Goal: Information Seeking & Learning: Check status

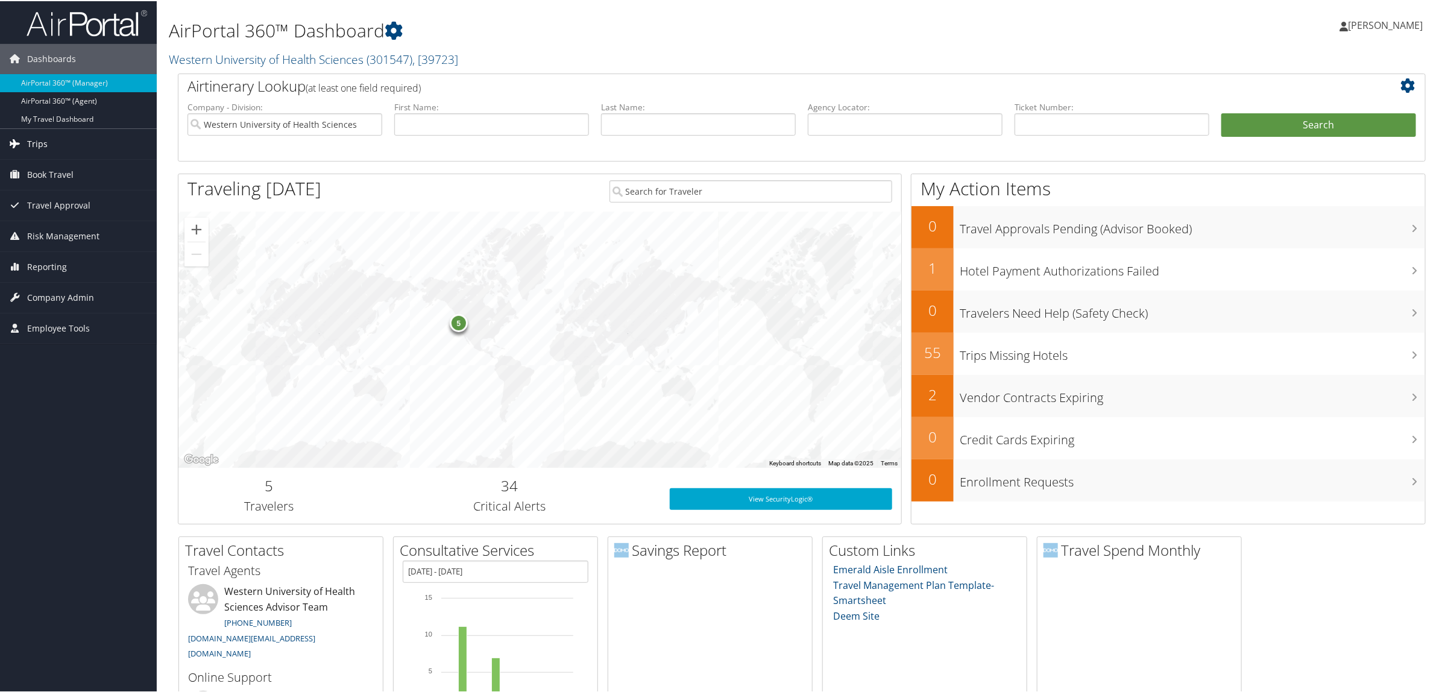
click at [57, 148] on link "Trips" at bounding box center [78, 143] width 157 height 30
click at [84, 169] on link "Airtinerary® Lookup" at bounding box center [78, 167] width 157 height 18
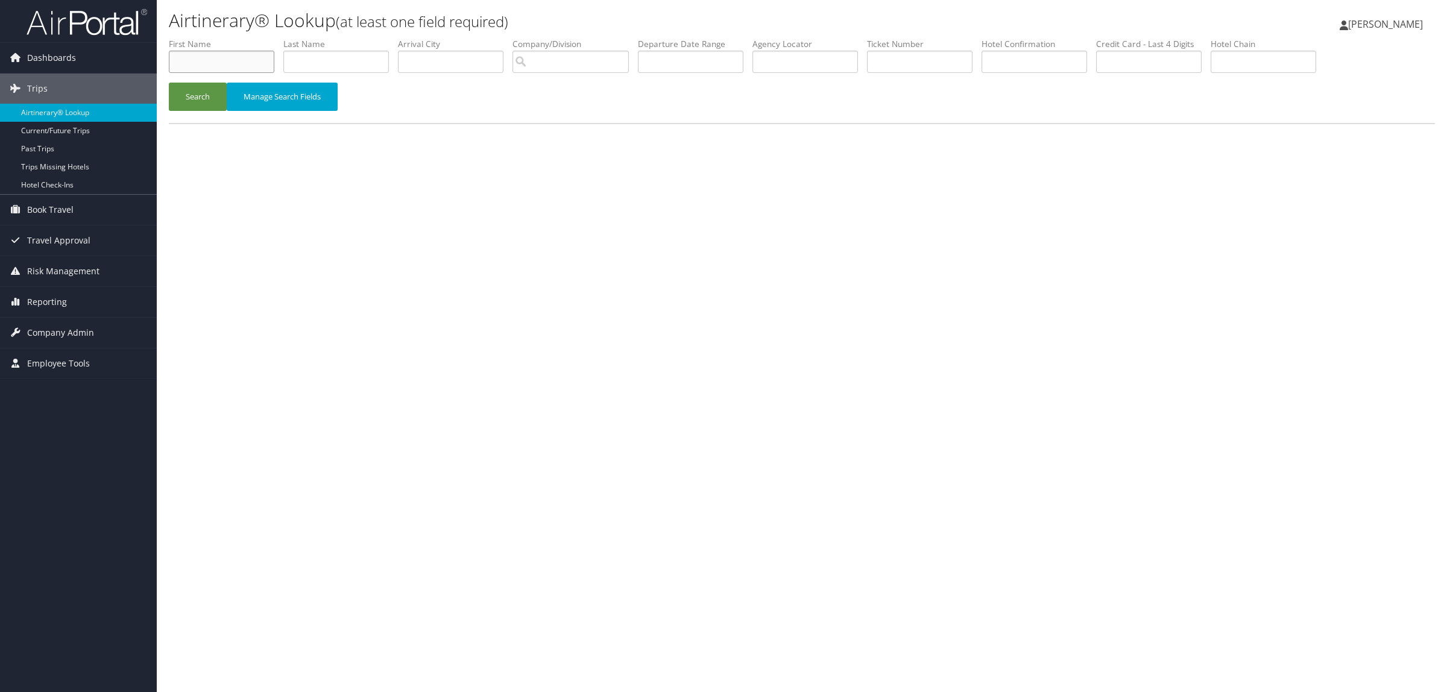
click at [233, 58] on input "text" at bounding box center [221, 62] width 105 height 22
paste input "[PERSON_NAME]"
drag, startPoint x: 194, startPoint y: 61, endPoint x: 297, endPoint y: 50, distance: 103.7
click at [297, 38] on ul "First Name [PERSON_NAME] Last Name Departure City Arrival City Company/Division…" at bounding box center [802, 38] width 1266 height 0
type input "[PERSON_NAME]"
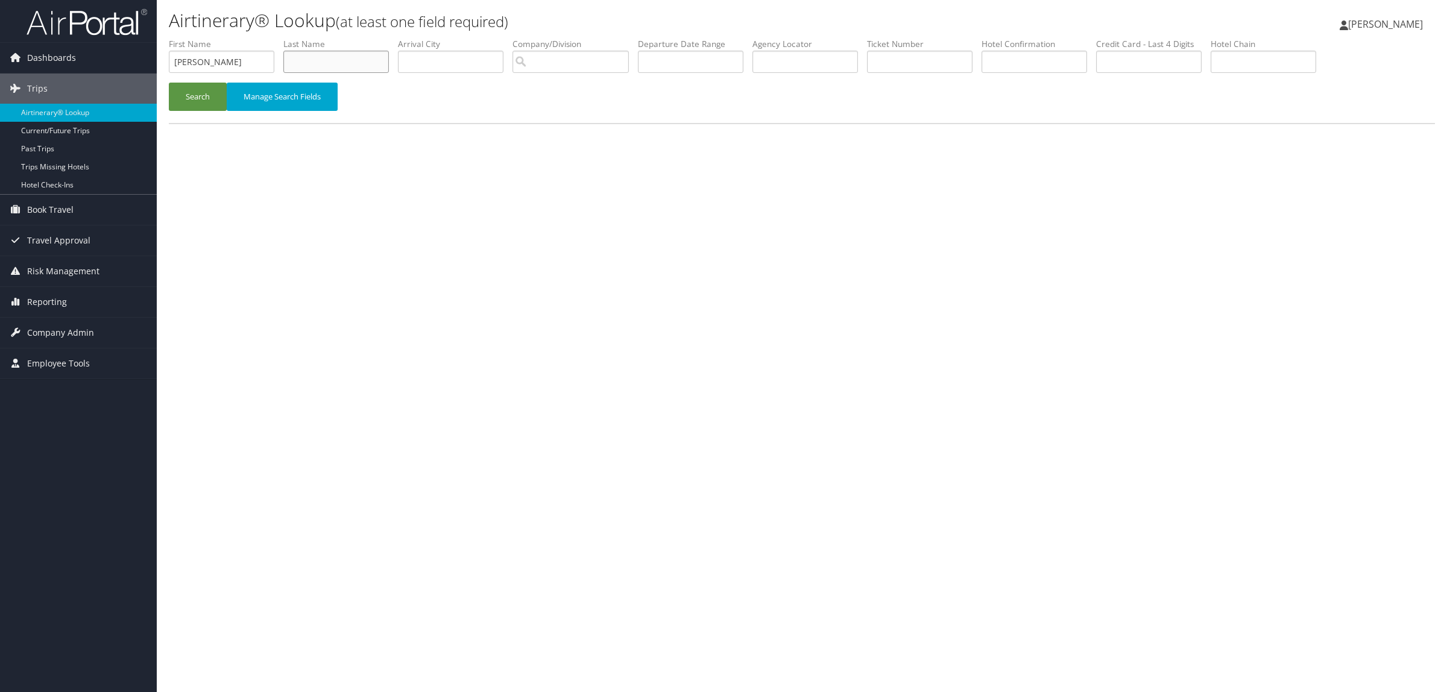
click at [303, 55] on input "text" at bounding box center [335, 62] width 105 height 22
paste input "[PERSON_NAME]"
drag, startPoint x: 314, startPoint y: 61, endPoint x: 171, endPoint y: 81, distance: 144.9
click at [171, 38] on ul "First Name [PERSON_NAME] Last Name [PERSON_NAME] Departure City Arrival City Co…" at bounding box center [802, 38] width 1266 height 0
type input "[PERSON_NAME]"
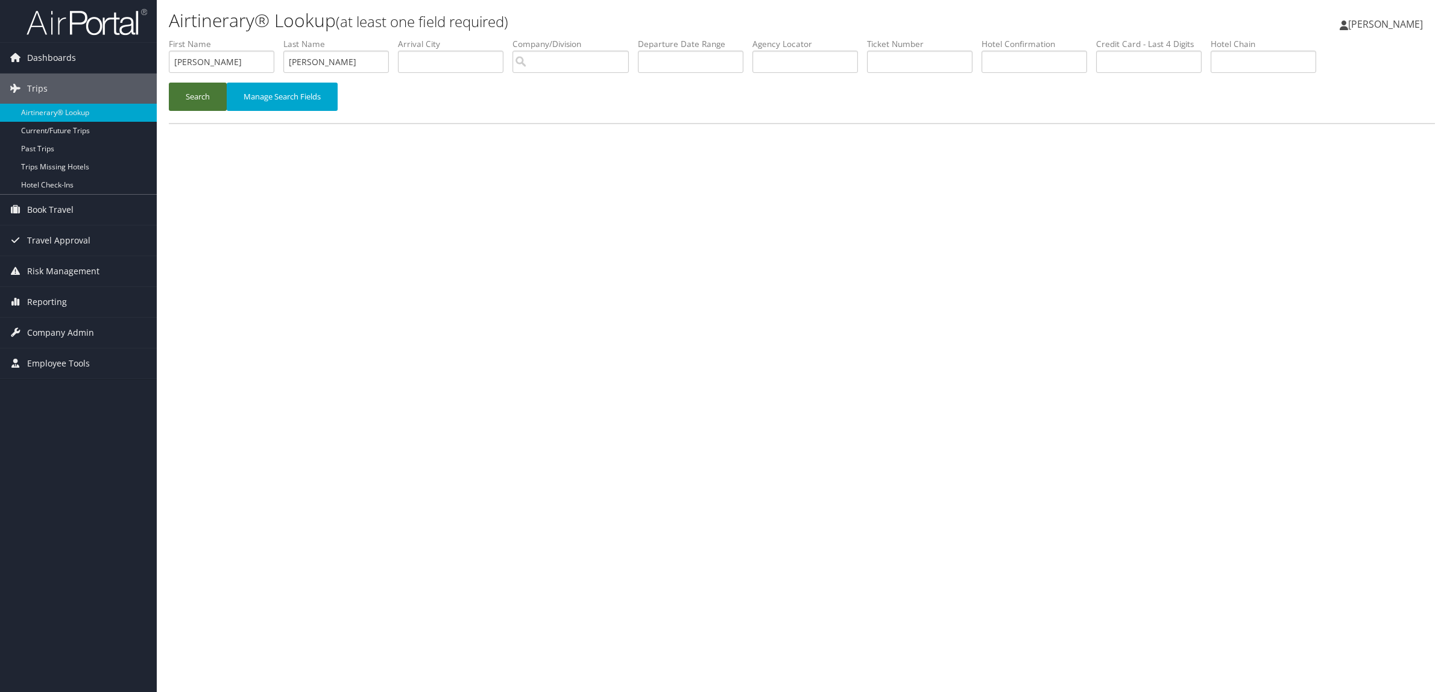
click at [187, 90] on button "Search" at bounding box center [198, 97] width 58 height 28
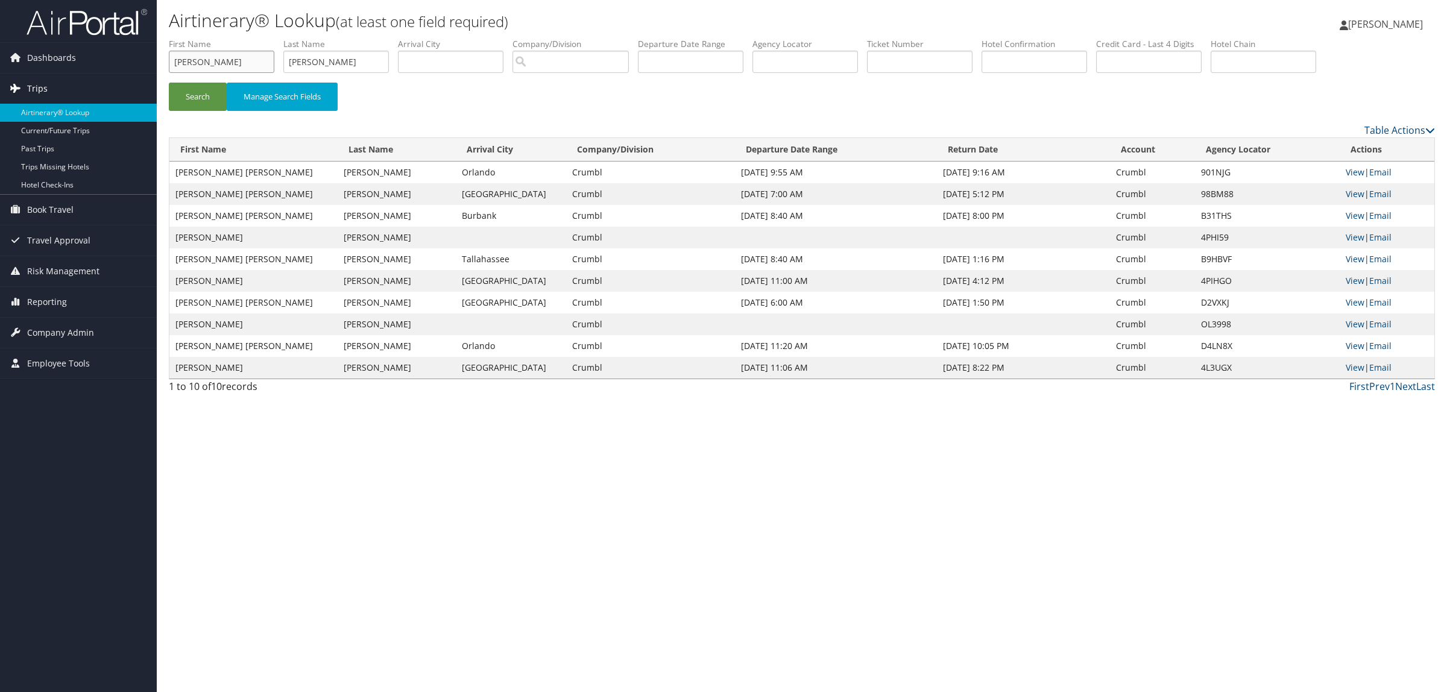
drag, startPoint x: 226, startPoint y: 58, endPoint x: 0, endPoint y: 83, distance: 227.3
click at [0, 83] on div "Dashboards AirPortal 360™ (Manager) AirPortal 360™ (Agent) My Travel Dashboard …" at bounding box center [723, 346] width 1447 height 692
drag, startPoint x: 362, startPoint y: 61, endPoint x: 107, endPoint y: 60, distance: 255.0
click at [107, 60] on div "Dashboards AirPortal 360™ (Manager) AirPortal 360™ (Agent) My Travel Dashboard …" at bounding box center [723, 346] width 1447 height 692
paste input "DBC621"
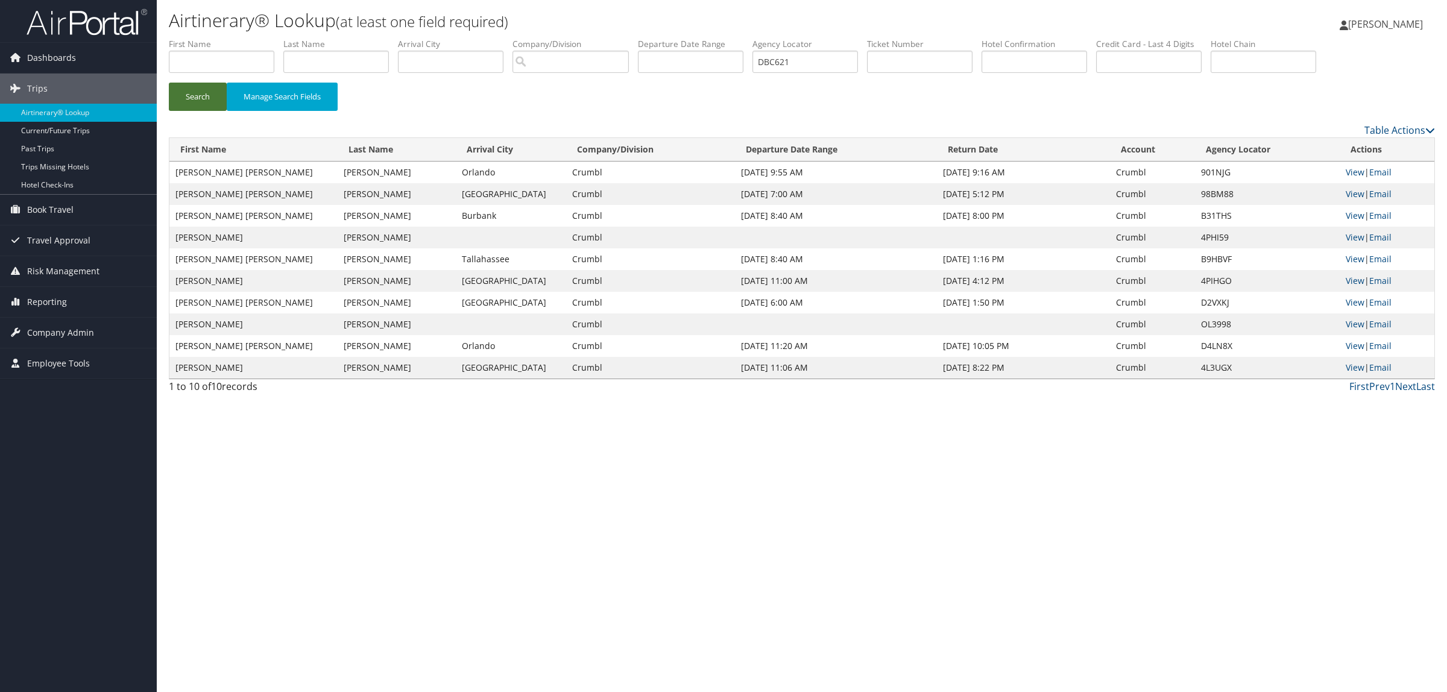
click at [181, 93] on button "Search" at bounding box center [198, 97] width 58 height 28
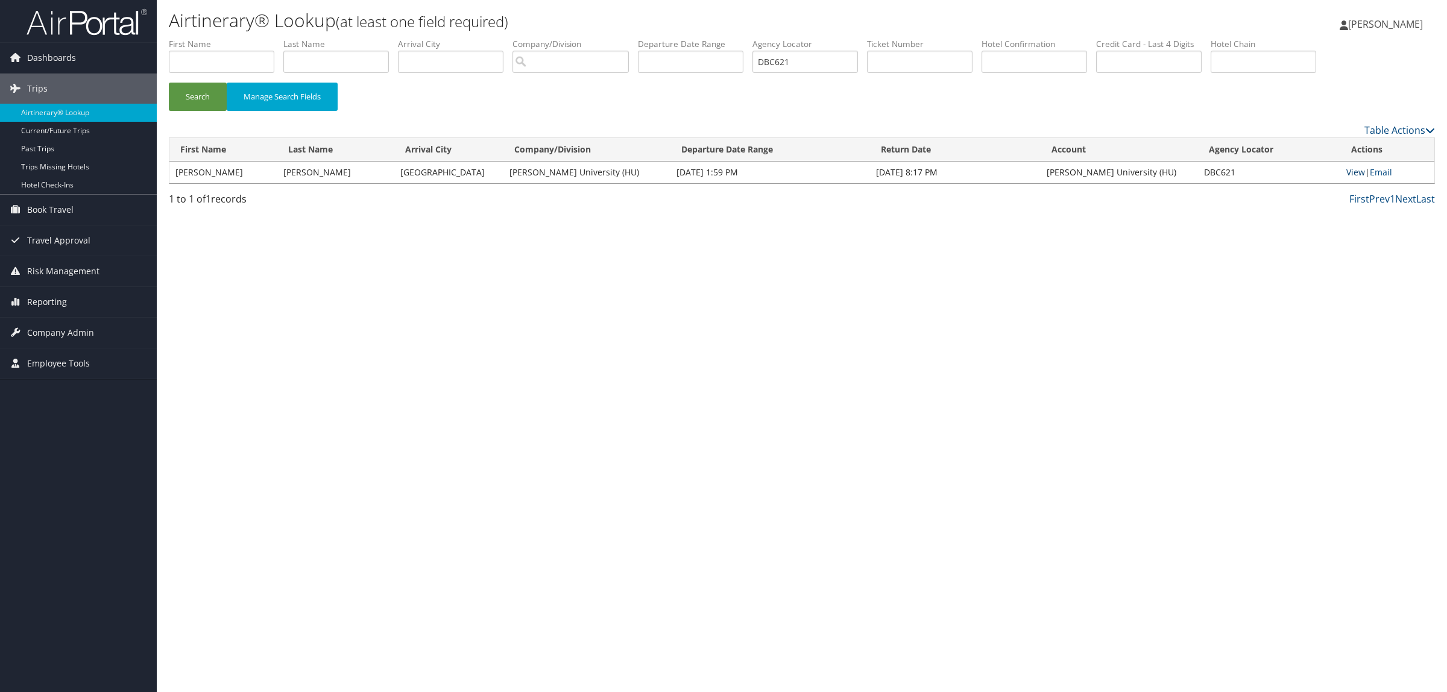
click at [1355, 171] on link "View" at bounding box center [1355, 171] width 19 height 11
drag, startPoint x: 767, startPoint y: 69, endPoint x: 600, endPoint y: 76, distance: 167.1
click at [616, 38] on ul "First Name Last Name Departure City Arrival City Company/Division Airport/City …" at bounding box center [802, 38] width 1266 height 0
paste input "97MC"
type input "DB97MC"
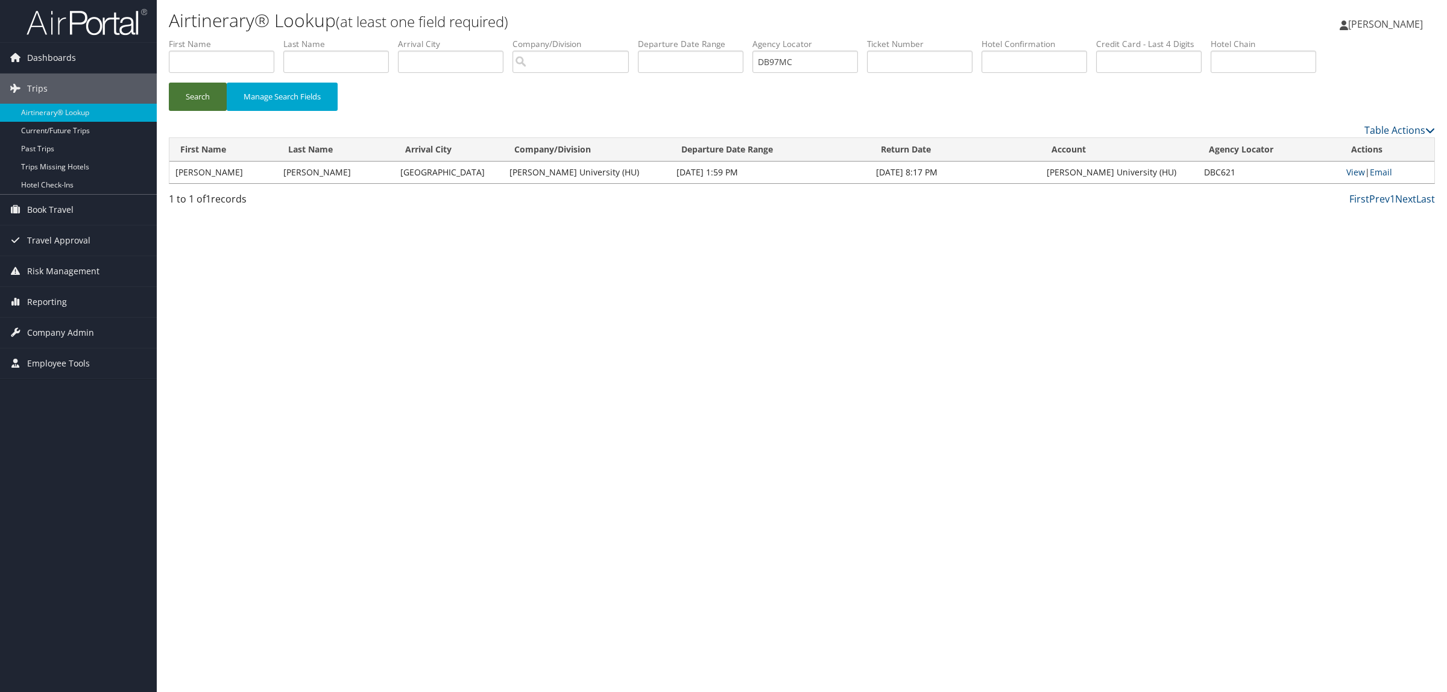
click at [188, 92] on button "Search" at bounding box center [198, 97] width 58 height 28
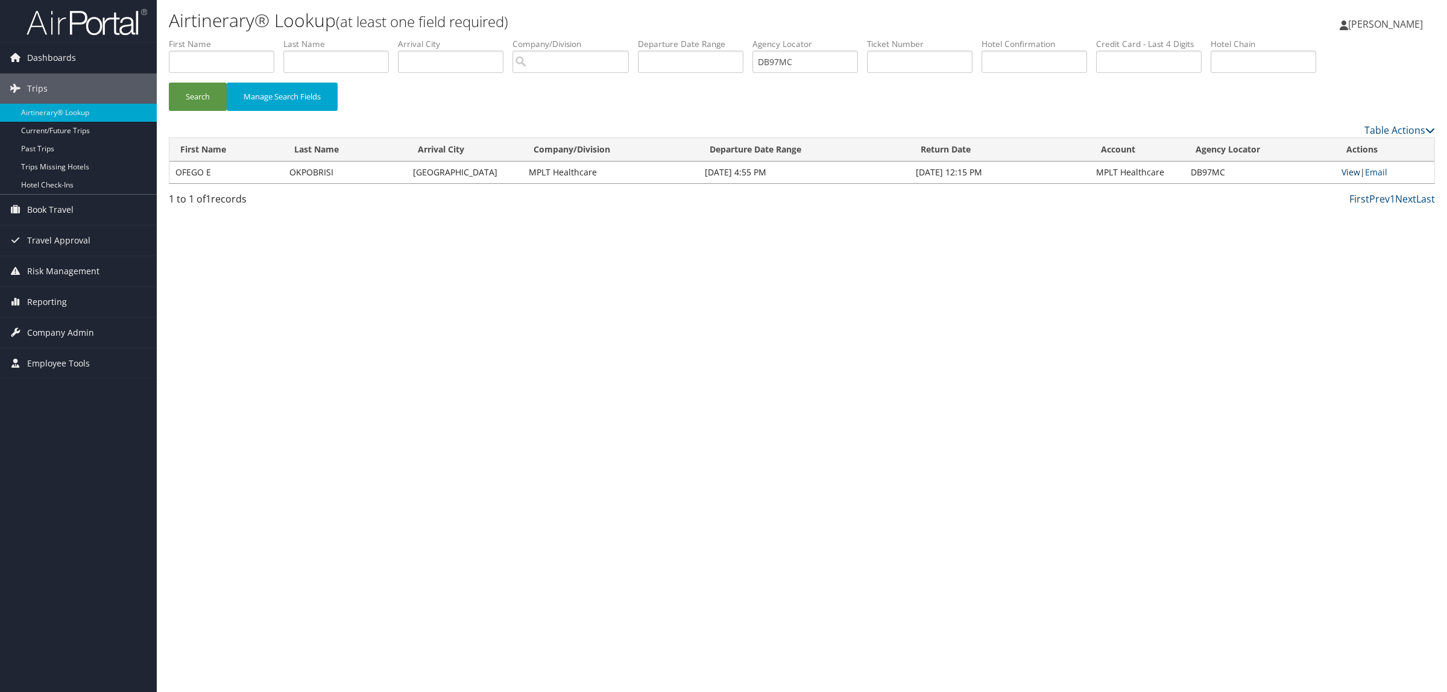
click at [1349, 170] on link "View" at bounding box center [1350, 171] width 19 height 11
click at [214, 60] on input "text" at bounding box center [221, 62] width 105 height 22
type input "brandon"
type input "arthur"
drag, startPoint x: 820, startPoint y: 55, endPoint x: 700, endPoint y: 55, distance: 120.0
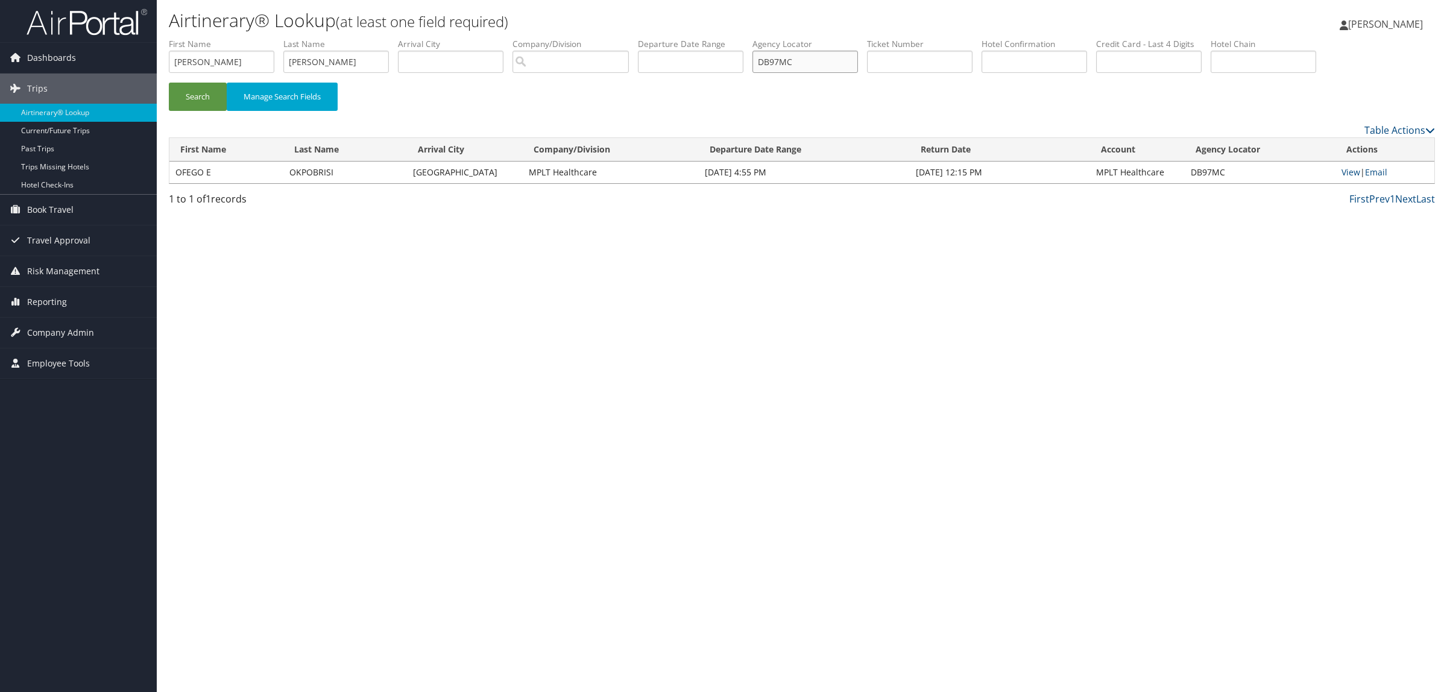
click at [700, 38] on ul "First Name brandon Last Name arthur Departure City Arrival City Company/Divisio…" at bounding box center [802, 38] width 1266 height 0
click at [429, 60] on input "text" at bounding box center [450, 62] width 105 height 22
click at [664, 58] on input "text" at bounding box center [690, 62] width 105 height 22
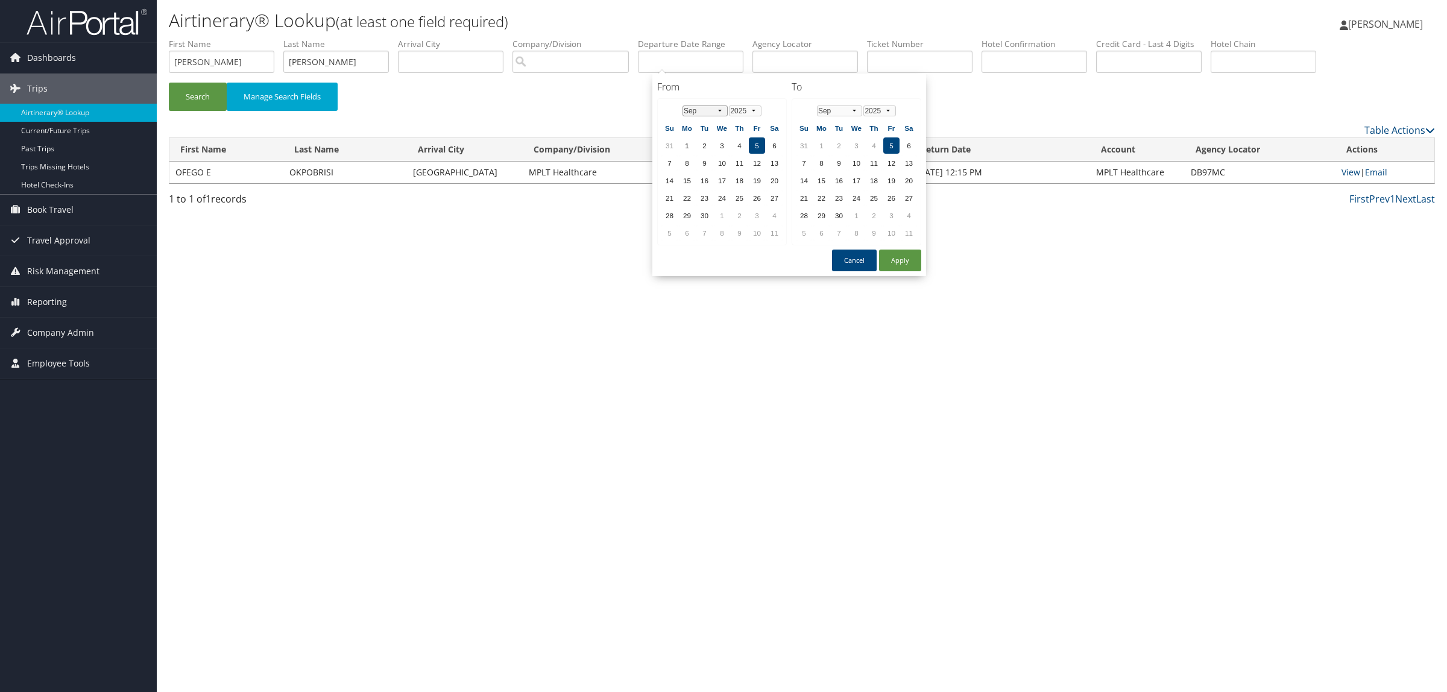
click at [697, 105] on select "Jan Feb Mar Apr May Jun Jul Aug Sep Oct Nov Dec" at bounding box center [704, 110] width 45 height 11
click at [843, 107] on select "Jan Feb Mar Apr May Jun Jul Aug Sep Oct Nov Dec" at bounding box center [839, 110] width 45 height 11
click at [697, 160] on td "4" at bounding box center [704, 163] width 16 height 16
click at [889, 260] on button "Apply" at bounding box center [900, 261] width 42 height 22
drag, startPoint x: 702, startPoint y: 64, endPoint x: 755, endPoint y: 68, distance: 52.6
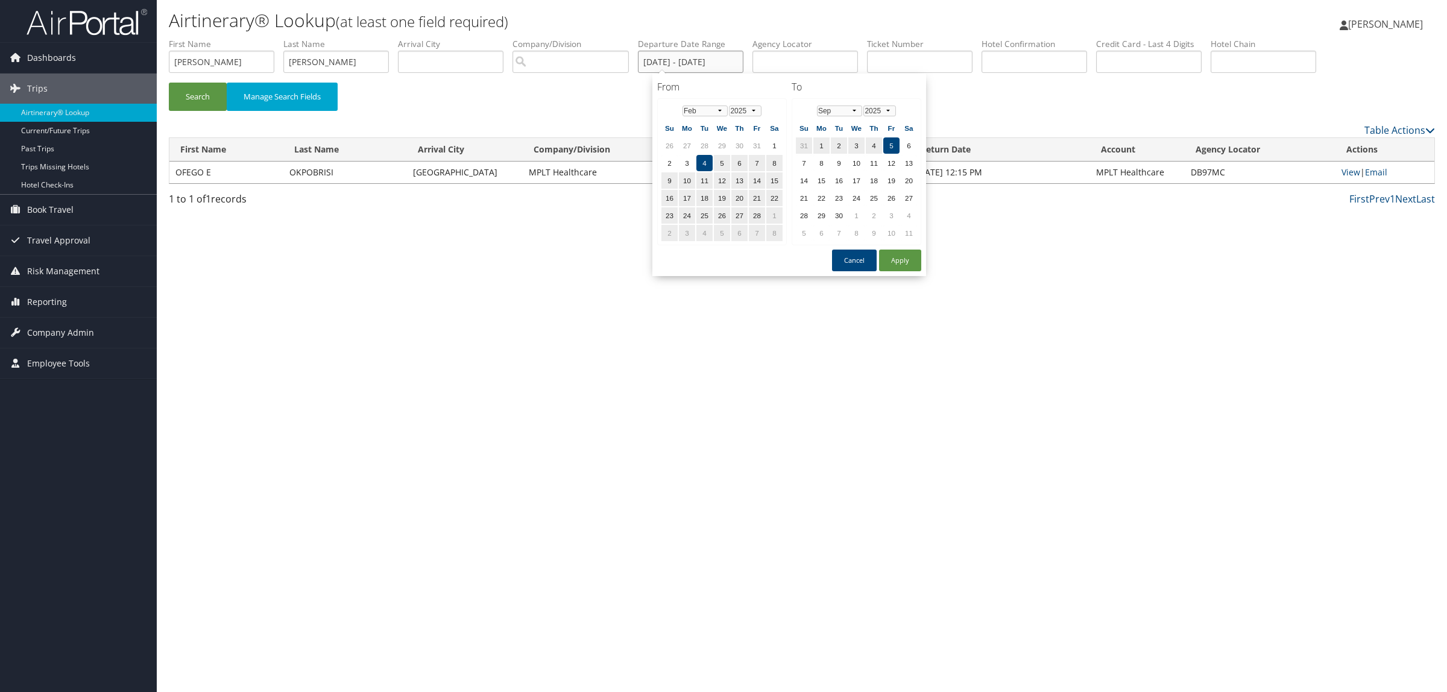
click at [743, 68] on input "02/04/2025 - 09/05/2025" at bounding box center [690, 62] width 105 height 22
type input "02/04/2025"
click at [900, 341] on div "Airtinerary® Lookup (at least one field required) Hope Ewing Hope Ewing My Sett…" at bounding box center [802, 346] width 1290 height 692
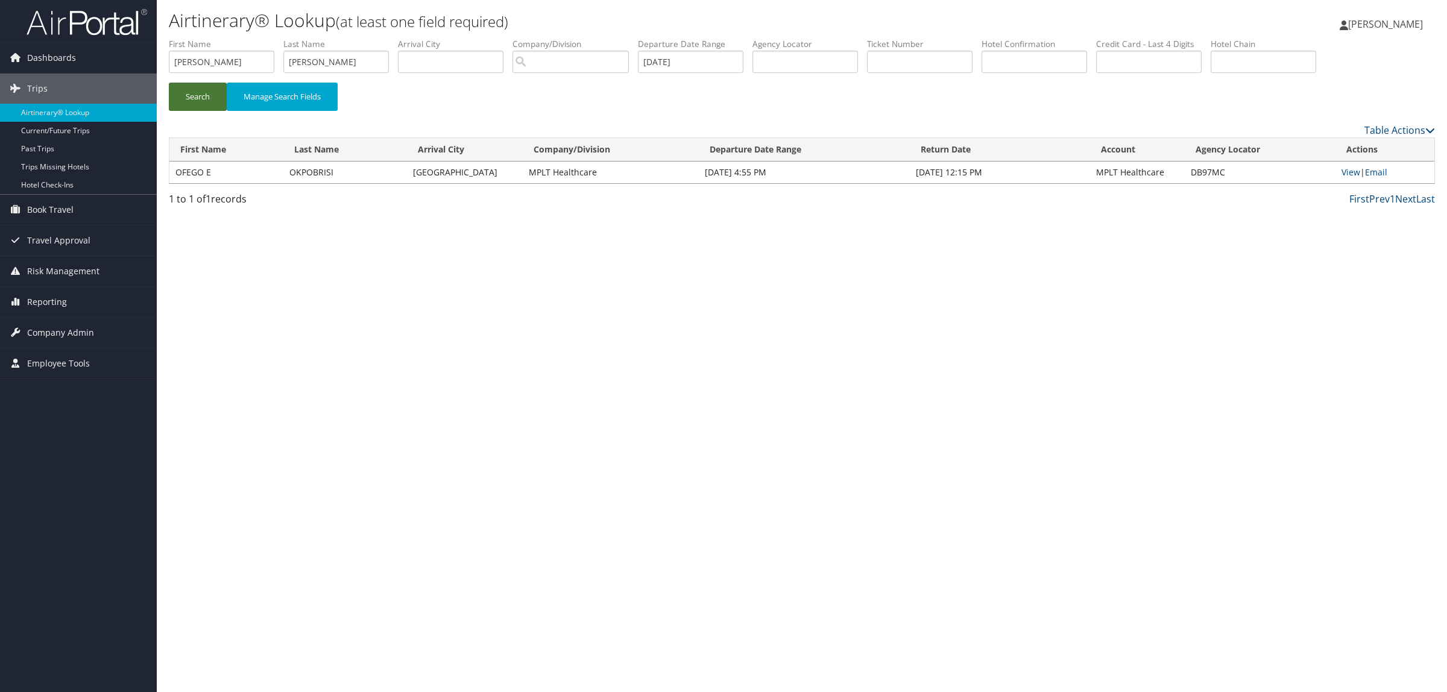
click at [226, 92] on button "Search" at bounding box center [198, 97] width 58 height 28
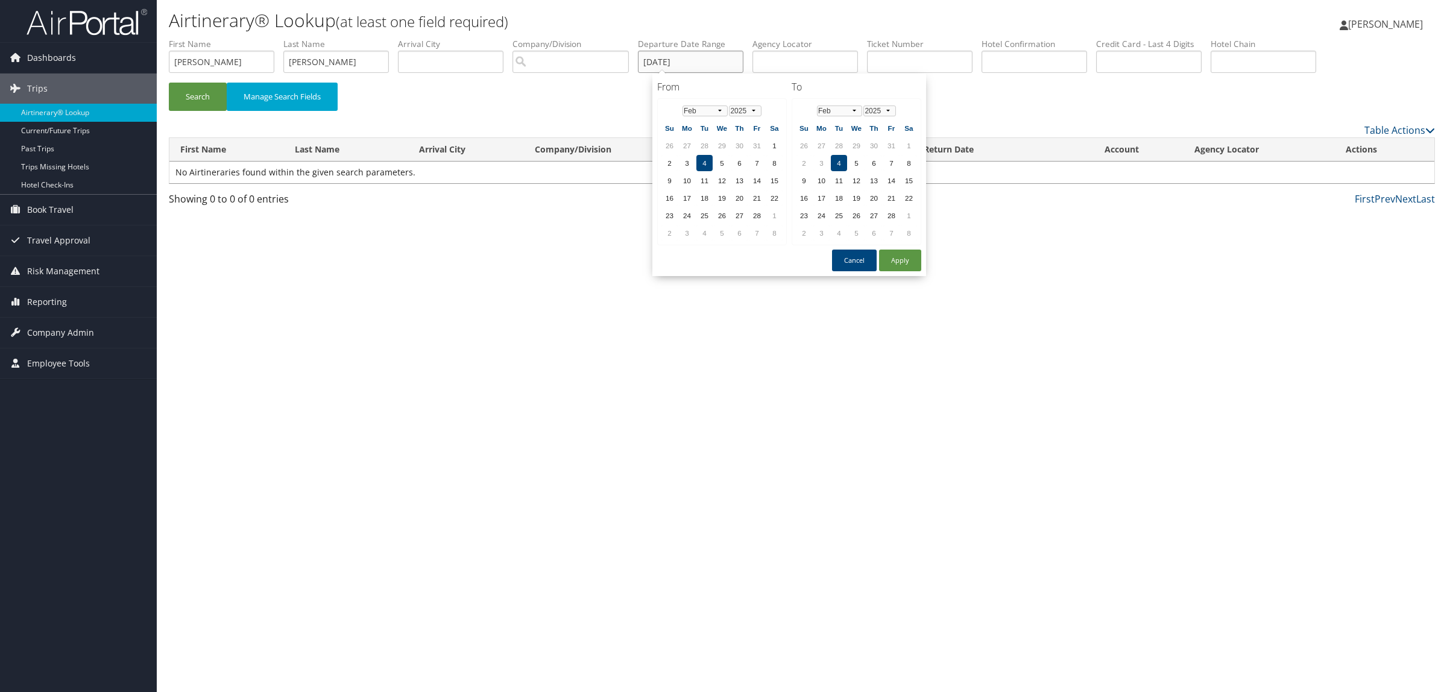
click at [706, 67] on input "02/04/2025" at bounding box center [690, 62] width 105 height 22
click at [219, 65] on input "brandon" at bounding box center [221, 62] width 105 height 22
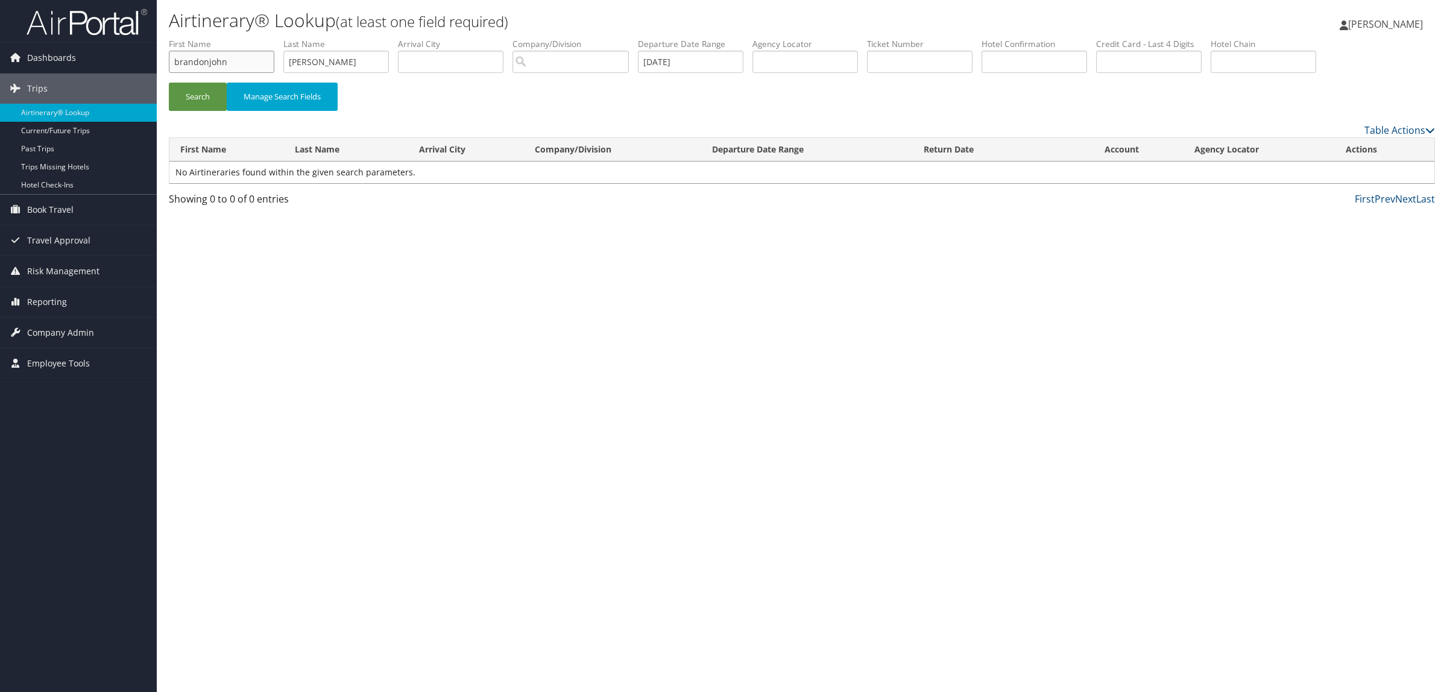
type input "brandonjohn"
click at [169, 83] on button "Search" at bounding box center [198, 97] width 58 height 28
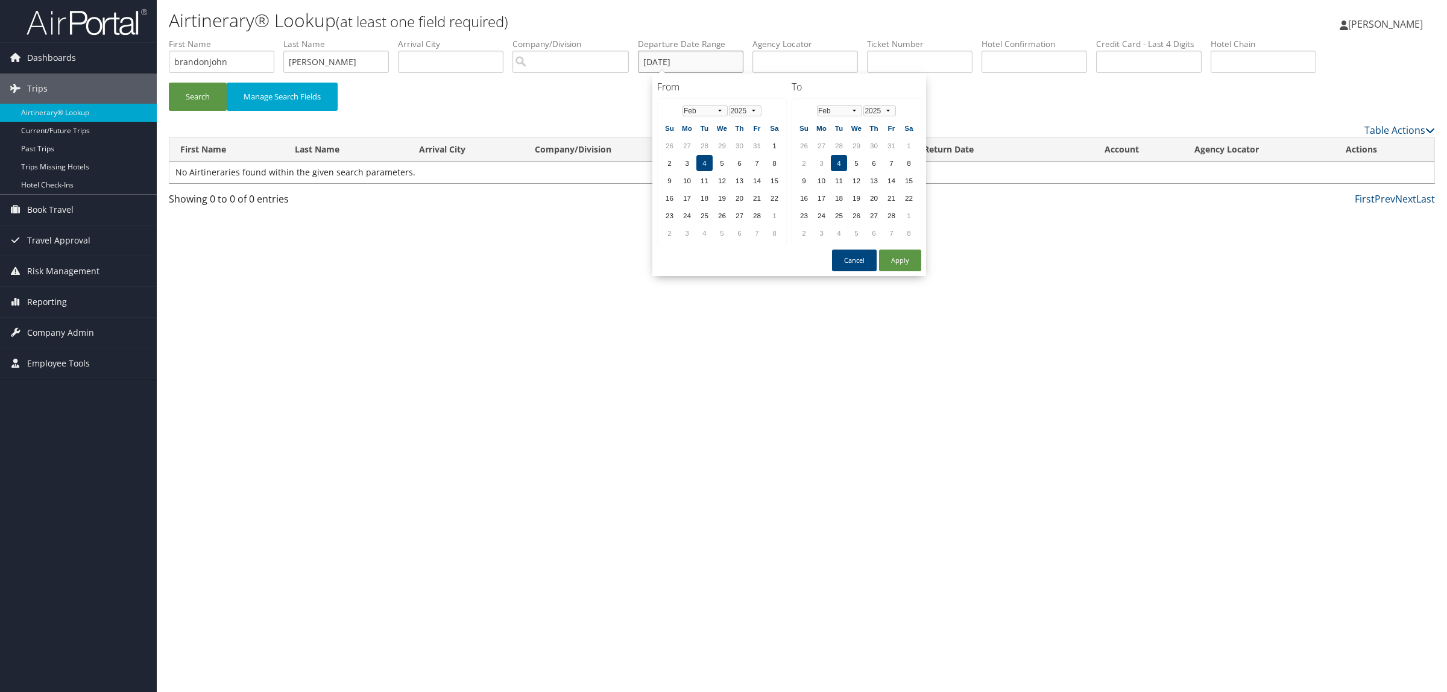
drag, startPoint x: 519, startPoint y: 65, endPoint x: 506, endPoint y: 63, distance: 12.8
click at [507, 38] on ul "First Name brandonjohn Last Name arthur Departure City Arrival City Company/Div…" at bounding box center [802, 38] width 1266 height 0
click at [195, 99] on button "Search" at bounding box center [198, 97] width 58 height 28
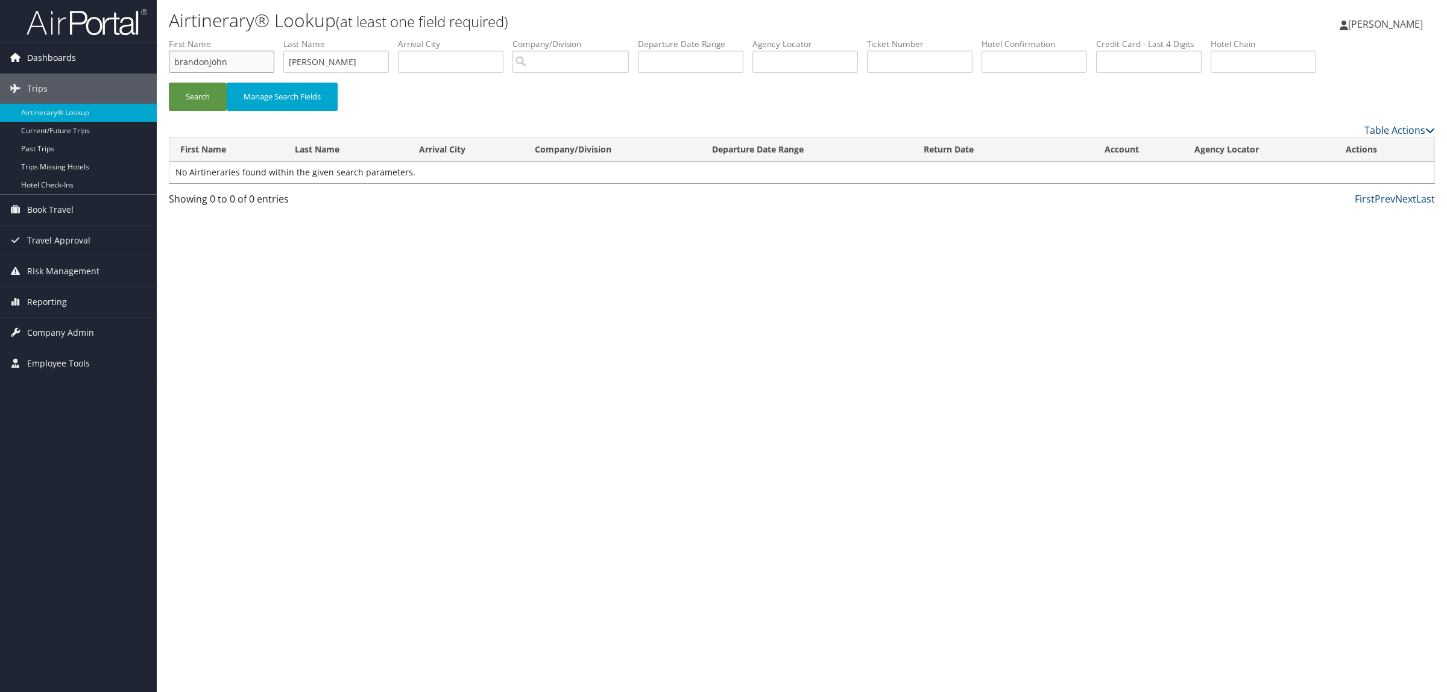
drag, startPoint x: 106, startPoint y: 62, endPoint x: 39, endPoint y: 67, distance: 67.1
click at [39, 67] on div "Dashboards AirPortal 360™ (Manager) AirPortal 360™ (Agent) My Travel Dashboard …" at bounding box center [723, 346] width 1447 height 692
drag, startPoint x: 335, startPoint y: 64, endPoint x: 186, endPoint y: 70, distance: 149.0
click at [186, 38] on ul "First Name Last Name arthur Departure City Arrival City Company/Division Airpor…" at bounding box center [802, 38] width 1266 height 0
click at [1028, 61] on input "text" at bounding box center [1033, 62] width 105 height 22
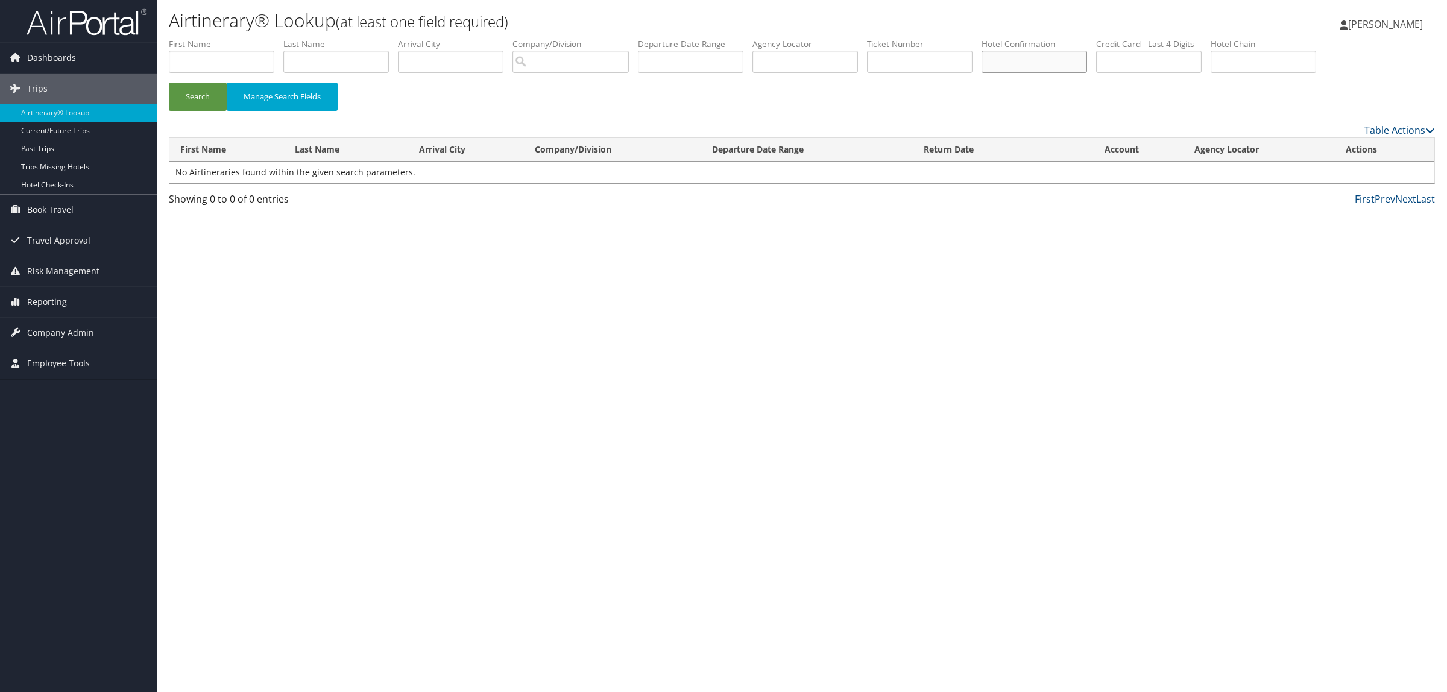
paste input "66736808"
type input "66736808"
click at [257, 61] on input "text" at bounding box center [221, 62] width 105 height 22
type input "lou"
type input "kusserow"
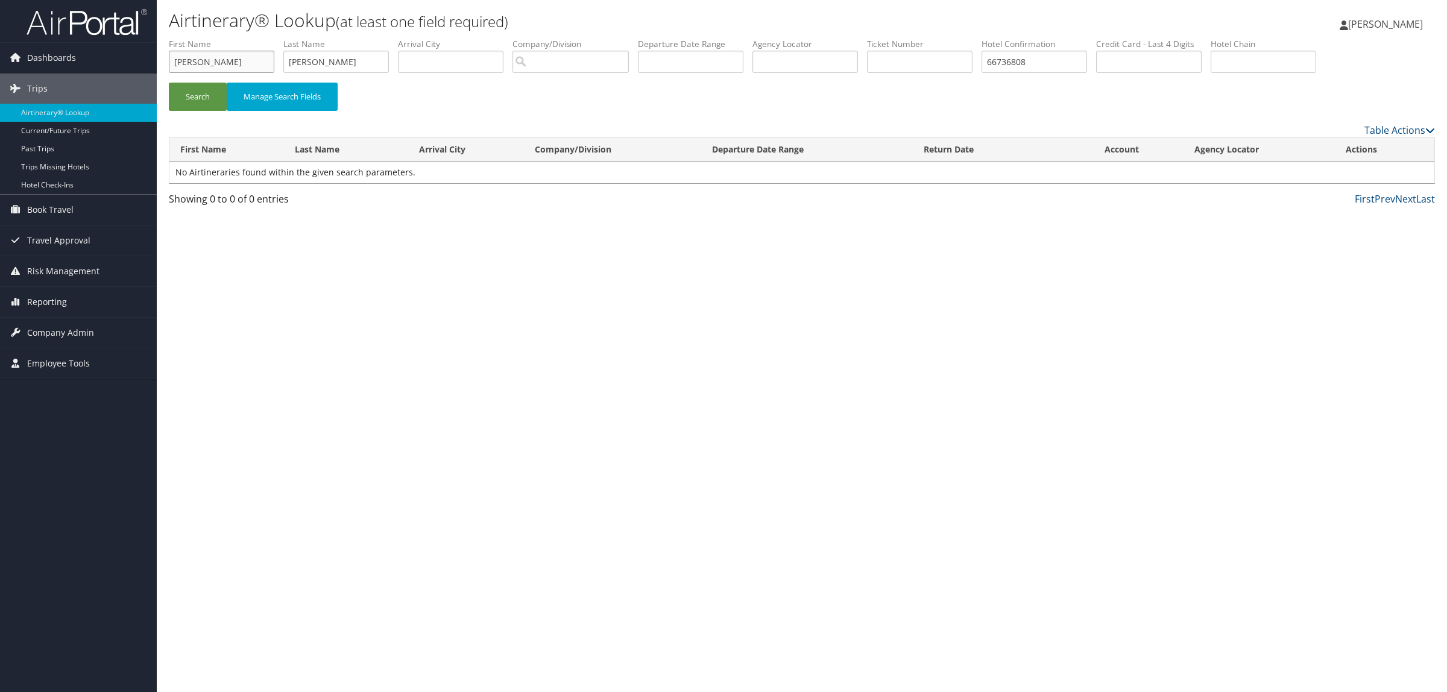
click at [206, 63] on input "lou" at bounding box center [221, 62] width 105 height 22
click at [169, 83] on button "Search" at bounding box center [198, 97] width 58 height 28
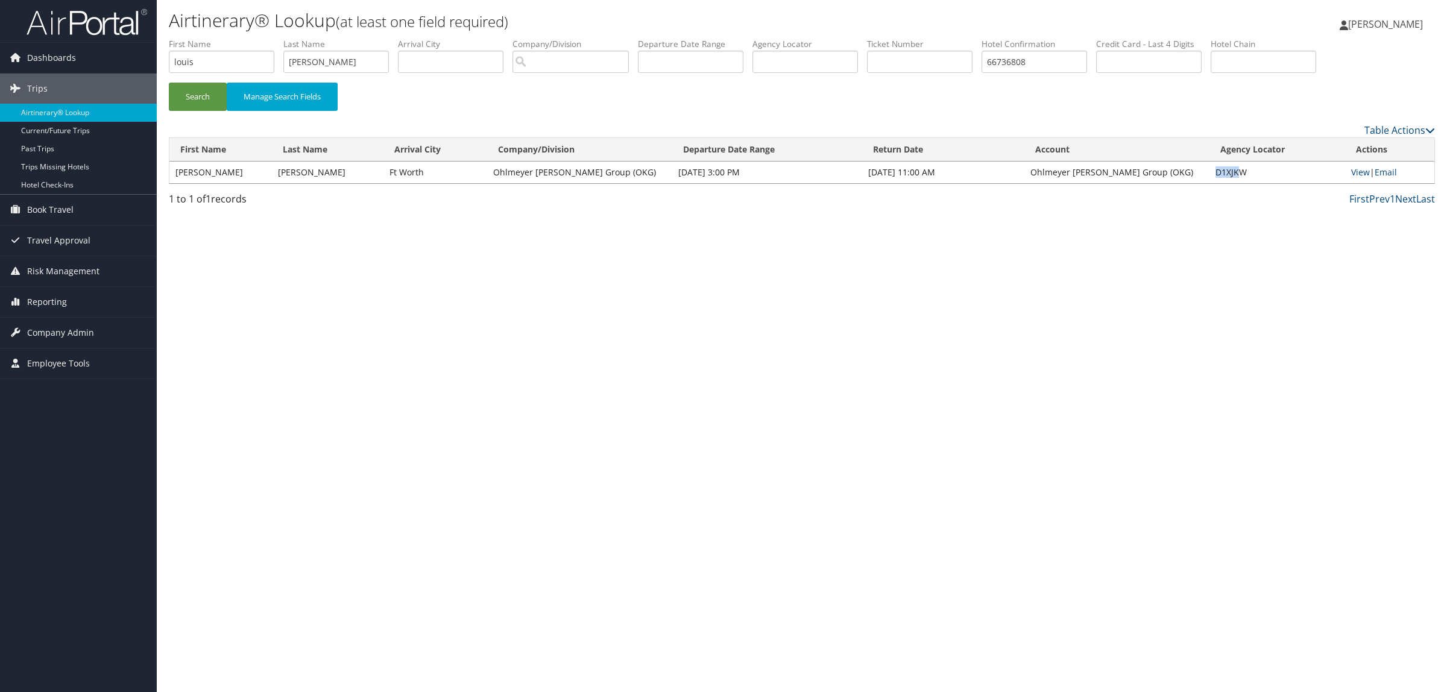
drag, startPoint x: 1201, startPoint y: 171, endPoint x: 1229, endPoint y: 173, distance: 27.2
click at [1229, 173] on td "D1XJKW" at bounding box center [1277, 173] width 136 height 22
click at [1194, 180] on td "Ohlmeyer Kusserow Group (OKG)" at bounding box center [1116, 173] width 185 height 22
drag, startPoint x: 1207, startPoint y: 169, endPoint x: 1230, endPoint y: 172, distance: 22.4
click at [1230, 172] on td "D1XJKW" at bounding box center [1277, 173] width 136 height 22
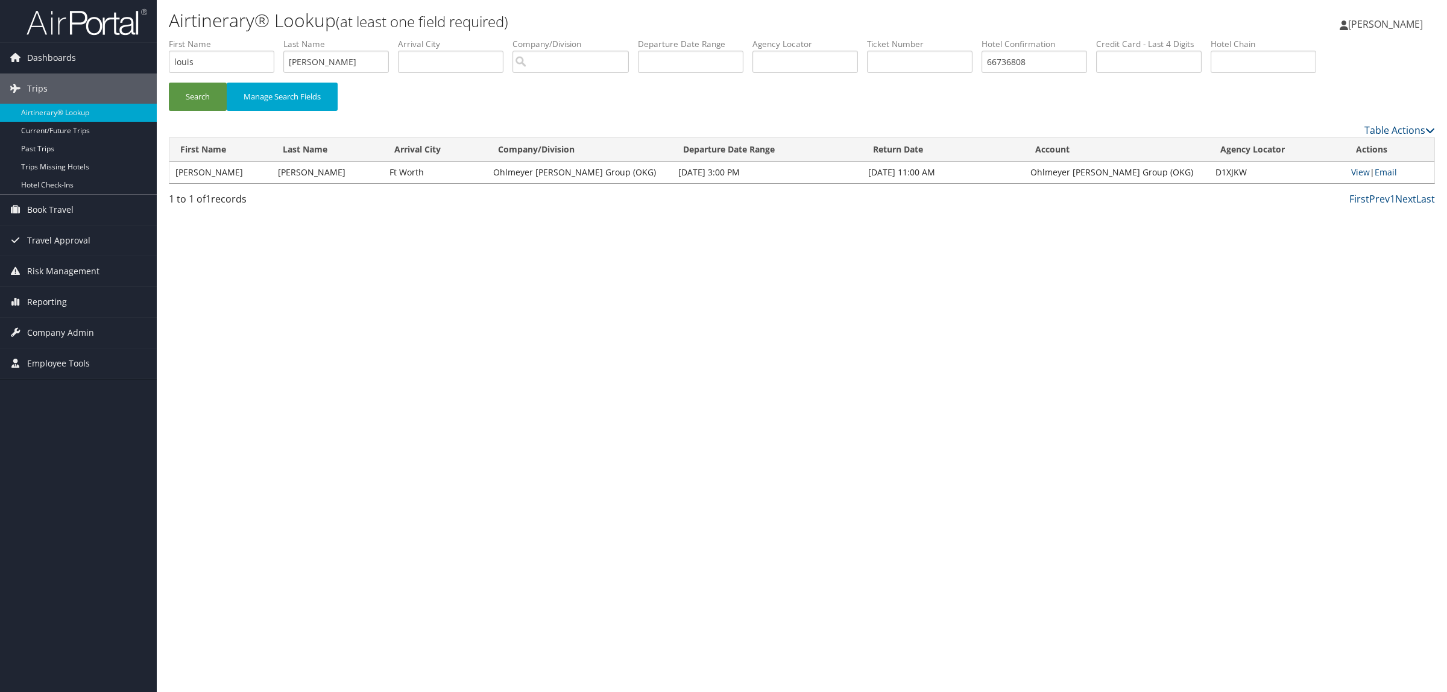
click at [1209, 172] on td "D1XJKW" at bounding box center [1277, 173] width 136 height 22
drag, startPoint x: 1206, startPoint y: 172, endPoint x: 1232, endPoint y: 172, distance: 25.9
click at [1232, 172] on td "D1XJKW" at bounding box center [1277, 173] width 136 height 22
copy td "D1XJKW"
drag, startPoint x: 242, startPoint y: 58, endPoint x: 116, endPoint y: 65, distance: 125.6
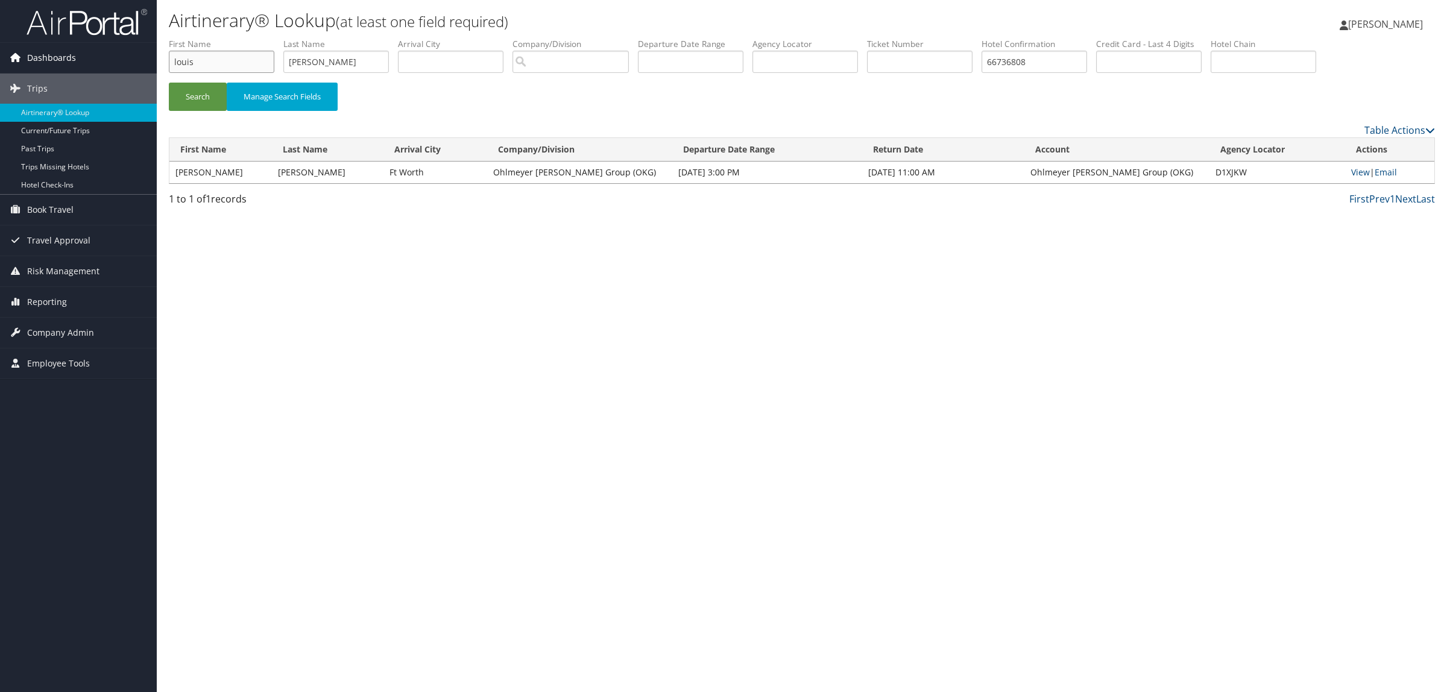
click at [116, 65] on div "Dashboards AirPortal 360™ (Manager) AirPortal 360™ (Agent) My Travel Dashboard …" at bounding box center [723, 346] width 1447 height 692
paste input "Nicholas Du Temple""
drag, startPoint x: 205, startPoint y: 61, endPoint x: 272, endPoint y: 68, distance: 67.2
click at [272, 68] on input "Nicholas Du Temple"" at bounding box center [221, 62] width 105 height 22
type input "Nicholas"
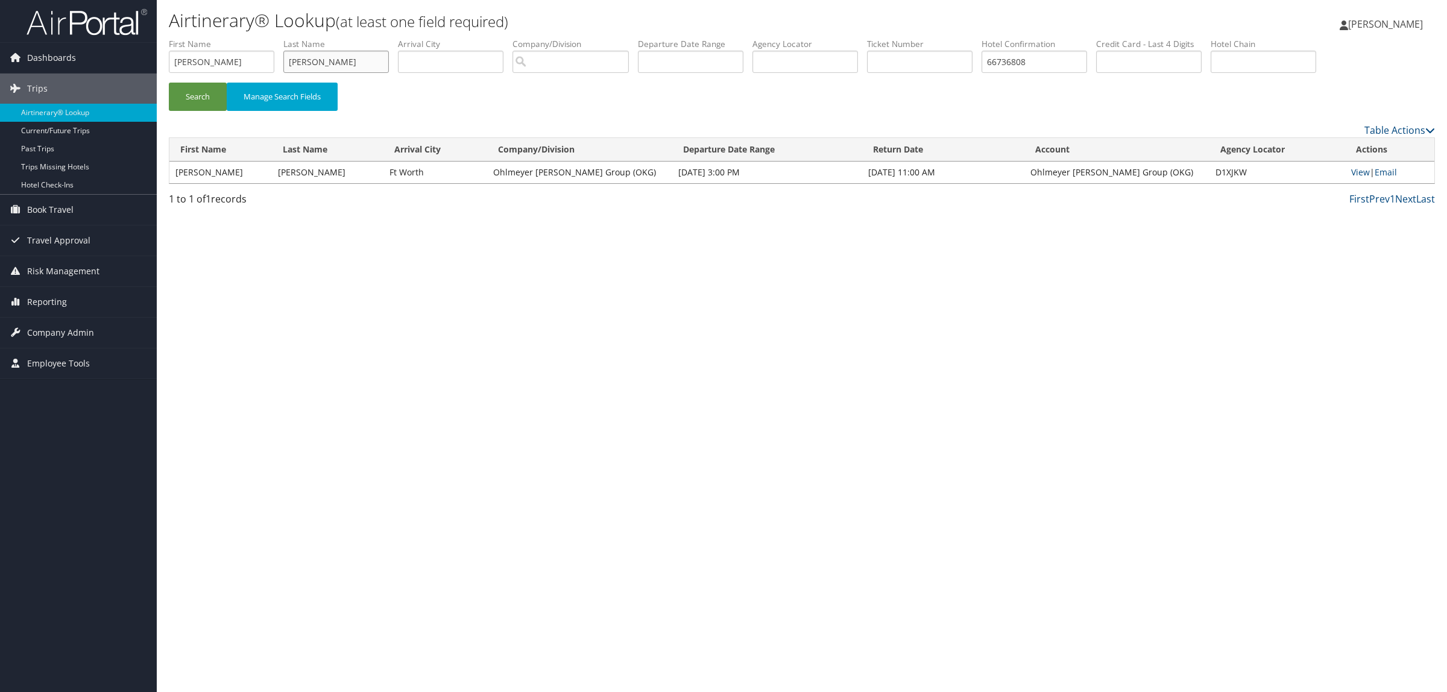
drag, startPoint x: 345, startPoint y: 61, endPoint x: 240, endPoint y: 56, distance: 105.6
click at [242, 38] on ul "First Name Nicholas Last Name kusserow Departure City Arrival City Company/Divi…" at bounding box center [802, 38] width 1266 height 0
paste input "Nicholas Du Temple""
drag, startPoint x: 329, startPoint y: 65, endPoint x: 245, endPoint y: 56, distance: 84.2
click at [245, 38] on ul "First Name Nicholas Last Name Nicholas Du Temple" Departure City Arrival City C…" at bounding box center [802, 38] width 1266 height 0
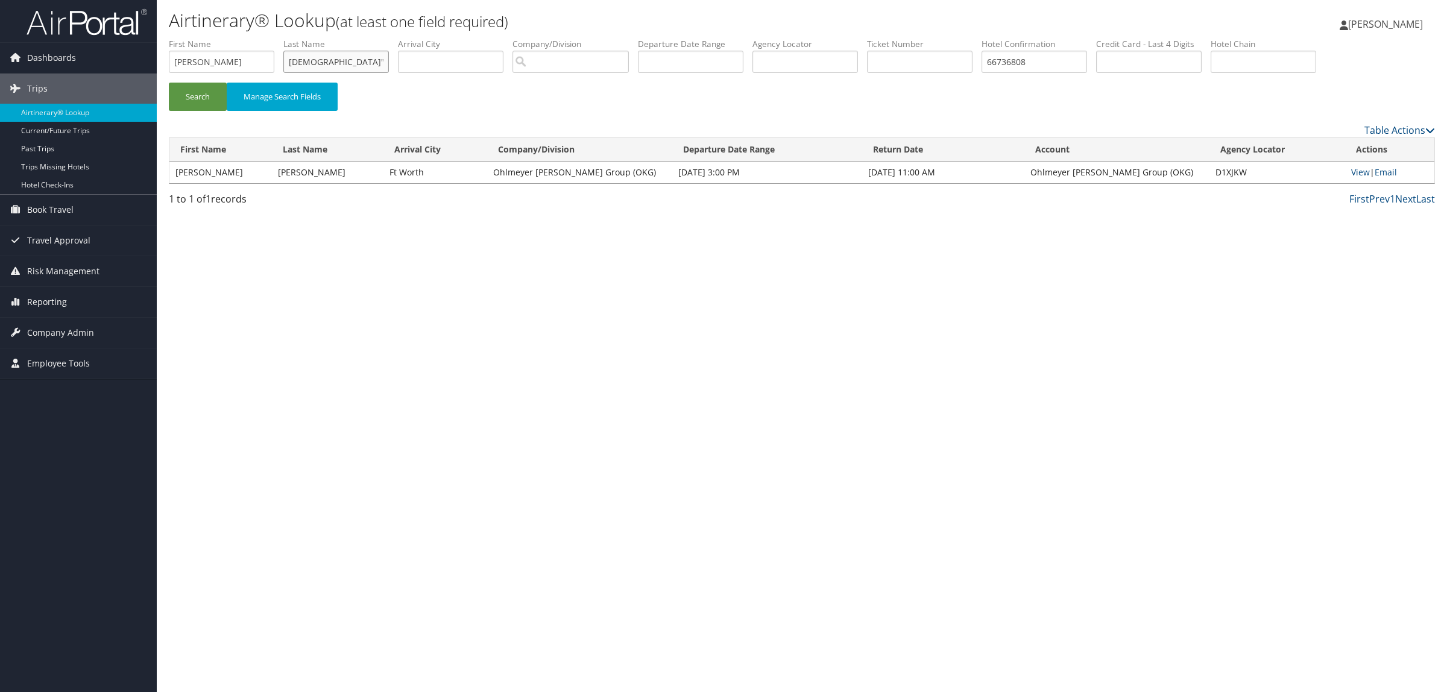
click at [359, 63] on input "Du Temple"" at bounding box center [335, 62] width 105 height 22
click at [191, 101] on button "Search" at bounding box center [198, 97] width 58 height 28
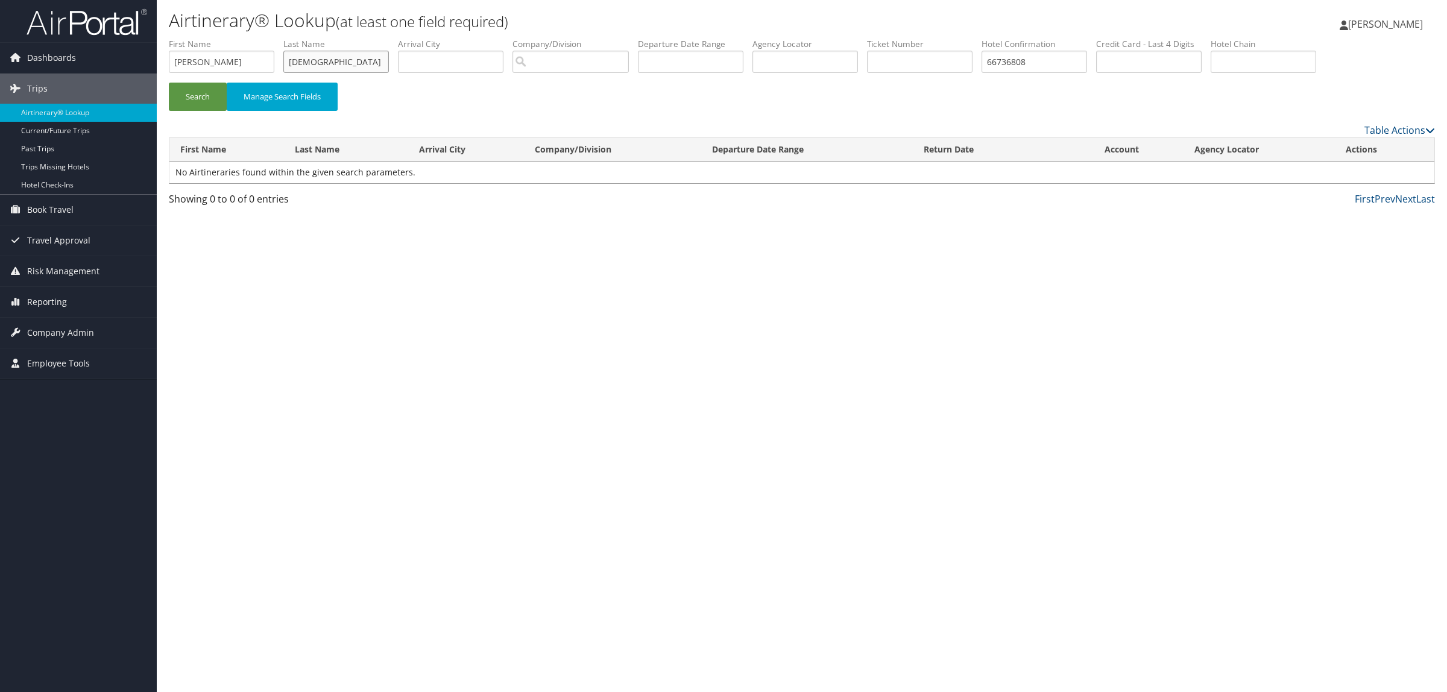
drag, startPoint x: 309, startPoint y: 61, endPoint x: 257, endPoint y: 72, distance: 53.1
click at [257, 38] on ul "First Name Nicholas Last Name Du Temple Departure City Arrival City Company/Div…" at bounding box center [802, 38] width 1266 height 0
type input "temple"
click at [169, 83] on button "Search" at bounding box center [198, 97] width 58 height 28
drag, startPoint x: 329, startPoint y: 59, endPoint x: 191, endPoint y: 57, distance: 138.1
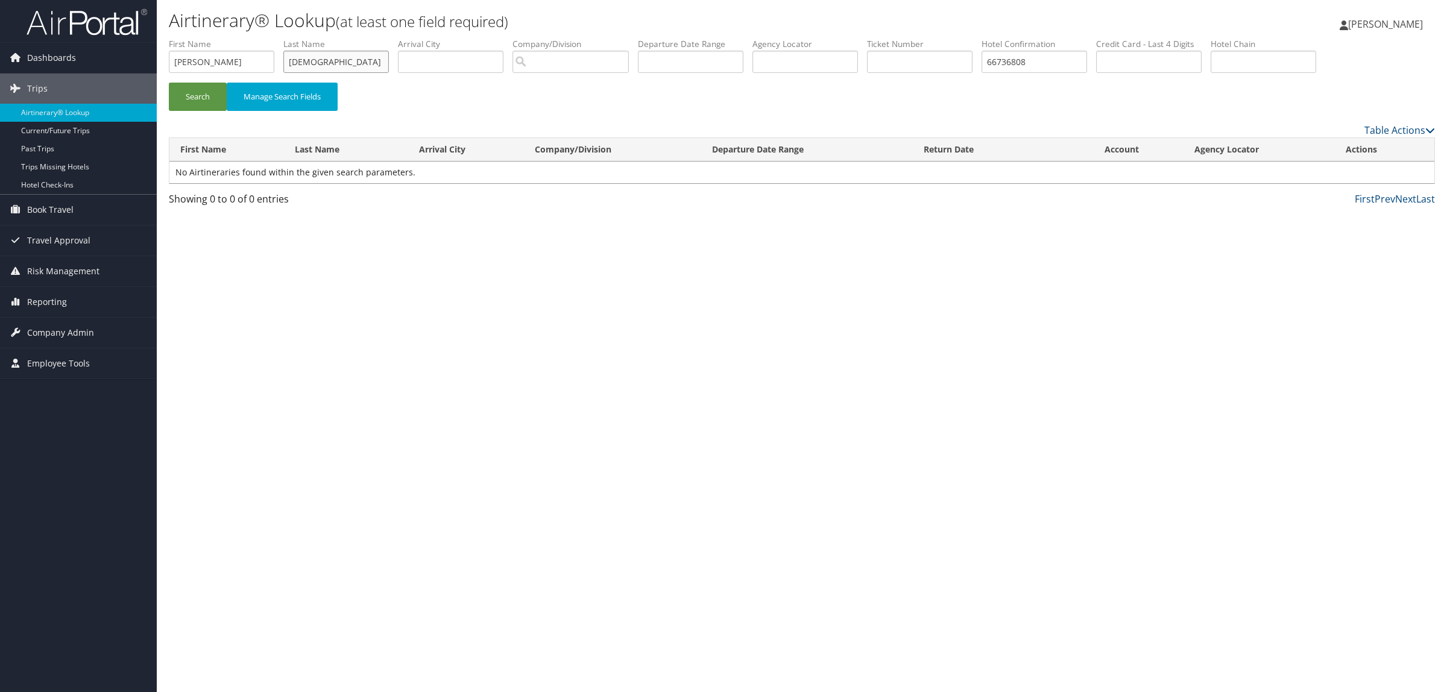
click at [192, 38] on ul "First Name Nicholas Last Name temple Departure City Arrival City Company/Divisi…" at bounding box center [802, 38] width 1266 height 0
drag, startPoint x: 984, startPoint y: 73, endPoint x: 761, endPoint y: 78, distance: 223.1
click at [769, 38] on ul "First Name Nicholas Last Name temple Departure City Arrival City Company/Divisi…" at bounding box center [802, 38] width 1266 height 0
click at [293, 61] on input "temple" at bounding box center [335, 62] width 105 height 22
type input "du temple"
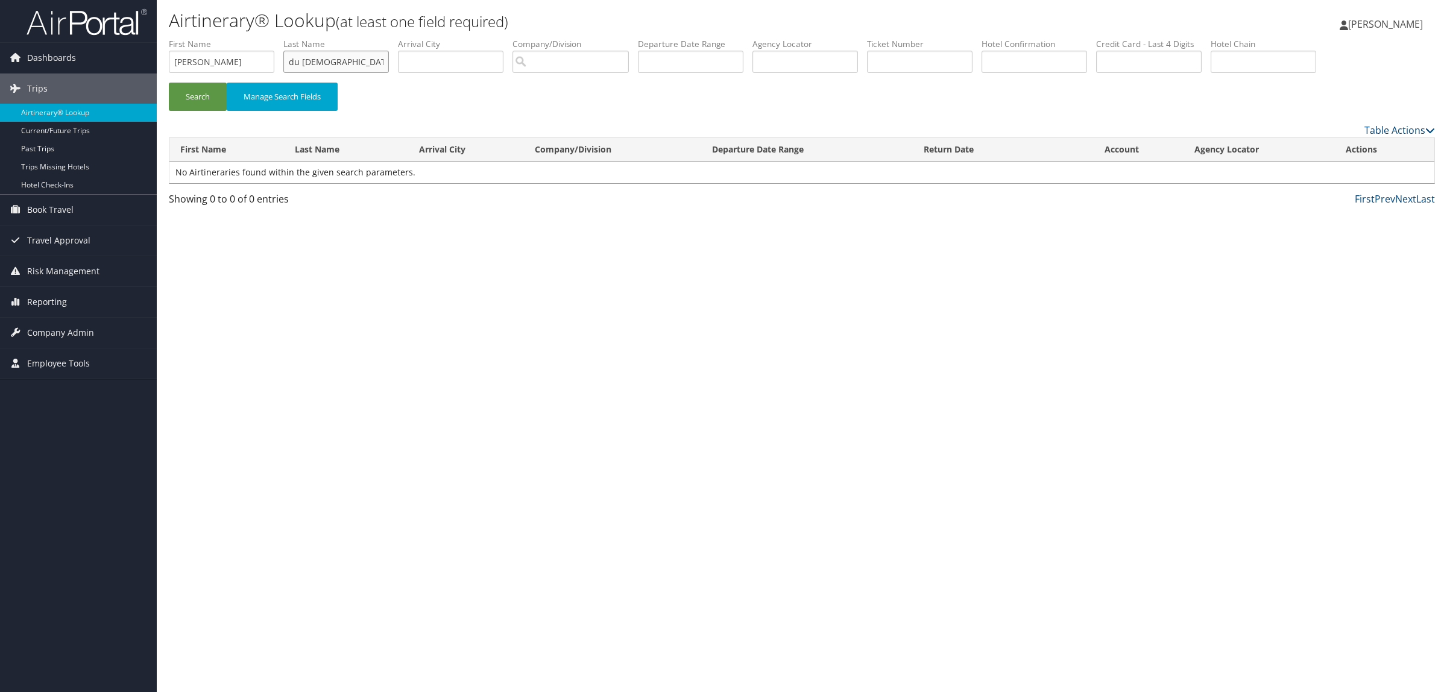
click at [169, 83] on button "Search" at bounding box center [198, 97] width 58 height 28
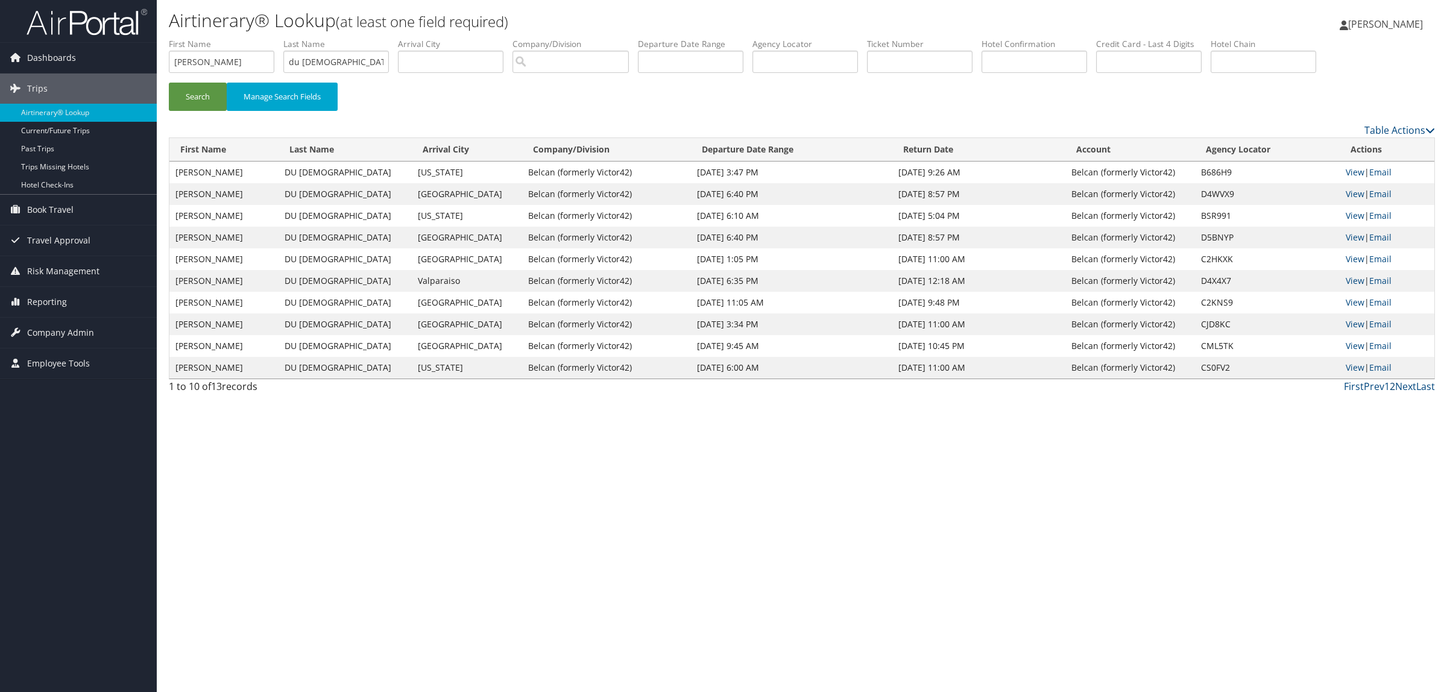
click at [1390, 385] on link "2" at bounding box center [1392, 386] width 5 height 13
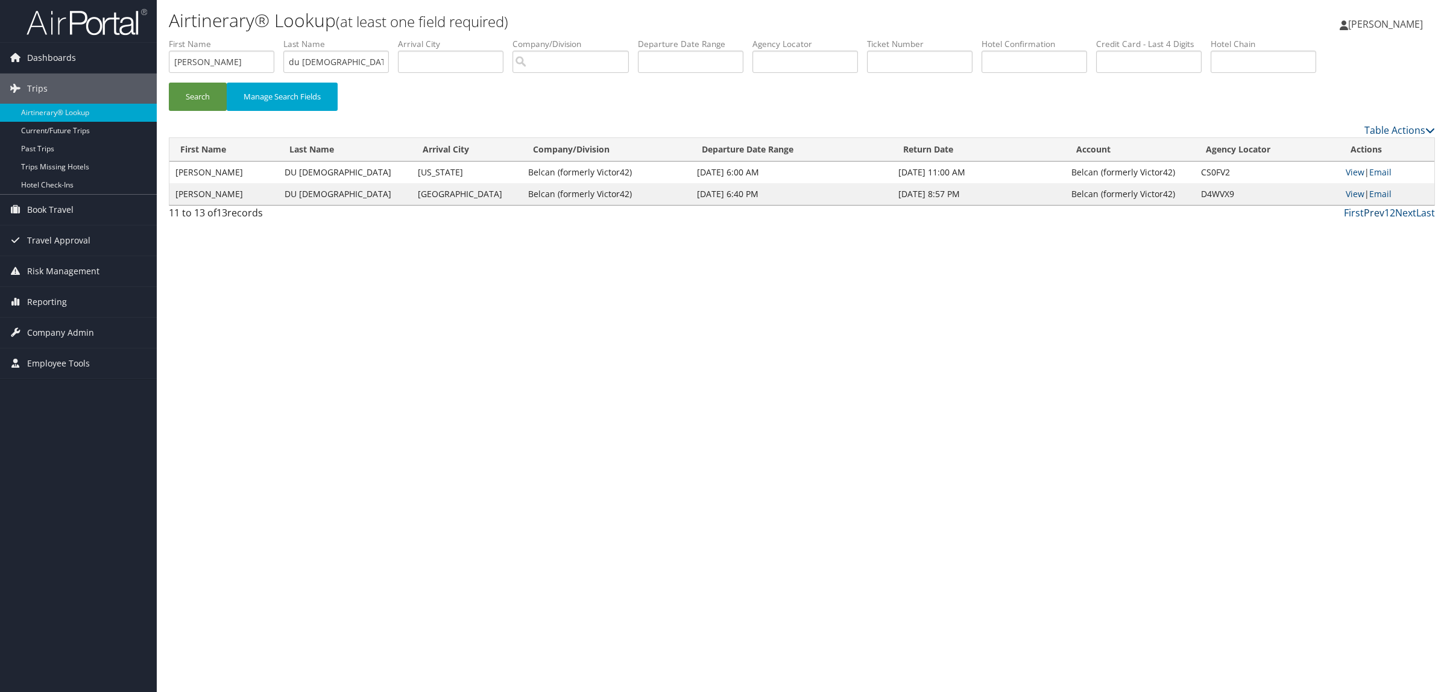
click at [1374, 212] on link "Prev" at bounding box center [1374, 212] width 20 height 13
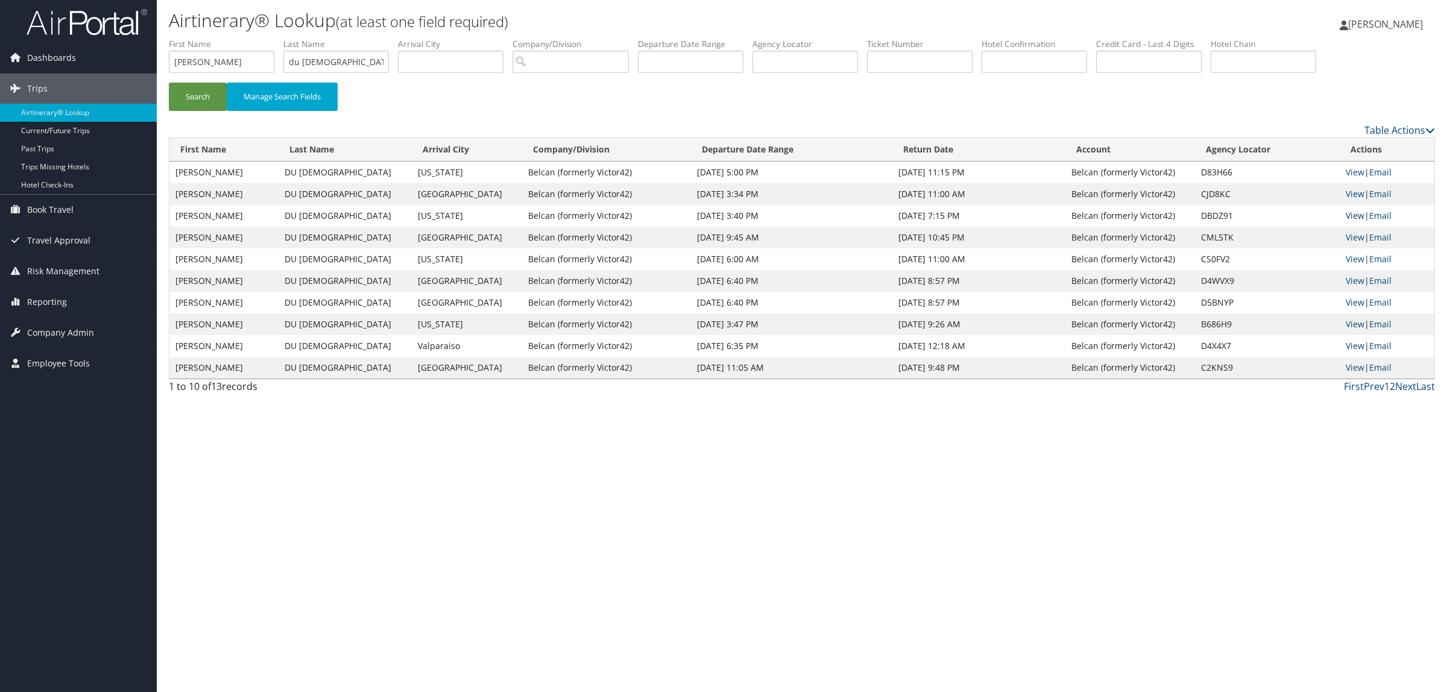
click at [1350, 218] on link "View" at bounding box center [1355, 215] width 19 height 11
drag, startPoint x: 227, startPoint y: 62, endPoint x: 65, endPoint y: 75, distance: 162.1
click at [65, 75] on div "Dashboards AirPortal 360™ (Manager) AirPortal 360™ (Agent) My Travel Dashboard …" at bounding box center [723, 346] width 1447 height 692
drag, startPoint x: 345, startPoint y: 61, endPoint x: 360, endPoint y: 75, distance: 20.0
click at [197, 38] on ul "First Name Last Name du temple Departure City Arrival City Company/Division Air…" at bounding box center [802, 38] width 1266 height 0
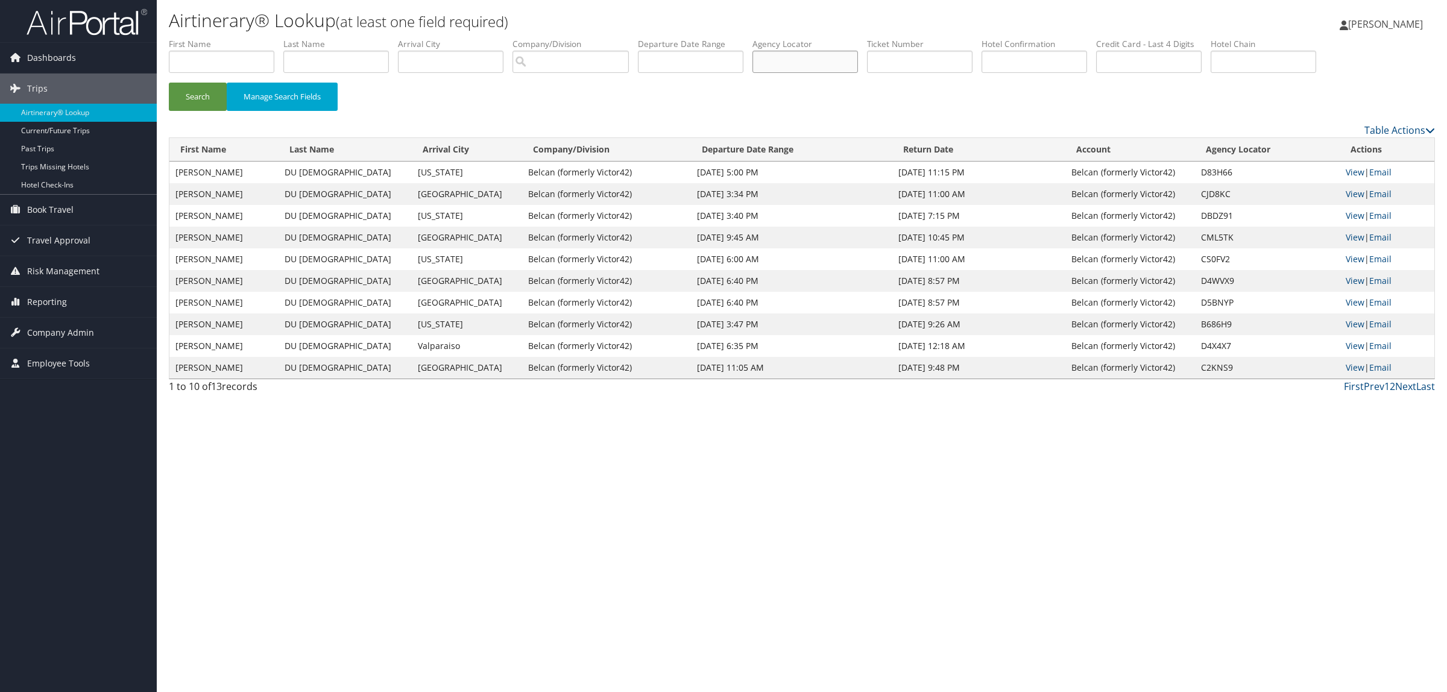
paste input "D6N01G"
type input "D6N01G"
click at [194, 106] on button "Search" at bounding box center [198, 97] width 58 height 28
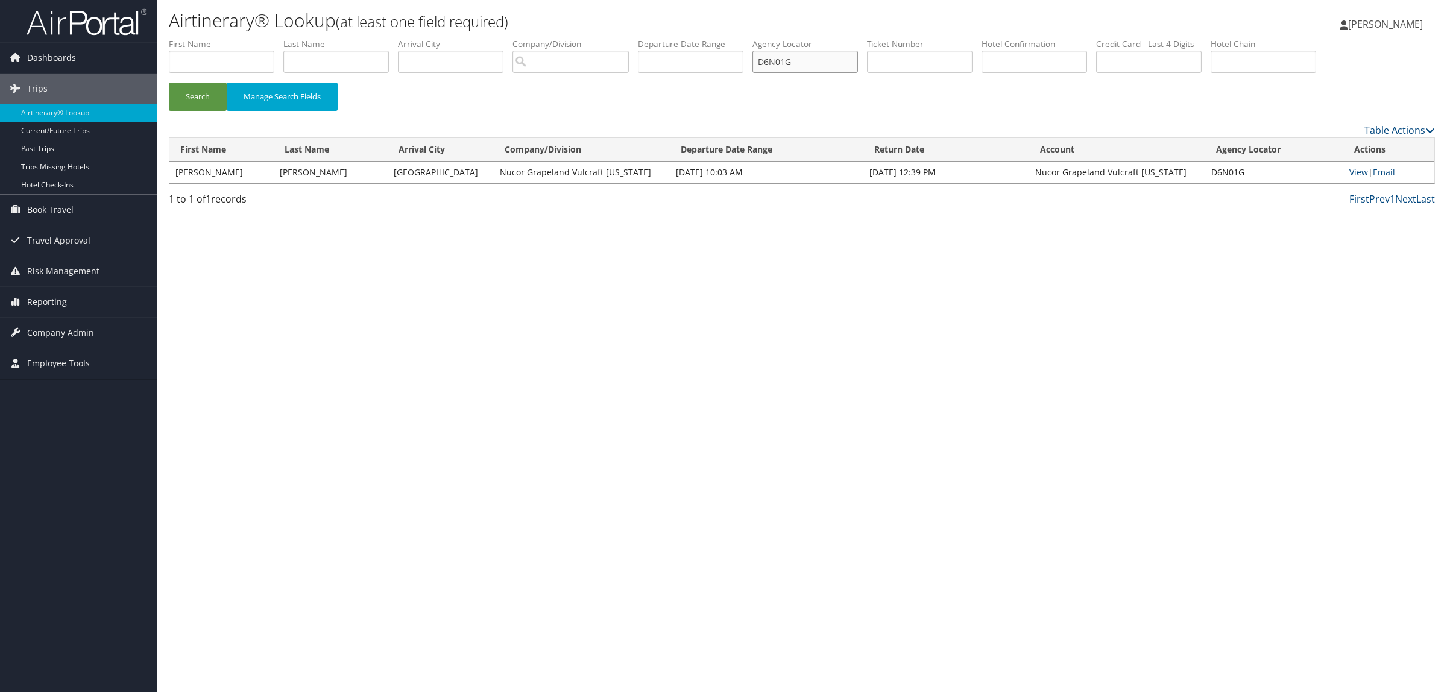
drag, startPoint x: 829, startPoint y: 71, endPoint x: 709, endPoint y: 65, distance: 120.1
click at [709, 38] on ul "First Name Last Name Departure City Arrival City Company/Division Airport/City …" at bounding box center [802, 38] width 1266 height 0
click at [1351, 166] on link "View" at bounding box center [1358, 171] width 19 height 11
click at [214, 56] on input "text" at bounding box center [221, 62] width 105 height 22
type input "elizabeth"
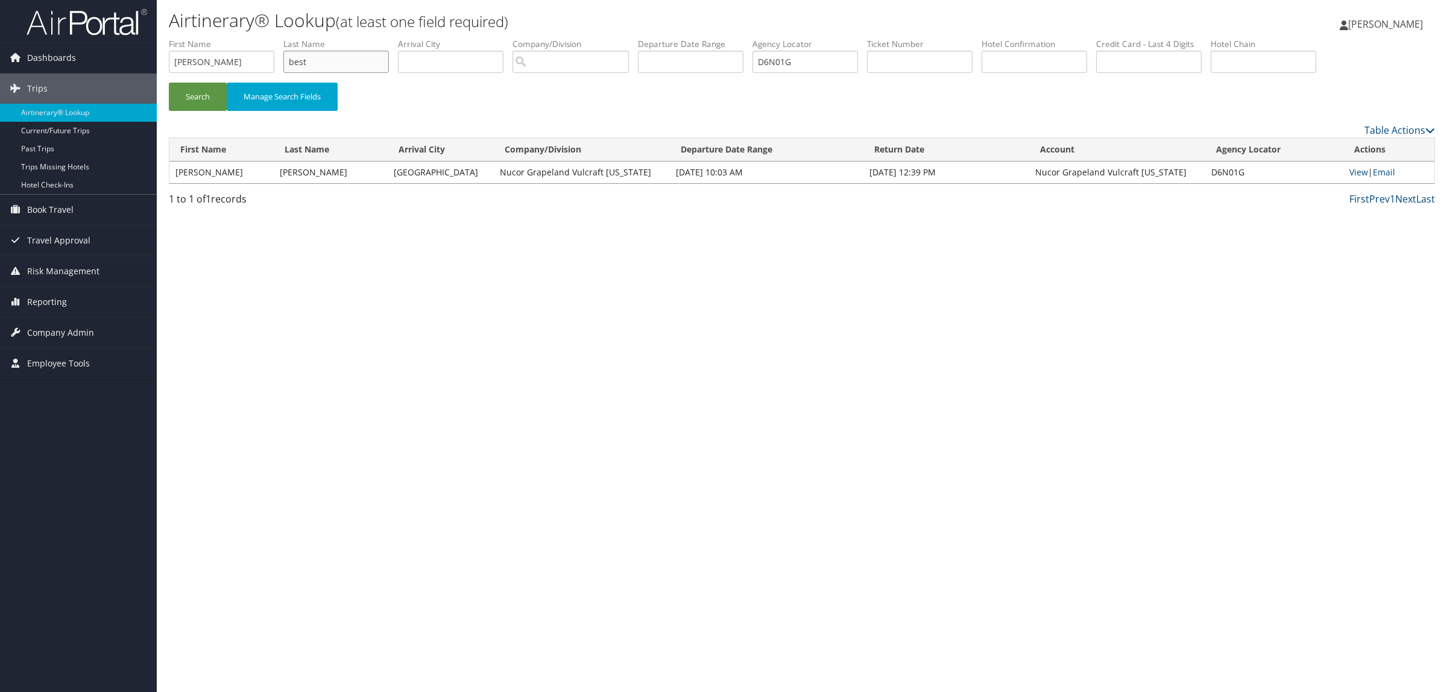
type input "best"
drag, startPoint x: 847, startPoint y: 64, endPoint x: 376, endPoint y: 63, distance: 471.4
click at [376, 38] on ul "First Name elizabeth Last Name best Departure City Arrival City Company/Divisio…" at bounding box center [802, 38] width 1266 height 0
click at [576, 73] on li "Company/Division" at bounding box center [574, 60] width 125 height 44
click at [570, 62] on input "search" at bounding box center [570, 62] width 116 height 22
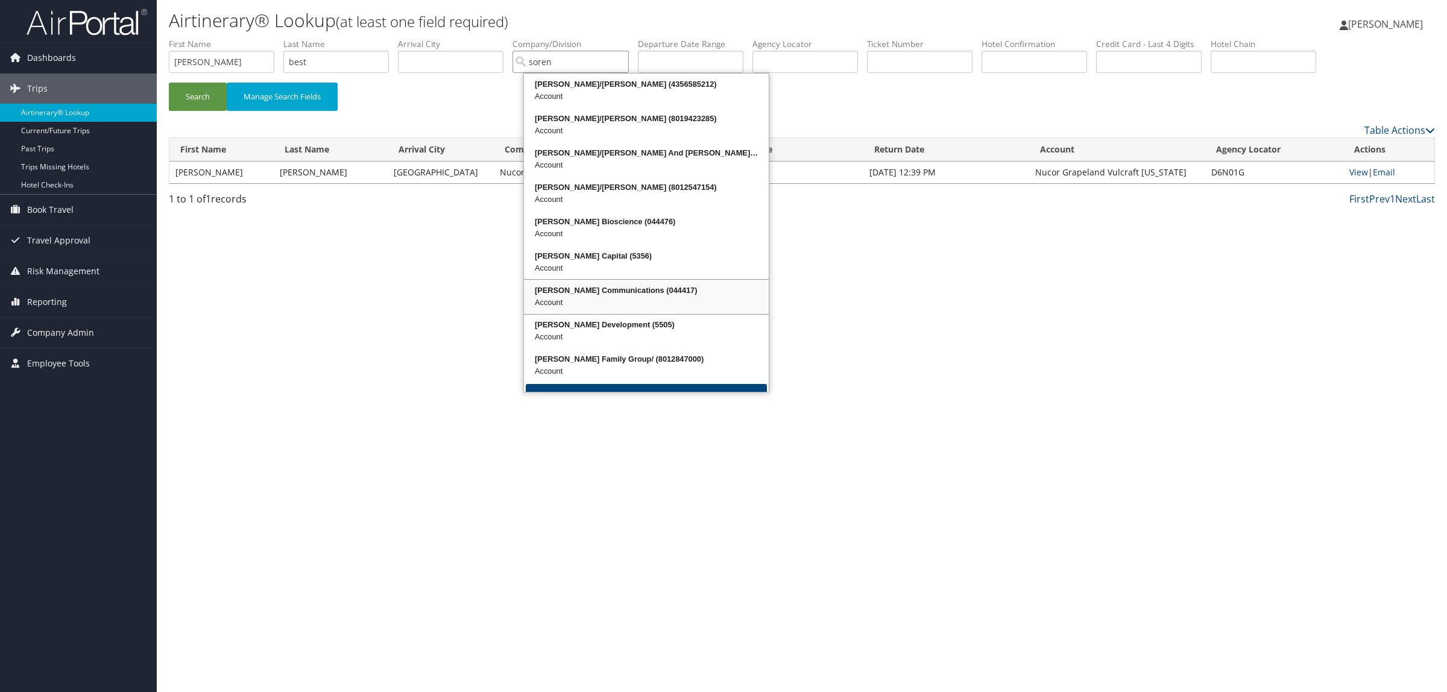
click at [638, 292] on div "Sorenson Communications (044417)" at bounding box center [646, 291] width 241 height 12
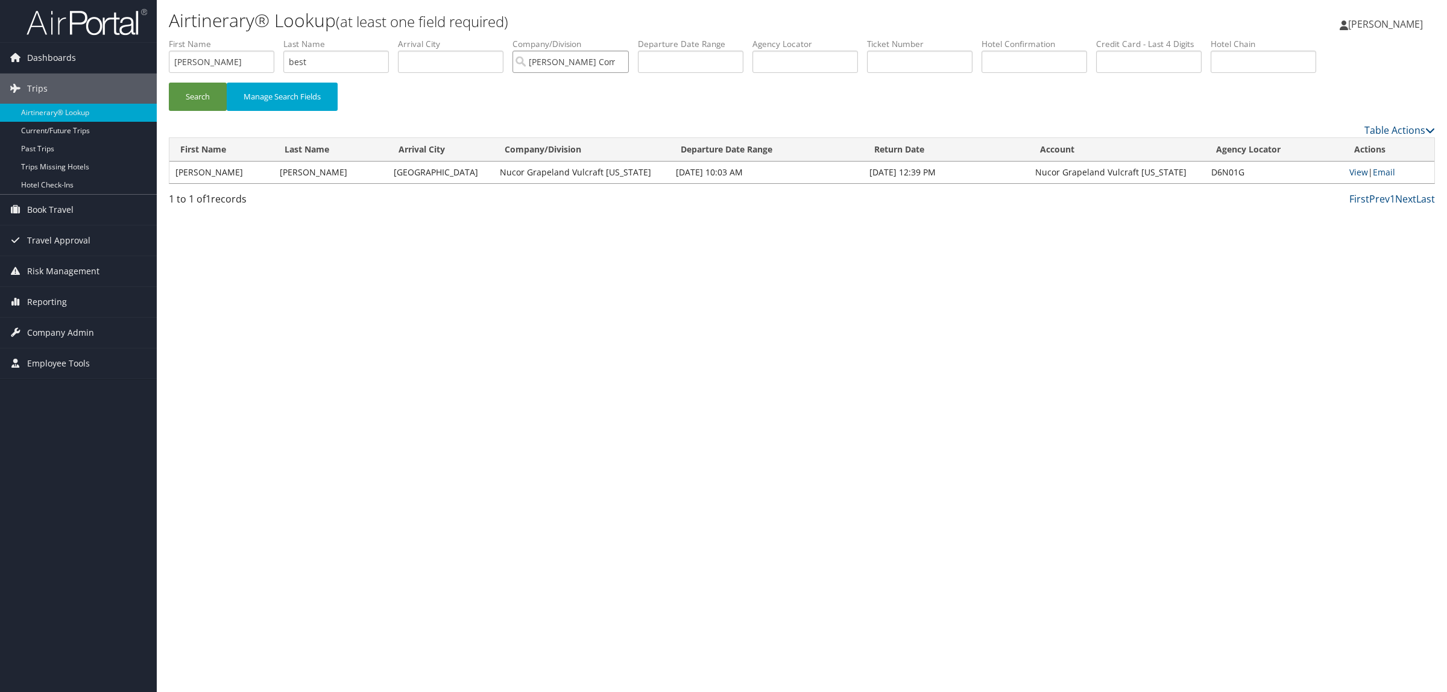
type input "Sorenson Communications"
click at [702, 72] on input "text" at bounding box center [690, 62] width 105 height 22
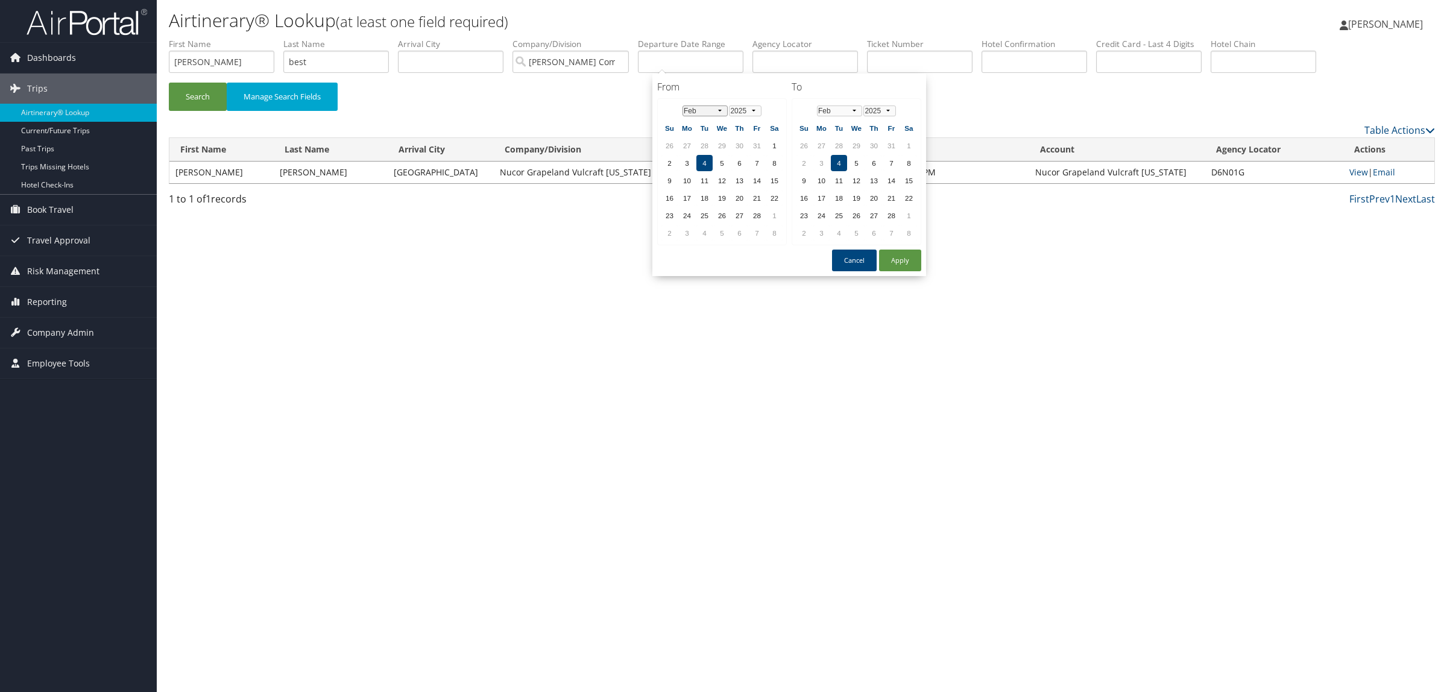
click at [718, 112] on select "Jan Feb Mar Apr May Jun Jul Aug Sep Oct Nov Dec" at bounding box center [704, 110] width 45 height 11
click at [773, 142] on td "6" at bounding box center [774, 145] width 16 height 16
click at [892, 251] on button "Apply" at bounding box center [900, 261] width 42 height 22
type input "09/06/2025"
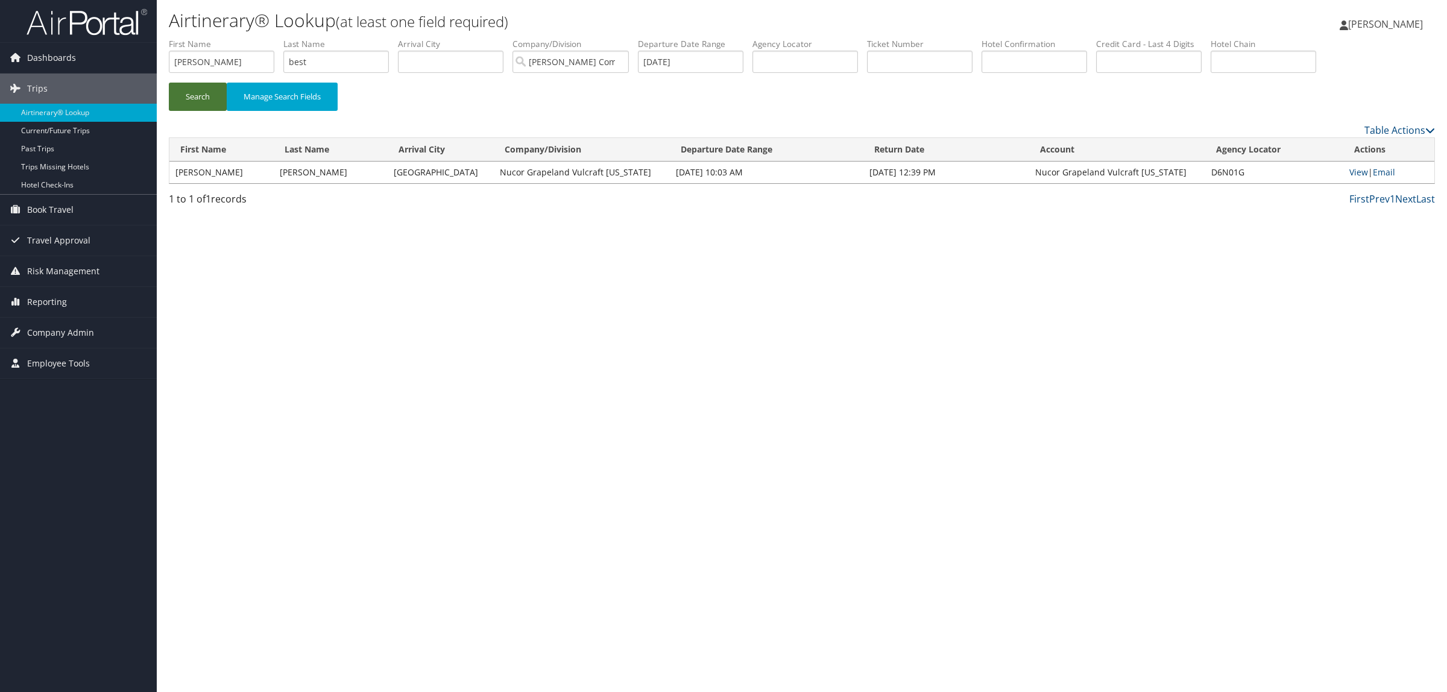
click at [209, 92] on button "Search" at bounding box center [198, 97] width 58 height 28
click at [1356, 172] on link "View" at bounding box center [1356, 171] width 19 height 11
drag, startPoint x: 233, startPoint y: 68, endPoint x: 121, endPoint y: 71, distance: 112.2
click at [121, 71] on div "Dashboards AirPortal 360™ (Manager) AirPortal 360™ (Agent) My Travel Dashboard …" at bounding box center [723, 346] width 1447 height 692
paste input "VICTOR GONZALEZ"
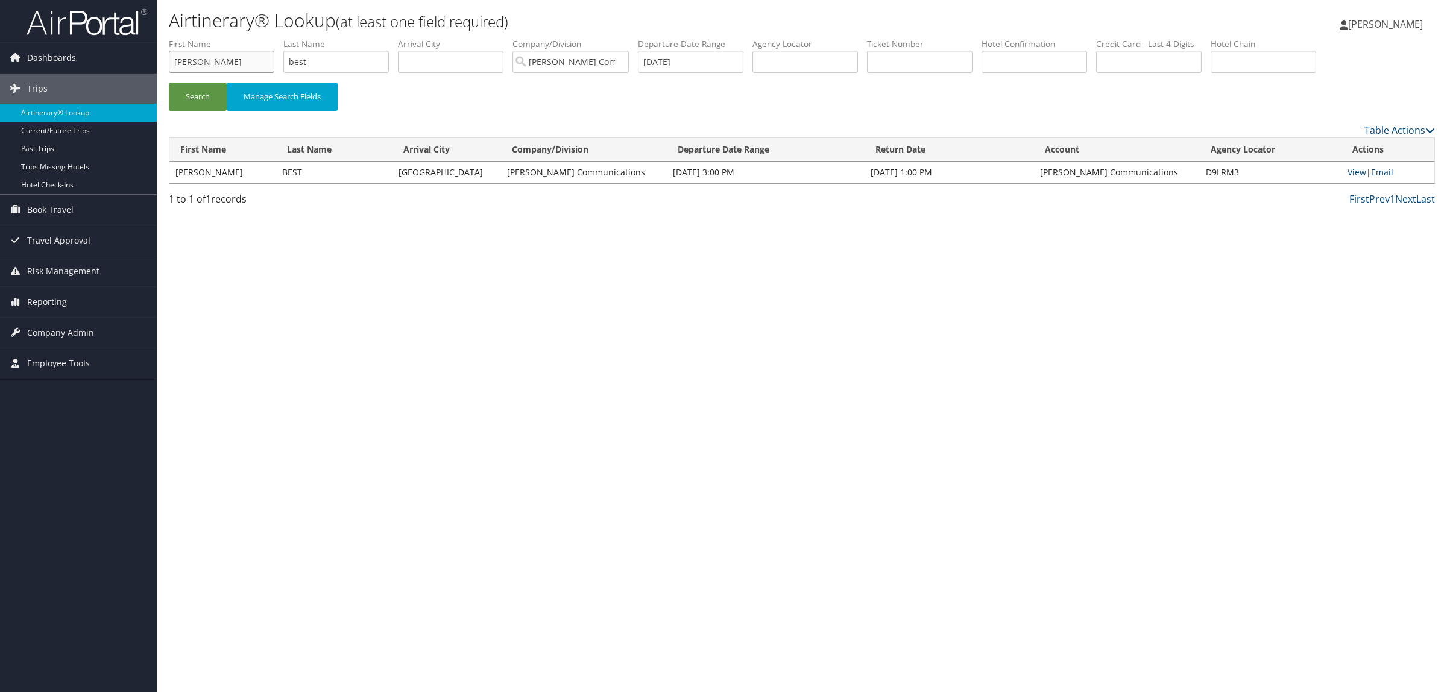
drag, startPoint x: 205, startPoint y: 60, endPoint x: 344, endPoint y: 55, distance: 138.8
click at [344, 38] on ul "First Name VICTOR GONZALEZ Last Name best Departure City Arrival City Company/D…" at bounding box center [802, 38] width 1266 height 0
type input "VICTOR"
drag, startPoint x: 345, startPoint y: 59, endPoint x: 186, endPoint y: 56, distance: 159.2
click at [186, 38] on ul "First Name VICTOR Last Name best Departure City Arrival City Company/Division S…" at bounding box center [802, 38] width 1266 height 0
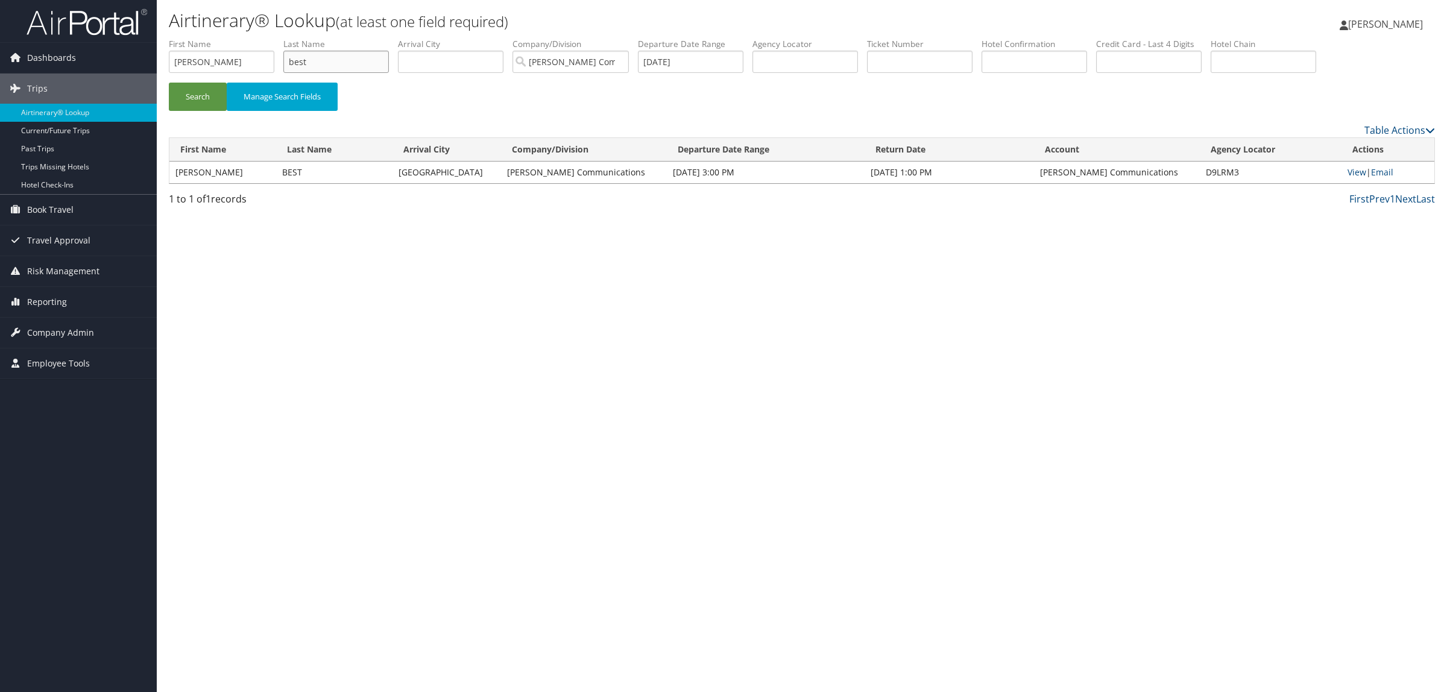
paste input "VICTOR GONZALEZ"
drag, startPoint x: 324, startPoint y: 58, endPoint x: 122, endPoint y: 58, distance: 202.0
click at [122, 58] on div "Dashboards AirPortal 360™ (Manager) AirPortal 360™ (Agent) My Travel Dashboard …" at bounding box center [723, 346] width 1447 height 692
type input "GONZALEZ"
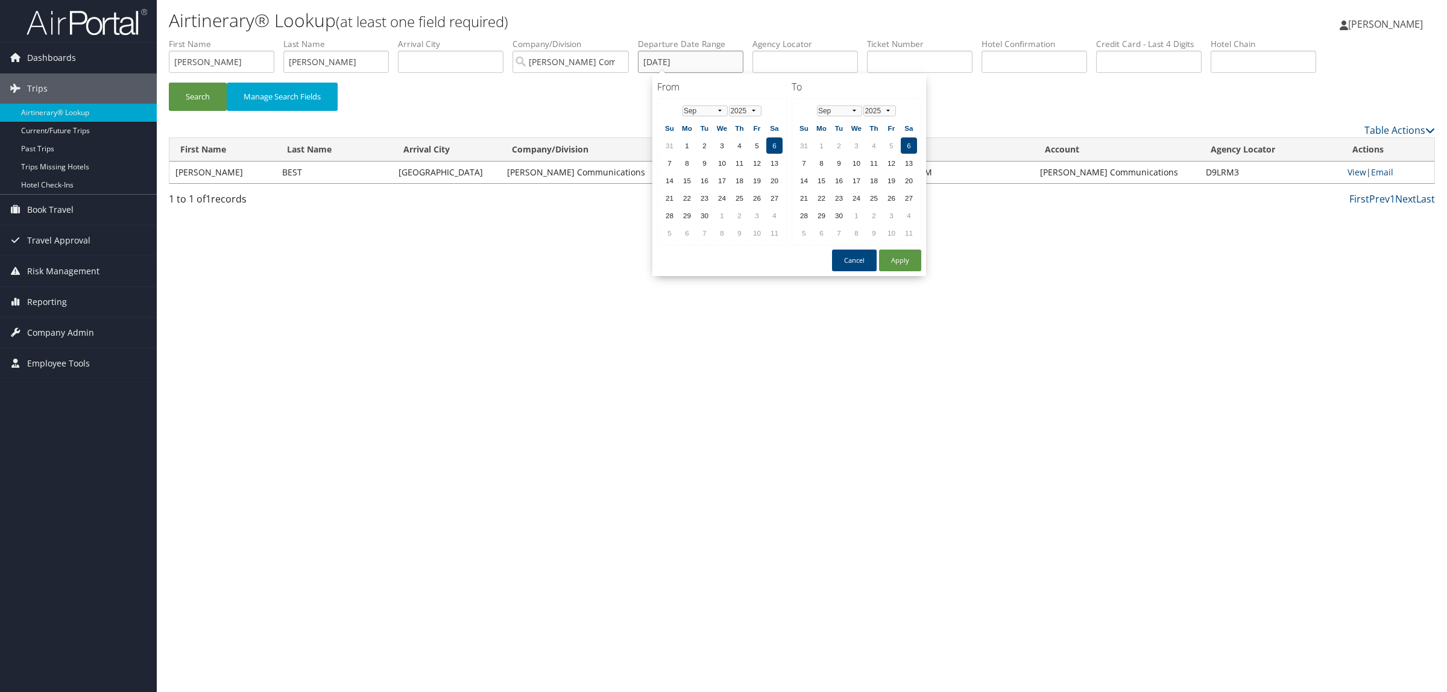
drag, startPoint x: 728, startPoint y: 58, endPoint x: 366, endPoint y: 65, distance: 361.8
click at [377, 38] on ul "First Name VICTOR Last Name GONZALEZ Departure City Arrival City Company/Divisi…" at bounding box center [802, 38] width 1266 height 0
click at [664, 159] on td "7" at bounding box center [669, 163] width 16 height 16
click at [902, 257] on button "Apply" at bounding box center [900, 261] width 42 height 22
type input "09/07/2025"
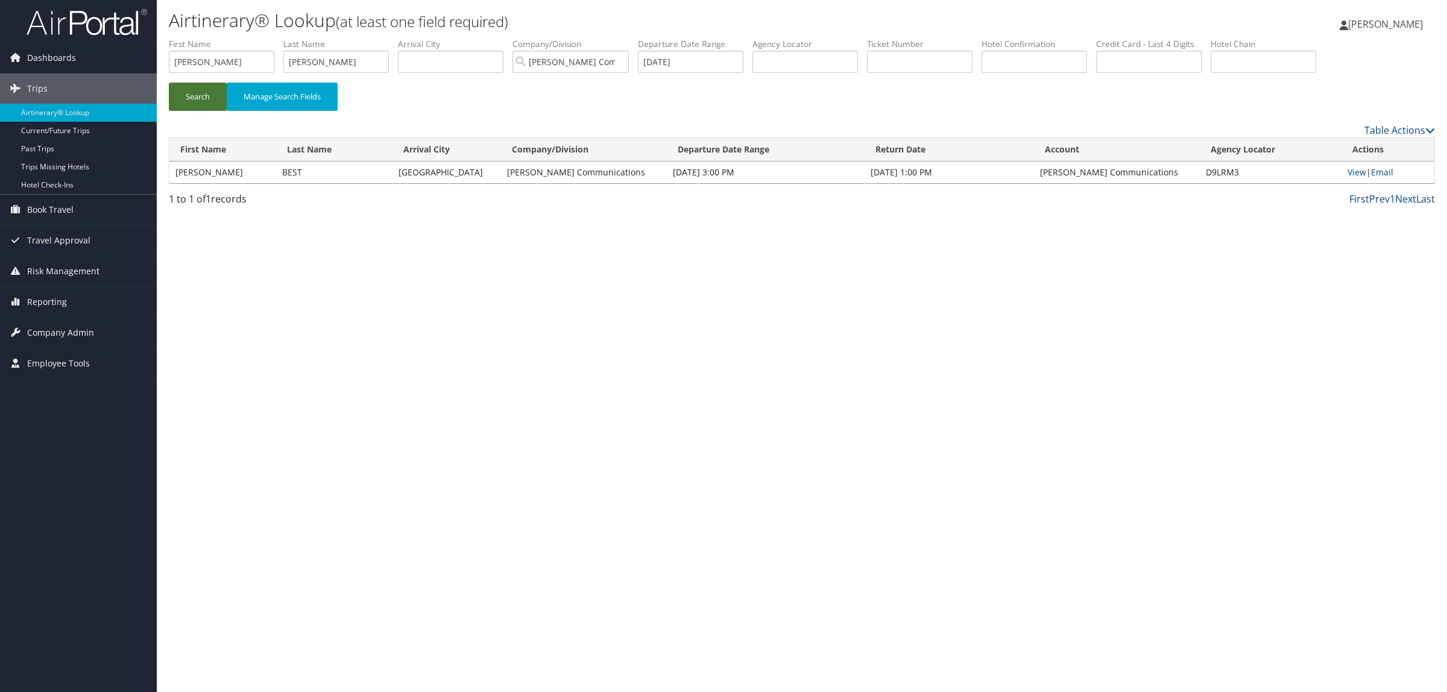
click at [193, 98] on button "Search" at bounding box center [198, 97] width 58 height 28
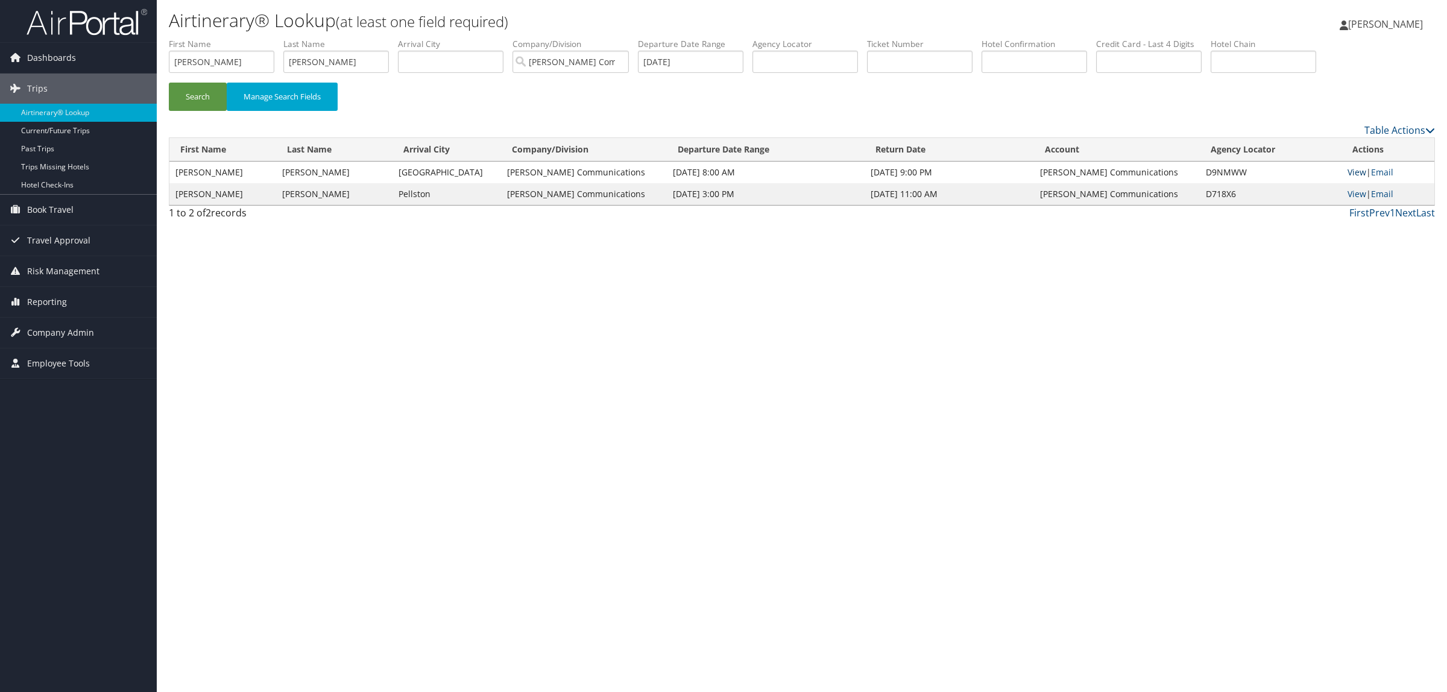
click at [1352, 174] on link "View" at bounding box center [1356, 171] width 19 height 11
click at [1354, 191] on link "View" at bounding box center [1356, 193] width 19 height 11
drag, startPoint x: 191, startPoint y: 63, endPoint x: 52, endPoint y: 68, distance: 139.3
click at [52, 68] on div "Dashboards AirPortal 360™ (Manager) AirPortal 360™ (Agent) My Travel Dashboard …" at bounding box center [723, 346] width 1447 height 692
drag, startPoint x: 389, startPoint y: 62, endPoint x: 248, endPoint y: 65, distance: 141.7
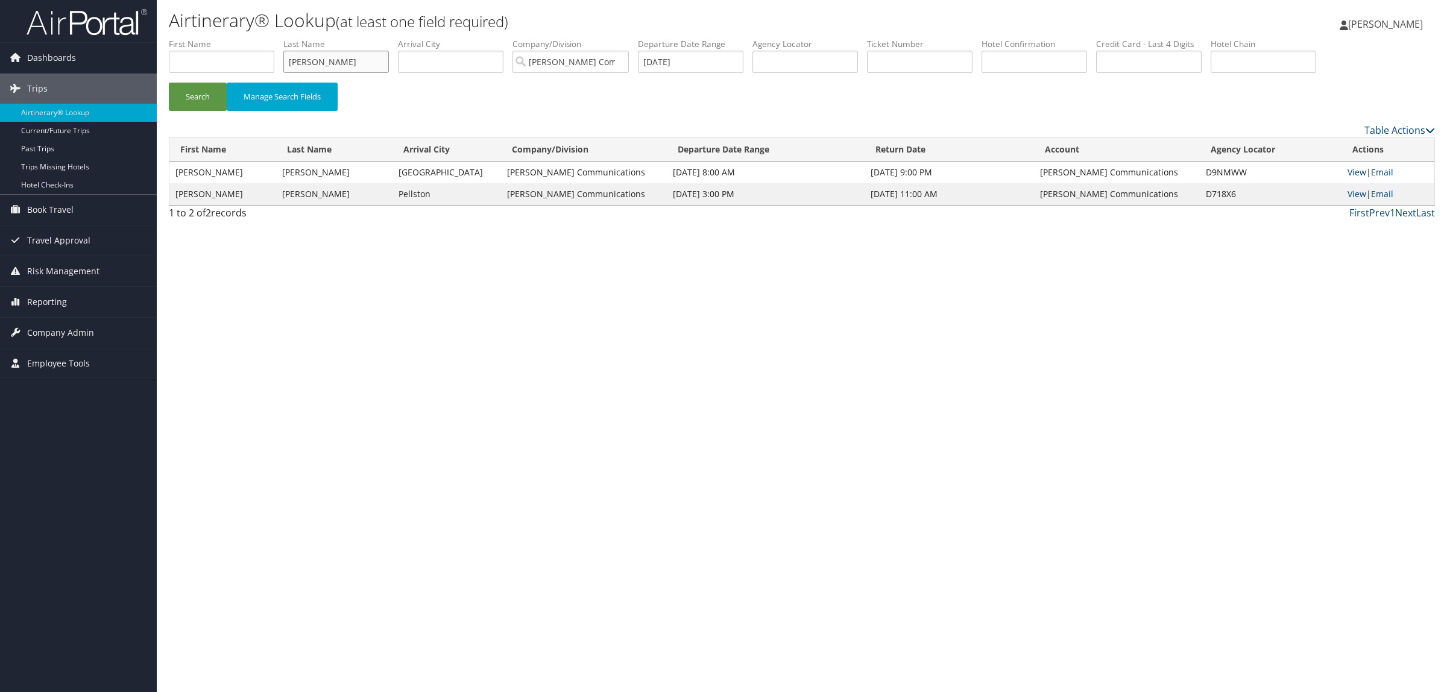
click at [248, 38] on ul "First Name Last Name GONZALEZ Departure City Arrival City Company/Division Sore…" at bounding box center [802, 38] width 1266 height 0
drag, startPoint x: 537, startPoint y: 62, endPoint x: 655, endPoint y: 67, distance: 118.3
click at [653, 38] on ul "First Name Last Name Departure City Arrival City Company/Division Sorenson Comm…" at bounding box center [802, 38] width 1266 height 0
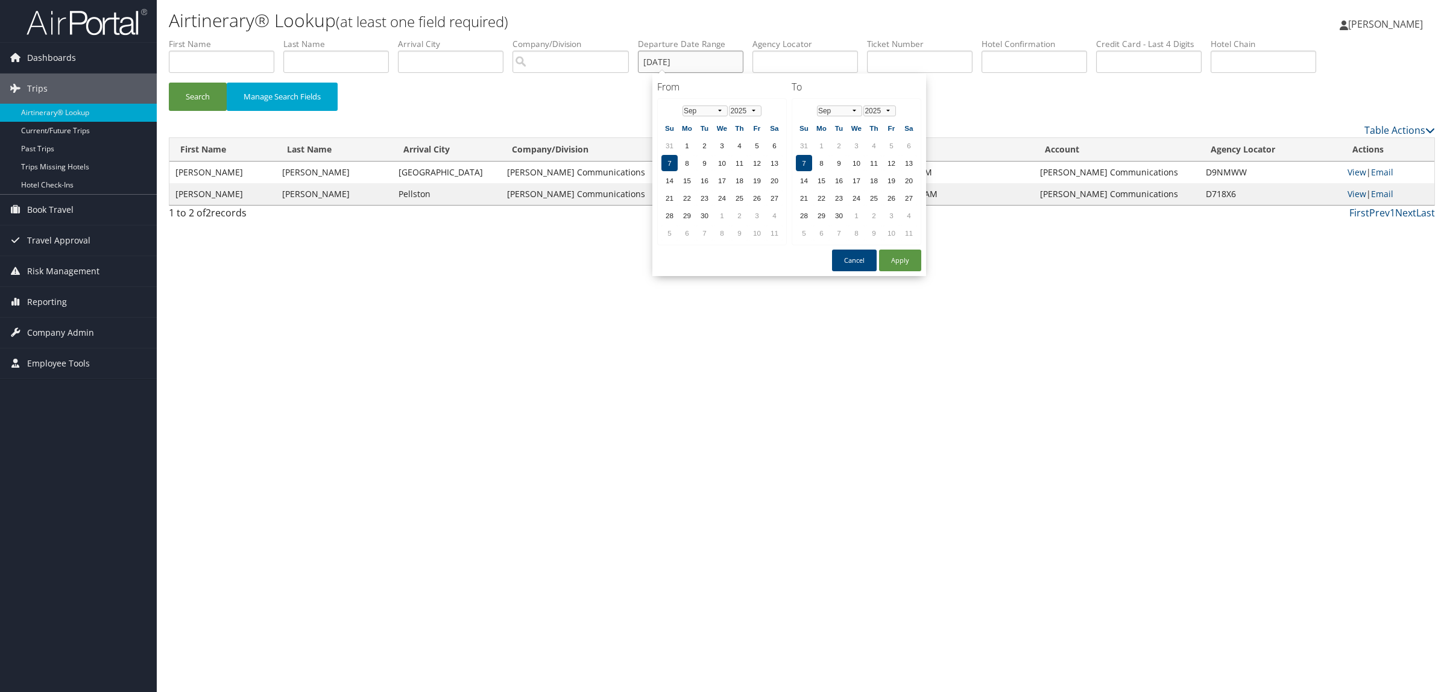
drag, startPoint x: 719, startPoint y: 59, endPoint x: 606, endPoint y: 61, distance: 112.7
click at [606, 38] on ul "First Name Last Name Departure City Arrival City Company/Division Airport/City …" at bounding box center [802, 38] width 1266 height 0
click at [830, 64] on input "text" at bounding box center [804, 62] width 105 height 22
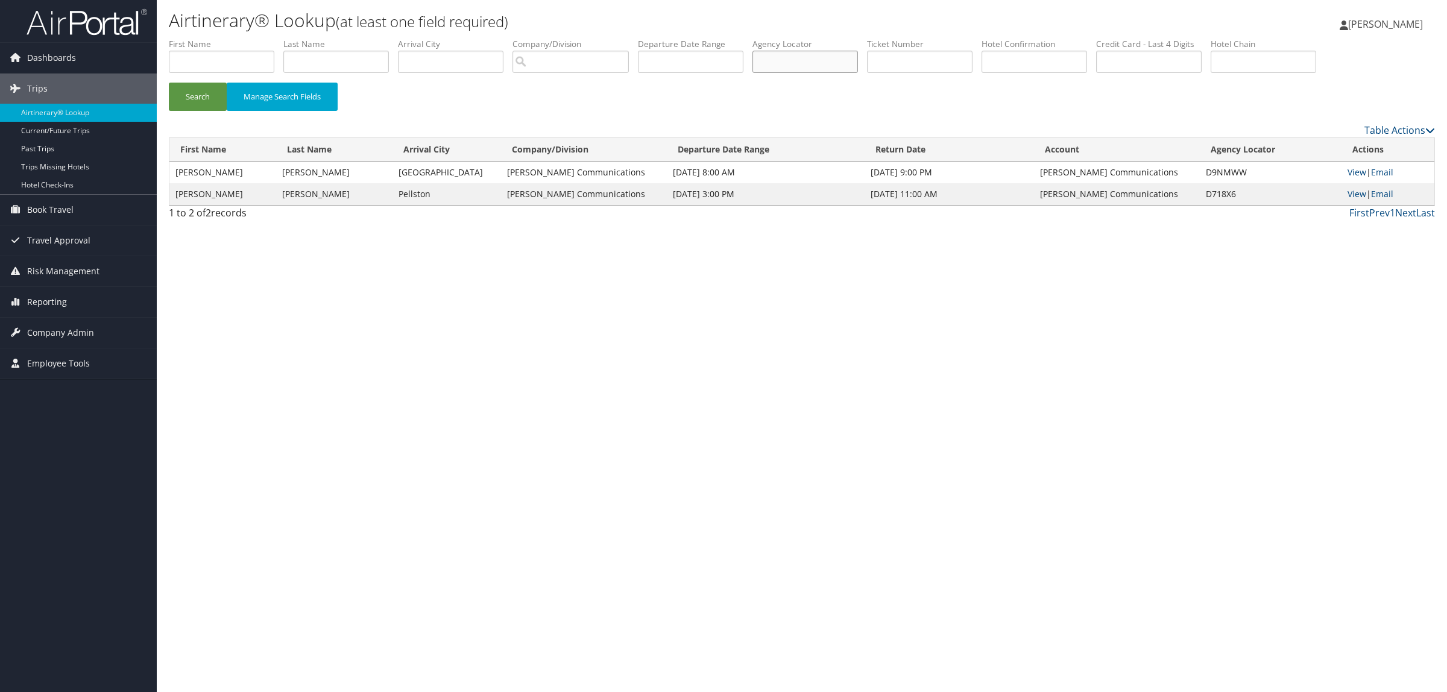
paste input "DBFJ68"
type input "DBFJ68"
click at [206, 96] on button "Search" at bounding box center [198, 97] width 58 height 28
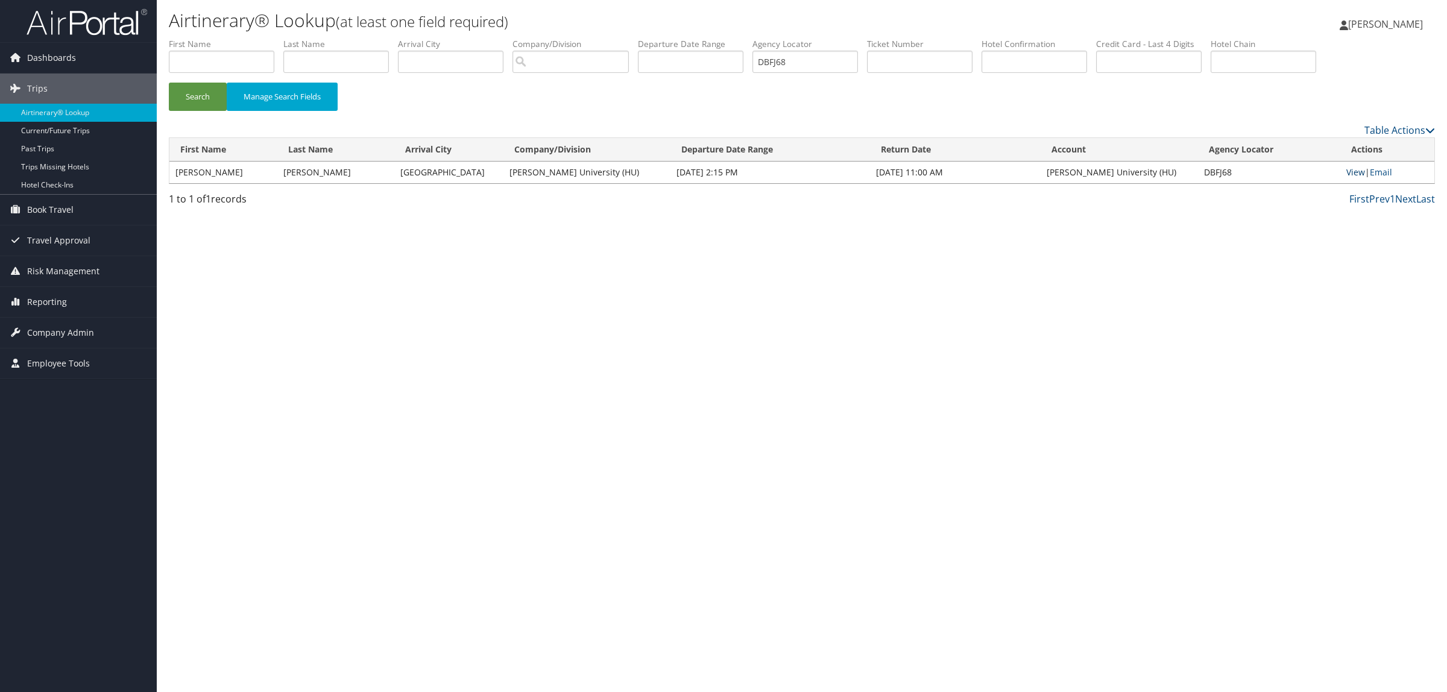
click at [1349, 171] on link "View" at bounding box center [1355, 171] width 19 height 11
click at [248, 58] on input "text" at bounding box center [221, 62] width 105 height 22
paste input "MICHAELP MANGIALARDO"
drag, startPoint x: 206, startPoint y: 58, endPoint x: 345, endPoint y: 50, distance: 138.9
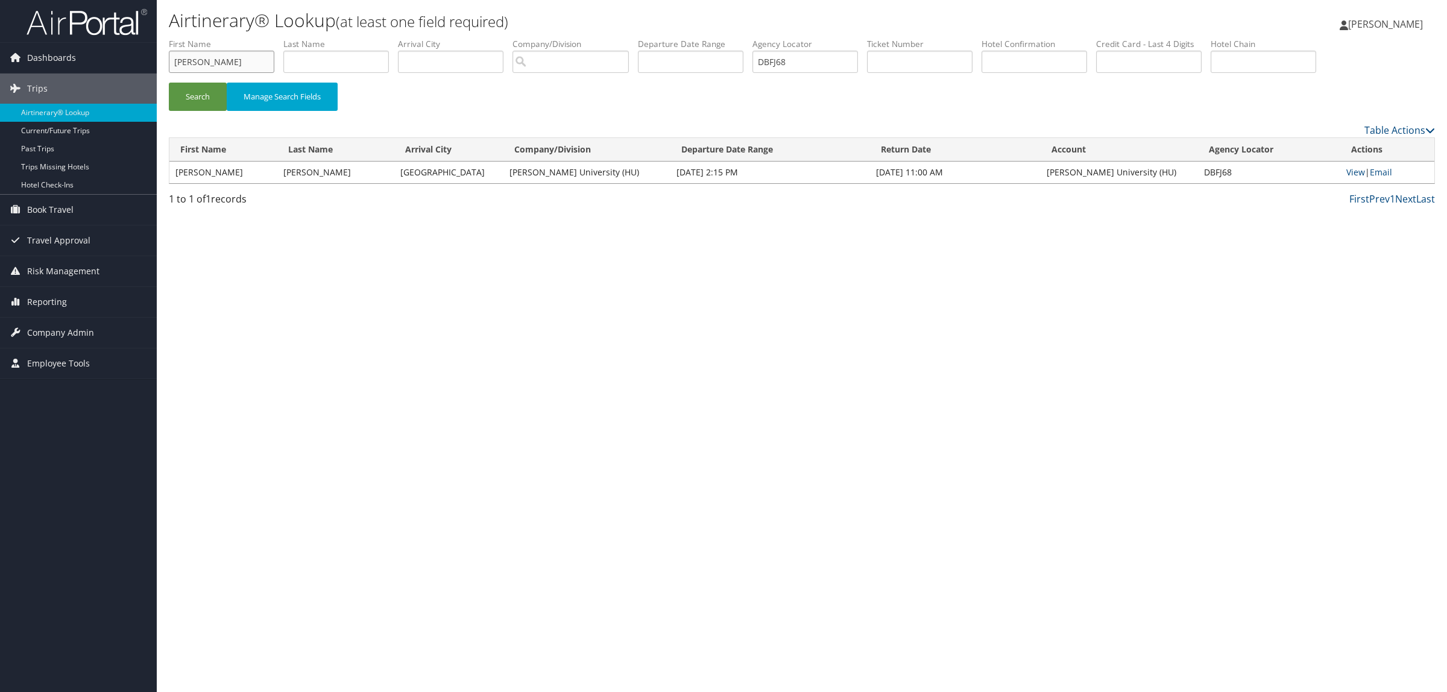
click at [345, 38] on ul "First Name MICHAELP MANGIALARDO Last Name Departure City Arrival City Company/D…" at bounding box center [802, 38] width 1266 height 0
type input "MICHAELp"
click at [329, 55] on input "text" at bounding box center [335, 62] width 105 height 22
paste input "MICHAELP MANGIALARDO"
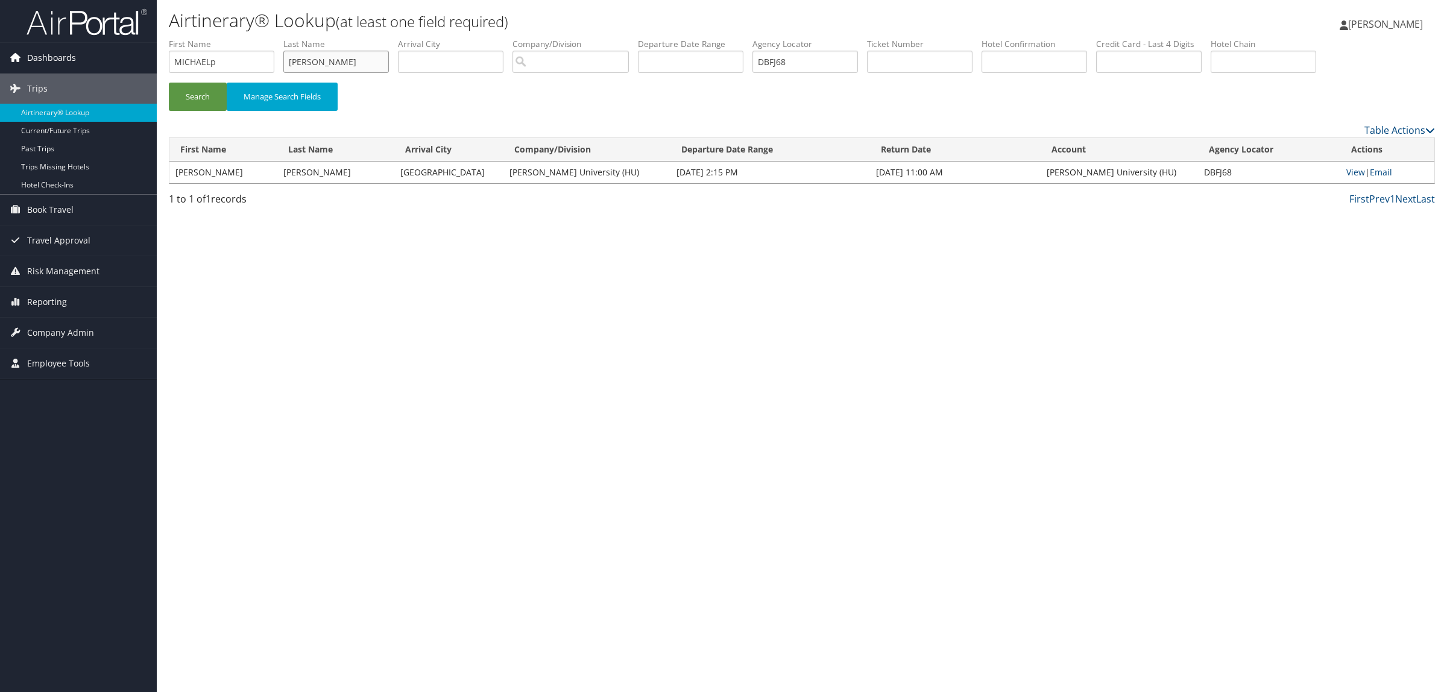
drag, startPoint x: 329, startPoint y: 58, endPoint x: 13, endPoint y: 56, distance: 315.9
click at [13, 56] on div "Dashboards AirPortal 360™ (Manager) AirPortal 360™ (Agent) My Travel Dashboard …" at bounding box center [723, 346] width 1447 height 692
type input "MANGIALARDO"
drag, startPoint x: 610, startPoint y: 65, endPoint x: 202, endPoint y: 83, distance: 408.5
click at [315, 38] on ul "First Name MICHAELp Last Name MANGIALARDO Departure City Arrival City Company/D…" at bounding box center [802, 38] width 1266 height 0
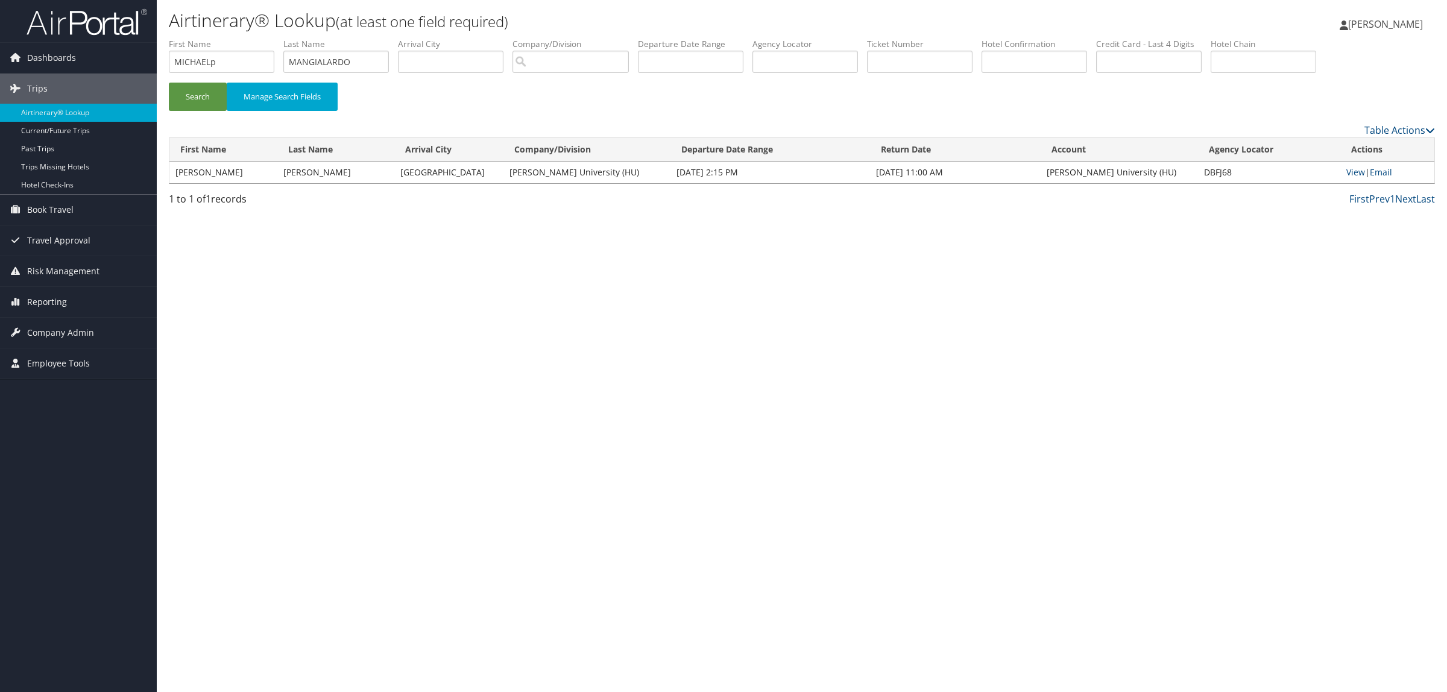
click at [195, 80] on li "First Name MICHAELp" at bounding box center [226, 60] width 115 height 44
click at [197, 95] on button "Search" at bounding box center [198, 97] width 58 height 28
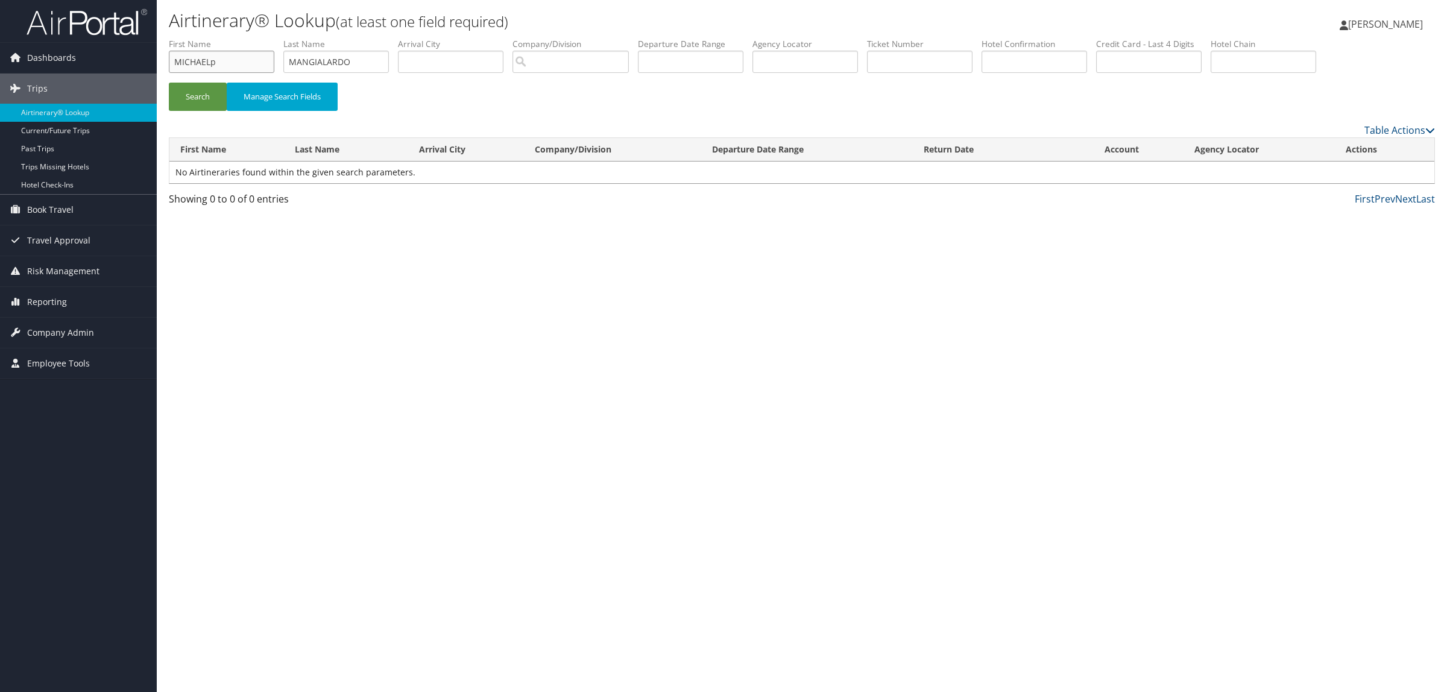
click at [248, 59] on input "MICHAELp" at bounding box center [221, 62] width 105 height 22
type input "MICHAEL"
click at [210, 89] on button "Search" at bounding box center [198, 97] width 58 height 28
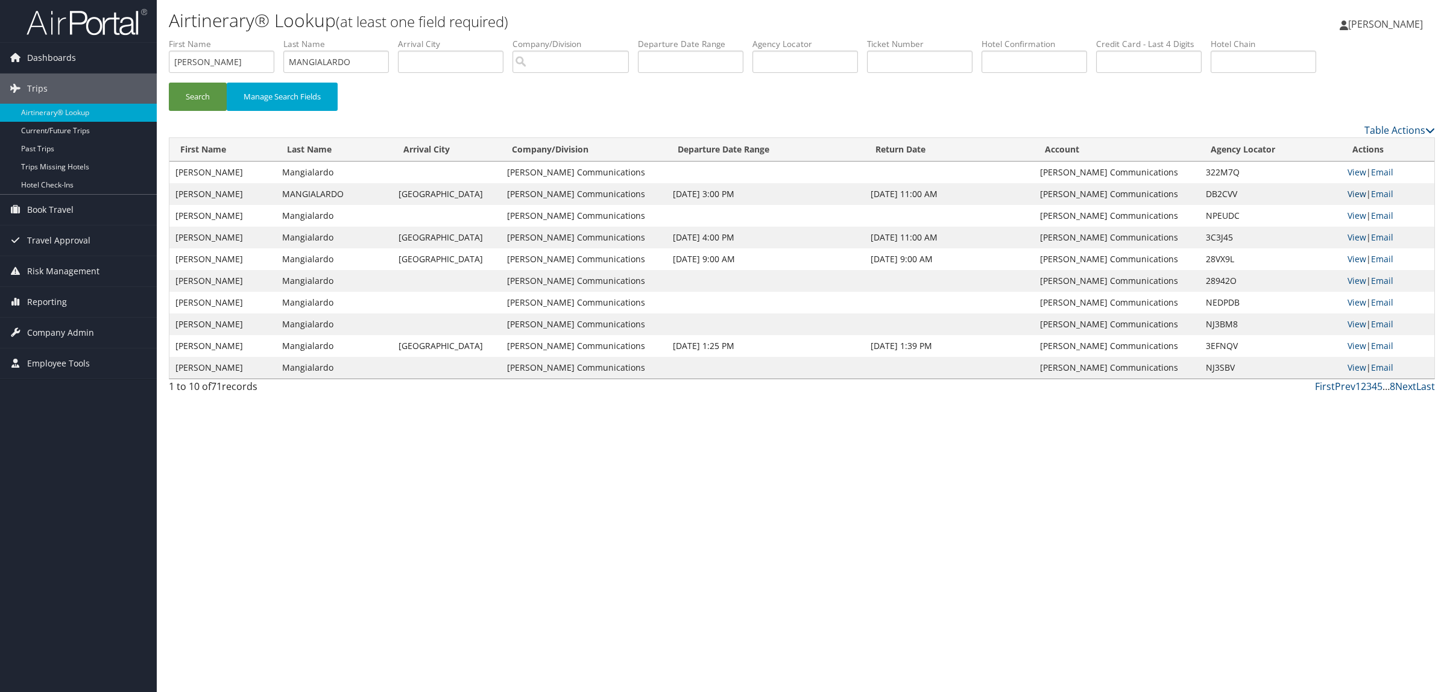
click at [1348, 195] on link "View" at bounding box center [1356, 193] width 19 height 11
drag, startPoint x: 1197, startPoint y: 196, endPoint x: 1233, endPoint y: 196, distance: 35.6
click at [1233, 196] on td "DB2CVV" at bounding box center [1271, 194] width 142 height 22
copy td "DB2CVV"
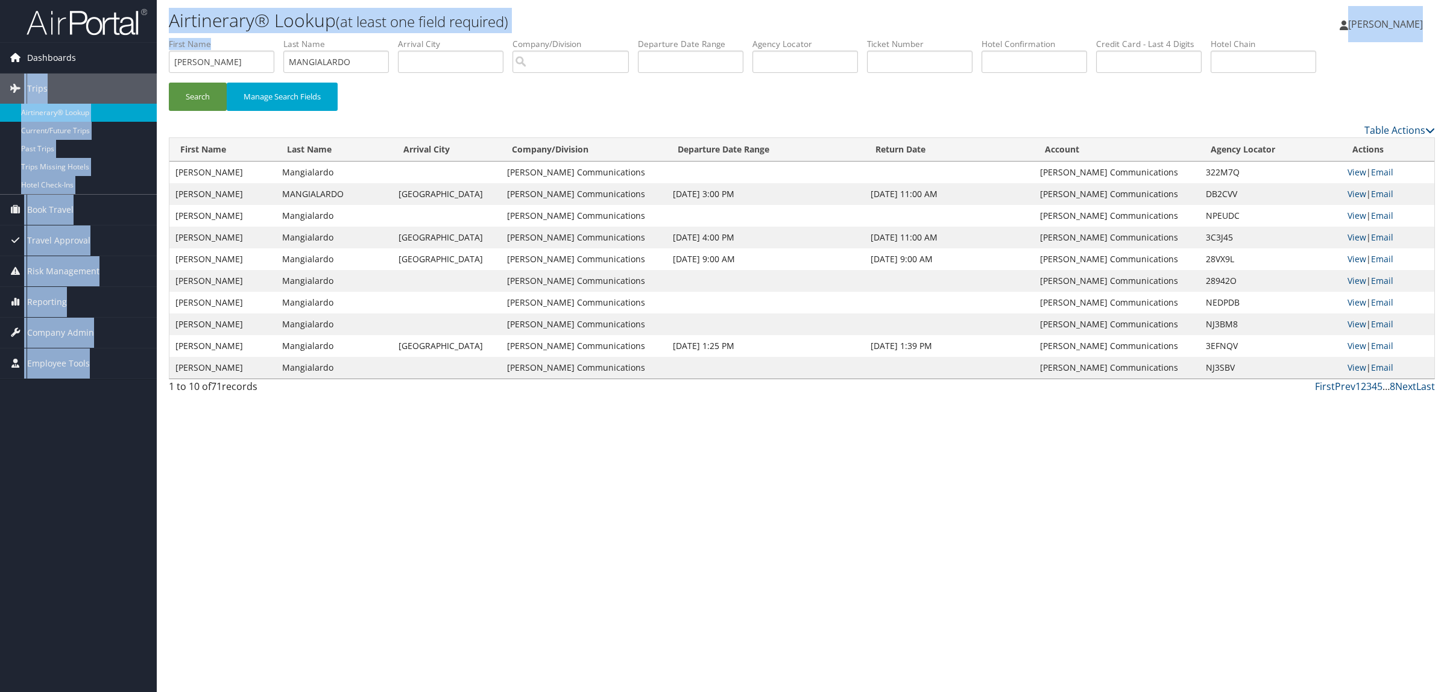
drag, startPoint x: 217, startPoint y: 50, endPoint x: 133, endPoint y: 58, distance: 84.8
click at [122, 55] on div "Dashboards AirPortal 360™ (Manager) AirPortal 360™ (Agent) My Travel Dashboard …" at bounding box center [723, 346] width 1447 height 692
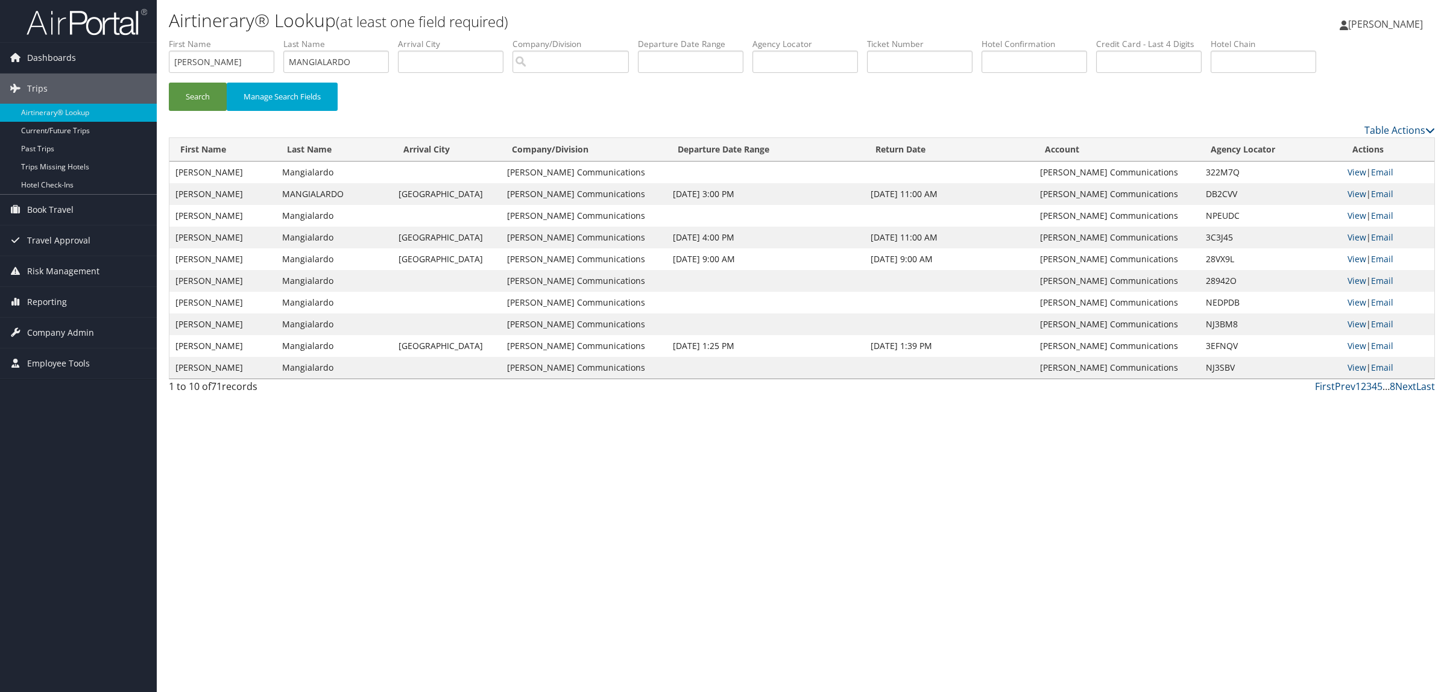
drag, startPoint x: 275, startPoint y: 75, endPoint x: 245, endPoint y: 64, distance: 31.7
click at [268, 75] on li "First Name MICHAEL" at bounding box center [226, 60] width 115 height 44
drag, startPoint x: 244, startPoint y: 63, endPoint x: 150, endPoint y: 77, distance: 95.6
click at [136, 69] on div "Dashboards AirPortal 360™ (Manager) AirPortal 360™ (Agent) My Travel Dashboard …" at bounding box center [723, 346] width 1447 height 692
drag, startPoint x: 353, startPoint y: 56, endPoint x: 189, endPoint y: 52, distance: 164.6
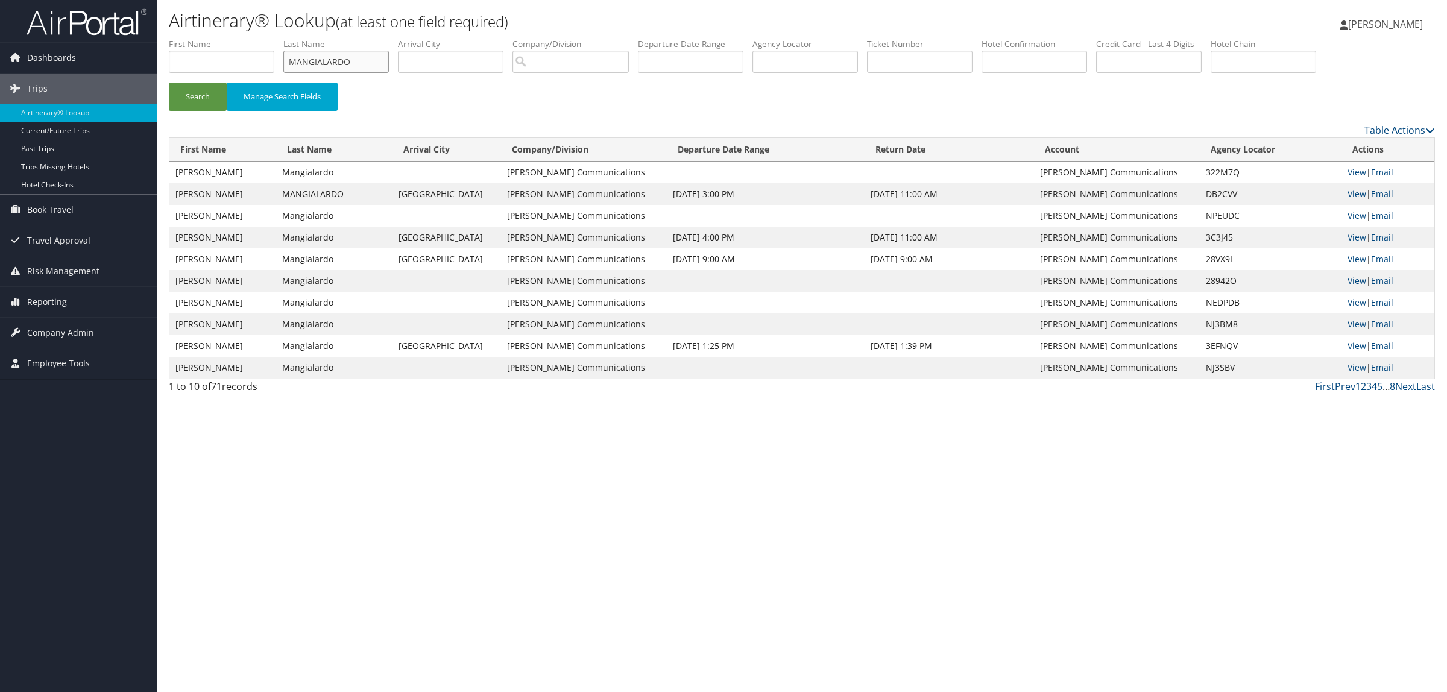
click at [184, 38] on ul "First Name Last Name MANGIALARDO Departure City Arrival City Company/Division A…" at bounding box center [802, 38] width 1266 height 0
paste input "DBFJ68"
type input "DBFJ68"
click at [203, 95] on button "Search" at bounding box center [198, 97] width 58 height 28
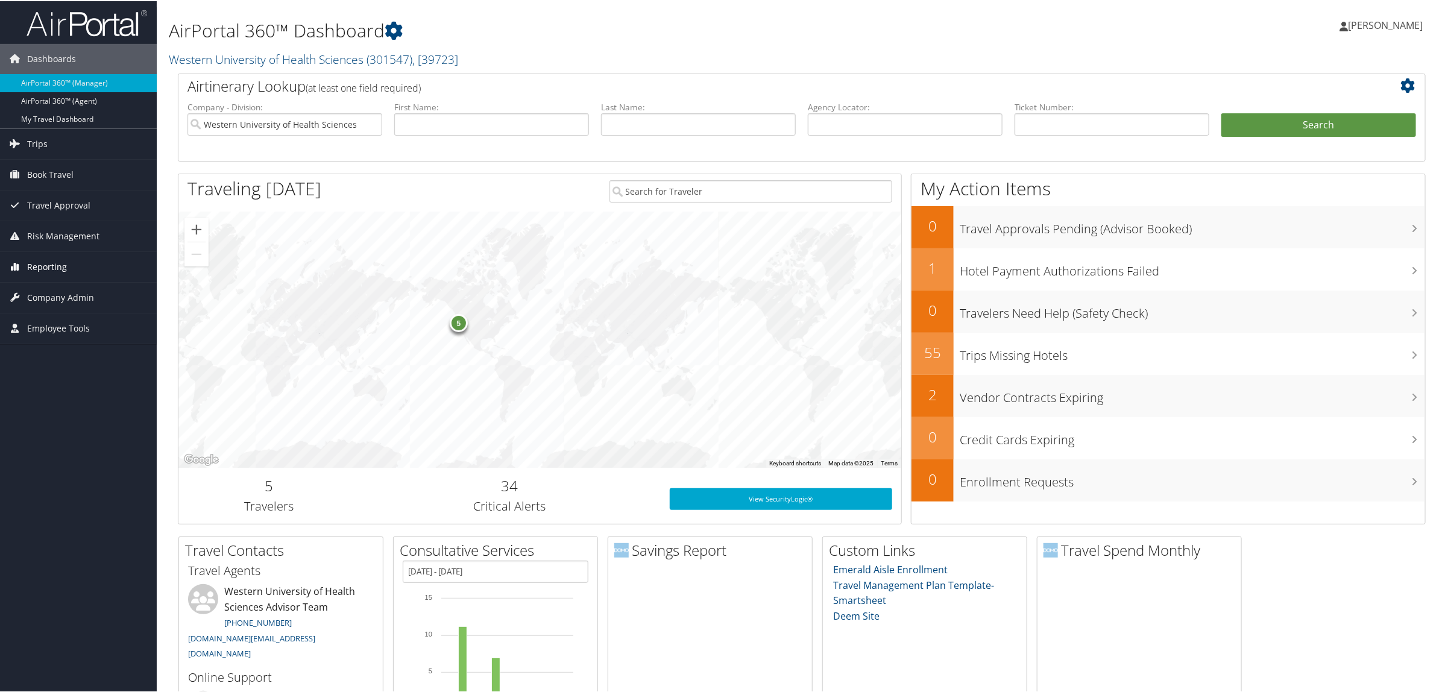
click at [90, 263] on link "Reporting" at bounding box center [78, 266] width 157 height 30
click at [91, 341] on link "Virtual Pay Lookup" at bounding box center [78, 344] width 157 height 18
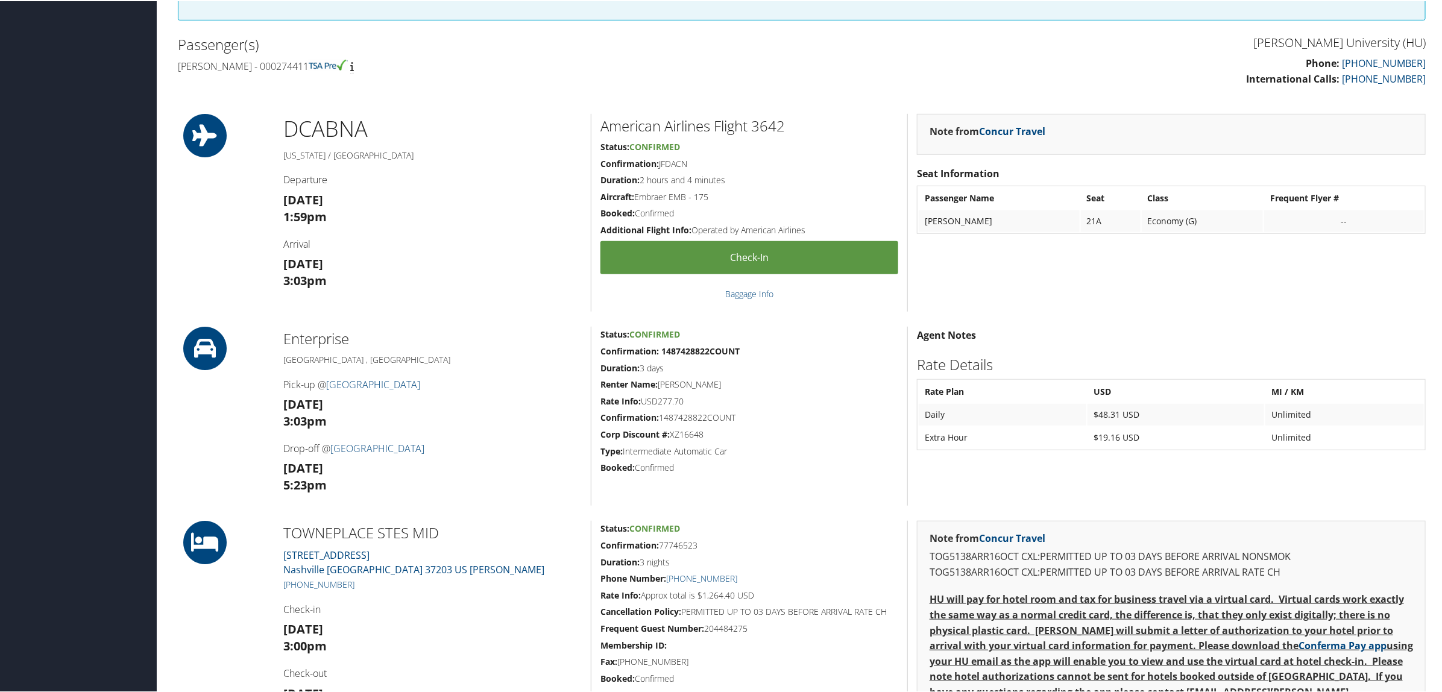
scroll to position [452, 0]
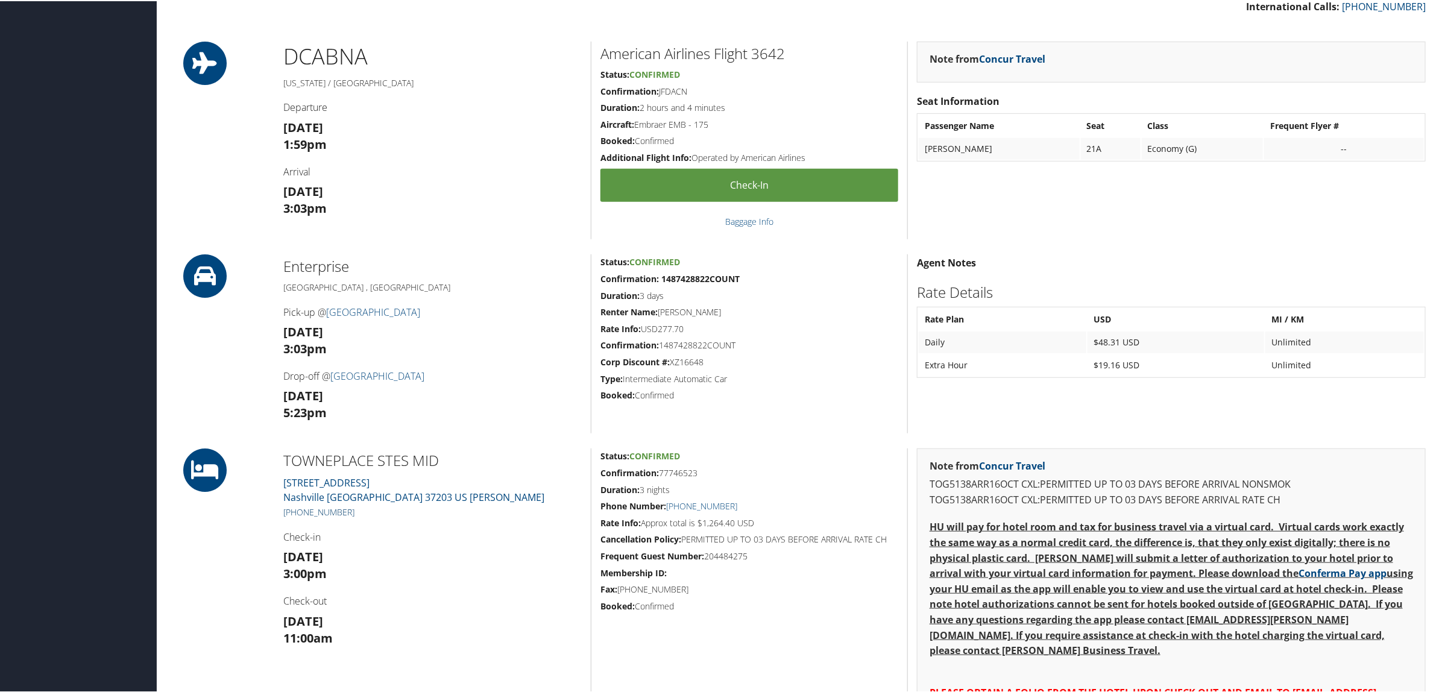
drag, startPoint x: 362, startPoint y: 508, endPoint x: 293, endPoint y: 514, distance: 69.0
click at [293, 514] on h5 "+1 (615) 800-3610" at bounding box center [432, 511] width 298 height 12
copy link "(615) 800-3610"
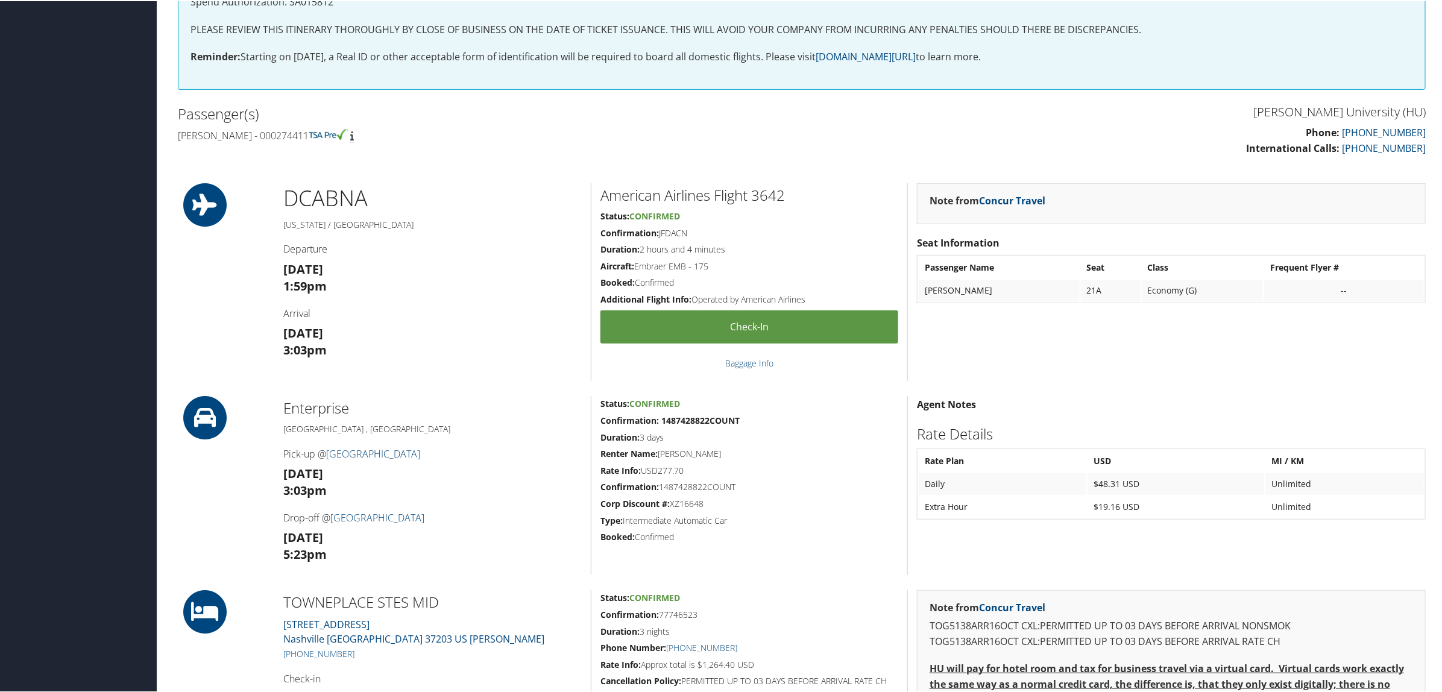
scroll to position [301, 0]
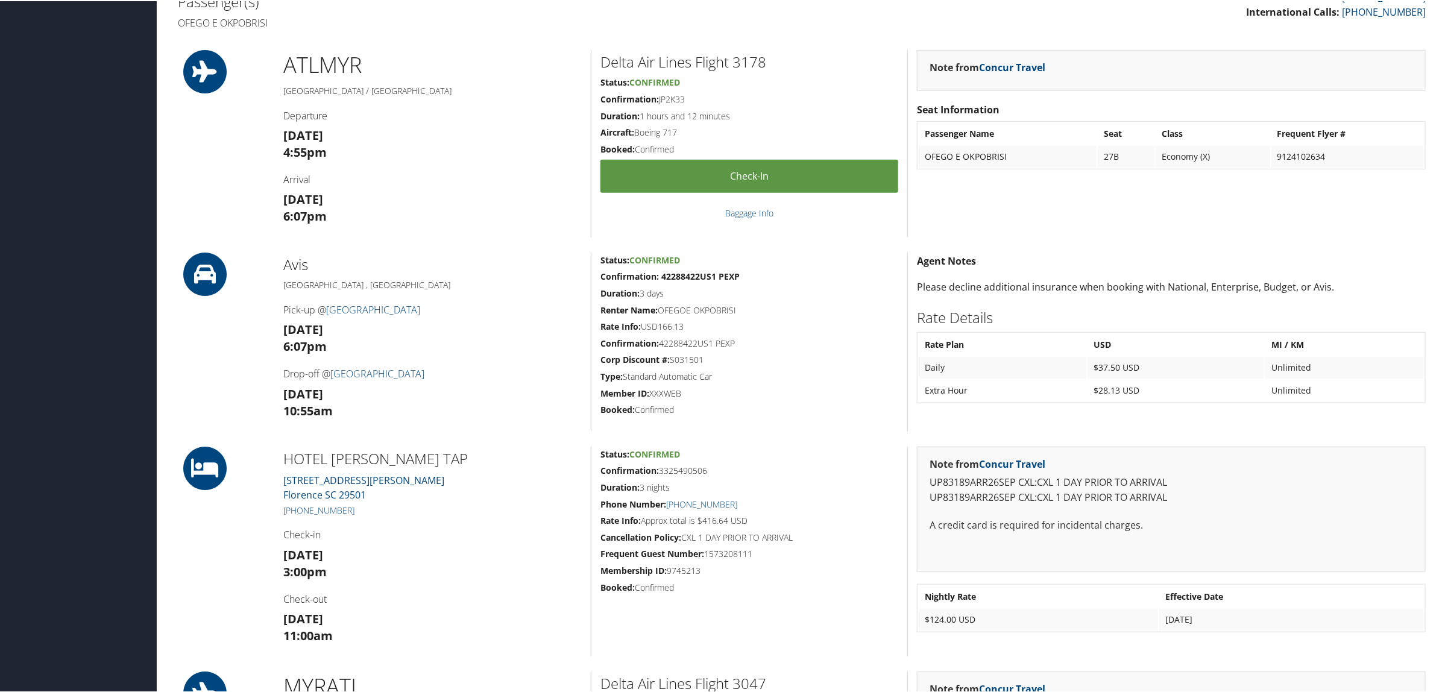
scroll to position [452, 0]
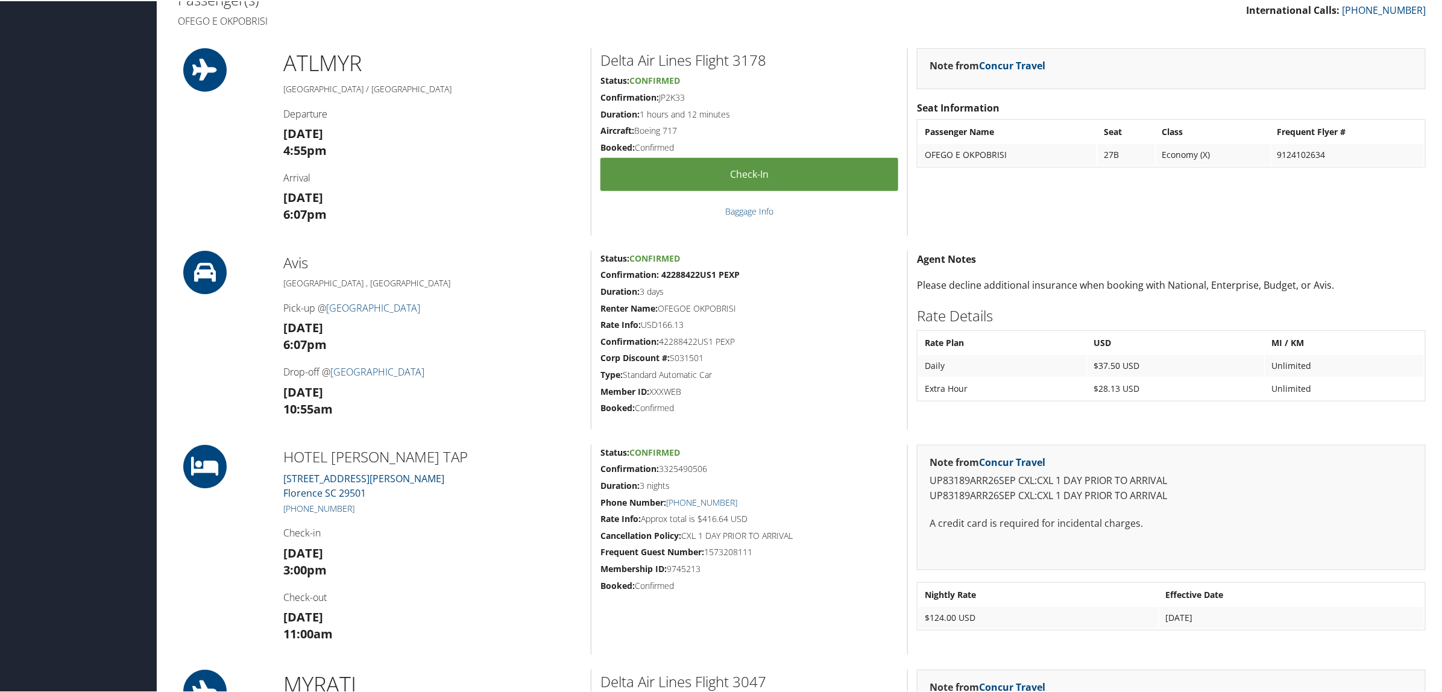
drag, startPoint x: 354, startPoint y: 504, endPoint x: 297, endPoint y: 508, distance: 58.0
click at [297, 508] on h5 "+1 (843) 629-0100" at bounding box center [432, 508] width 298 height 12
copy link "843) 629-0100"
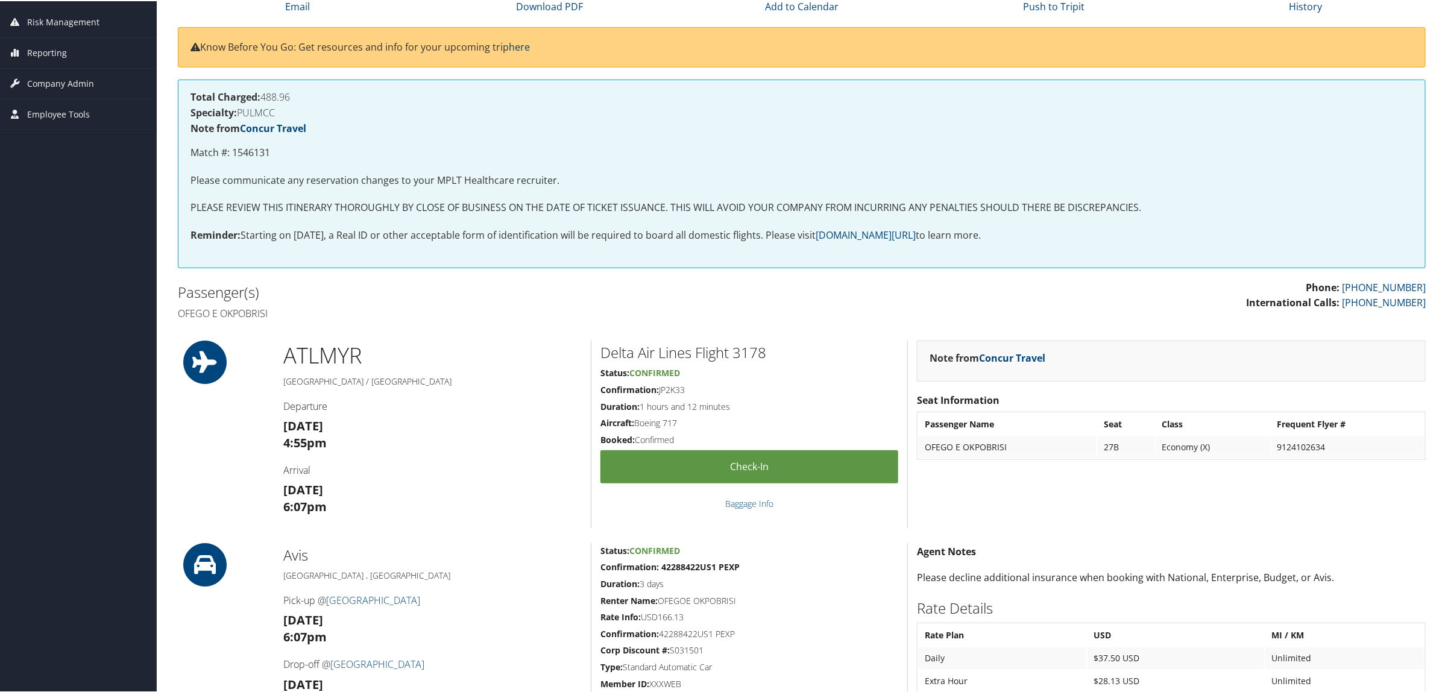
scroll to position [151, 0]
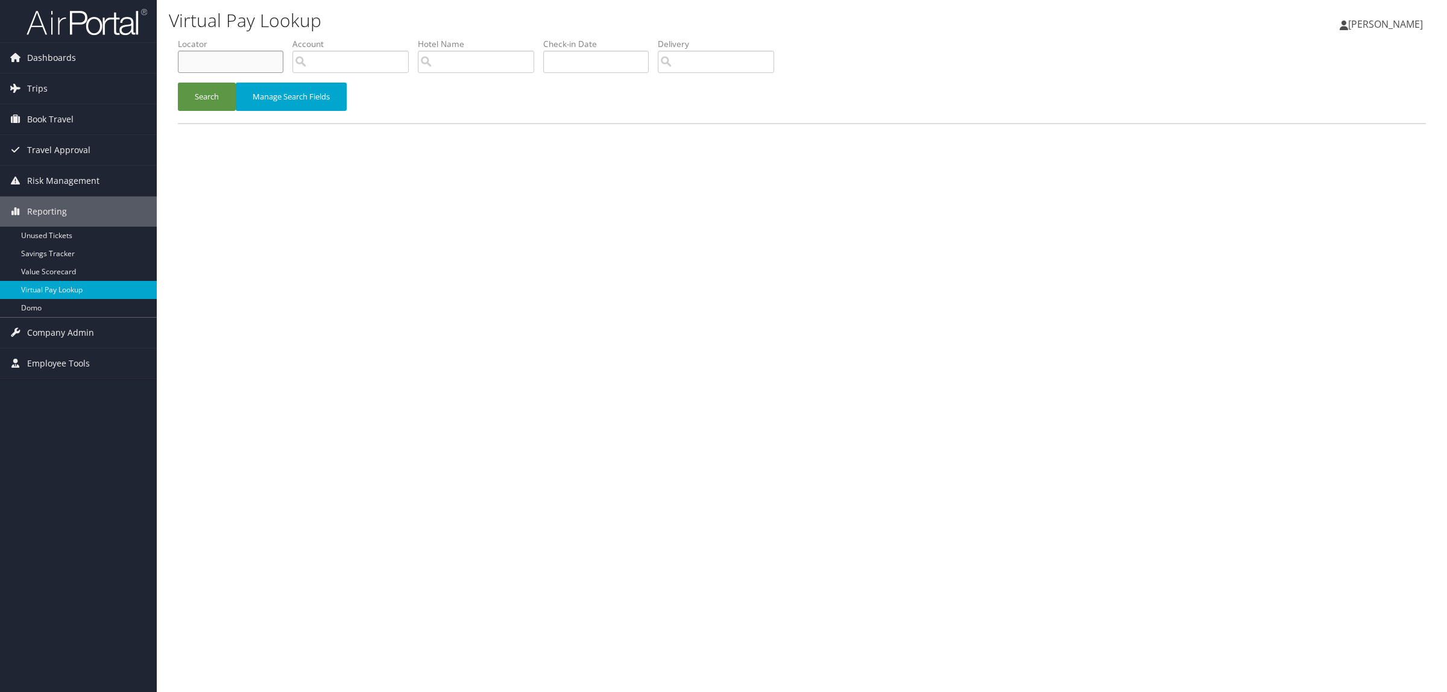
paste input "D9PJ9W"
click at [207, 101] on button "Search" at bounding box center [207, 97] width 58 height 28
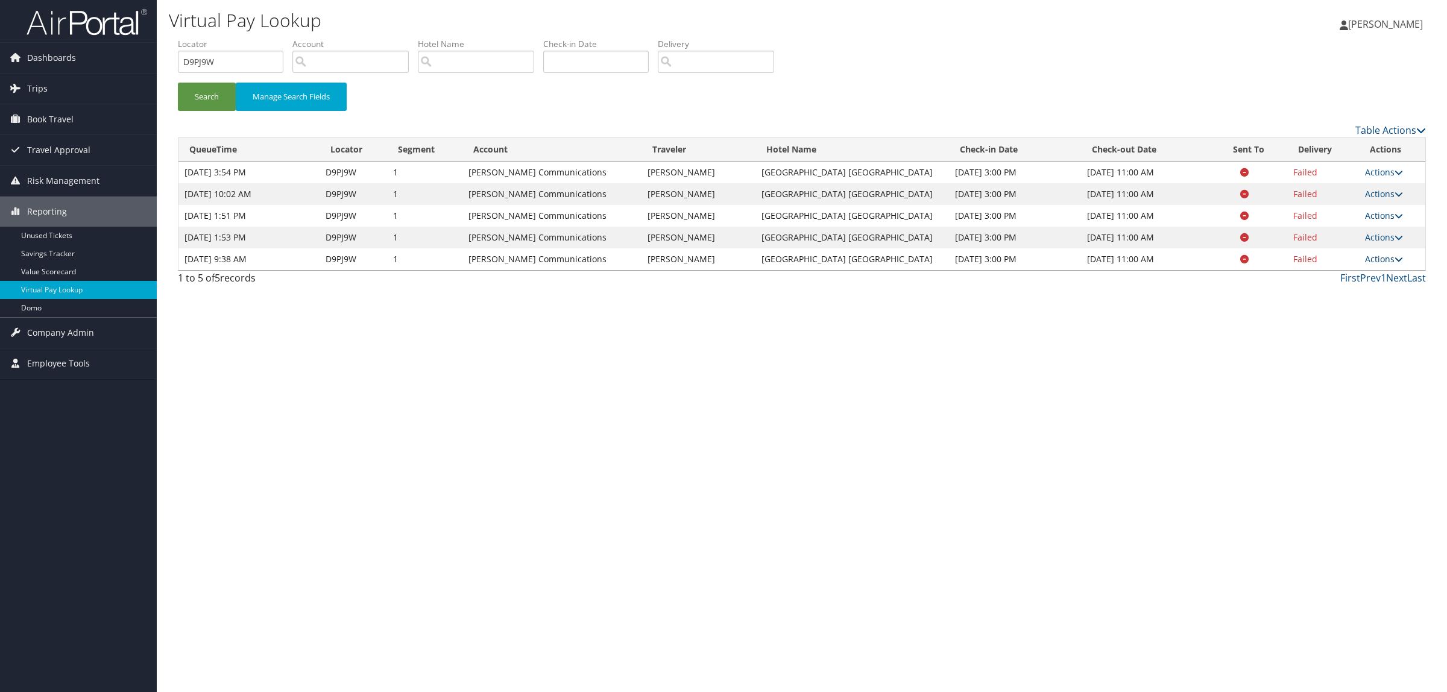
click at [1381, 260] on link "Actions" at bounding box center [1384, 258] width 38 height 11
click at [1369, 300] on link "Logs" at bounding box center [1362, 297] width 76 height 20
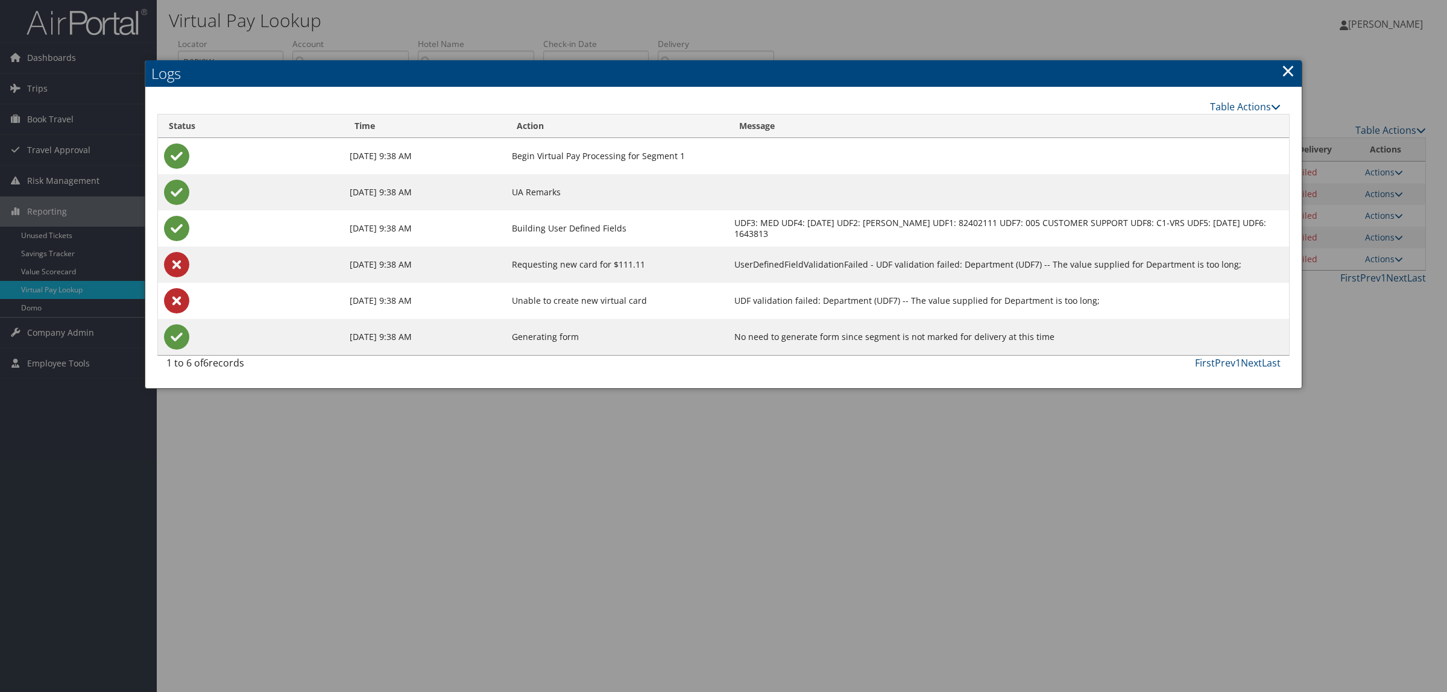
click at [1129, 474] on div at bounding box center [723, 346] width 1447 height 692
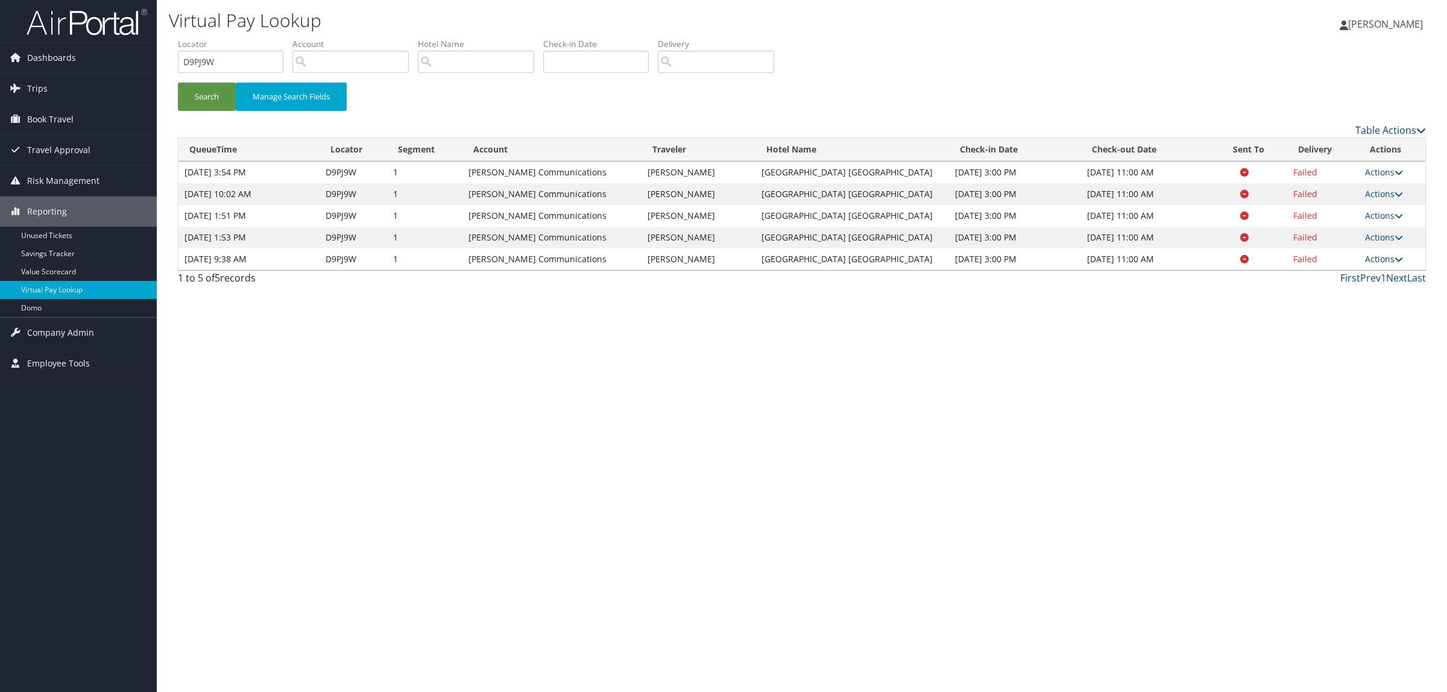
click at [1371, 253] on link "Actions" at bounding box center [1384, 258] width 38 height 11
click at [1368, 310] on link "View Itinerary" at bounding box center [1362, 317] width 76 height 20
drag, startPoint x: 215, startPoint y: 69, endPoint x: 125, endPoint y: 66, distance: 89.9
click at [125, 66] on div "Dashboards AirPortal 360™ (Manager) AirPortal 360™ (Agent) My Travel Dashboard …" at bounding box center [723, 346] width 1447 height 692
paste input "BF2HT"
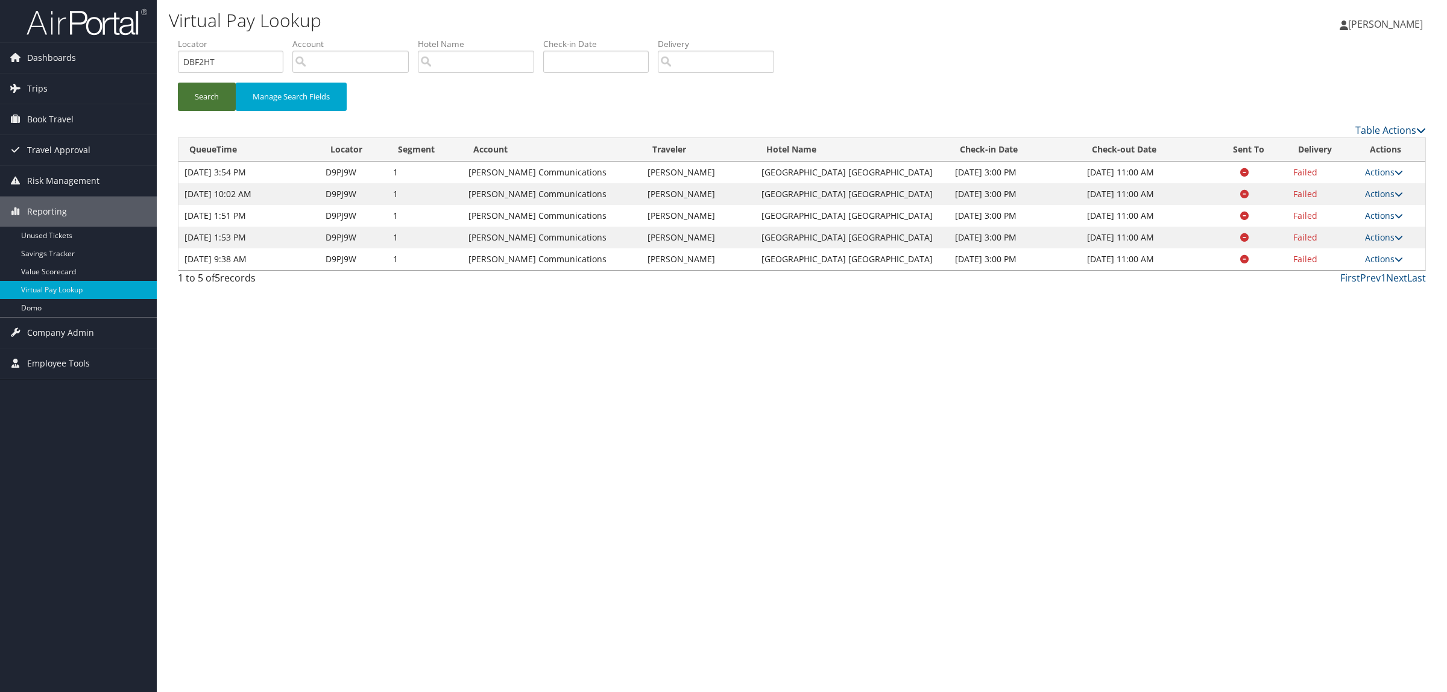
click at [203, 98] on button "Search" at bounding box center [207, 97] width 58 height 28
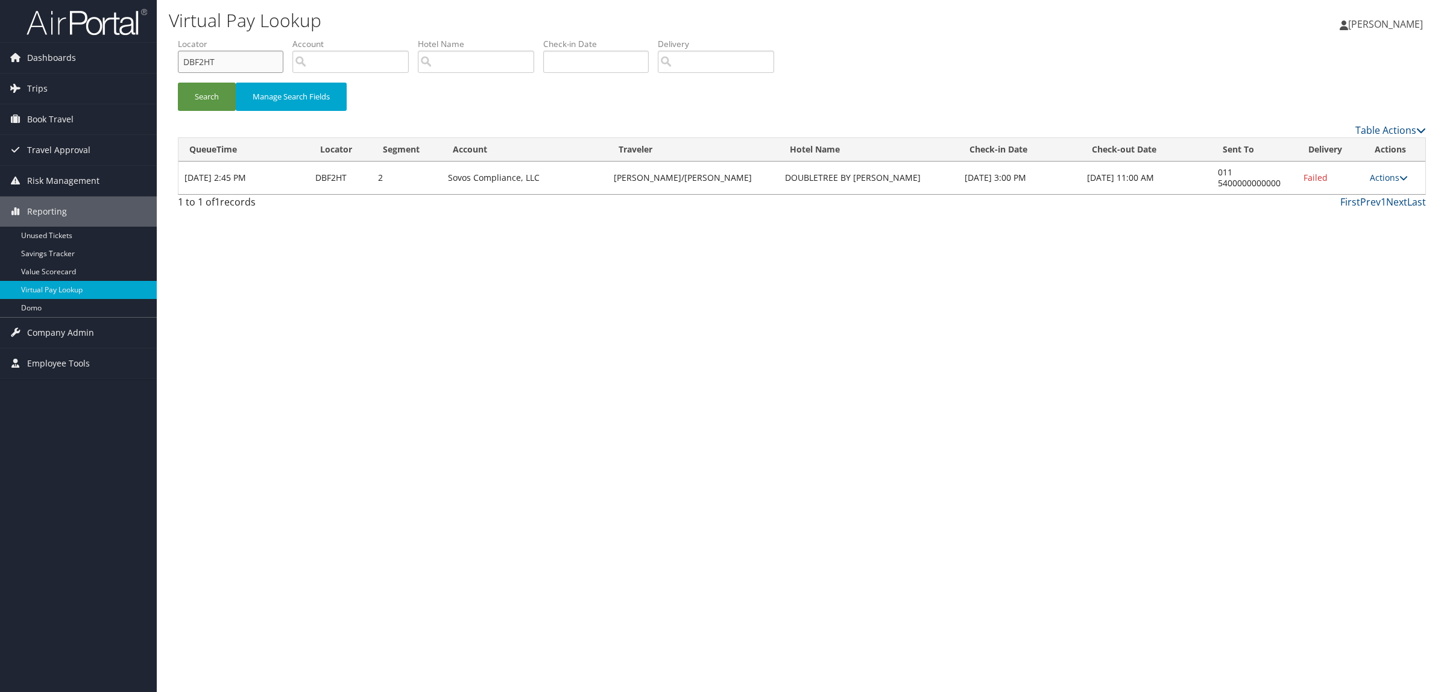
drag, startPoint x: 234, startPoint y: 66, endPoint x: 181, endPoint y: 68, distance: 53.1
click at [181, 68] on input "DBF2HT" at bounding box center [230, 62] width 105 height 22
paste input "9MZKG"
type input "D9MZKG"
click at [210, 92] on button "Search" at bounding box center [207, 97] width 58 height 28
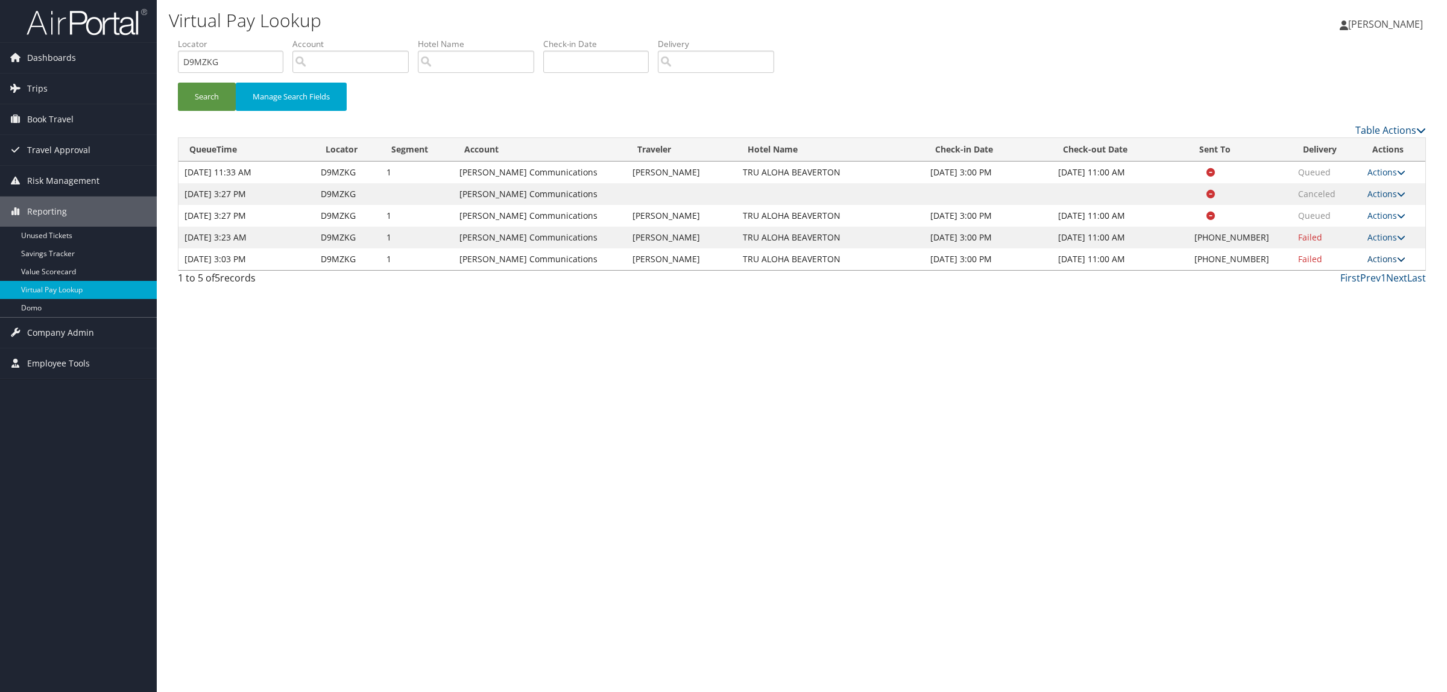
click at [1372, 265] on link "Actions" at bounding box center [1386, 258] width 38 height 11
click at [1343, 308] on link "Resend" at bounding box center [1348, 304] width 103 height 20
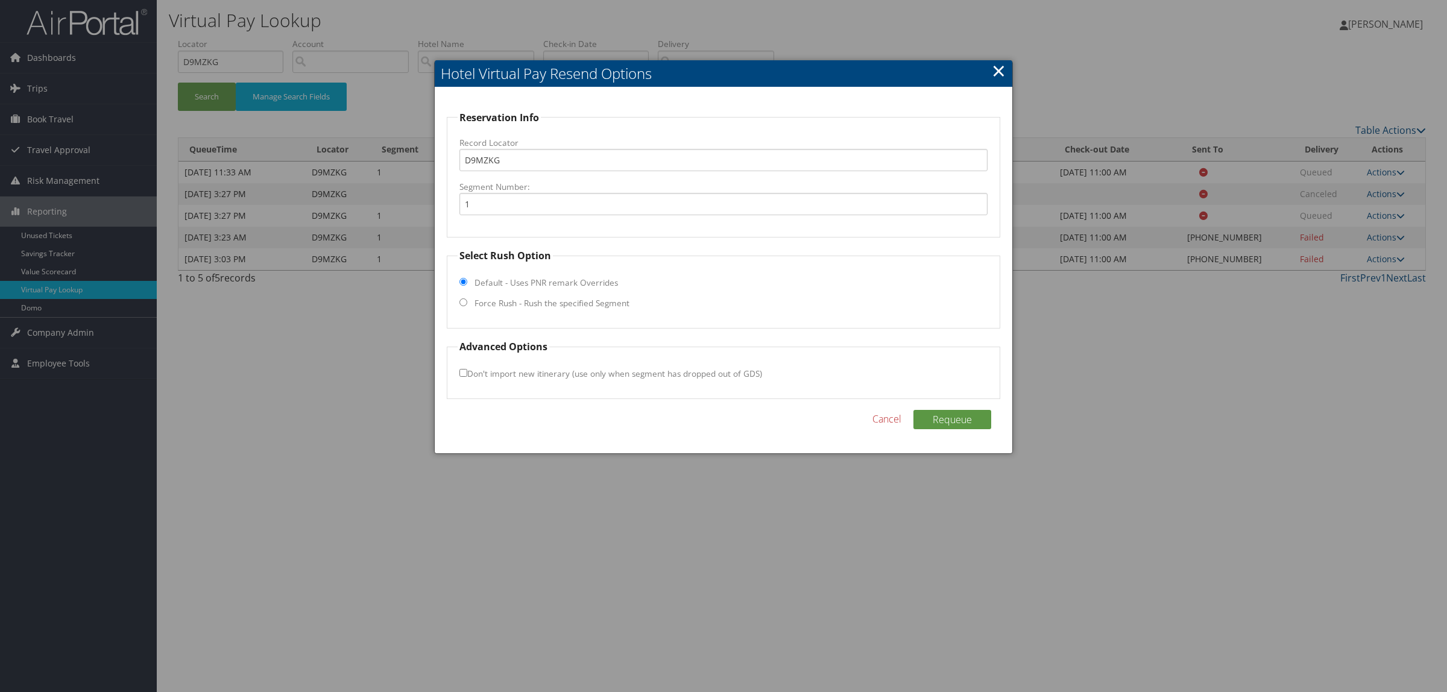
click at [596, 299] on label "Force Rush - Rush the specified Segment" at bounding box center [551, 303] width 155 height 12
click at [467, 299] on input "Force Rush - Rush the specified Segment" at bounding box center [463, 302] width 8 height 8
radio input "true"
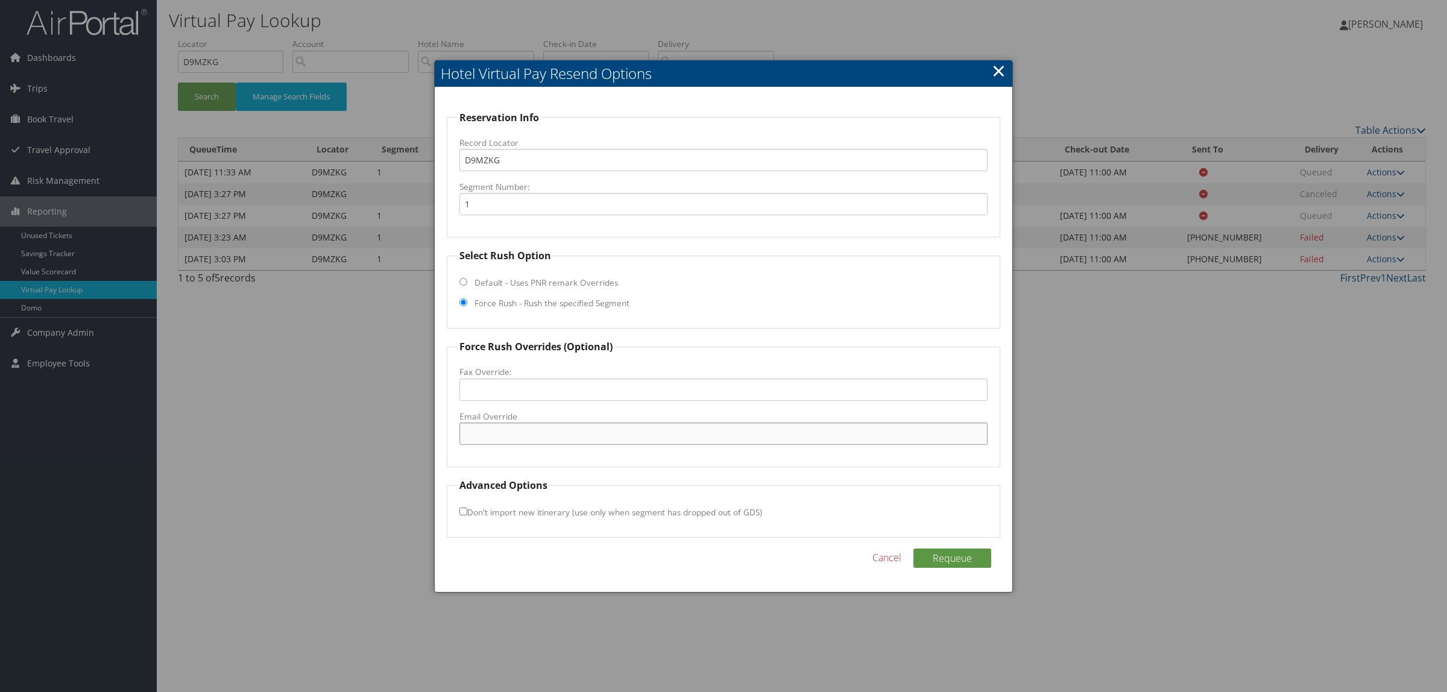
drag, startPoint x: 564, startPoint y: 433, endPoint x: 598, endPoint y: 435, distance: 33.8
click at [564, 433] on input "Email Override" at bounding box center [723, 434] width 528 height 22
paste input "trualohafd@alkohotels.com"
type input "trualohafd@alkohotels.com"
click at [952, 559] on button "Requeue" at bounding box center [952, 558] width 78 height 19
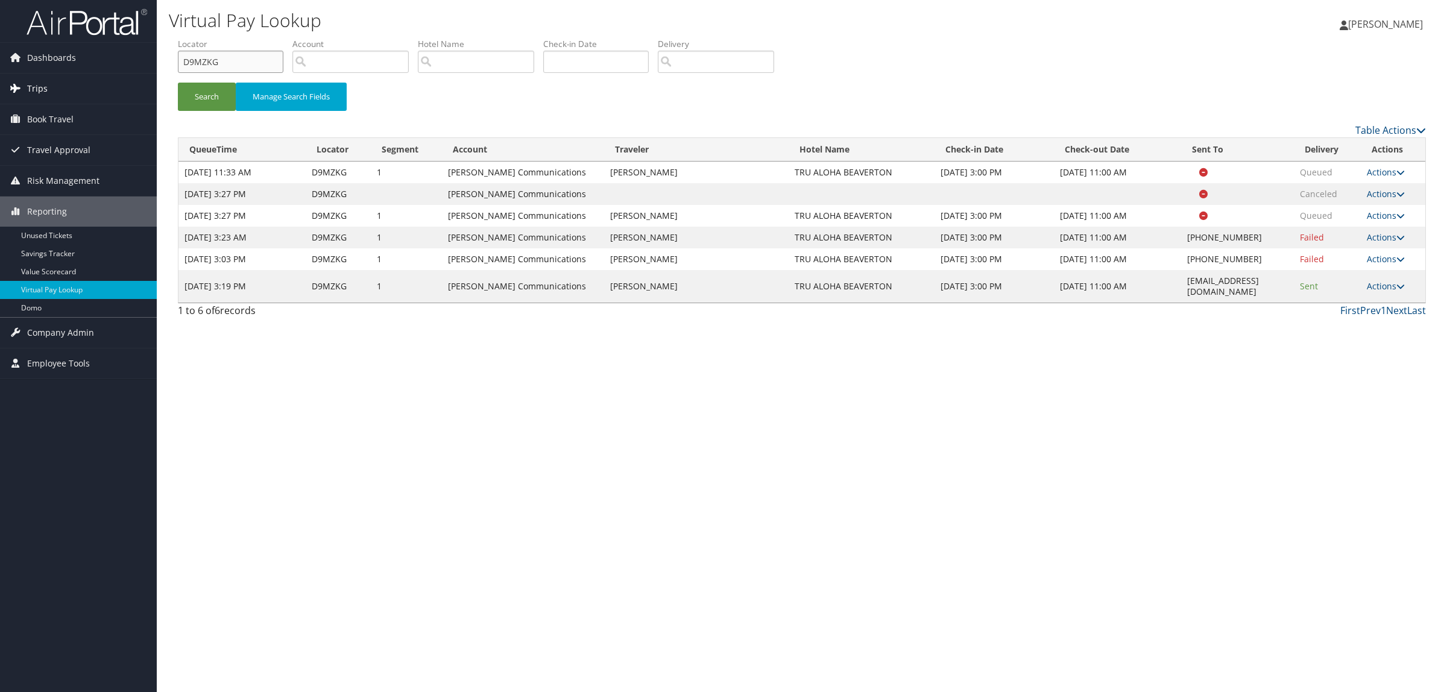
paste input "CYMPDJ"
drag, startPoint x: 222, startPoint y: 56, endPoint x: 75, endPoint y: 77, distance: 148.0
click at [75, 77] on div "Dashboards AirPortal 360™ (Manager) AirPortal 360™ (Agent) My Travel Dashboard …" at bounding box center [723, 346] width 1447 height 692
click at [195, 86] on button "Search" at bounding box center [207, 97] width 58 height 28
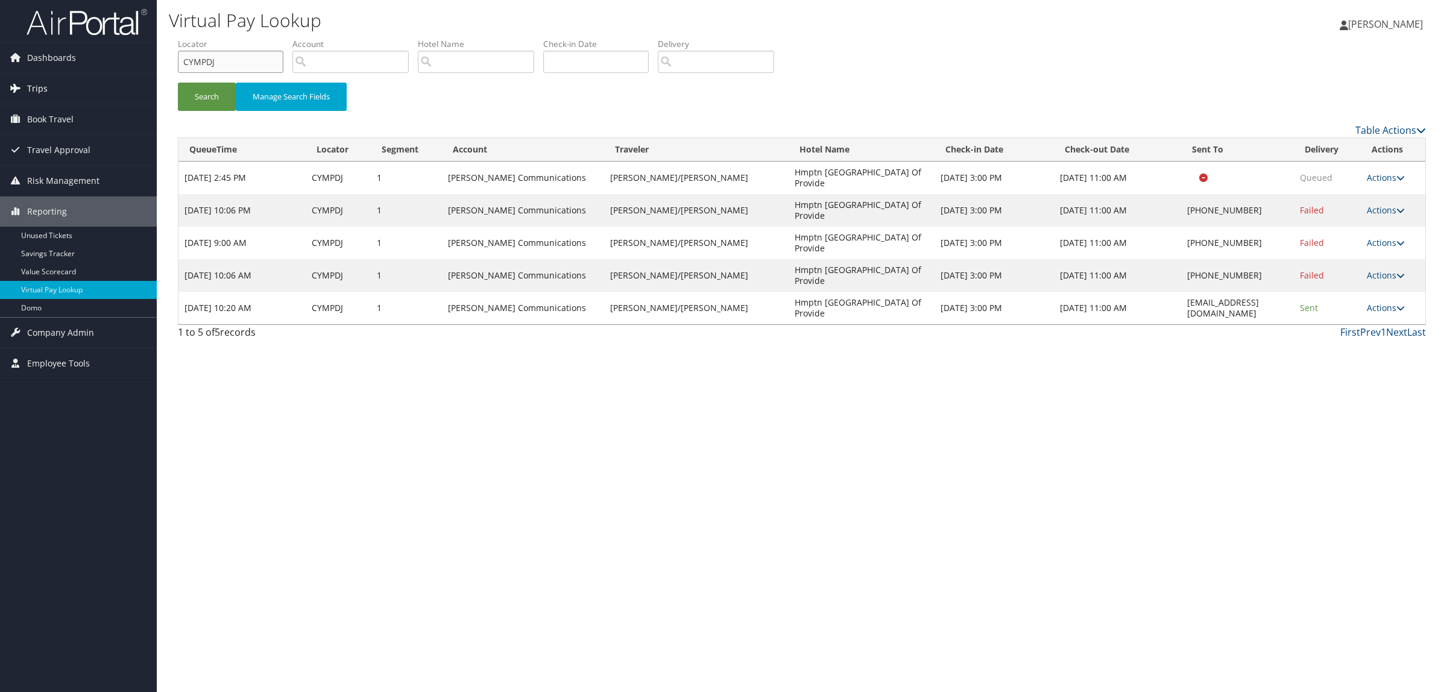
drag, startPoint x: 224, startPoint y: 52, endPoint x: 61, endPoint y: 77, distance: 163.9
click at [61, 77] on div "Dashboards AirPortal 360™ (Manager) AirPortal 360™ (Agent) My Travel Dashboard …" at bounding box center [723, 346] width 1447 height 692
paste input "D3K11R"
type input "D3K11R"
drag, startPoint x: 1155, startPoint y: 305, endPoint x: 1273, endPoint y: 312, distance: 117.7
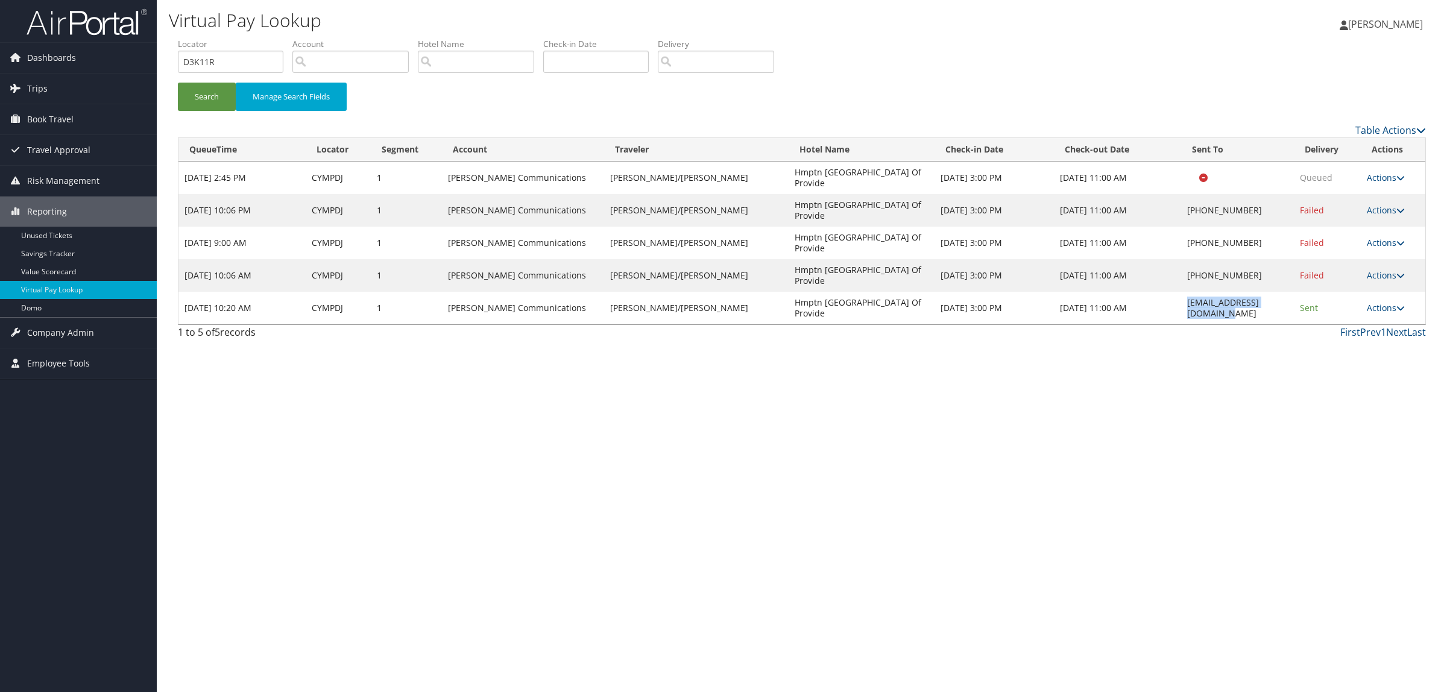
click at [1273, 312] on td "HSVHX_hampton@hilton.com" at bounding box center [1237, 308] width 113 height 33
copy td "HSVHX_hampton@hilton.com"
click at [218, 89] on button "Search" at bounding box center [207, 97] width 58 height 28
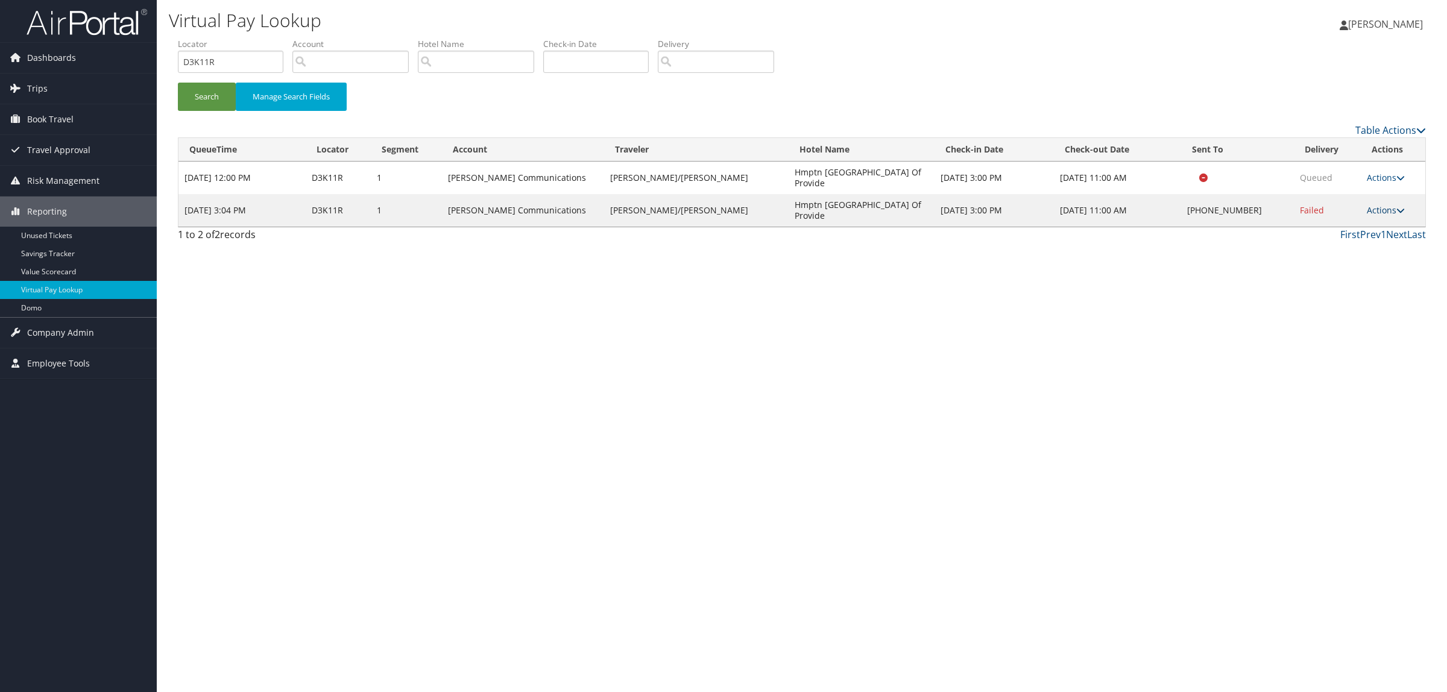
click at [1380, 208] on link "Actions" at bounding box center [1386, 209] width 38 height 11
click at [1371, 227] on link "Resend" at bounding box center [1350, 228] width 103 height 20
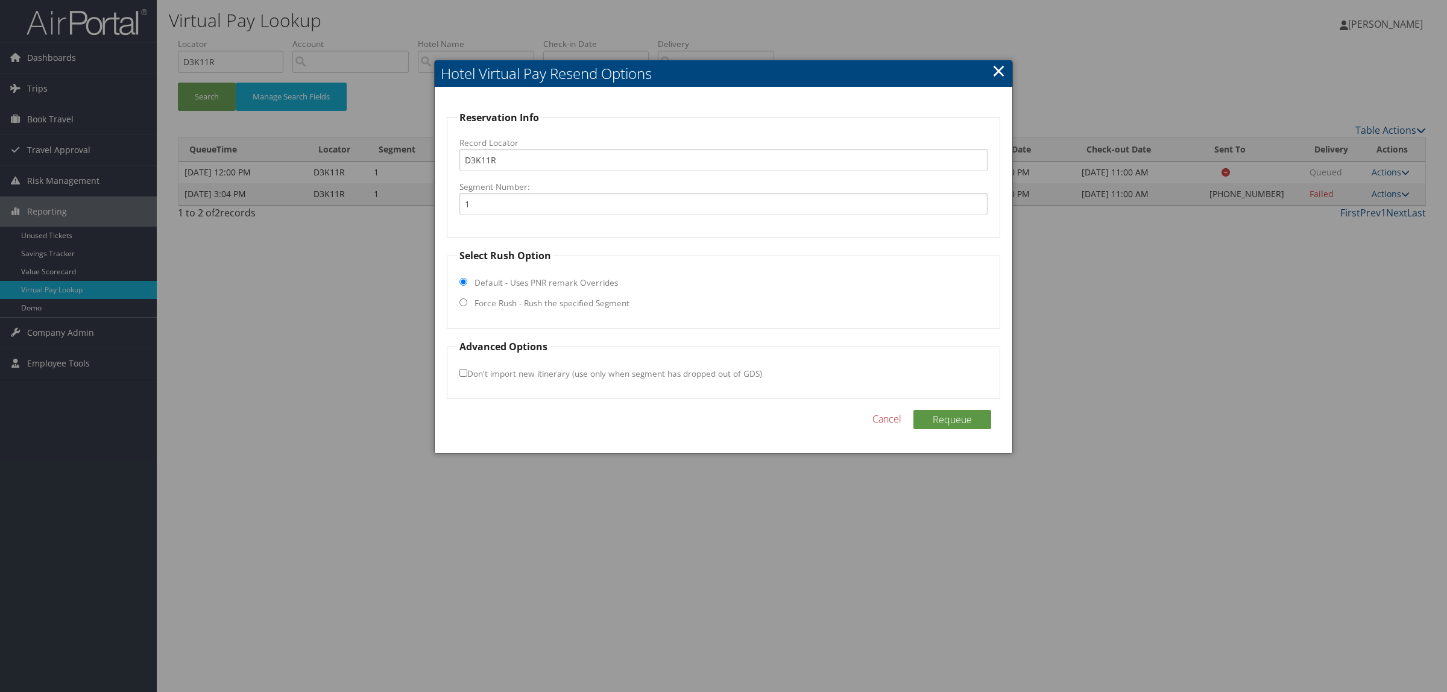
click at [496, 308] on label "Force Rush - Rush the specified Segment" at bounding box center [551, 303] width 155 height 12
click at [467, 306] on input "Force Rush - Rush the specified Segment" at bounding box center [463, 302] width 8 height 8
radio input "true"
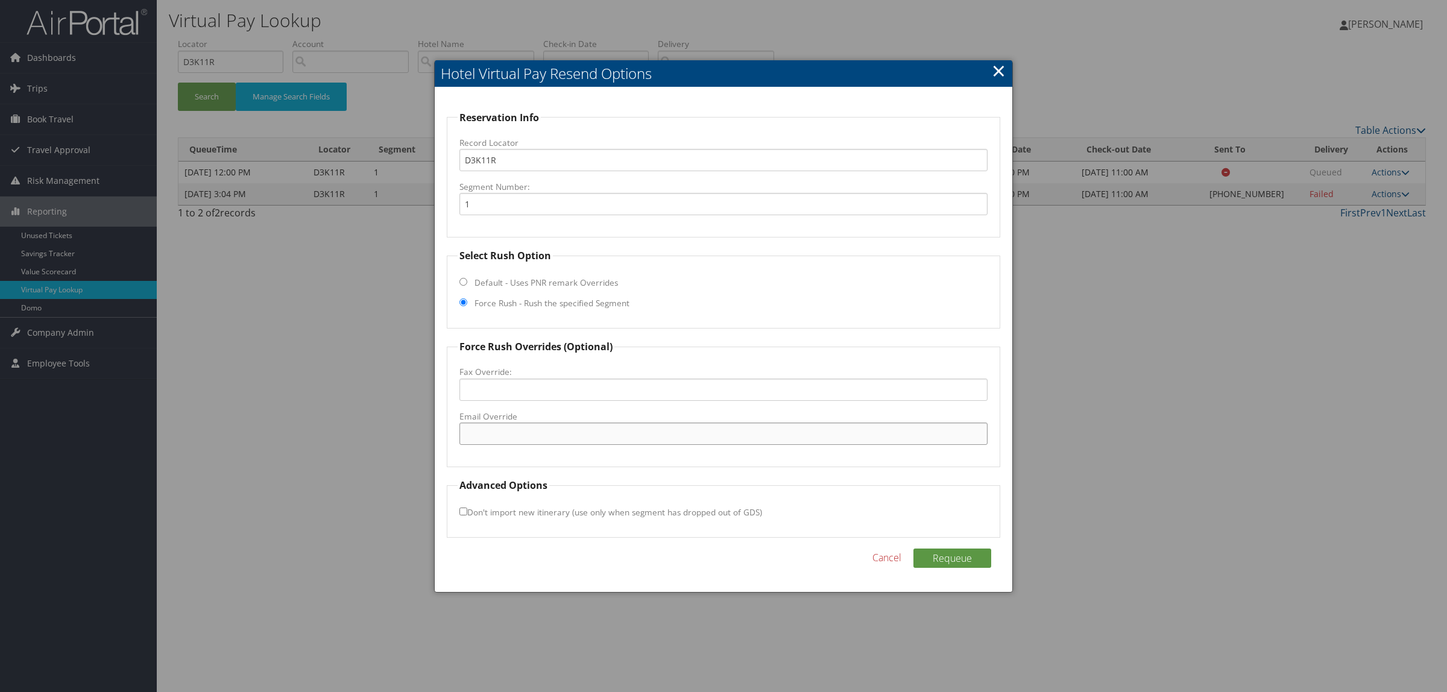
drag, startPoint x: 537, startPoint y: 435, endPoint x: 589, endPoint y: 444, distance: 52.6
click at [537, 435] on input "Email Override" at bounding box center [723, 434] width 528 height 22
paste input "HSVHX_hampton@hilton.com"
type input "HSVHX_hampton@hilton.com"
click at [971, 558] on button "Requeue" at bounding box center [952, 558] width 78 height 19
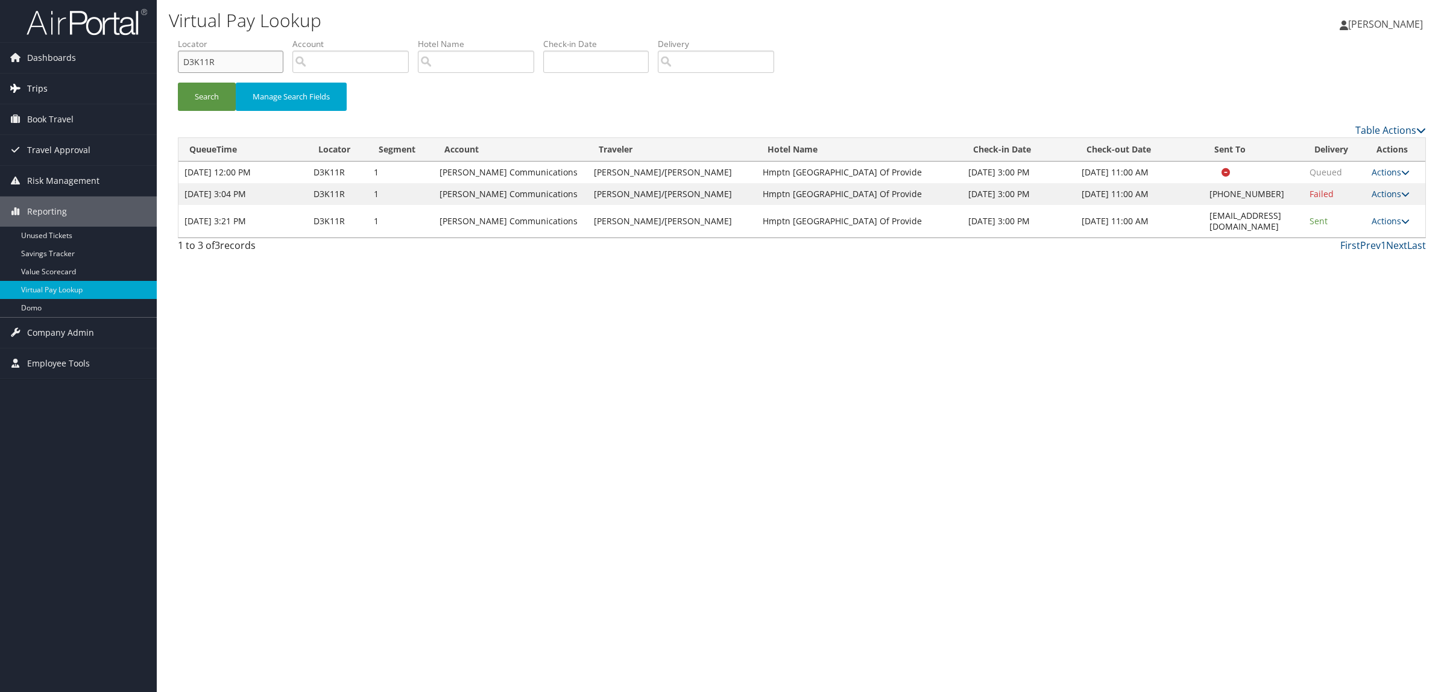
drag, startPoint x: 151, startPoint y: 76, endPoint x: 125, endPoint y: 87, distance: 28.3
click at [125, 86] on div "Dashboards AirPortal 360™ (Manager) AirPortal 360™ (Agent) My Travel Dashboard …" at bounding box center [723, 346] width 1447 height 692
paste input "B5YM1X"
drag, startPoint x: 197, startPoint y: 61, endPoint x: 0, endPoint y: 74, distance: 197.5
click at [0, 74] on div "Dashboards AirPortal 360™ (Manager) AirPortal 360™ (Agent) My Travel Dashboard …" at bounding box center [723, 346] width 1447 height 692
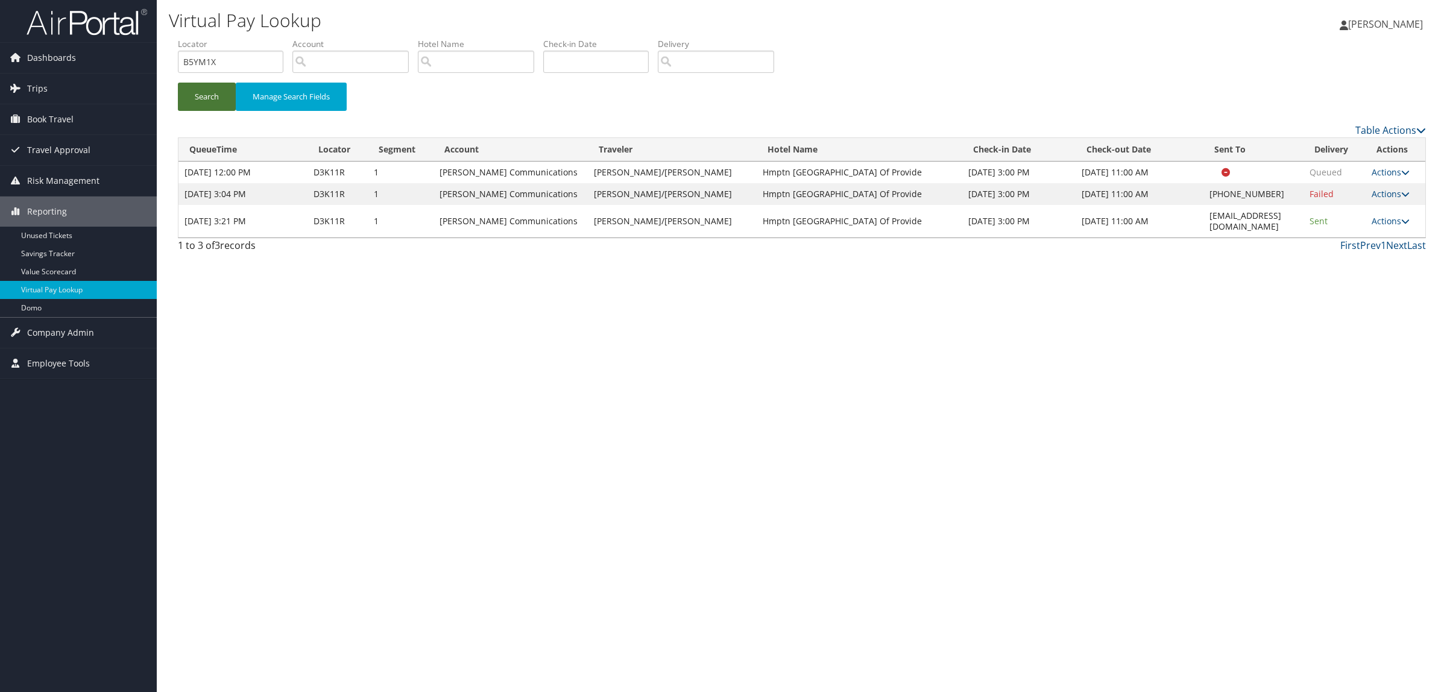
click at [195, 91] on button "Search" at bounding box center [207, 97] width 58 height 28
drag, startPoint x: 163, startPoint y: 57, endPoint x: 143, endPoint y: 59, distance: 19.4
click at [81, 59] on div "Dashboards AirPortal 360™ (Manager) AirPortal 360™ (Agent) My Travel Dashboard …" at bounding box center [723, 346] width 1447 height 692
paste input "D95R8B"
type input "D95R8B"
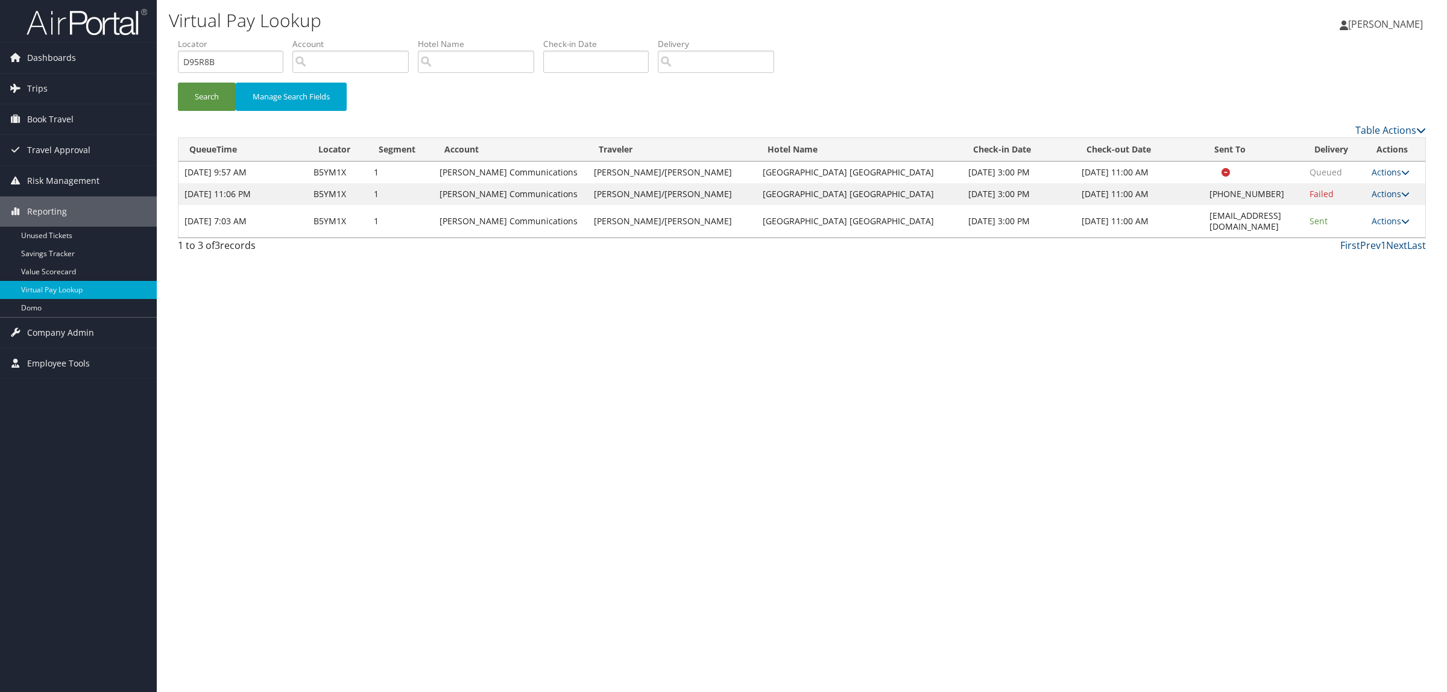
drag, startPoint x: 1138, startPoint y: 218, endPoint x: 1274, endPoint y: 219, distance: 136.2
click at [1274, 219] on td "westmonroelahgi@mcrhotels.com" at bounding box center [1252, 221] width 99 height 33
copy td "westmonroelahgi@mcrhotels.com"
click at [184, 110] on button "Search" at bounding box center [207, 97] width 58 height 28
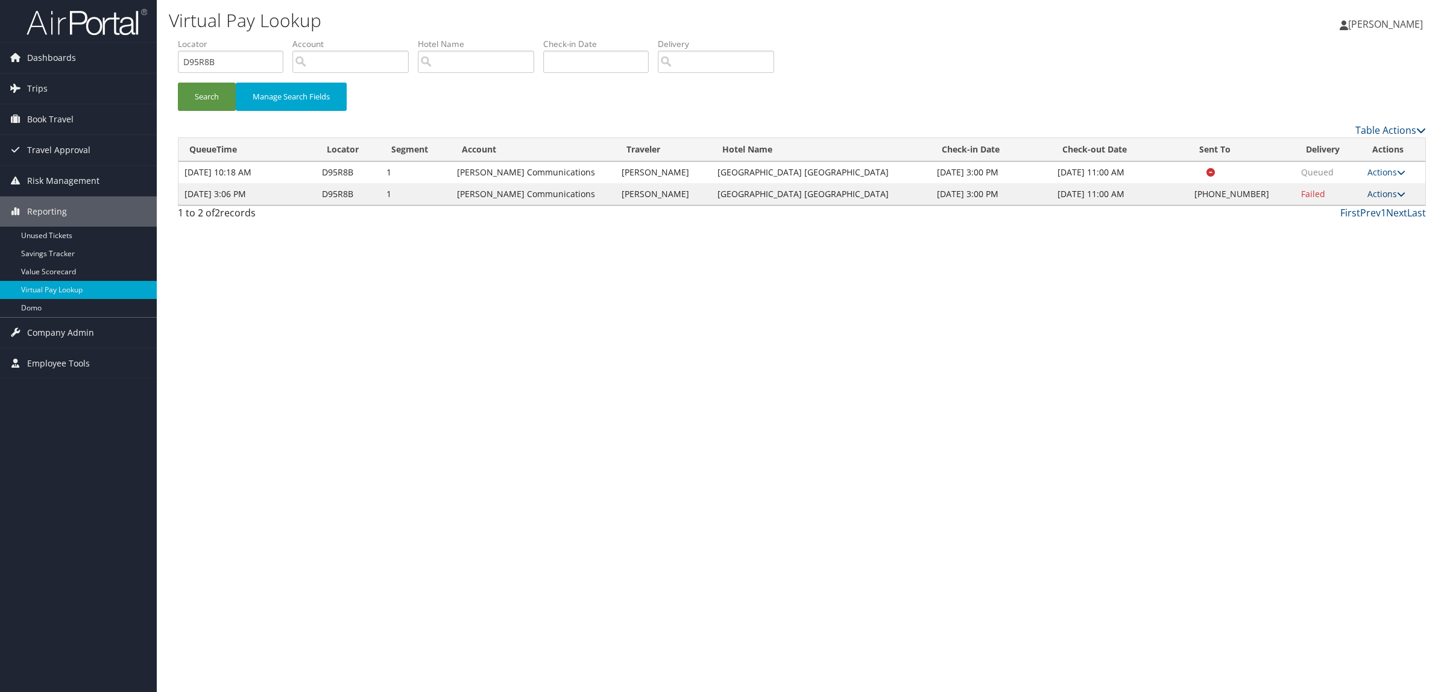
click at [1391, 200] on link "Actions" at bounding box center [1386, 193] width 38 height 11
click at [1374, 231] on link "Resend" at bounding box center [1349, 228] width 103 height 20
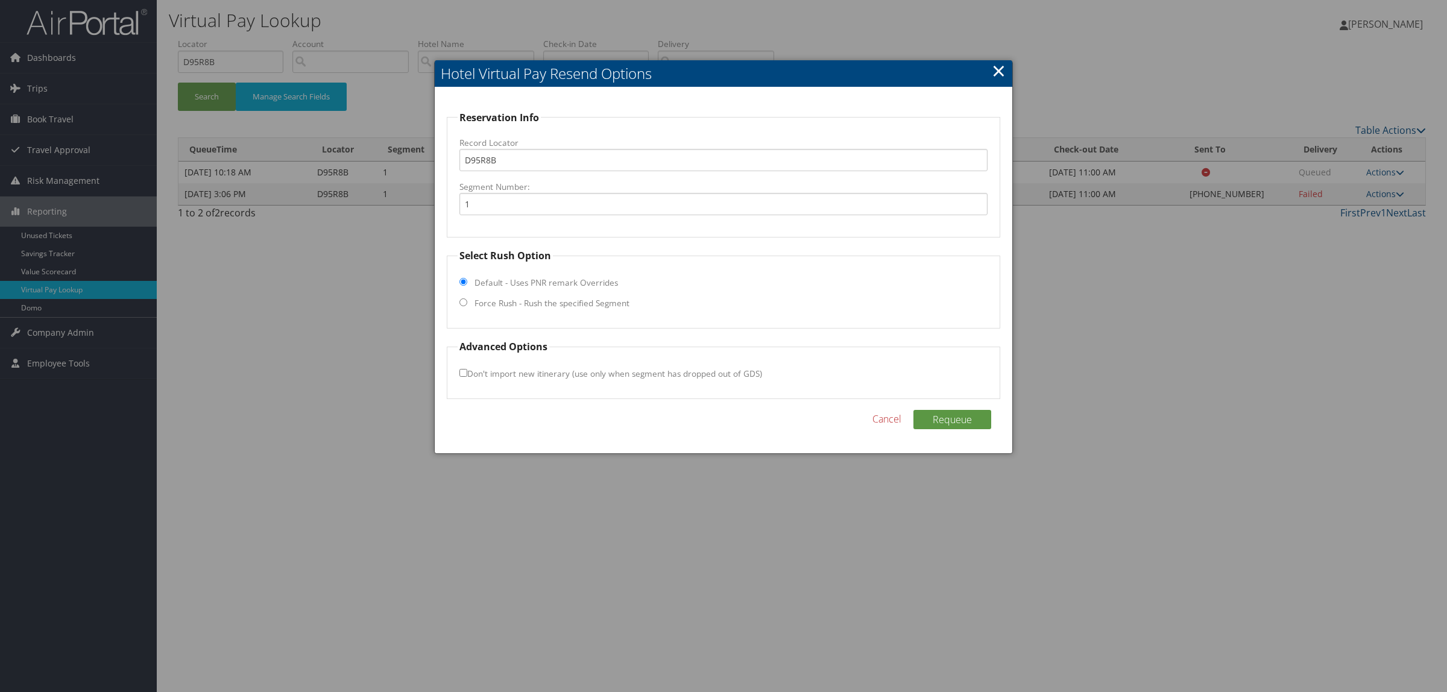
click at [595, 299] on label "Force Rush - Rush the specified Segment" at bounding box center [551, 303] width 155 height 12
click at [467, 299] on input "Force Rush - Rush the specified Segment" at bounding box center [463, 302] width 8 height 8
radio input "true"
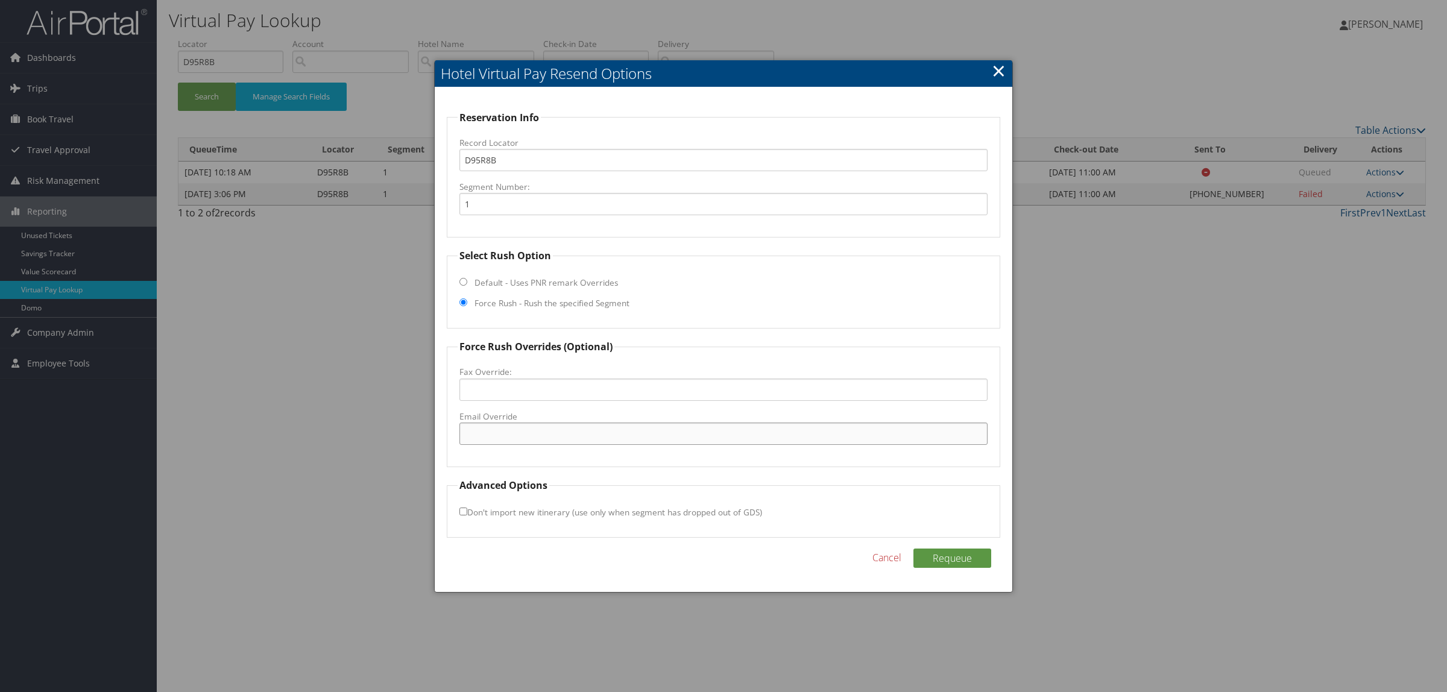
click at [583, 436] on input "Email Override" at bounding box center [723, 434] width 528 height 22
paste input "westmonroelahgi@mcrhotels.com"
type input "westmonroelahgi@mcrhotels.com"
click at [975, 556] on button "Requeue" at bounding box center [952, 558] width 78 height 19
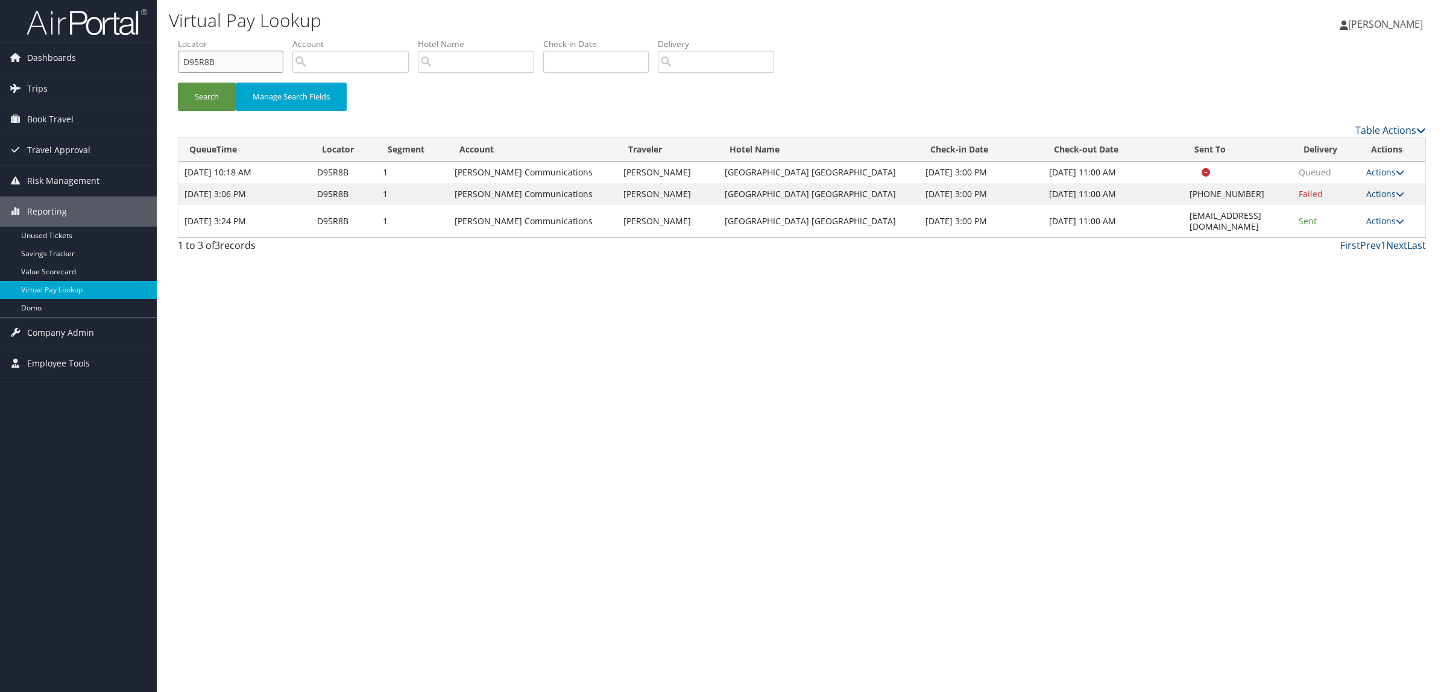
drag, startPoint x: 240, startPoint y: 62, endPoint x: 0, endPoint y: 73, distance: 240.2
click at [0, 73] on div "Dashboards AirPortal 360™ (Manager) AirPortal 360™ (Agent) My Travel Dashboard …" at bounding box center [723, 346] width 1447 height 692
paste input "1XJKW"
type input "D1XJKW"
click at [192, 98] on button "Search" at bounding box center [207, 97] width 58 height 28
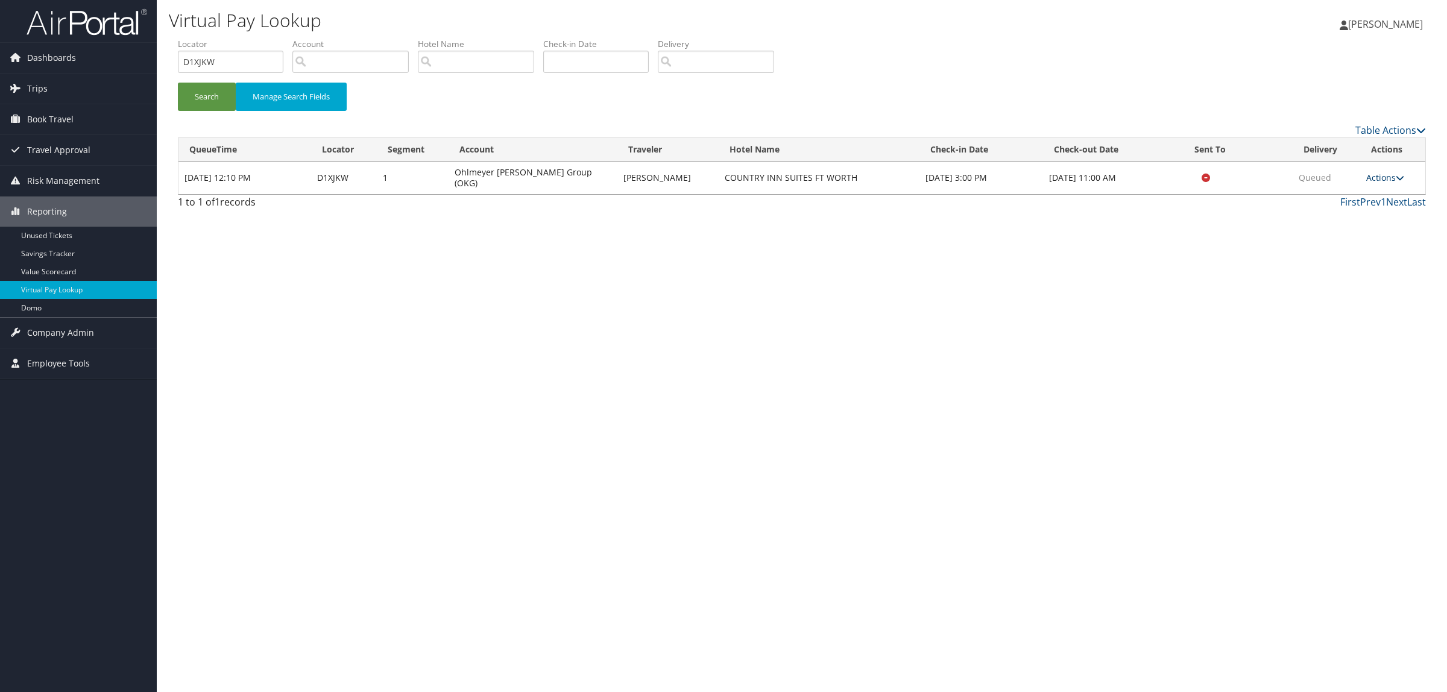
click at [1381, 175] on link "Actions" at bounding box center [1385, 177] width 38 height 11
click at [1364, 197] on link "Resend" at bounding box center [1363, 195] width 76 height 20
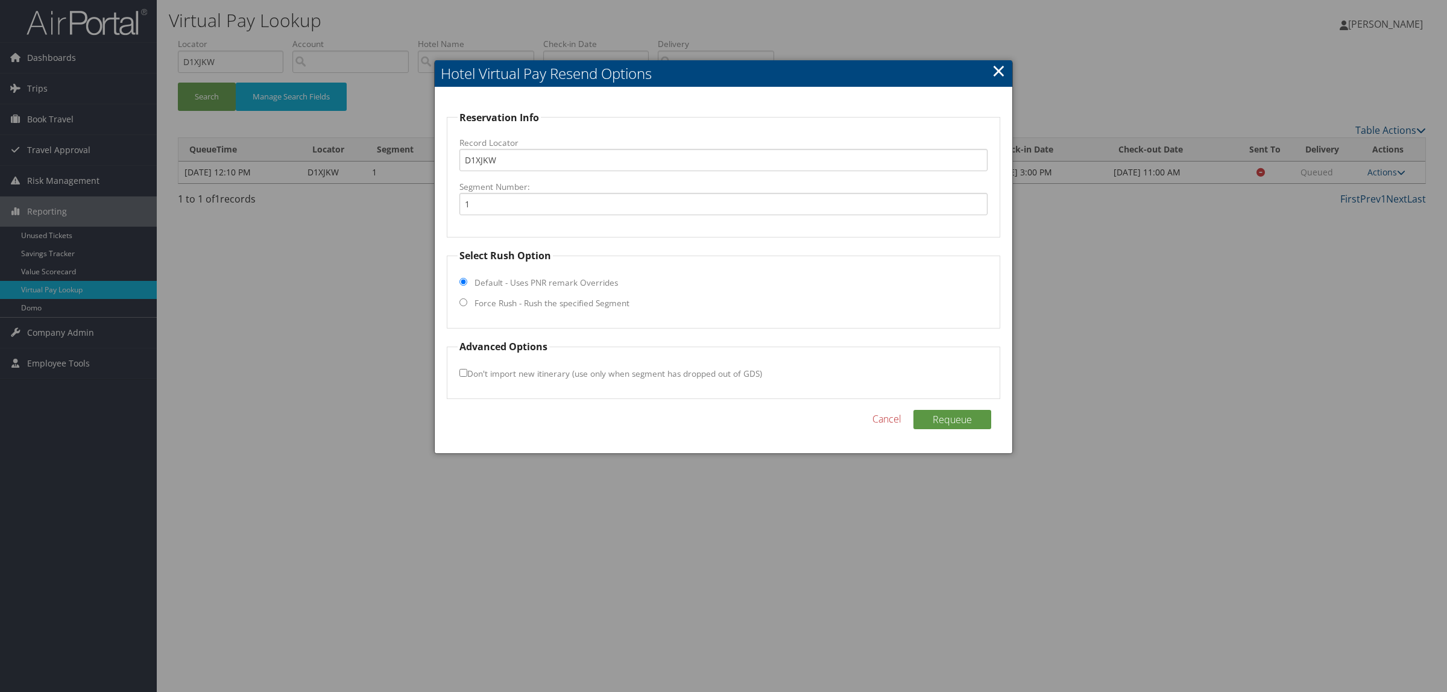
click at [511, 295] on fieldset "Select Rush Option Default - Uses PNR remark Overrides Force Rush - Rush the sp…" at bounding box center [723, 288] width 553 height 80
click at [509, 300] on label "Force Rush - Rush the specified Segment" at bounding box center [551, 303] width 155 height 12
click at [467, 300] on input "Force Rush - Rush the specified Segment" at bounding box center [463, 302] width 8 height 8
radio input "true"
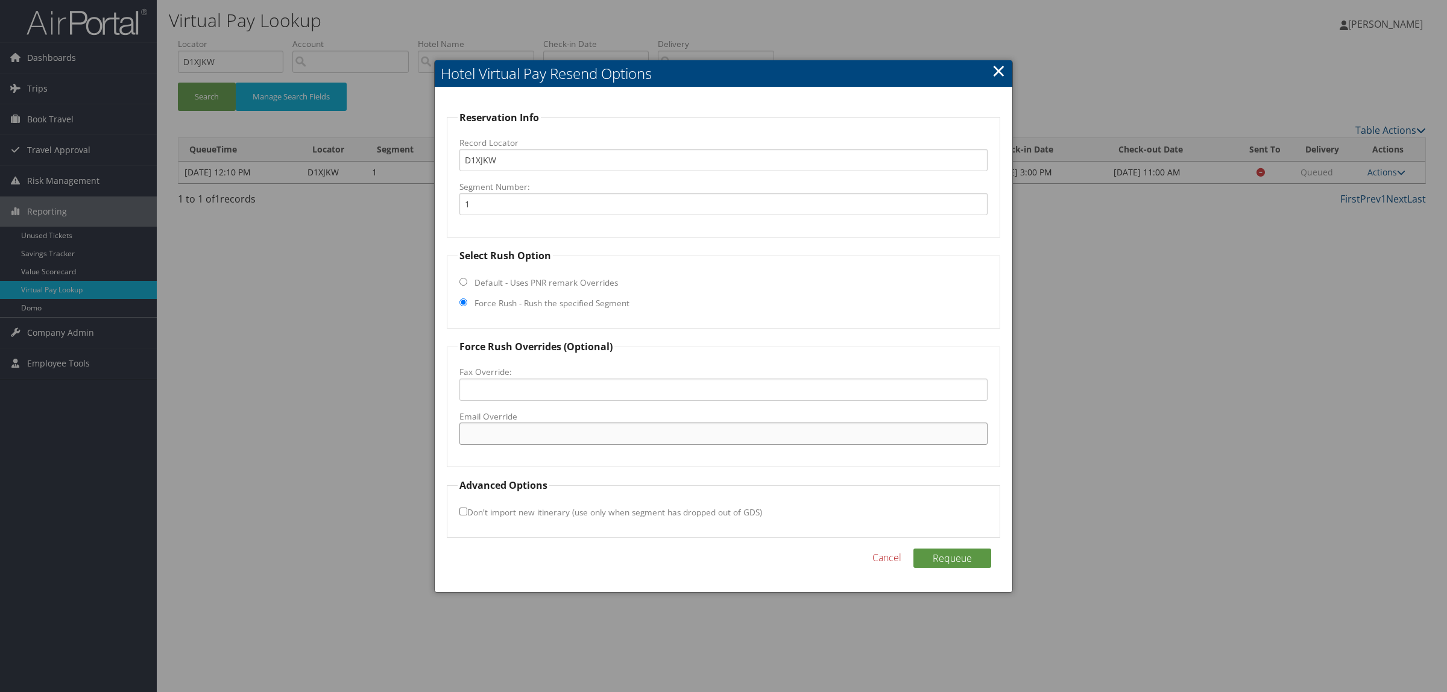
click at [522, 442] on input "Email Override" at bounding box center [723, 434] width 528 height 22
type input "customercare@cbtravel.com"
click at [954, 558] on button "Requeue" at bounding box center [952, 558] width 78 height 19
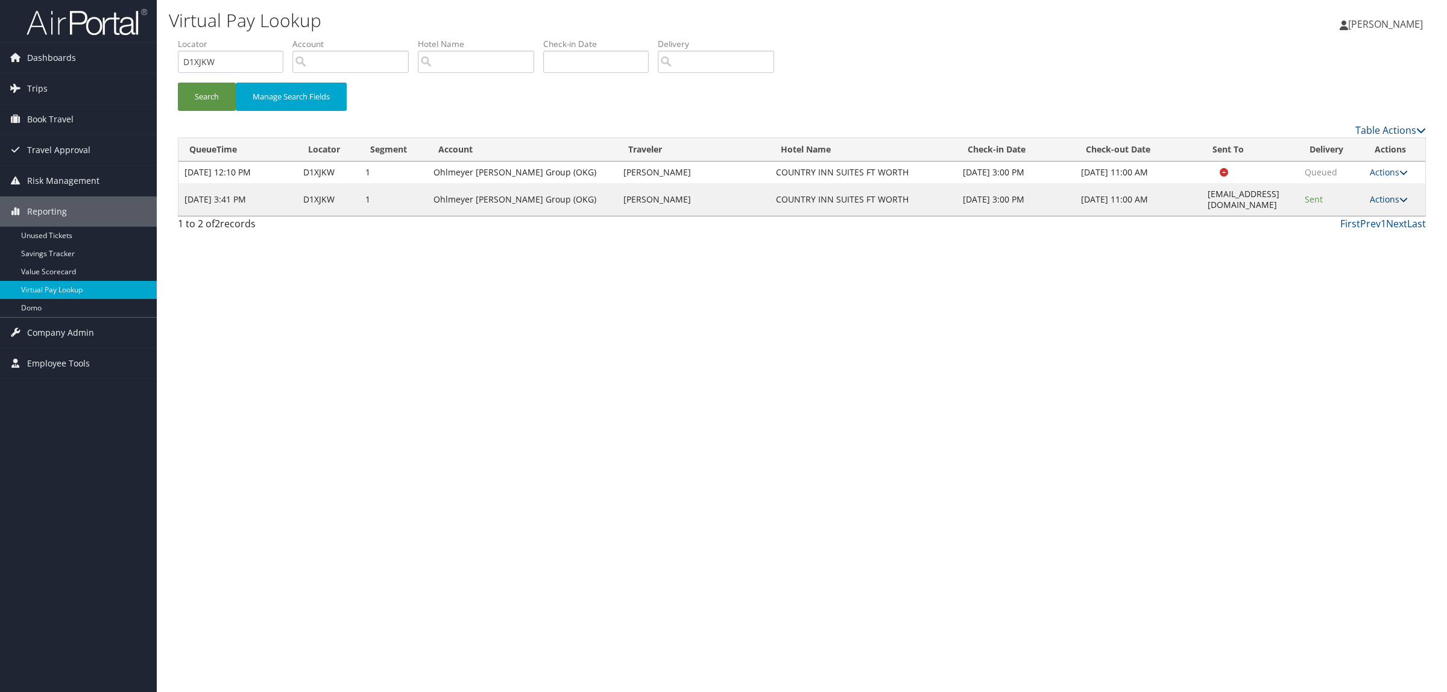
click at [1380, 194] on link "Actions" at bounding box center [1389, 199] width 38 height 11
click at [1360, 231] on link "Logs" at bounding box center [1368, 232] width 76 height 20
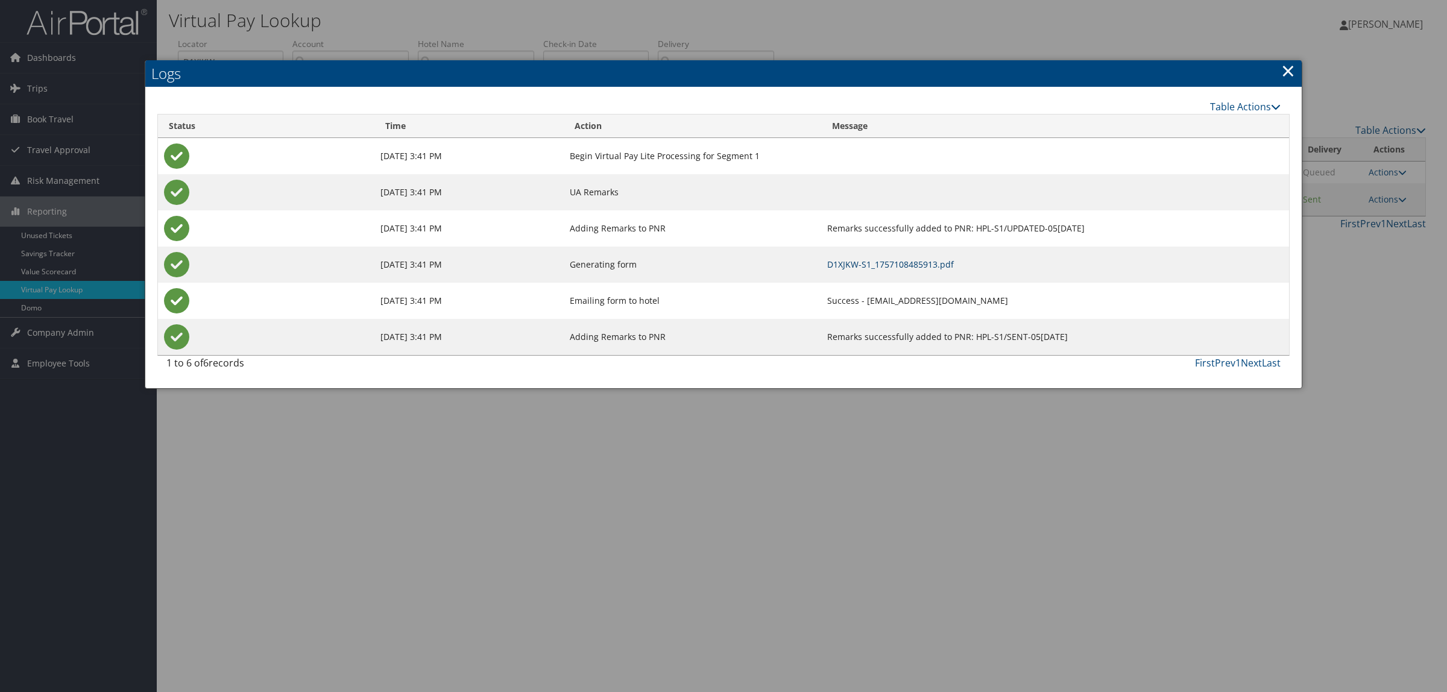
click at [857, 266] on link "D1XJKW-S1_1757108485913.pdf" at bounding box center [890, 264] width 127 height 11
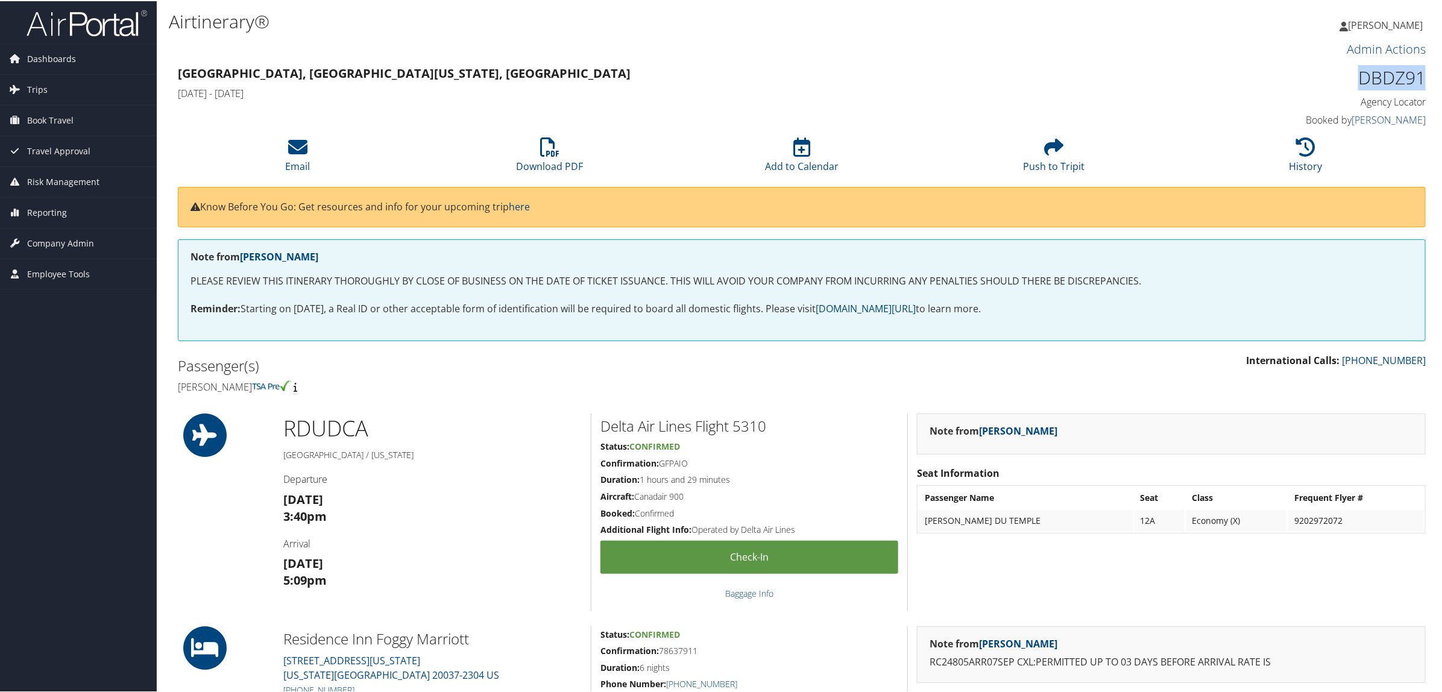
drag, startPoint x: 1355, startPoint y: 74, endPoint x: 1420, endPoint y: 76, distance: 65.2
click at [1420, 76] on h1 "DBDZ91" at bounding box center [1276, 76] width 298 height 25
copy h1 "DBDZ91"
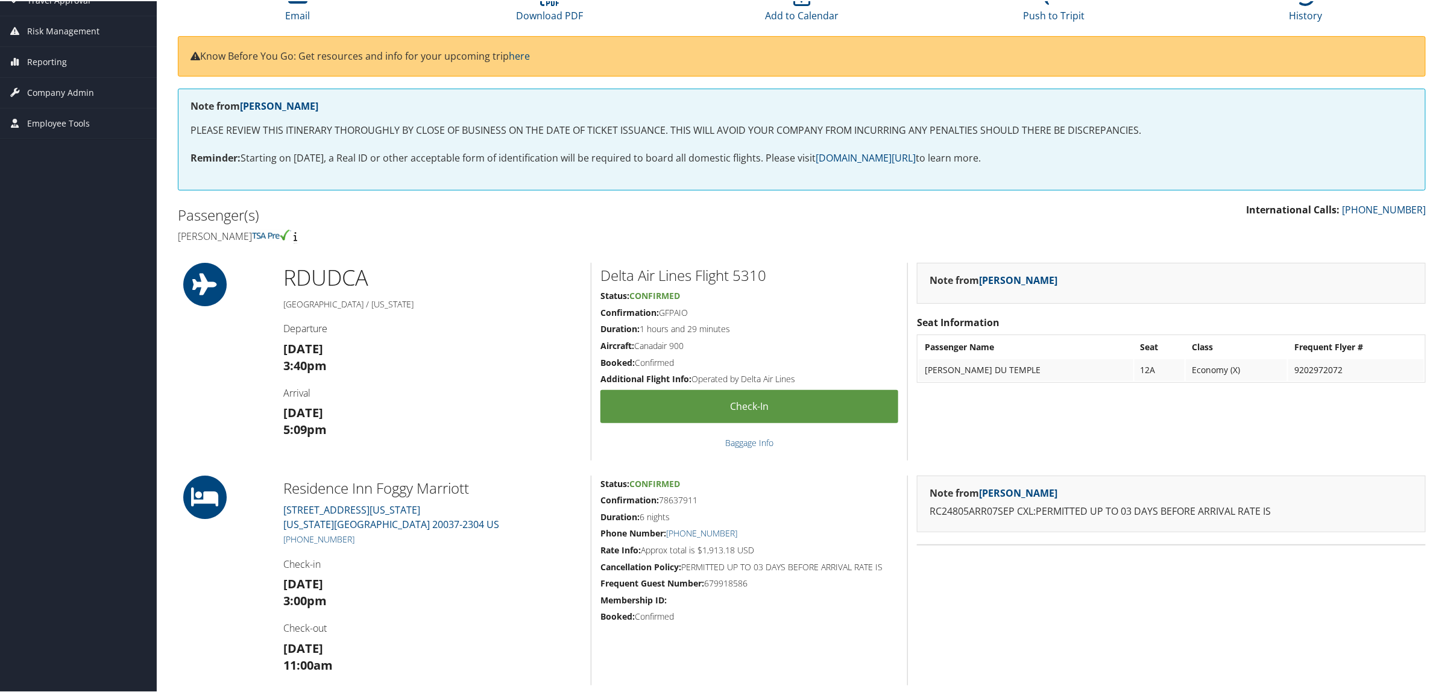
scroll to position [226, 0]
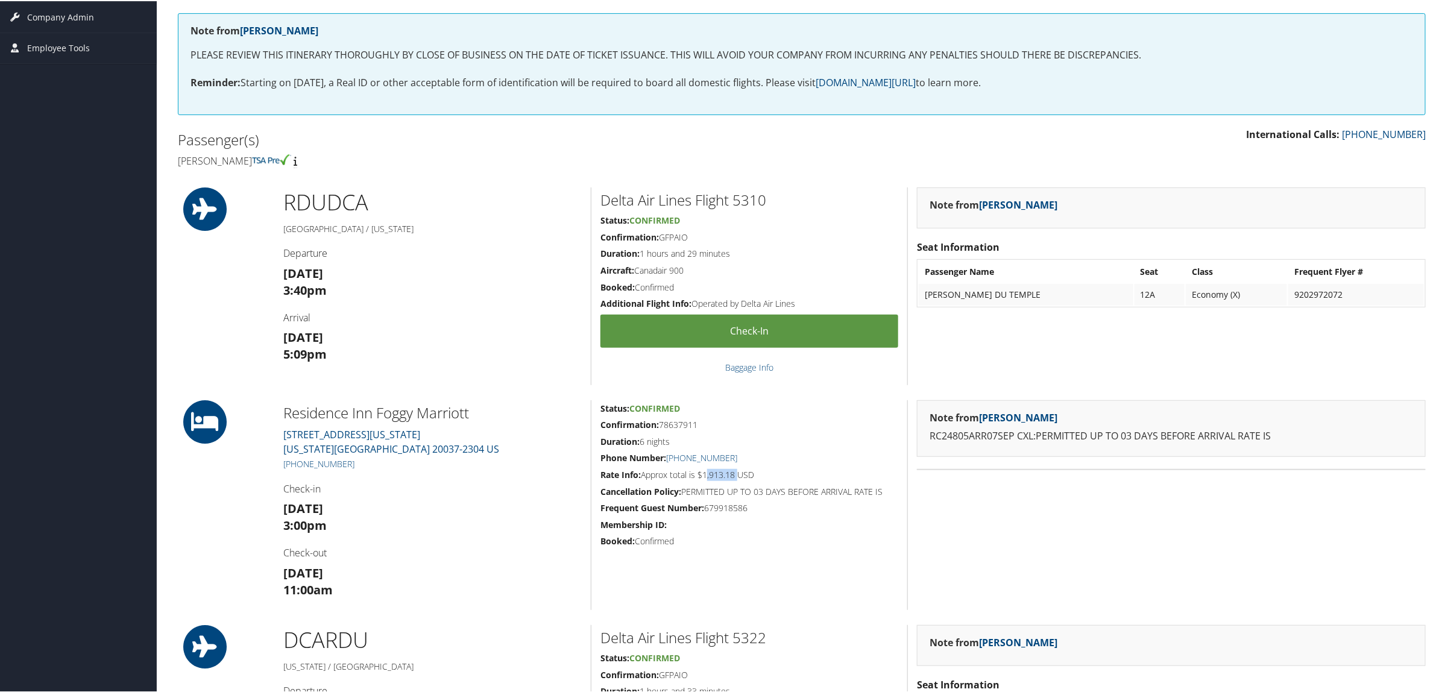
drag, startPoint x: 704, startPoint y: 468, endPoint x: 734, endPoint y: 469, distance: 30.1
click at [734, 469] on h5 "Rate Info: Approx total is $1,913.18 USD" at bounding box center [749, 474] width 298 height 12
copy h5 "1,913.18"
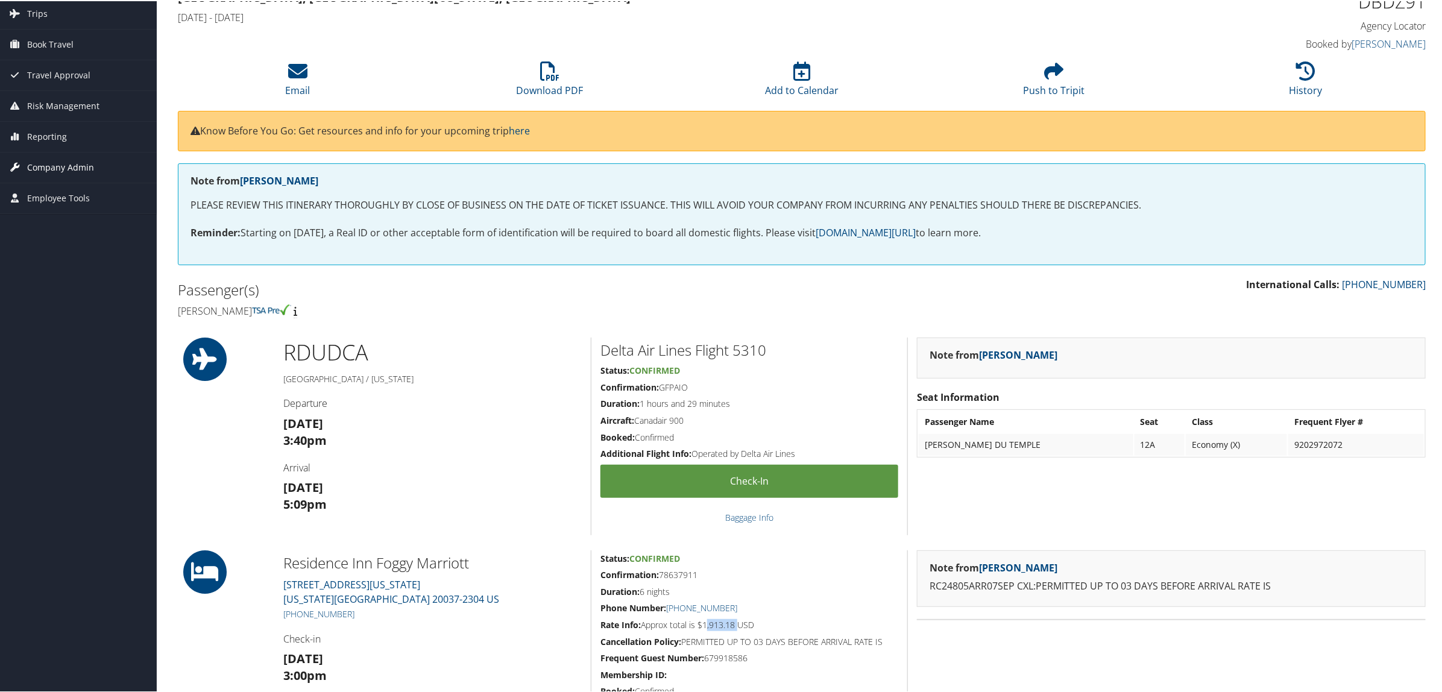
scroll to position [75, 0]
click at [72, 133] on link "Reporting" at bounding box center [78, 136] width 157 height 30
click at [82, 137] on link "Reporting" at bounding box center [78, 136] width 157 height 30
click at [84, 174] on span "Company Admin" at bounding box center [60, 167] width 67 height 30
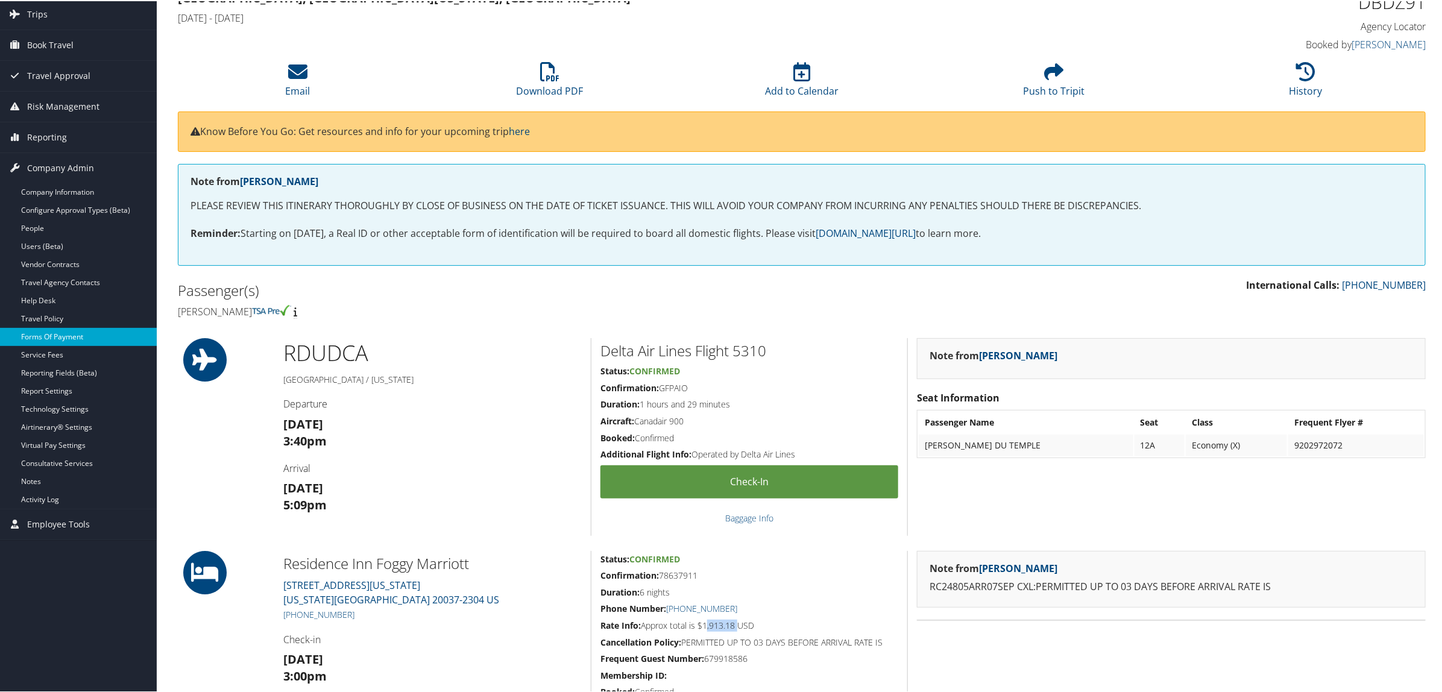
click at [76, 336] on link "Forms Of Payment" at bounding box center [78, 336] width 157 height 18
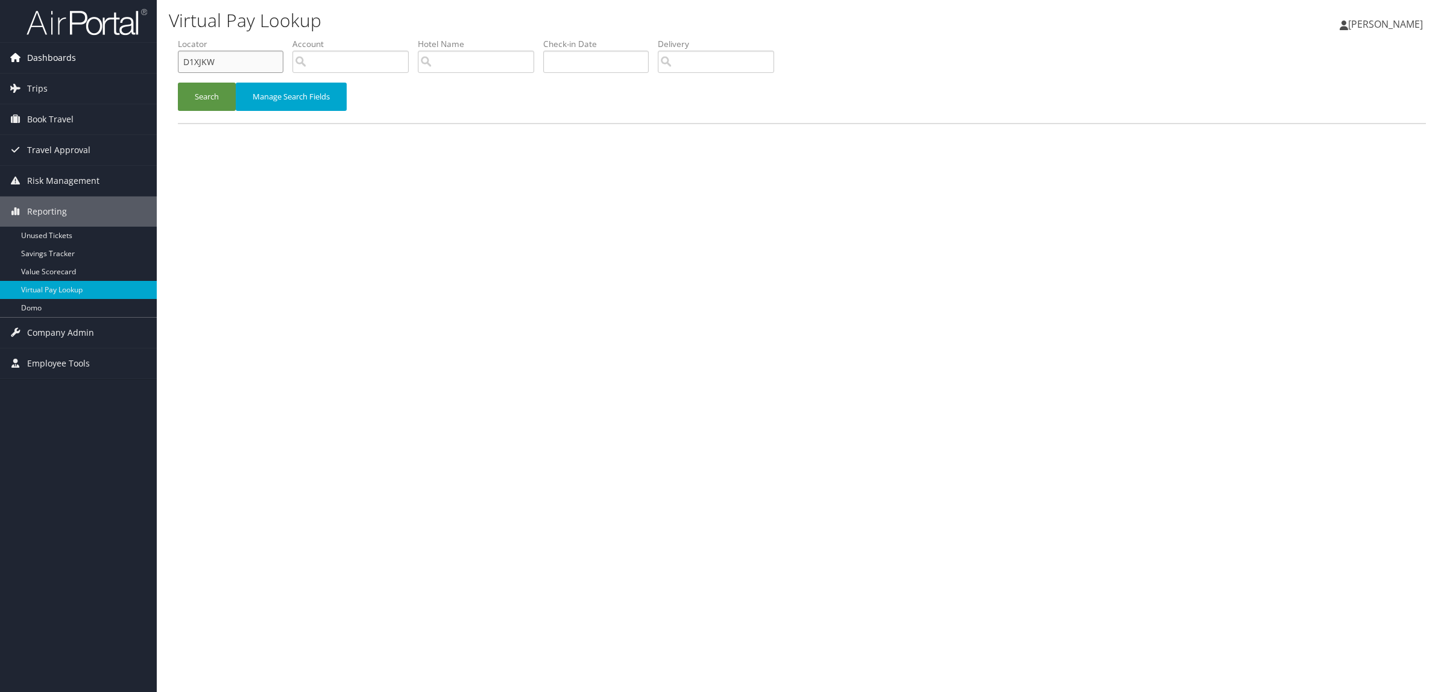
drag, startPoint x: 213, startPoint y: 69, endPoint x: 90, endPoint y: 69, distance: 122.4
click at [90, 69] on div "Dashboards AirPortal 360™ (Manager) AirPortal 360™ (Agent) My Travel Dashboard …" at bounding box center [723, 346] width 1447 height 692
paste input "BDZ91"
click at [210, 86] on button "Search" at bounding box center [207, 97] width 58 height 28
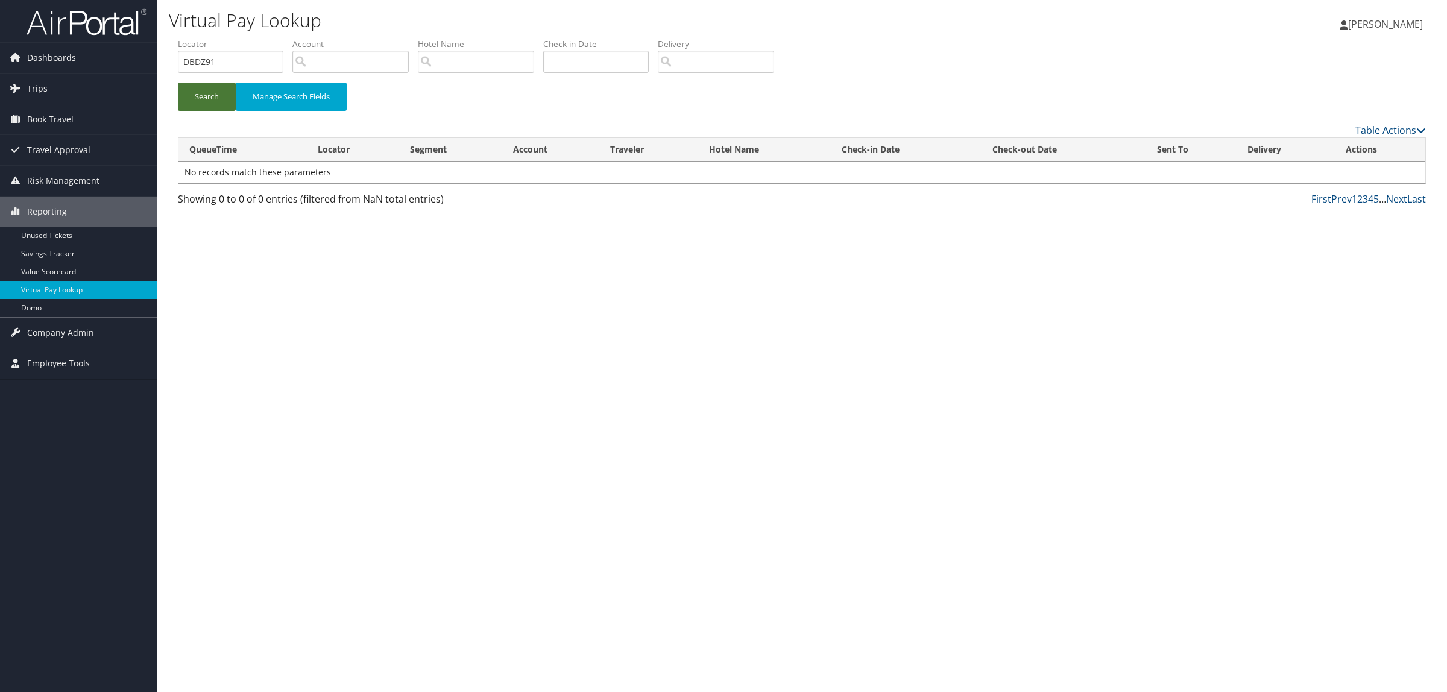
click at [205, 97] on button "Search" at bounding box center [207, 97] width 58 height 28
click at [215, 98] on button "Search" at bounding box center [207, 97] width 58 height 28
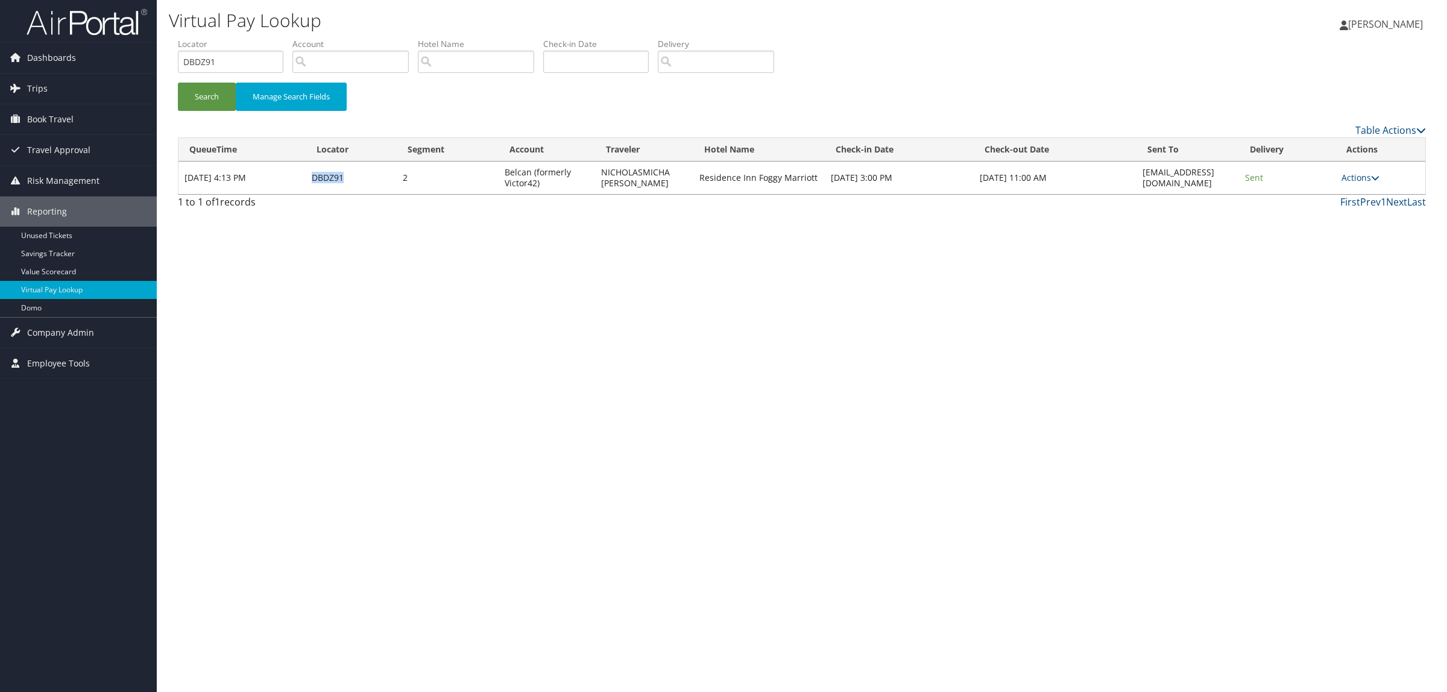
drag, startPoint x: 305, startPoint y: 177, endPoint x: 336, endPoint y: 178, distance: 30.8
click at [336, 178] on td "DBDZ91" at bounding box center [351, 178] width 91 height 33
copy td "DBDZ91"
drag, startPoint x: 218, startPoint y: 62, endPoint x: 153, endPoint y: 89, distance: 70.5
click at [133, 80] on div "Dashboards AirPortal 360™ (Manager) AirPortal 360™ (Agent) My Travel Dashboard …" at bounding box center [723, 346] width 1447 height 692
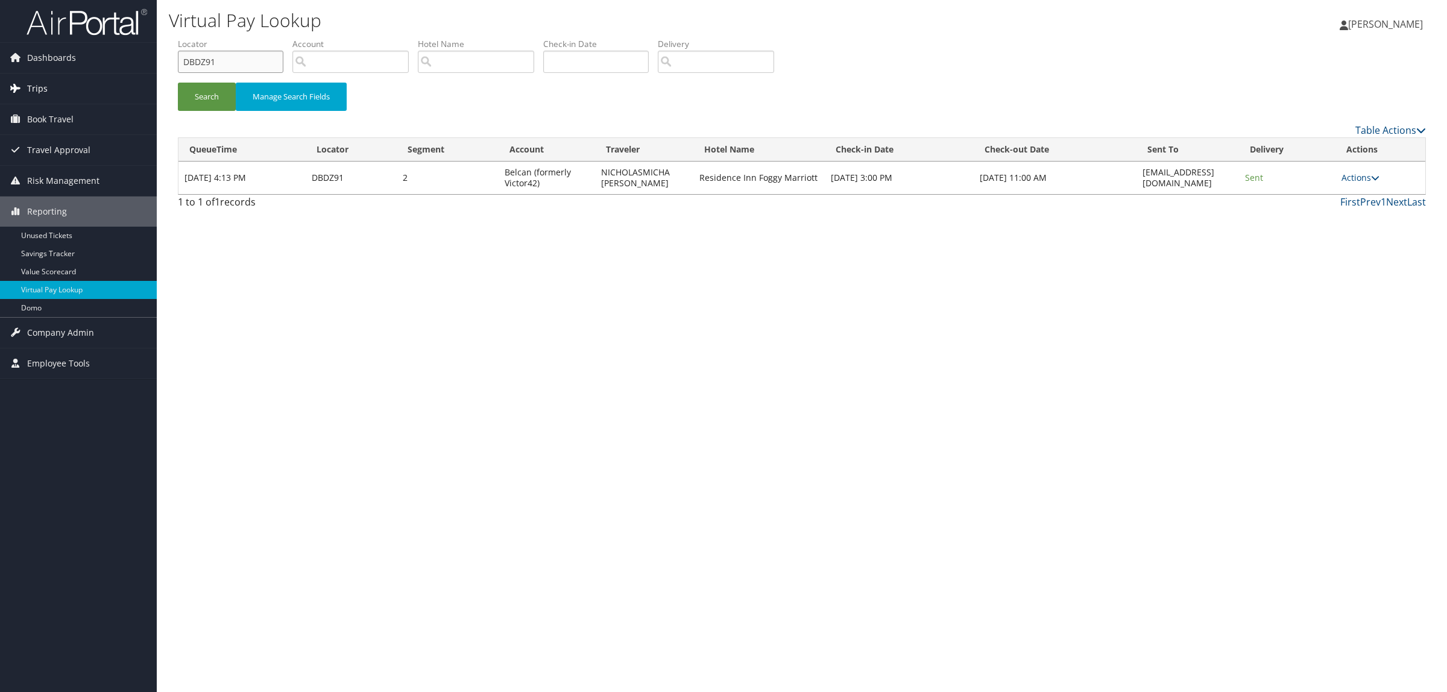
paste input "6N01G"
click at [178, 98] on button "Search" at bounding box center [207, 97] width 58 height 28
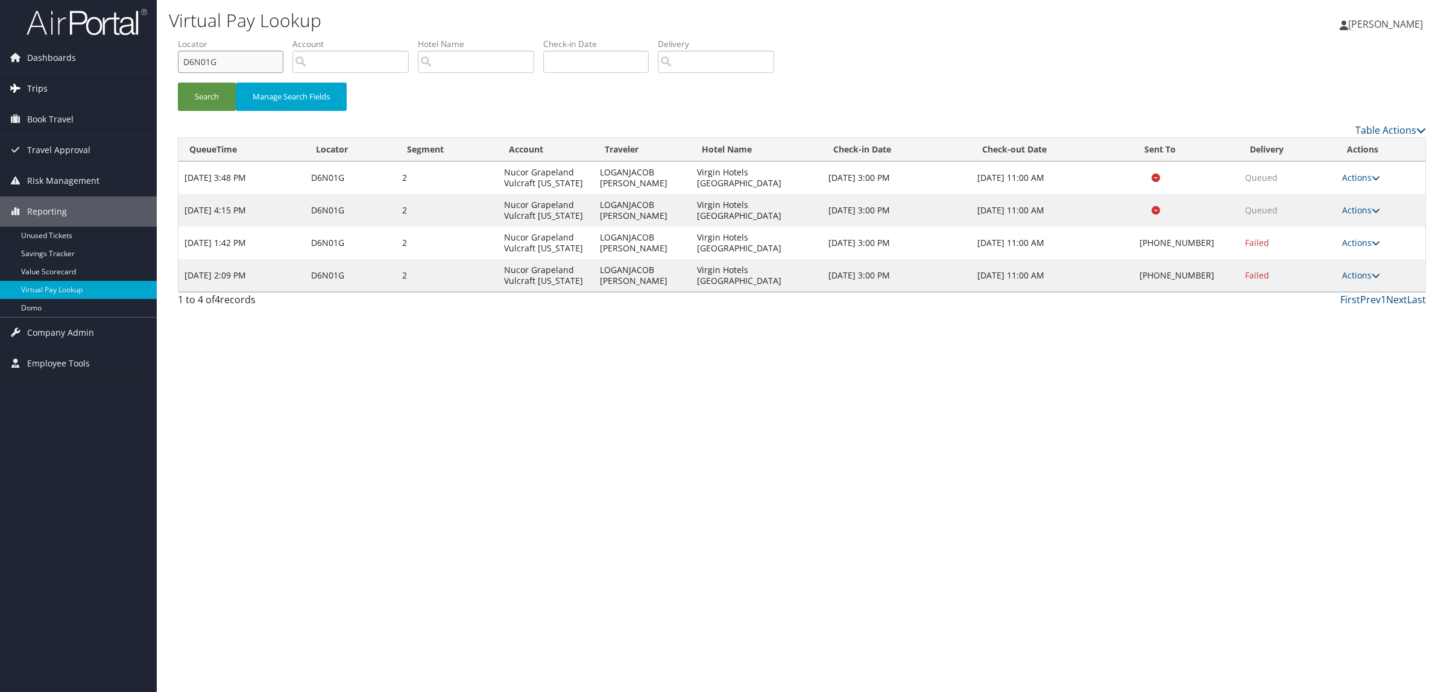
drag, startPoint x: 234, startPoint y: 66, endPoint x: 151, endPoint y: 91, distance: 86.2
click at [107, 79] on div "Dashboards AirPortal 360™ (Manager) AirPortal 360™ (Agent) My Travel Dashboard …" at bounding box center [723, 346] width 1447 height 692
paste input "9LRM3"
click at [202, 91] on button "Search" at bounding box center [207, 97] width 58 height 28
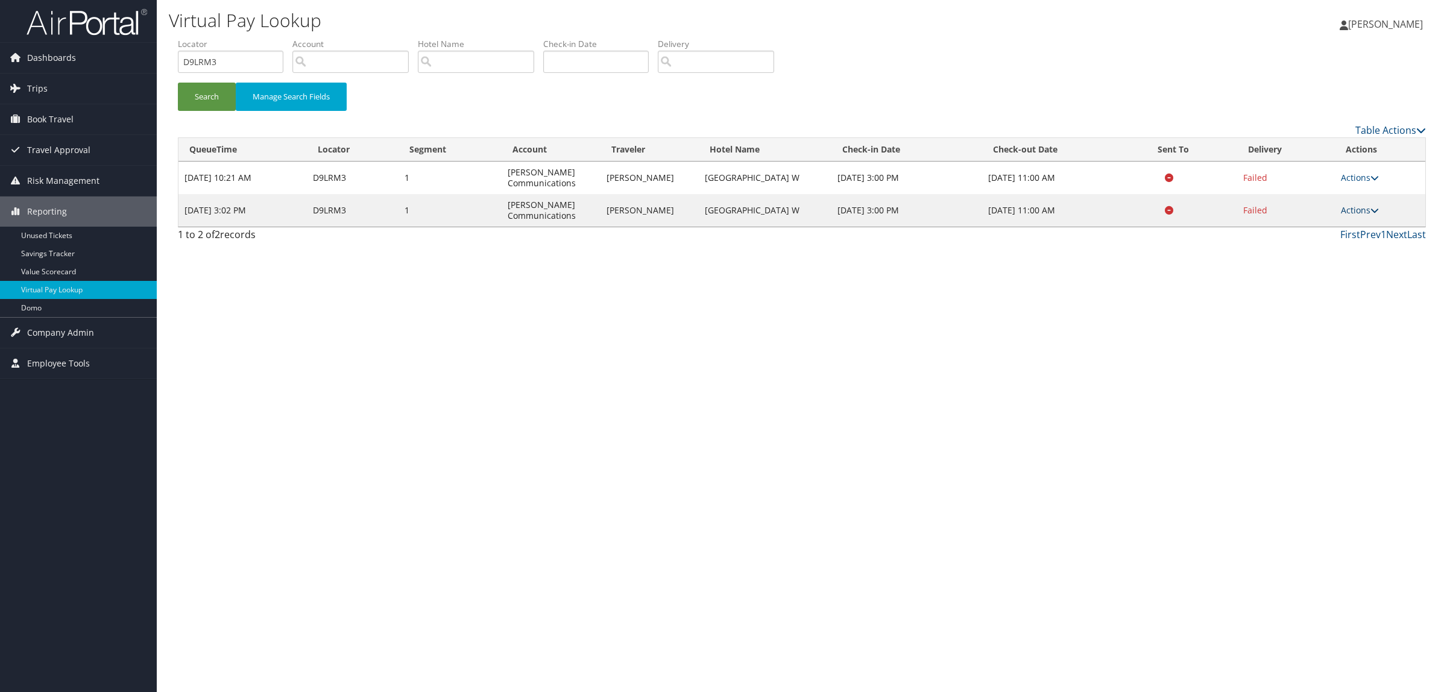
click at [1358, 210] on link "Actions" at bounding box center [1360, 209] width 38 height 11
click at [1349, 249] on link "Logs" at bounding box center [1338, 248] width 76 height 20
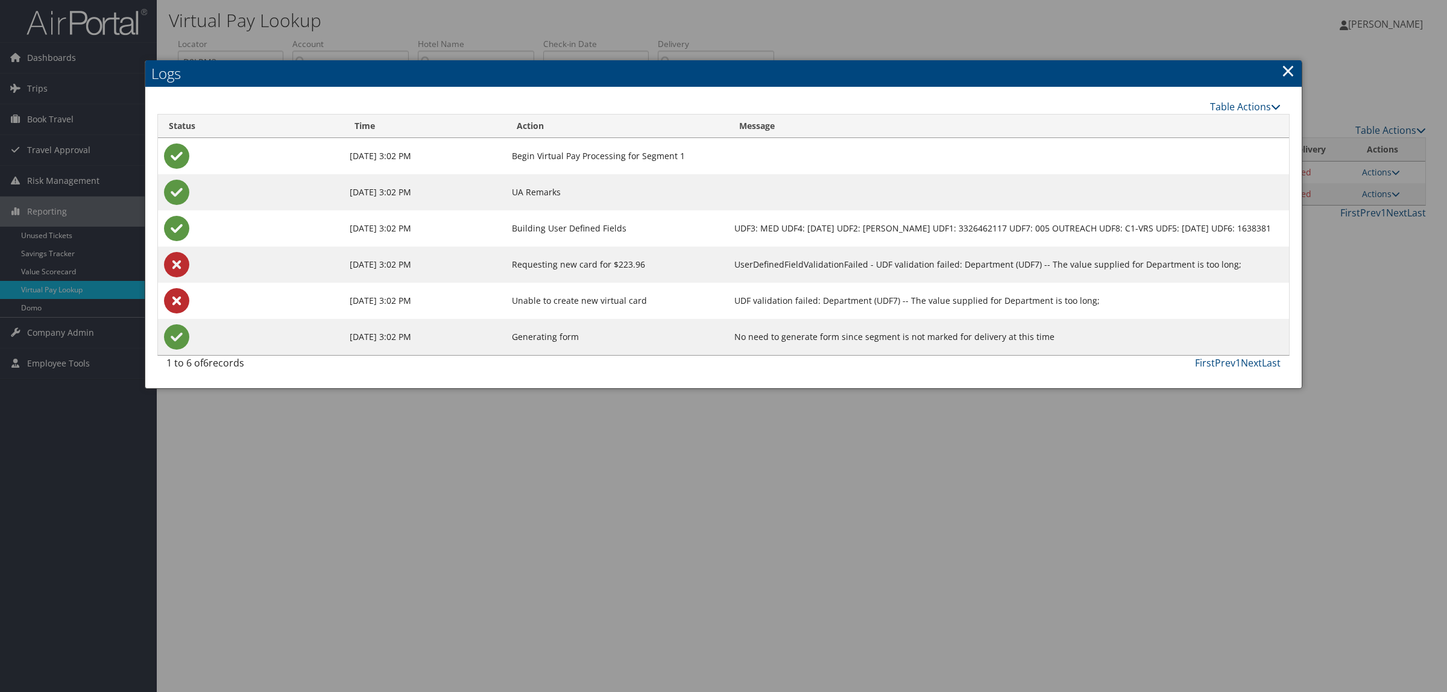
click at [1033, 531] on div at bounding box center [723, 346] width 1447 height 692
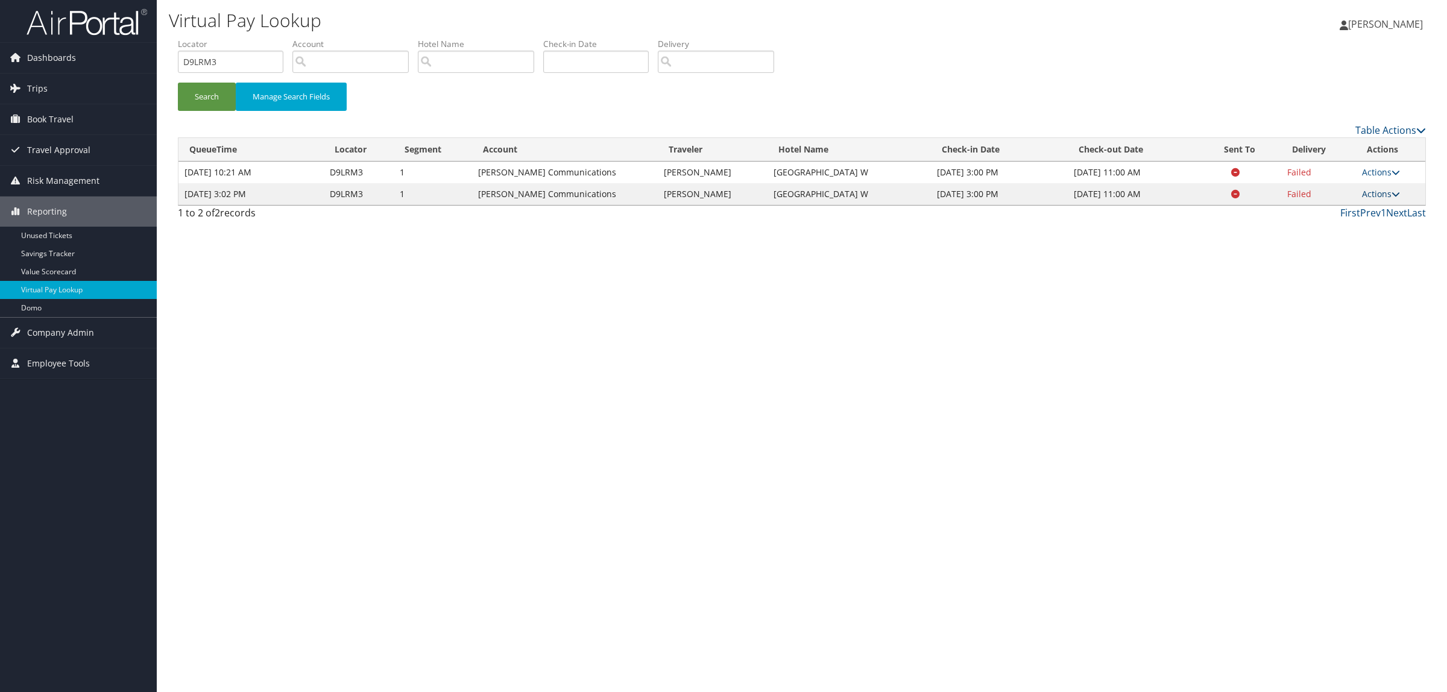
click at [1369, 198] on link "Actions" at bounding box center [1381, 193] width 38 height 11
click at [1343, 224] on link "Logs" at bounding box center [1359, 232] width 76 height 20
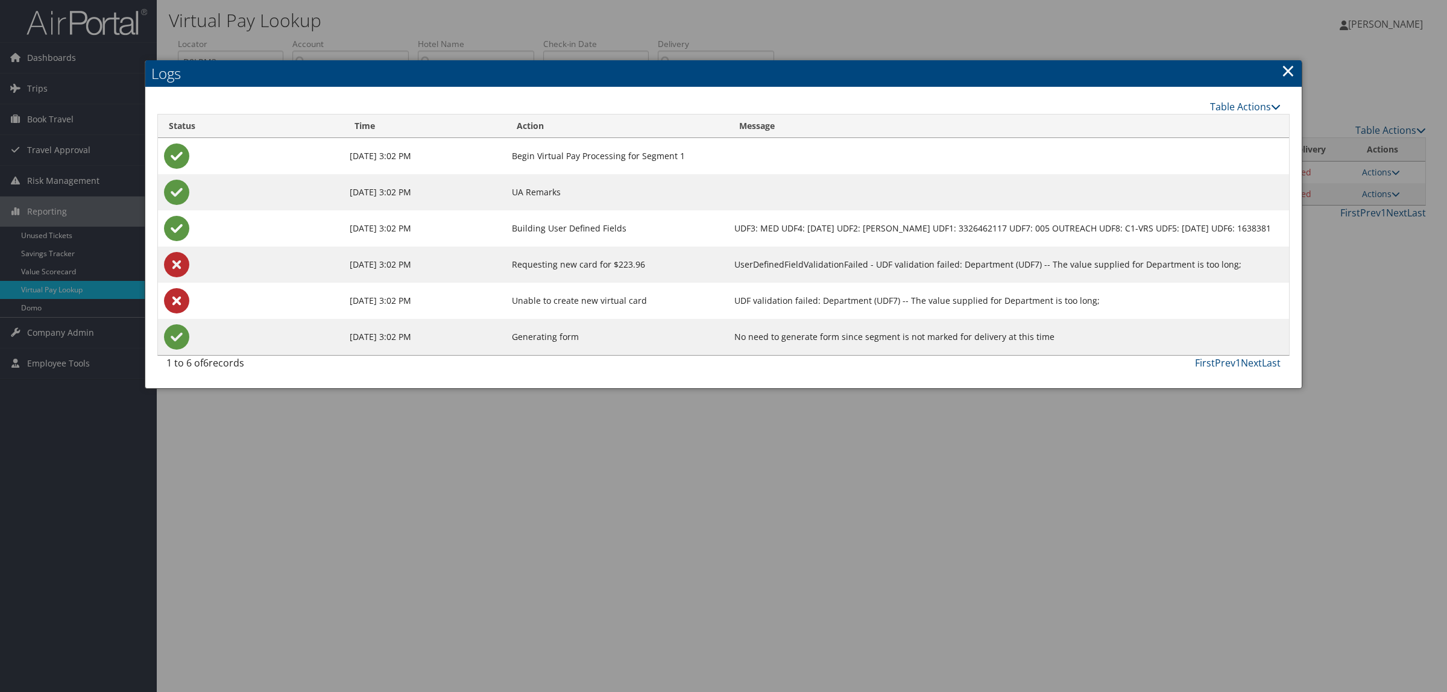
click at [942, 550] on div at bounding box center [723, 346] width 1447 height 692
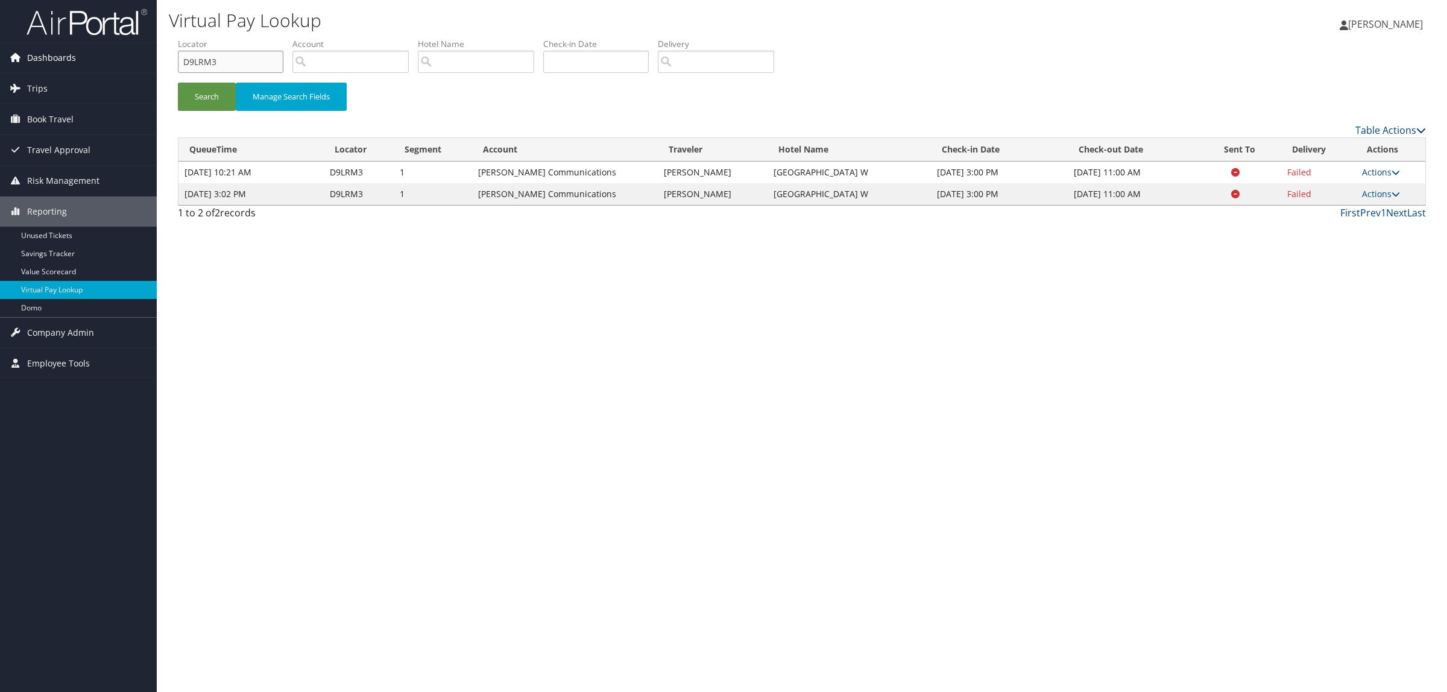
drag, startPoint x: 221, startPoint y: 69, endPoint x: 55, endPoint y: 55, distance: 166.4
click at [55, 55] on div "Dashboards AirPortal 360™ (Manager) AirPortal 360™ (Agent) My Travel Dashboard …" at bounding box center [723, 346] width 1447 height 692
paste input "718X6"
click at [218, 109] on button "Search" at bounding box center [207, 97] width 58 height 28
click at [1380, 196] on link "Actions" at bounding box center [1381, 193] width 38 height 11
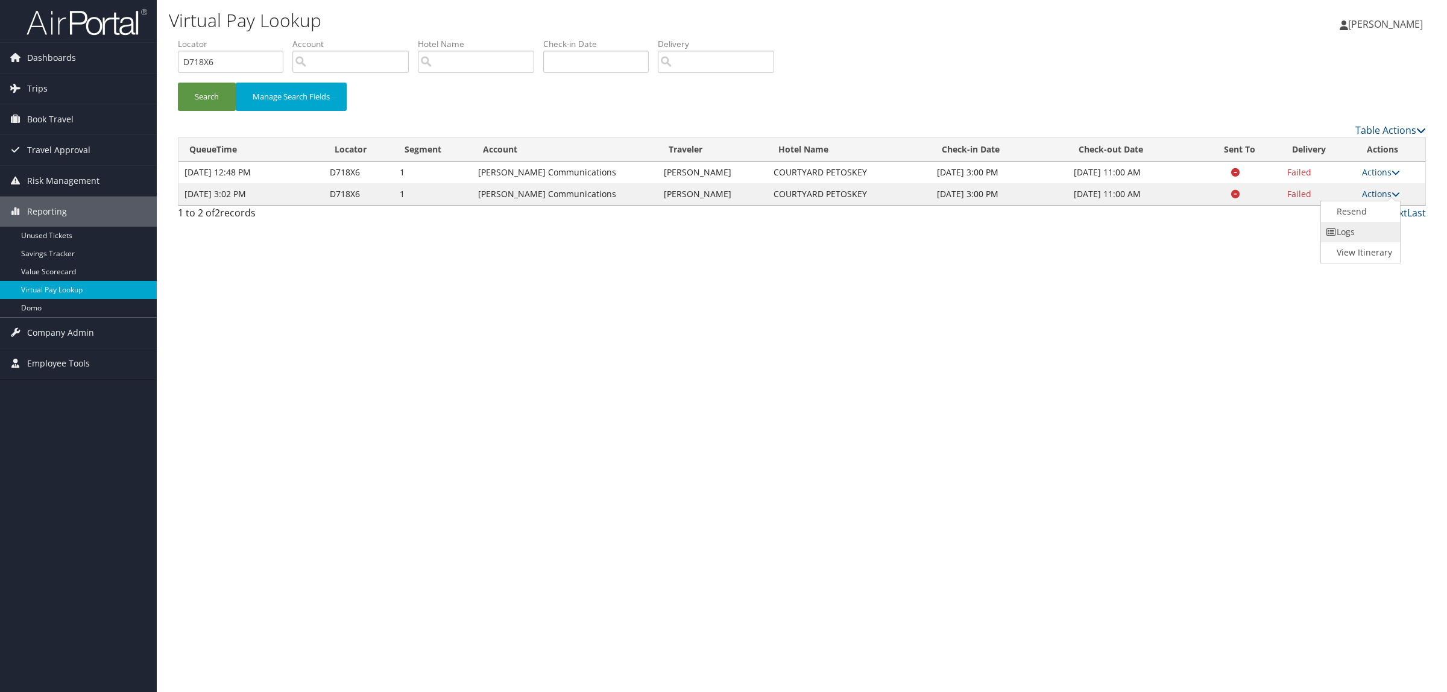
click at [1361, 240] on link "Logs" at bounding box center [1359, 232] width 76 height 20
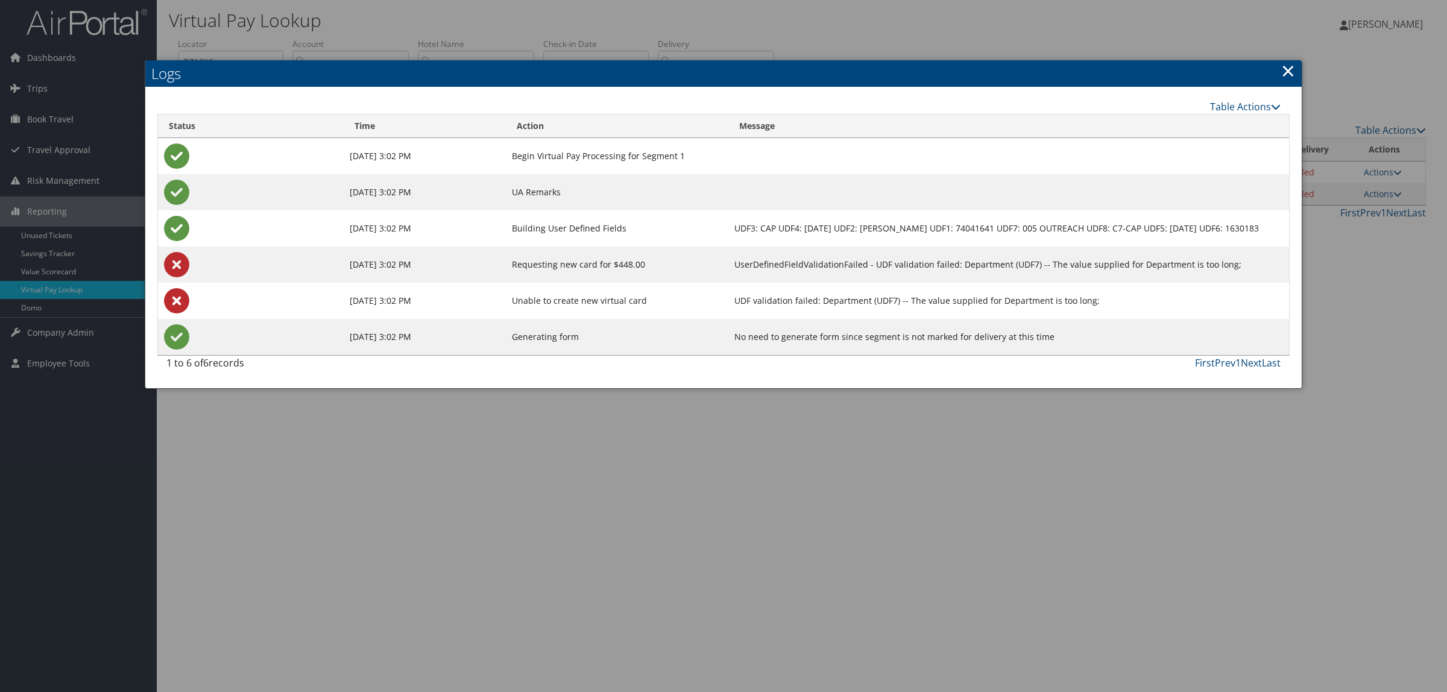
click at [1142, 603] on div at bounding box center [723, 346] width 1447 height 692
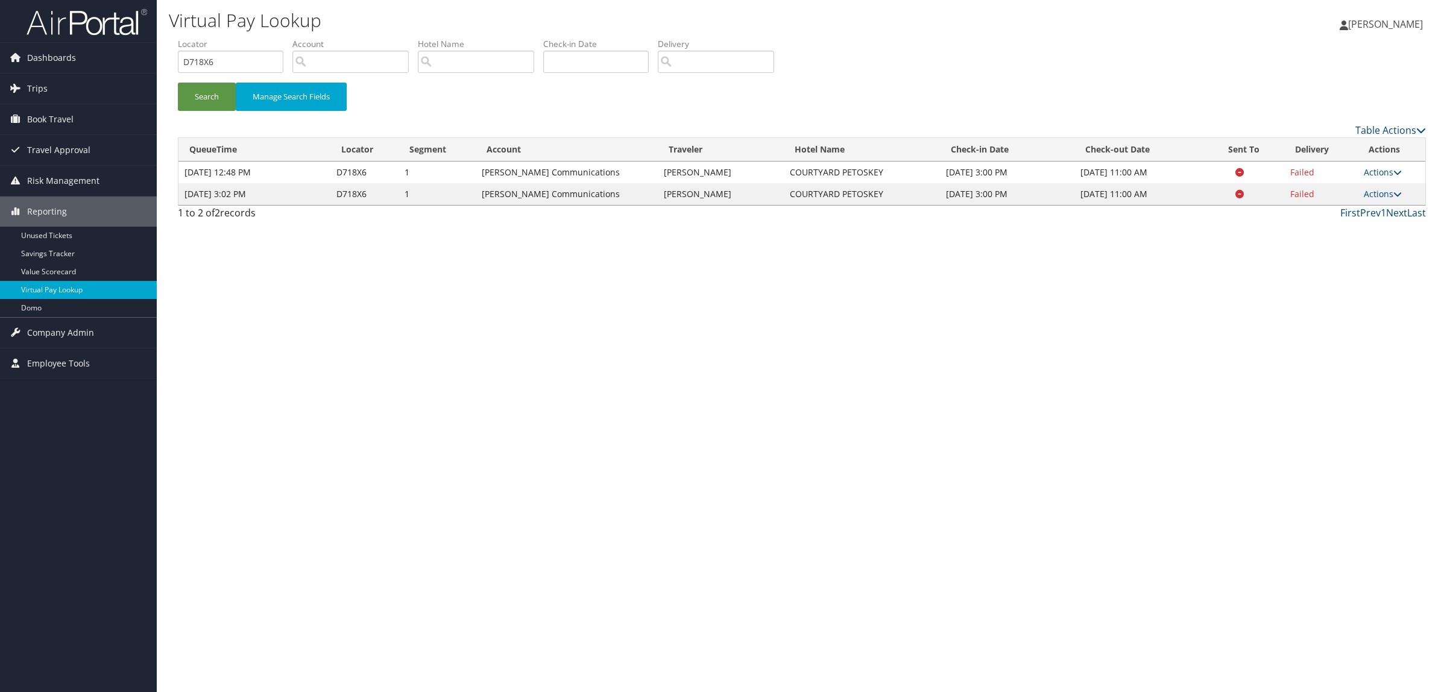
click at [221, 47] on label "Locator" at bounding box center [235, 44] width 115 height 12
drag, startPoint x: 222, startPoint y: 58, endPoint x: 137, endPoint y: 48, distance: 84.9
click at [137, 48] on div "Dashboards AirPortal 360™ (Manager) AirPortal 360™ (Agent) My Travel Dashboard …" at bounding box center [723, 346] width 1447 height 692
paste input "B2CVV"
click at [210, 94] on button "Search" at bounding box center [207, 97] width 58 height 28
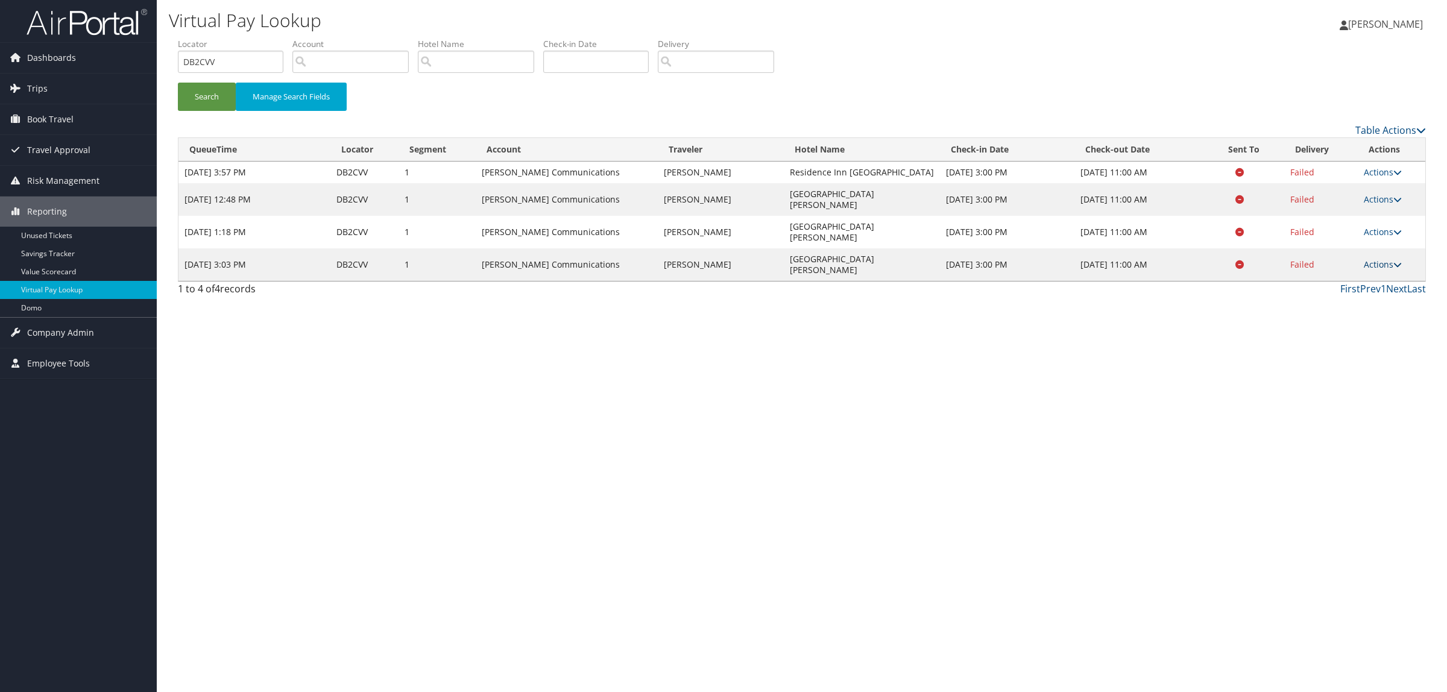
click at [1373, 259] on link "Actions" at bounding box center [1383, 264] width 38 height 11
click at [1349, 286] on link "View Itinerary" at bounding box center [1361, 296] width 76 height 20
drag, startPoint x: 245, startPoint y: 60, endPoint x: 107, endPoint y: 51, distance: 138.9
click at [107, 51] on div "Dashboards AirPortal 360™ (Manager) AirPortal 360™ (Agent) My Travel Dashboard …" at bounding box center [723, 346] width 1447 height 692
paste input "9LRM3"
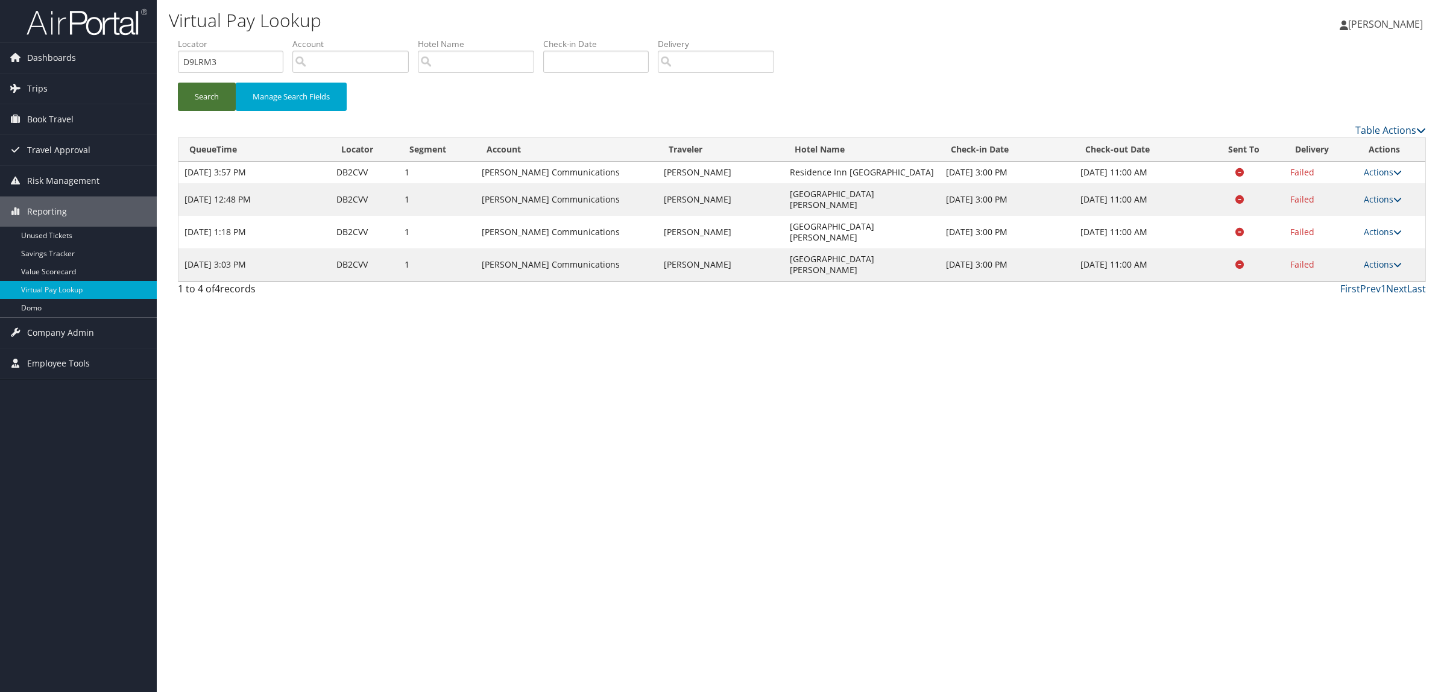
click at [199, 98] on button "Search" at bounding box center [207, 97] width 58 height 28
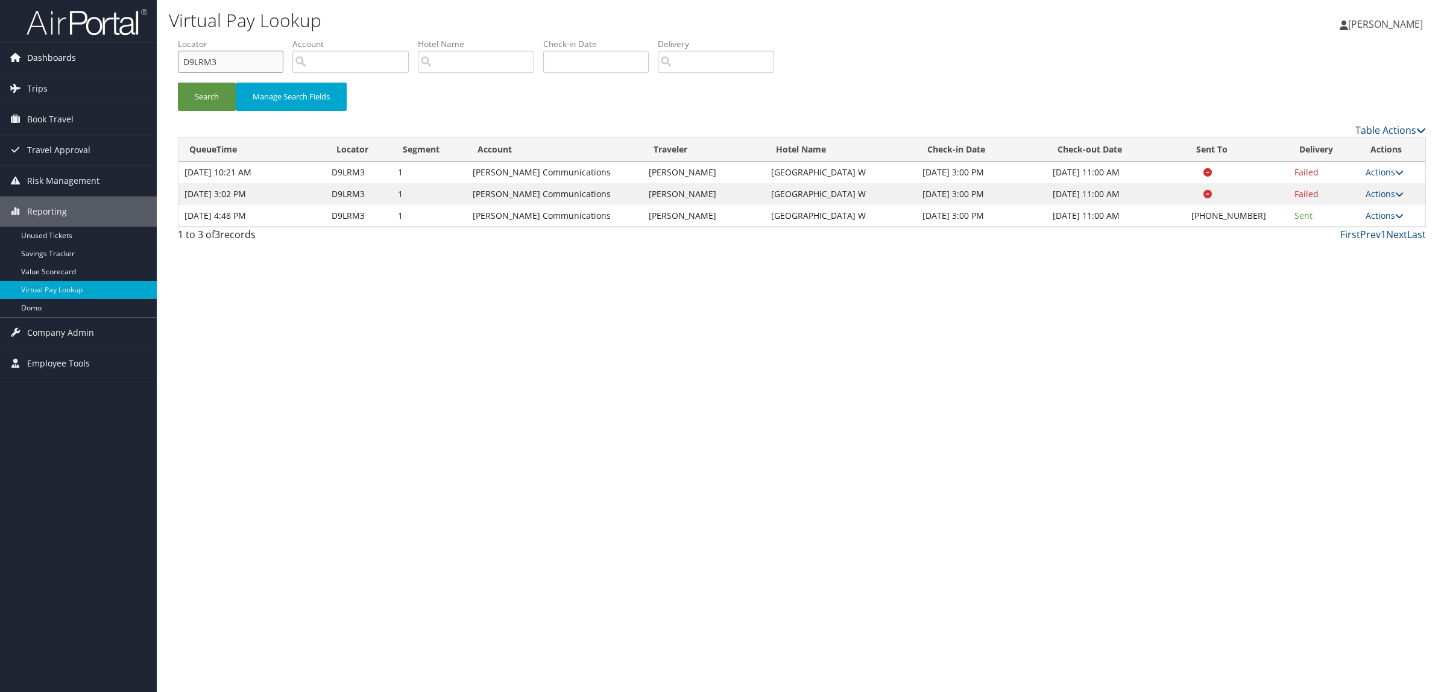
drag, startPoint x: 224, startPoint y: 65, endPoint x: 146, endPoint y: 66, distance: 77.8
click at [146, 66] on div "Dashboards AirPortal 360™ (Manager) AirPortal 360™ (Agent) My Travel Dashboard …" at bounding box center [723, 346] width 1447 height 692
paste input "718X6"
click at [204, 95] on button "Search" at bounding box center [207, 97] width 58 height 28
drag, startPoint x: 191, startPoint y: 66, endPoint x: 128, endPoint y: 75, distance: 63.3
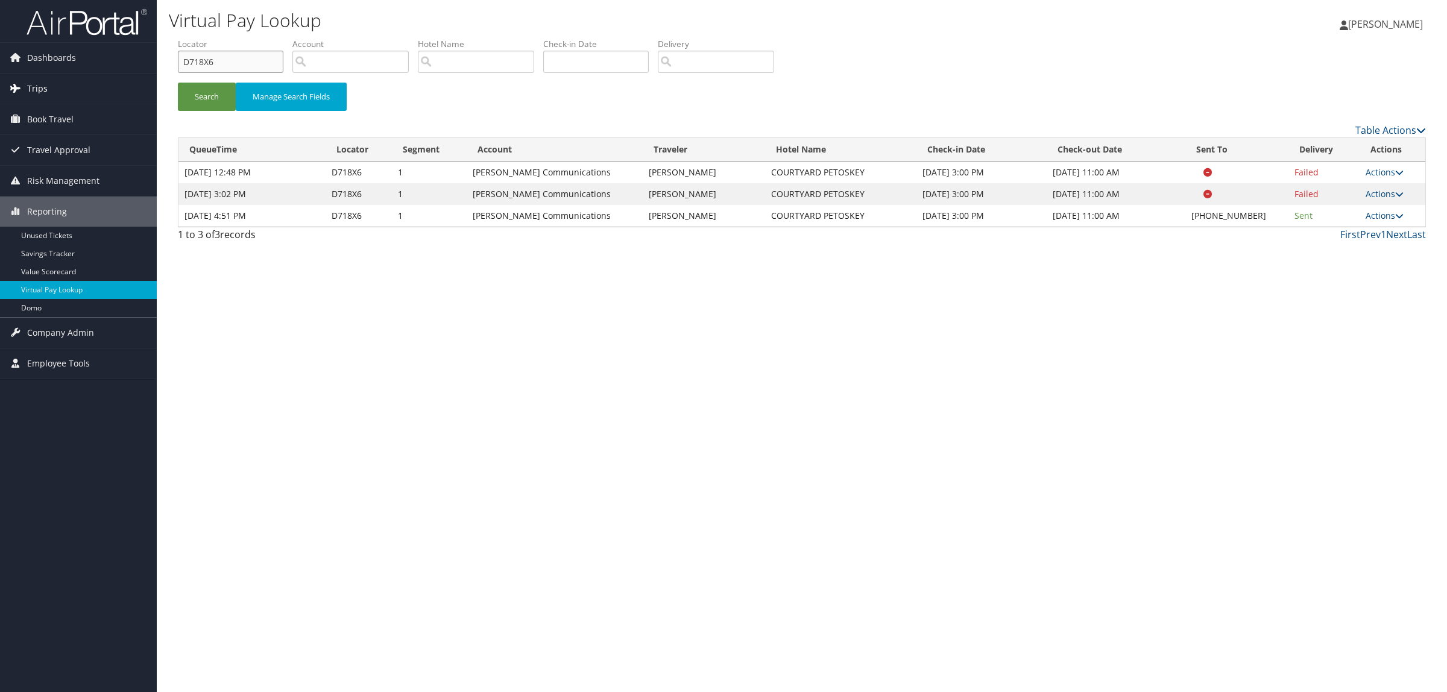
click at [128, 75] on div "Dashboards AirPortal 360™ (Manager) AirPortal 360™ (Agent) My Travel Dashboard …" at bounding box center [723, 346] width 1447 height 692
paste input "B2CVV"
type input "DB2CVV"
click at [199, 101] on button "Search" at bounding box center [207, 97] width 58 height 28
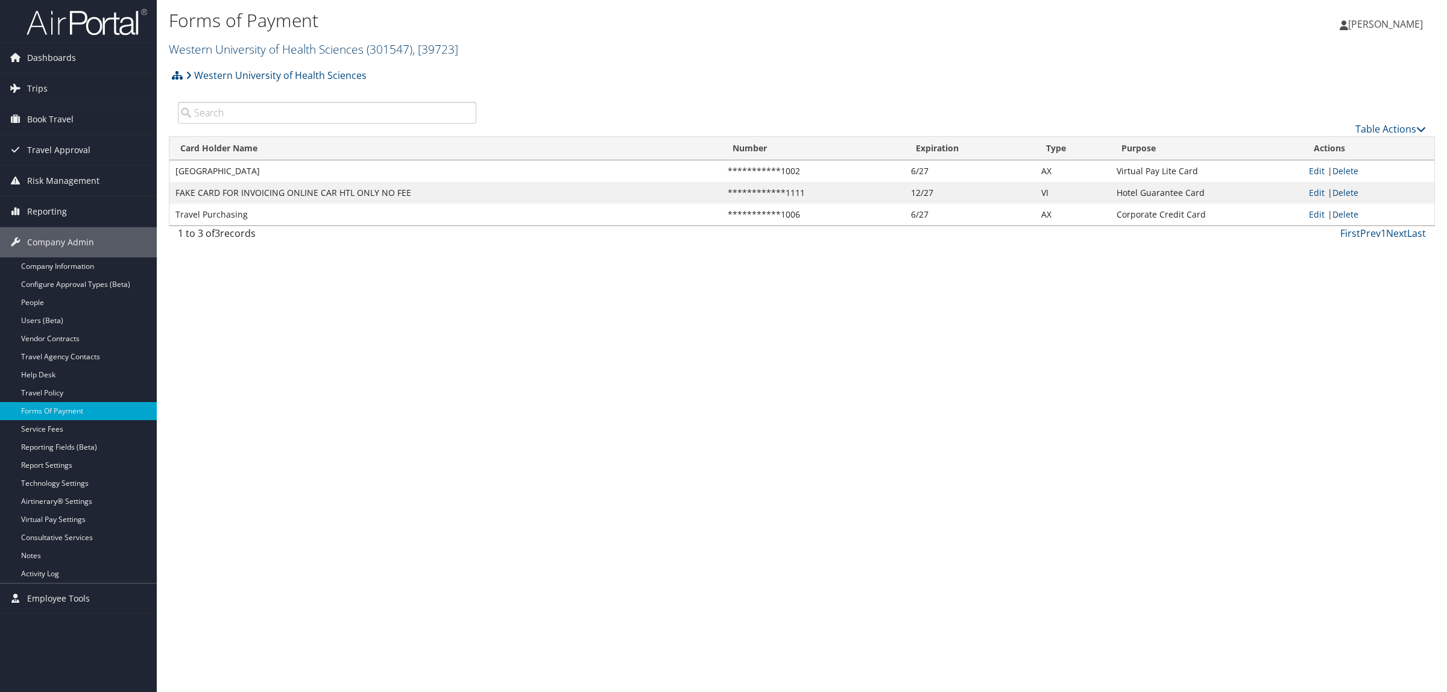
click at [269, 54] on link "Western University of Health Sciences ( 301547 ) , [ 39723 ]" at bounding box center [313, 49] width 289 height 16
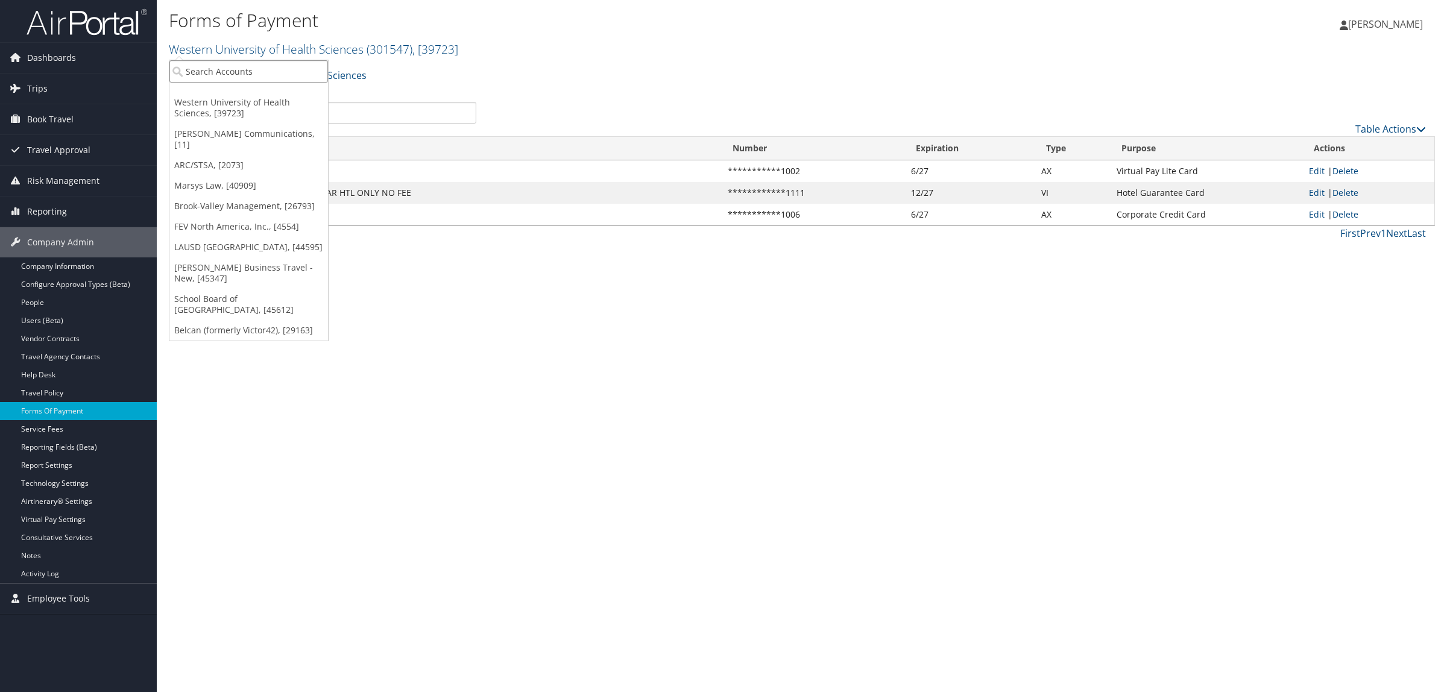
click at [253, 74] on input "search" at bounding box center [248, 71] width 159 height 22
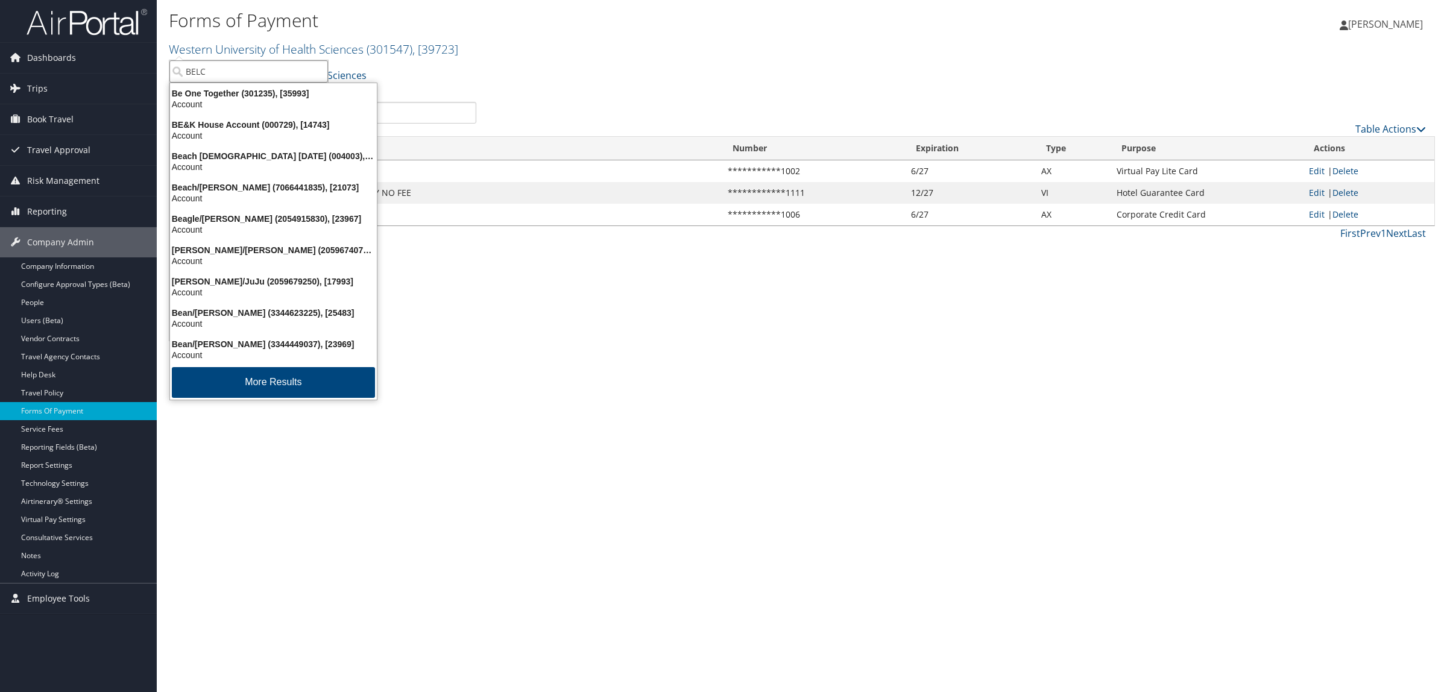
type input "BELCA"
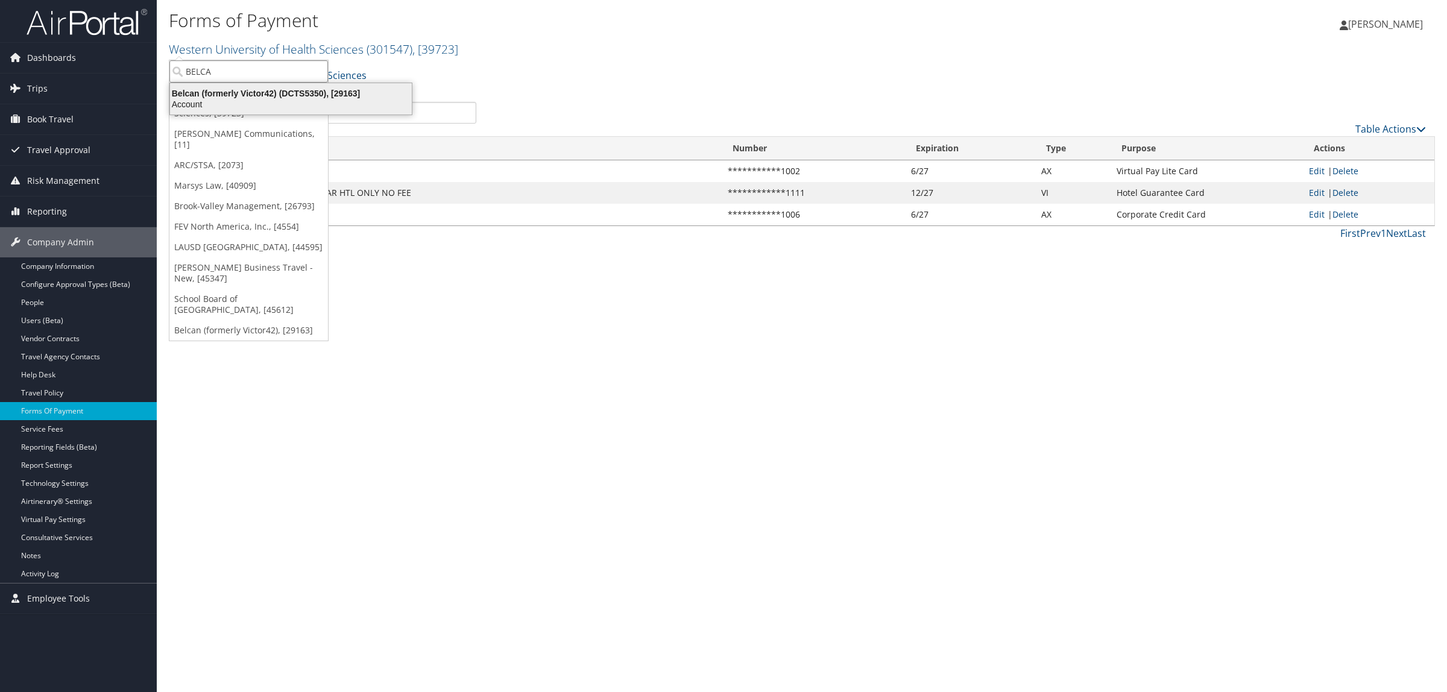
click at [268, 101] on div "Account" at bounding box center [291, 104] width 256 height 11
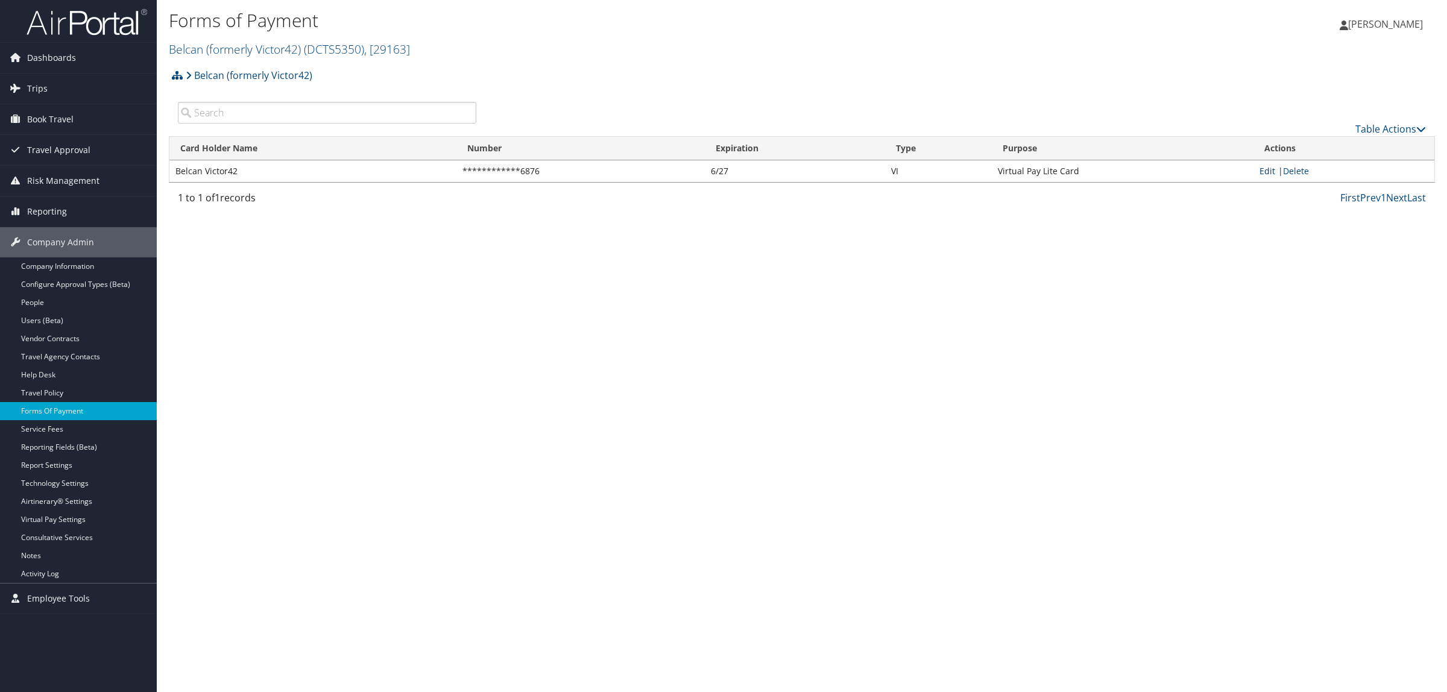
click at [1269, 172] on link "Edit" at bounding box center [1267, 170] width 16 height 11
select select "15"
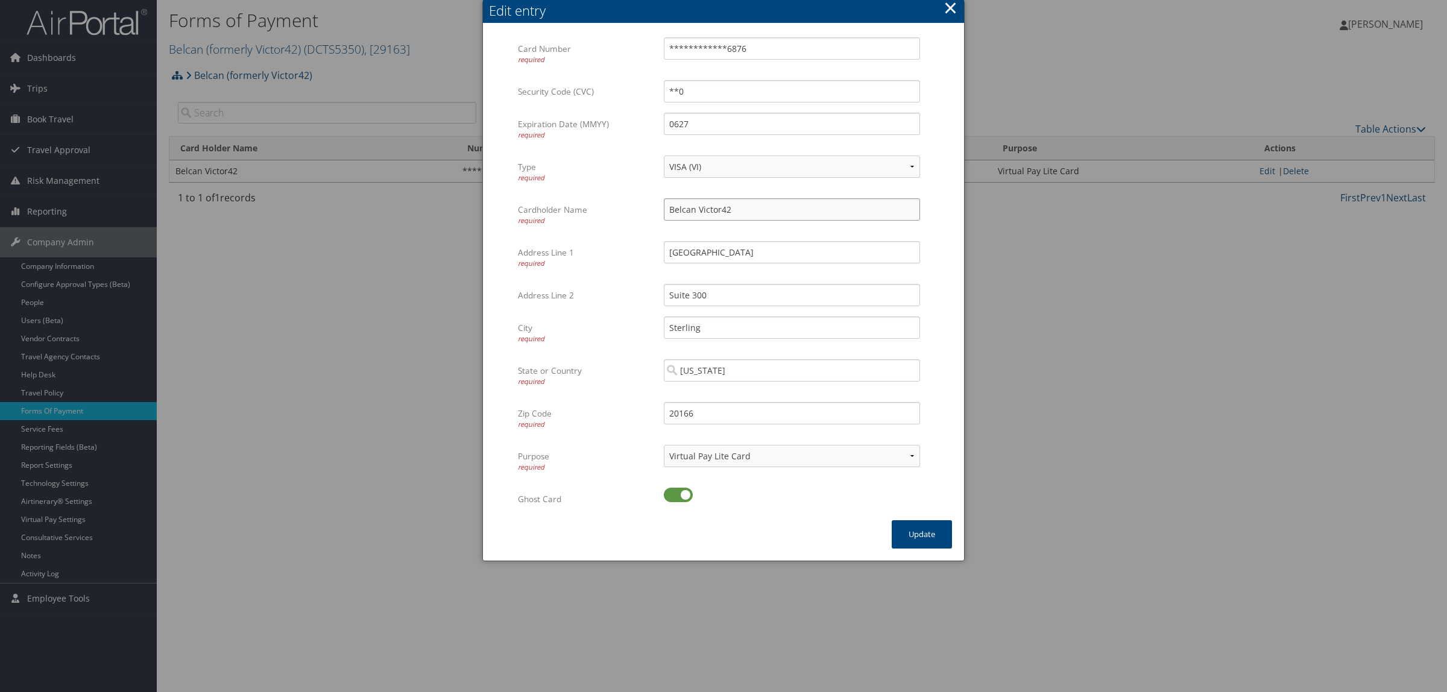
drag, startPoint x: 742, startPoint y: 211, endPoint x: 570, endPoint y: 210, distance: 171.8
click at [573, 210] on div "Cardholder Name required Belcan Victor42 Multiple values The selected items con…" at bounding box center [723, 219] width 411 height 43
drag, startPoint x: 757, startPoint y: 257, endPoint x: 584, endPoint y: 257, distance: 173.0
click at [584, 257] on div "Address Line 1 required 21345 Ridgetop Cir Multiple values The selected items c…" at bounding box center [723, 262] width 411 height 43
drag, startPoint x: 737, startPoint y: 287, endPoint x: 594, endPoint y: 299, distance: 144.0
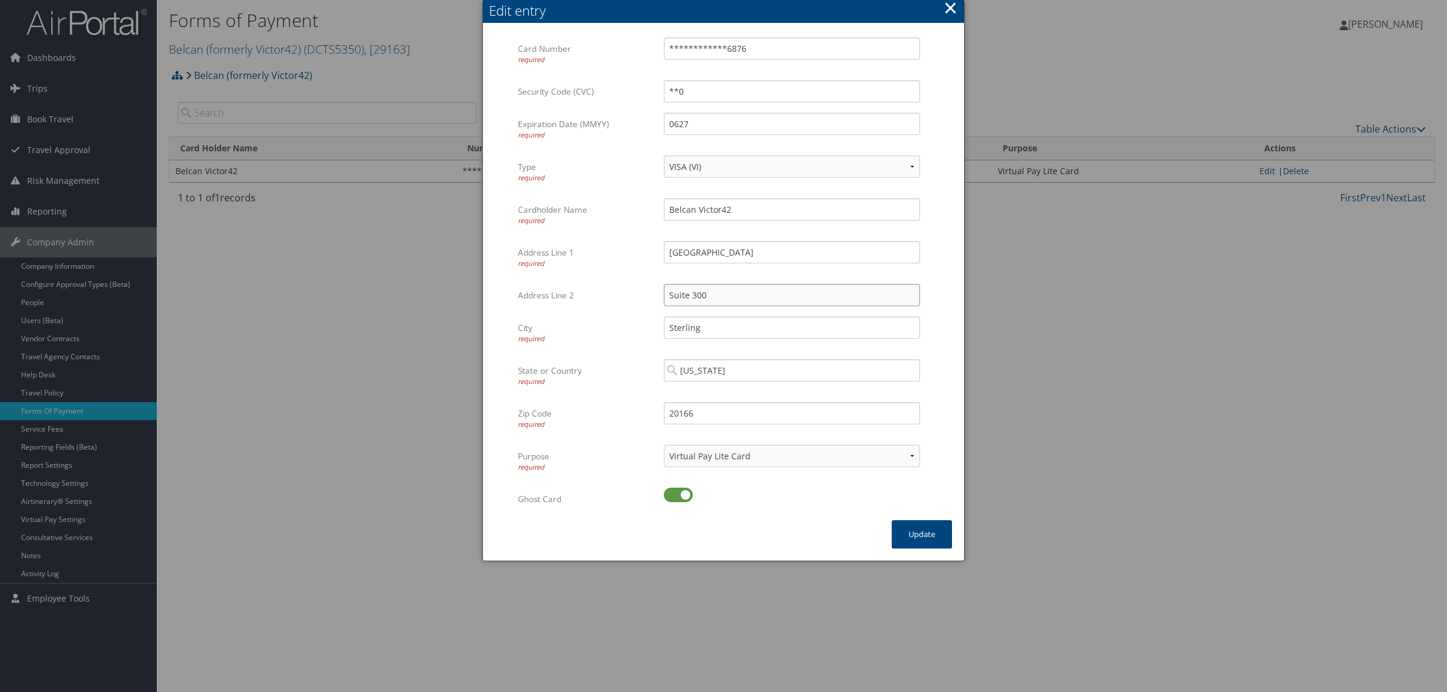
click at [593, 295] on div "Address Line 2 Suite 300 Multiple values The selected items contain different v…" at bounding box center [723, 300] width 411 height 33
click at [1166, 444] on div at bounding box center [723, 346] width 1447 height 692
click at [948, 1] on button "×" at bounding box center [950, 8] width 14 height 24
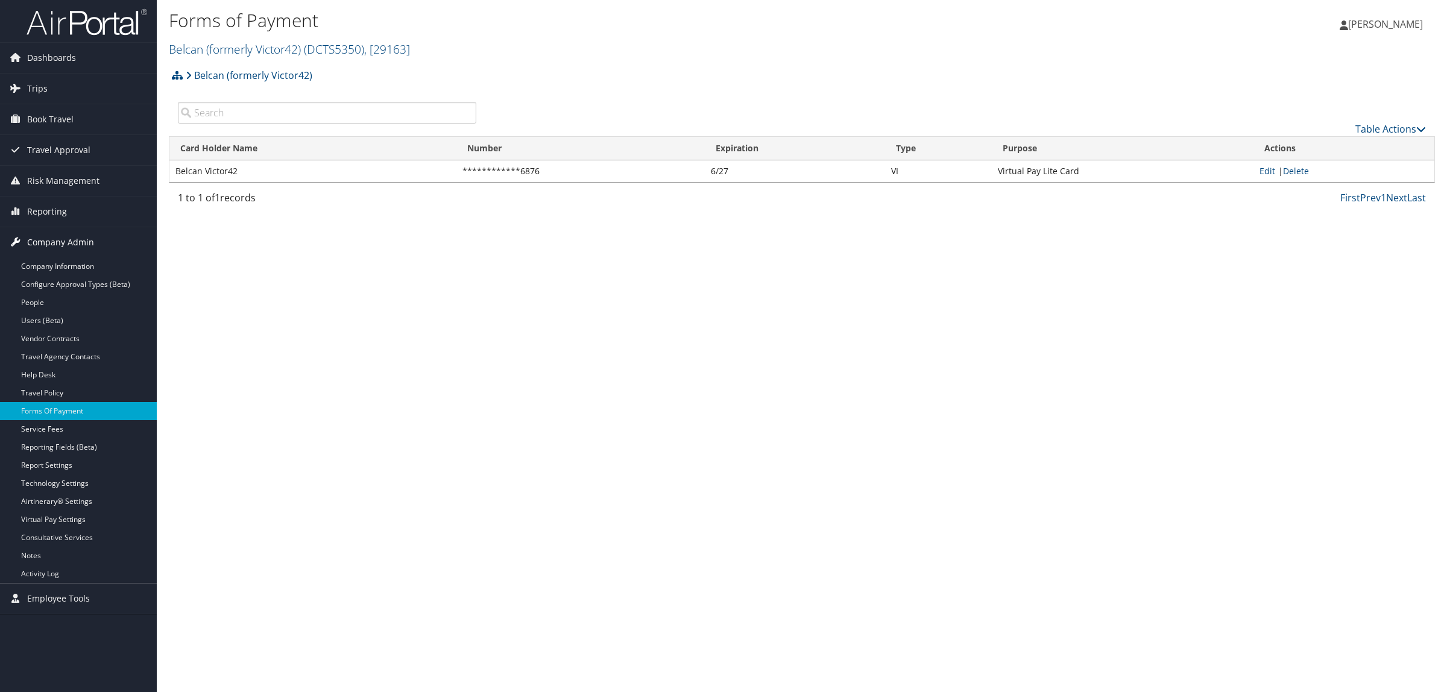
click at [39, 247] on span "Company Admin" at bounding box center [60, 242] width 67 height 30
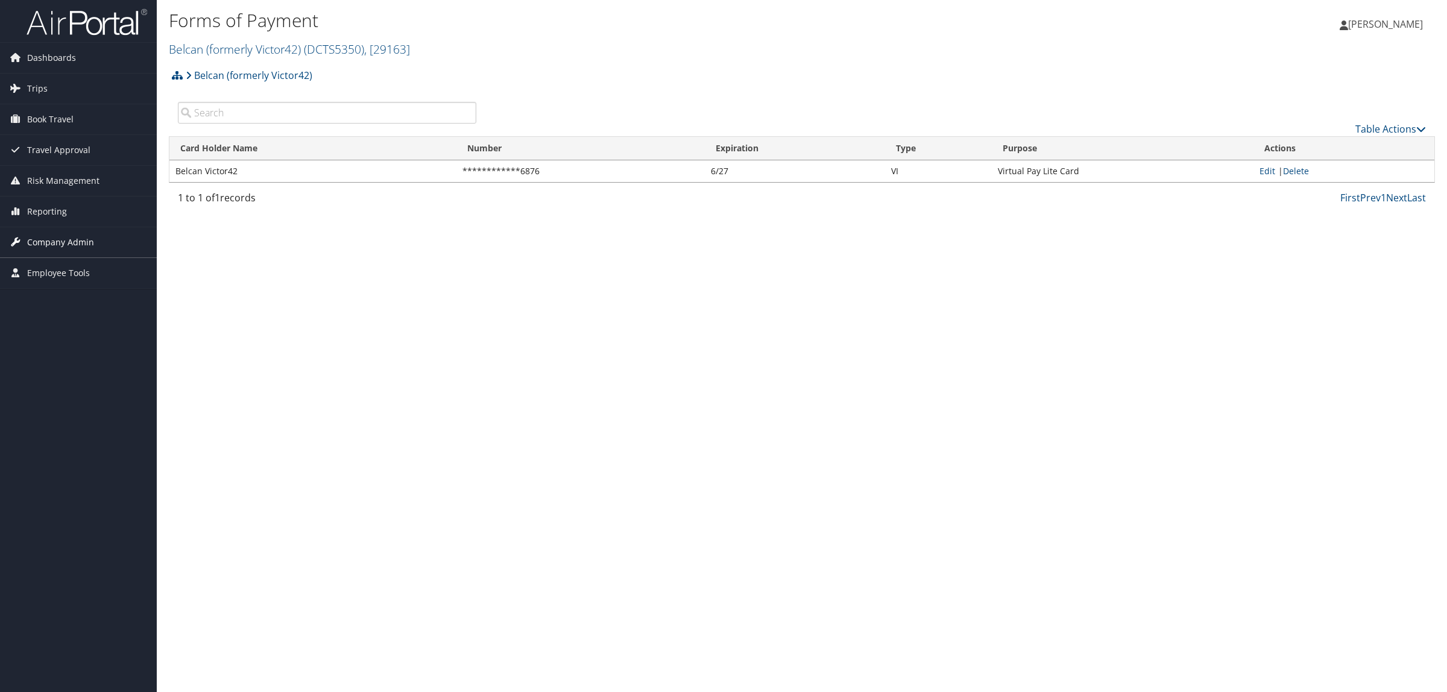
click at [74, 244] on span "Company Admin" at bounding box center [60, 242] width 67 height 30
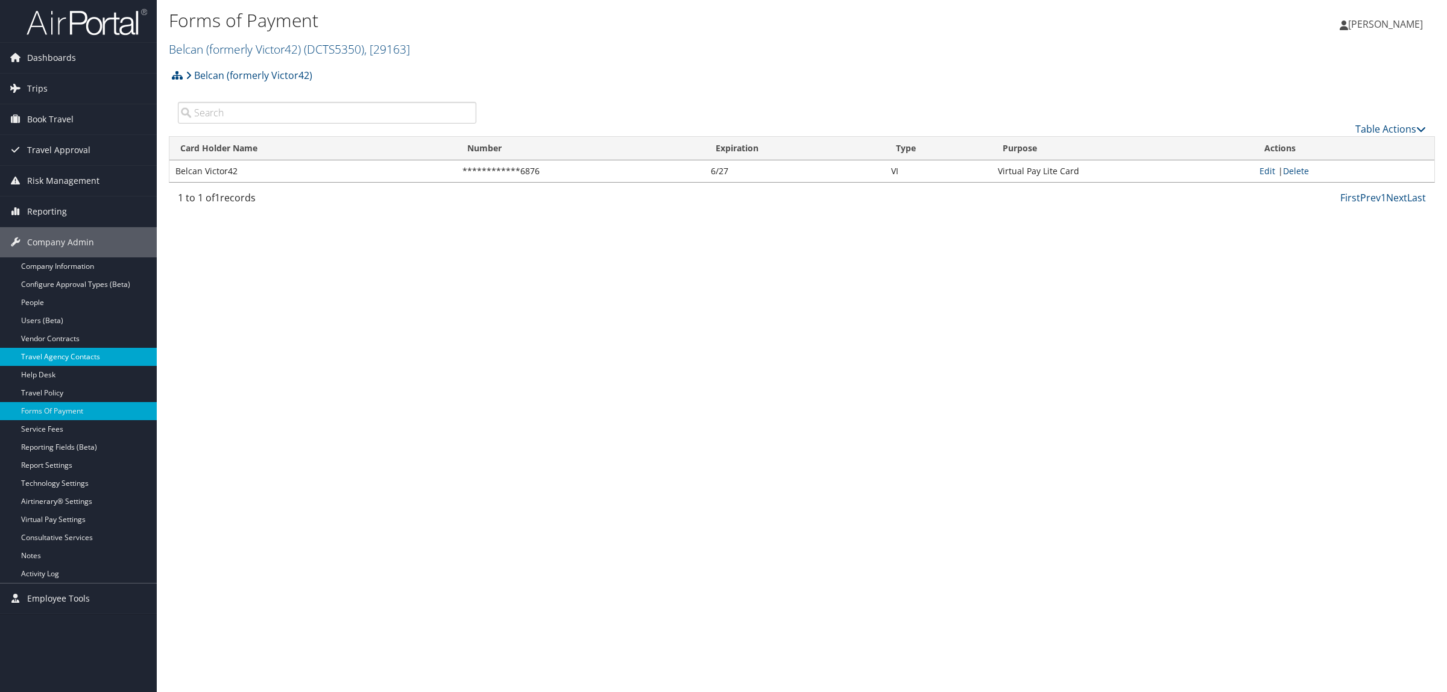
click at [71, 351] on link "Travel Agency Contacts" at bounding box center [78, 357] width 157 height 18
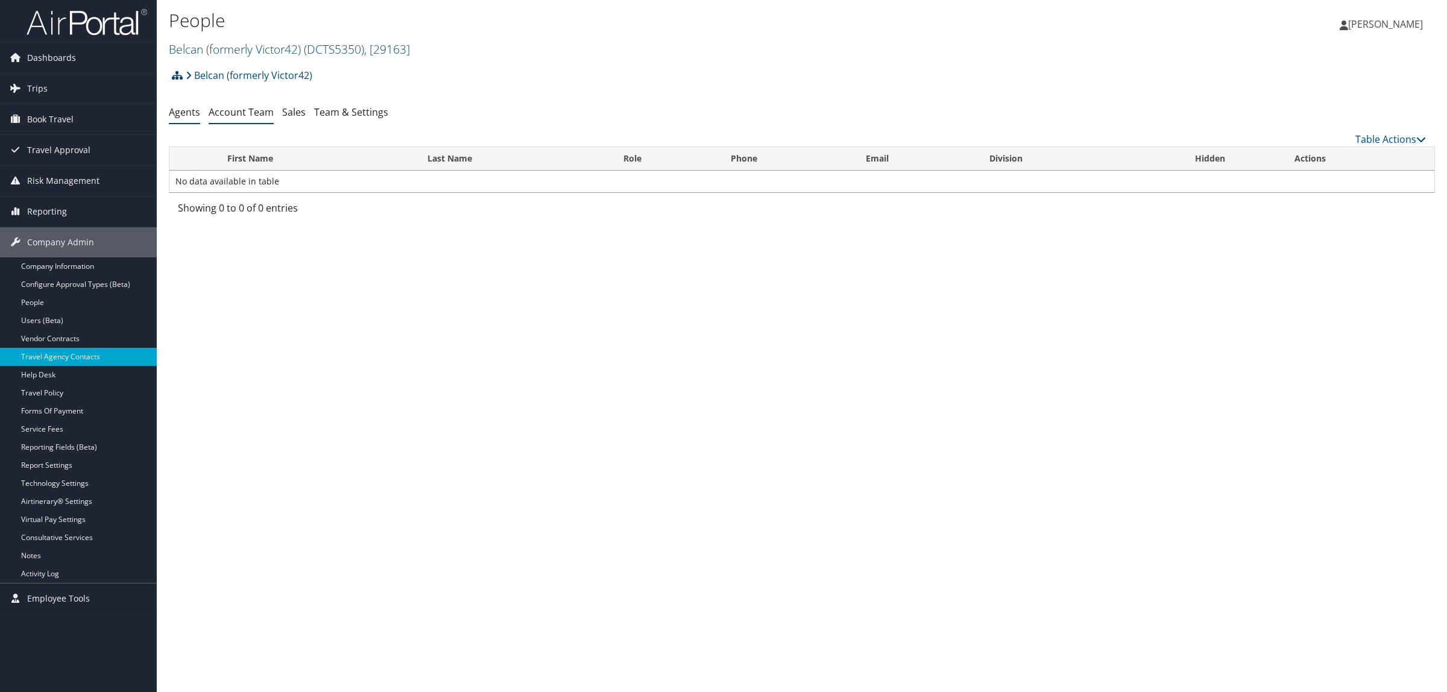
click at [226, 110] on link "Account Team" at bounding box center [241, 111] width 65 height 13
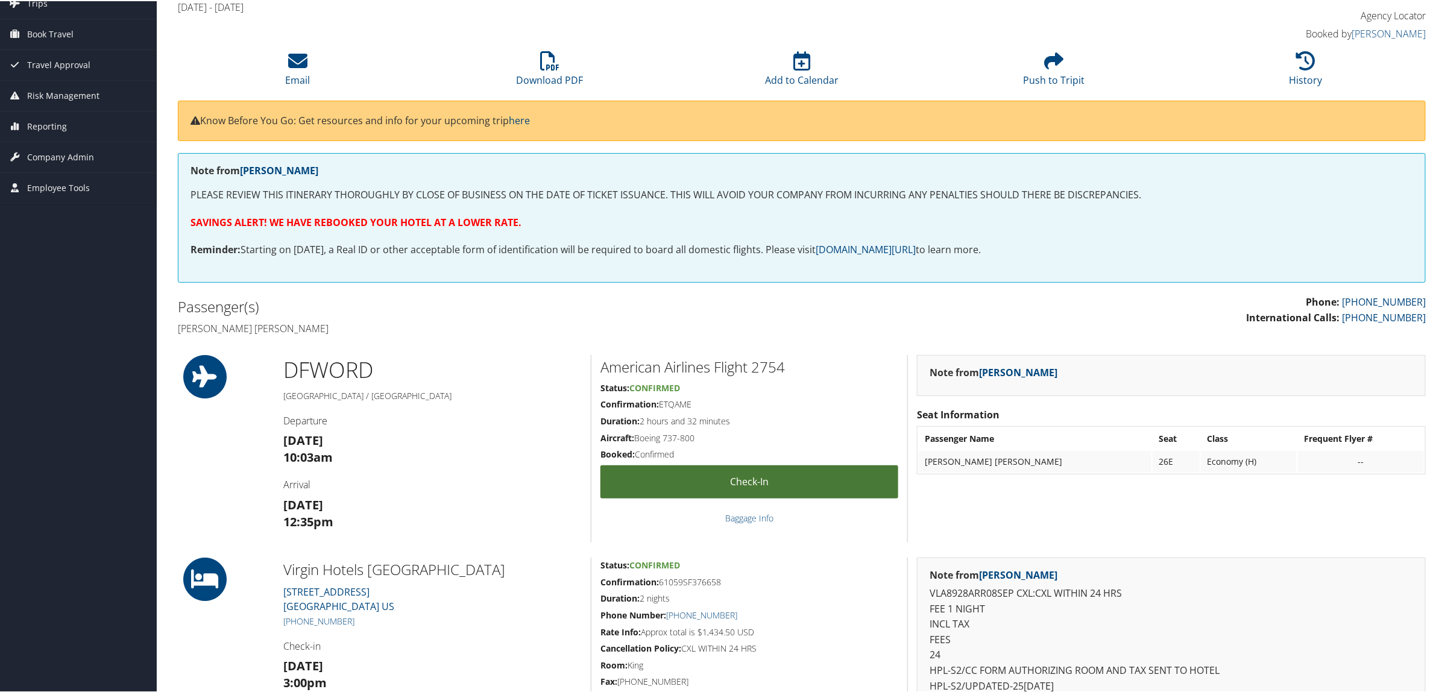
scroll to position [226, 0]
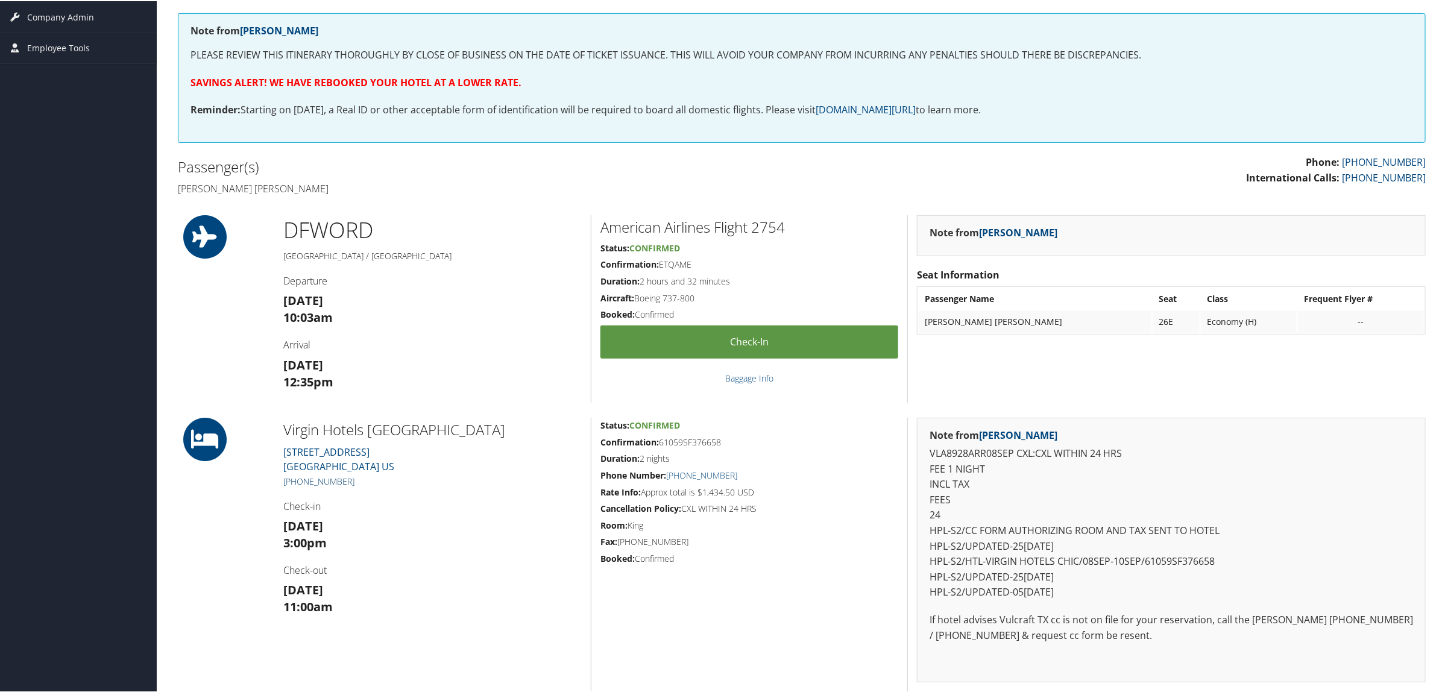
drag, startPoint x: 354, startPoint y: 477, endPoint x: 297, endPoint y: 479, distance: 57.3
click at [297, 479] on h5 "[PHONE_NUMBER]" at bounding box center [432, 480] width 298 height 12
copy link "312) 940-4400"
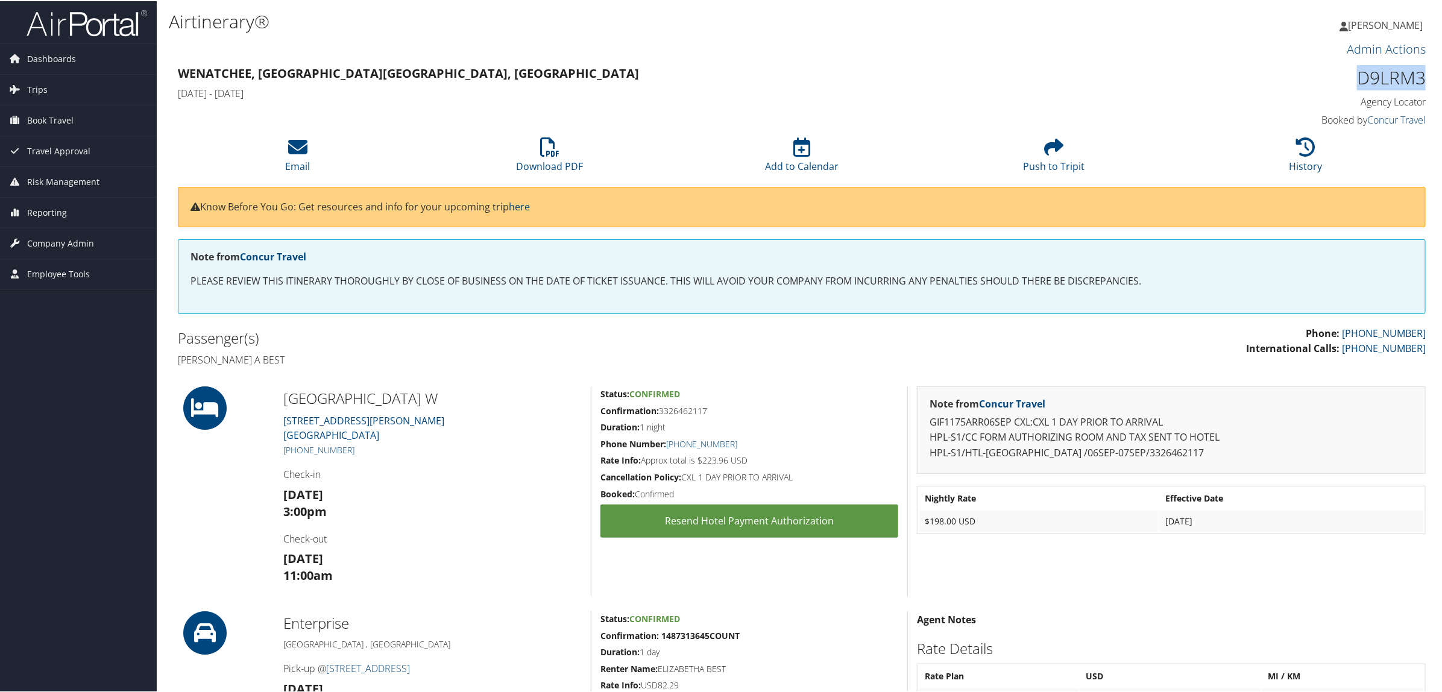
drag, startPoint x: 1350, startPoint y: 77, endPoint x: 1428, endPoint y: 85, distance: 77.6
click at [1428, 85] on div "D9LRM3 Agency Locator Agency Locator D9LRM3 Booked by Concur Travel Booked by C…" at bounding box center [1276, 95] width 316 height 69
copy h1 "D9LRM3"
drag, startPoint x: 705, startPoint y: 462, endPoint x: 728, endPoint y: 462, distance: 22.9
click at [728, 462] on h5 "Rate Info: Approx total is $223.96 USD" at bounding box center [749, 459] width 298 height 12
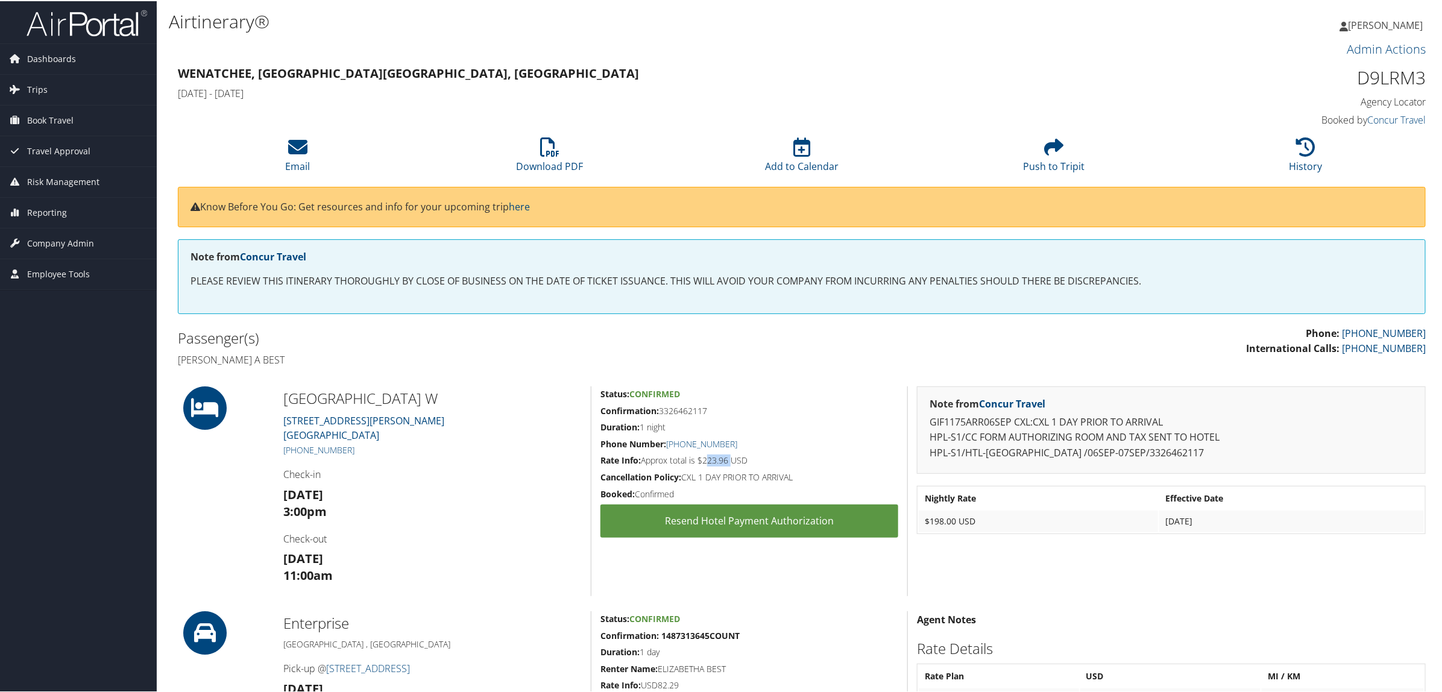
copy h5 "223.96"
drag, startPoint x: 1373, startPoint y: 80, endPoint x: 1423, endPoint y: 77, distance: 50.1
click at [1423, 77] on div "D9LRM3 Agency Locator Agency Locator D9LRM3 Booked by Concur Travel Booked by C…" at bounding box center [1276, 95] width 316 height 69
copy h1 "D9LRM3"
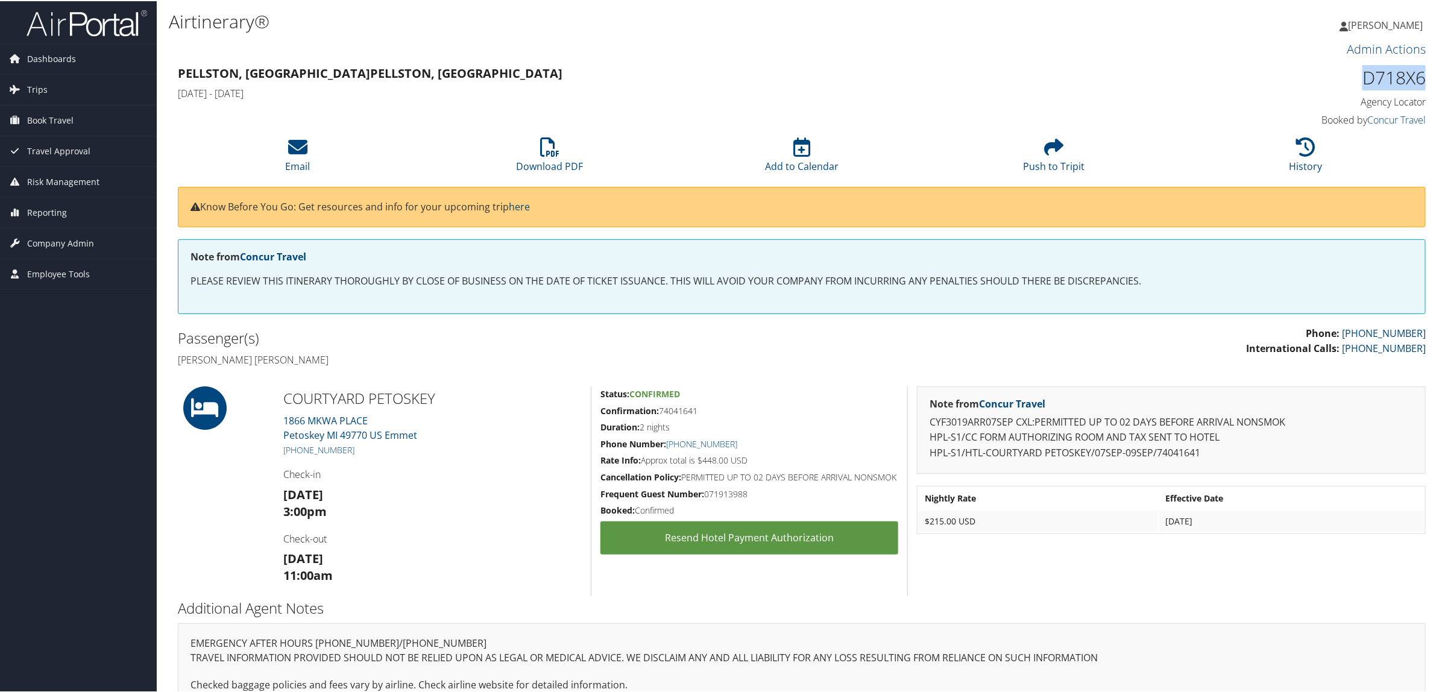
drag, startPoint x: 1357, startPoint y: 73, endPoint x: 1418, endPoint y: 80, distance: 61.3
click at [1418, 80] on h1 "D718X6" at bounding box center [1276, 76] width 298 height 25
copy h1 "D718X6"
drag, startPoint x: 704, startPoint y: 460, endPoint x: 728, endPoint y: 460, distance: 24.1
click at [728, 460] on h5 "Rate Info: Approx total is $448.00 USD" at bounding box center [749, 459] width 298 height 12
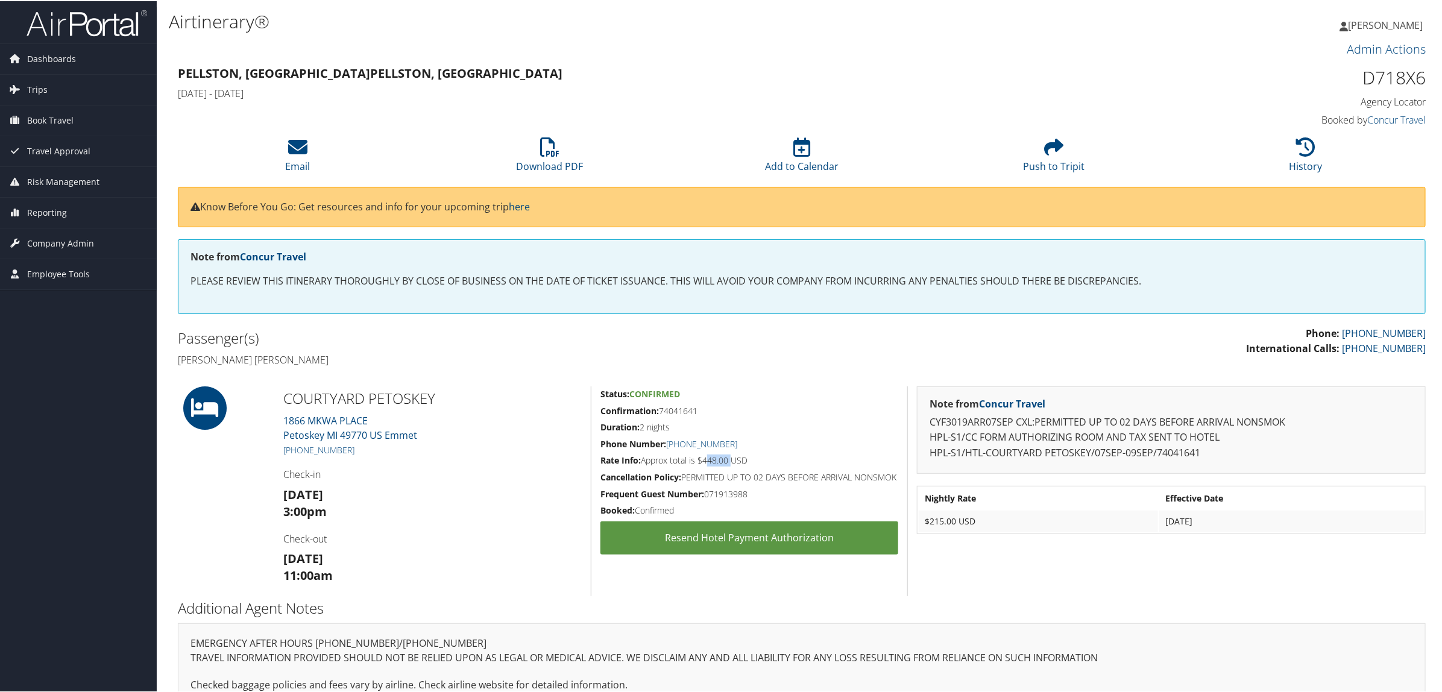
copy h5 "448.00"
drag, startPoint x: 1352, startPoint y: 79, endPoint x: 1426, endPoint y: 80, distance: 74.2
click at [1426, 80] on div "D718X6 Agency Locator Agency Locator D718X6 Booked by Concur Travel Booked by C…" at bounding box center [1276, 95] width 316 height 69
copy h1 "D718X6"
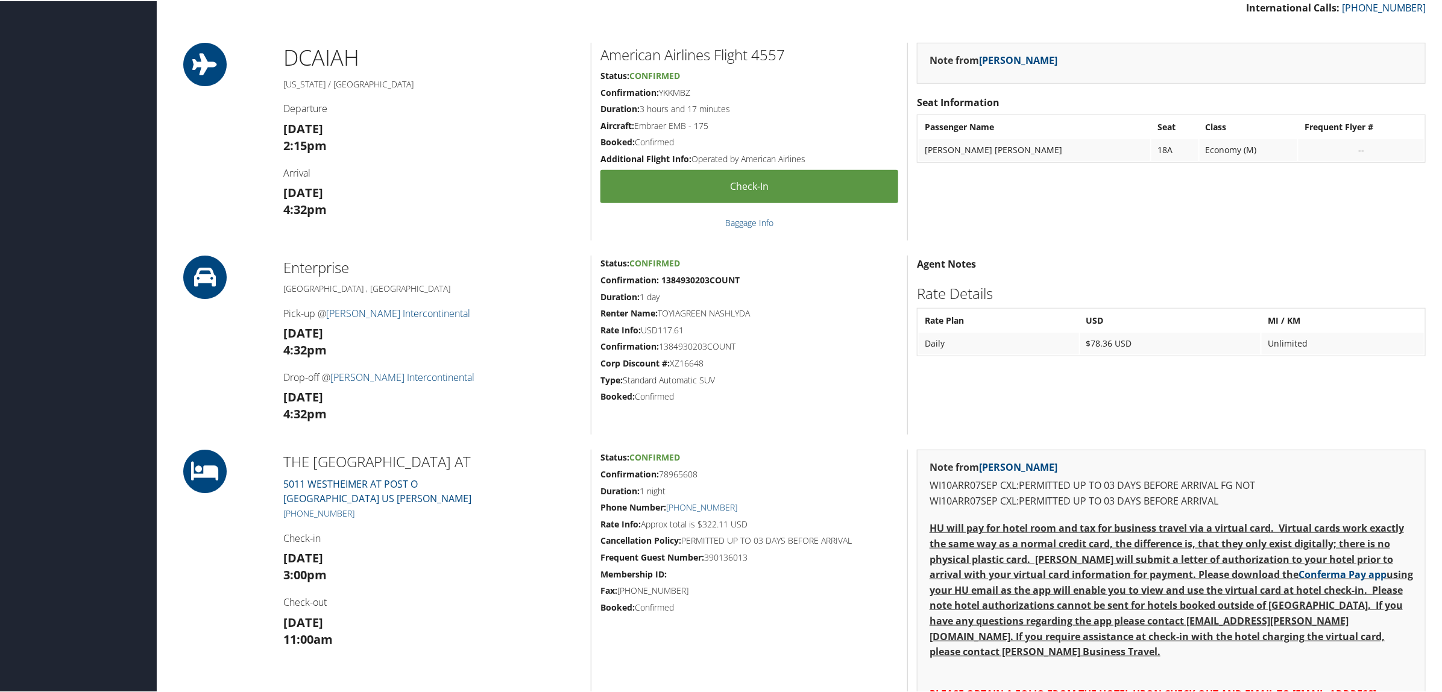
scroll to position [452, 0]
drag, startPoint x: 354, startPoint y: 510, endPoint x: 298, endPoint y: 511, distance: 56.1
click at [298, 511] on h5 "[PHONE_NUMBER]" at bounding box center [432, 511] width 298 height 12
copy link "713) 960-8100"
drag, startPoint x: 659, startPoint y: 474, endPoint x: 696, endPoint y: 477, distance: 37.5
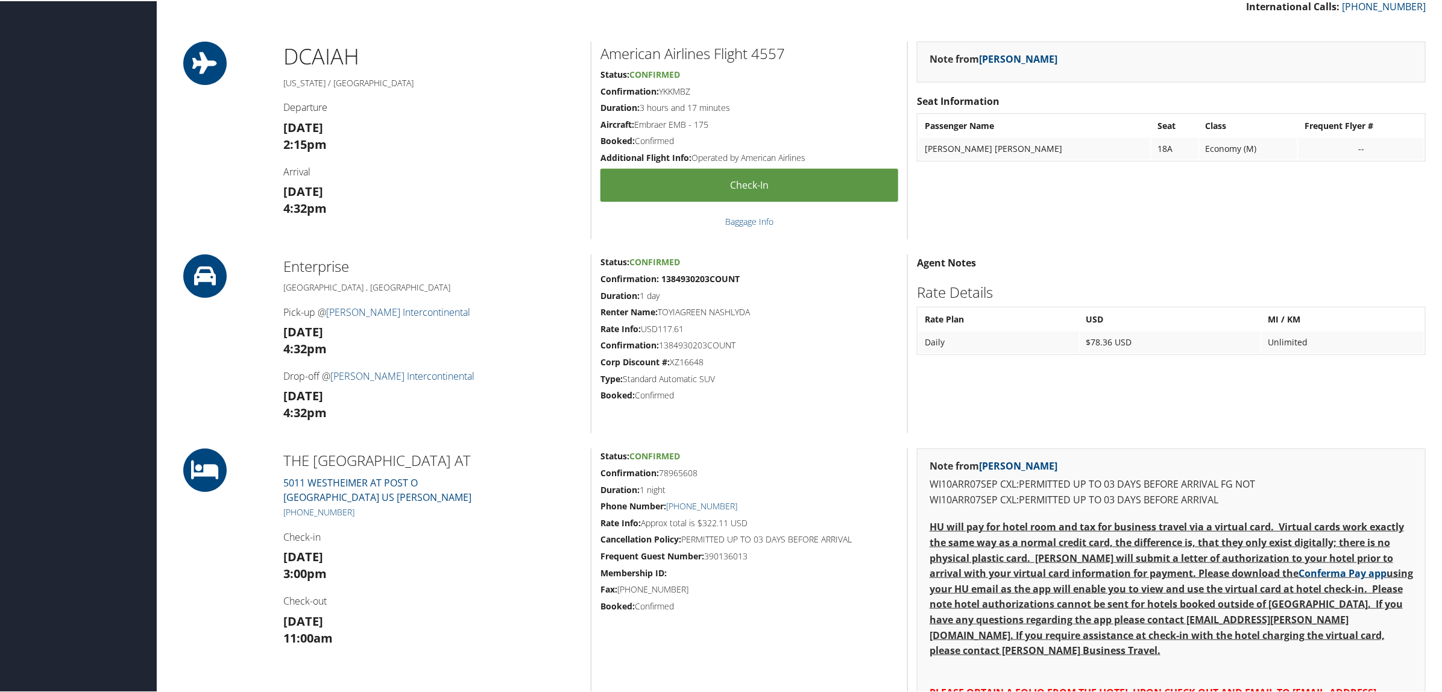
click at [696, 477] on div "Status: Confirmed Confirmation: 78965608 Duration: 1 night Phone Number: [PHONE…" at bounding box center [749, 650] width 316 height 406
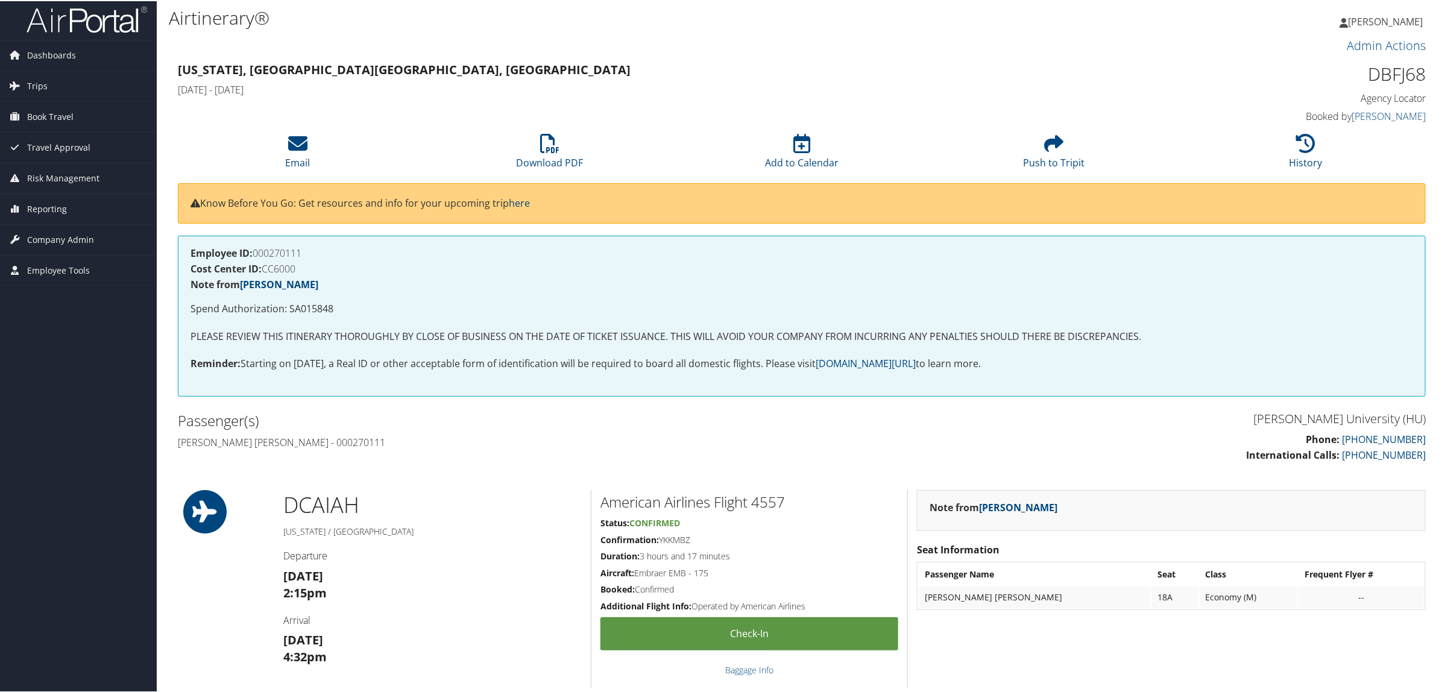
scroll to position [0, 0]
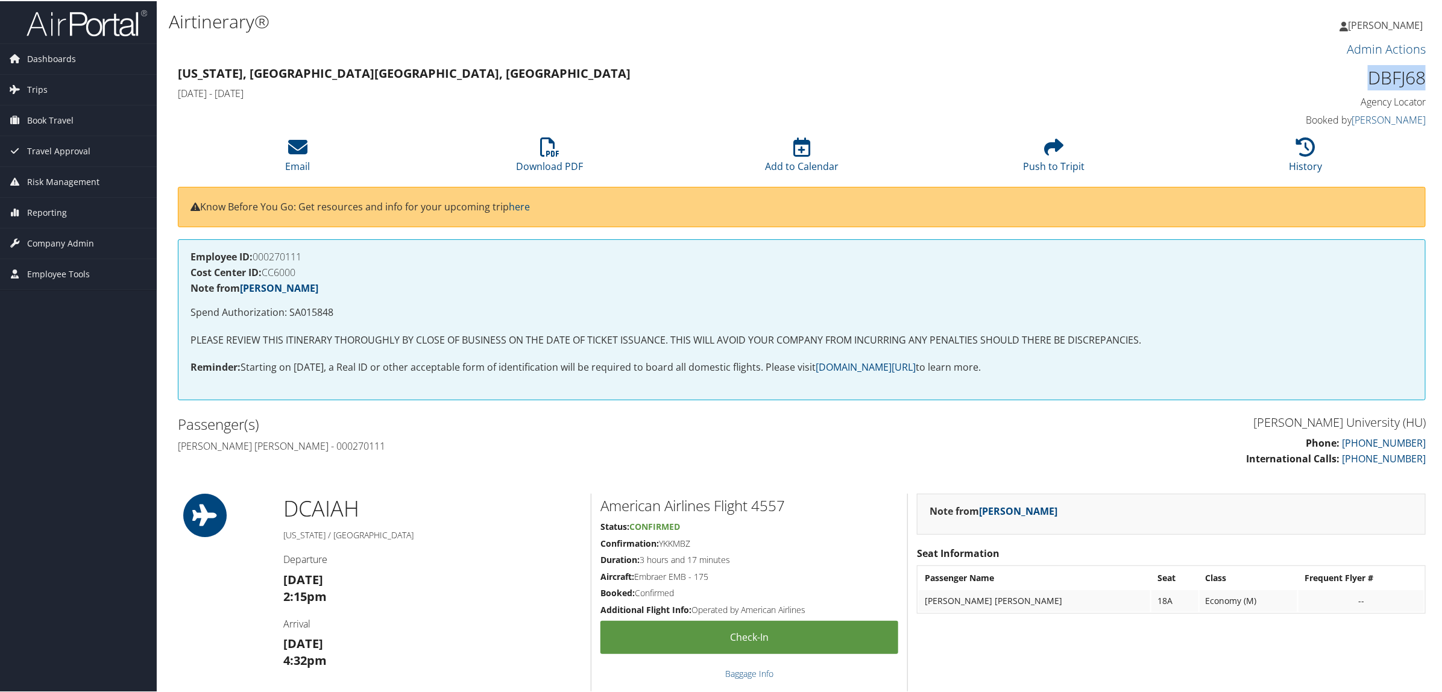
drag, startPoint x: 1368, startPoint y: 74, endPoint x: 1417, endPoint y: 75, distance: 48.8
click at [1417, 75] on h1 "DBFJ68" at bounding box center [1276, 76] width 298 height 25
copy h1 "DBFJ68"
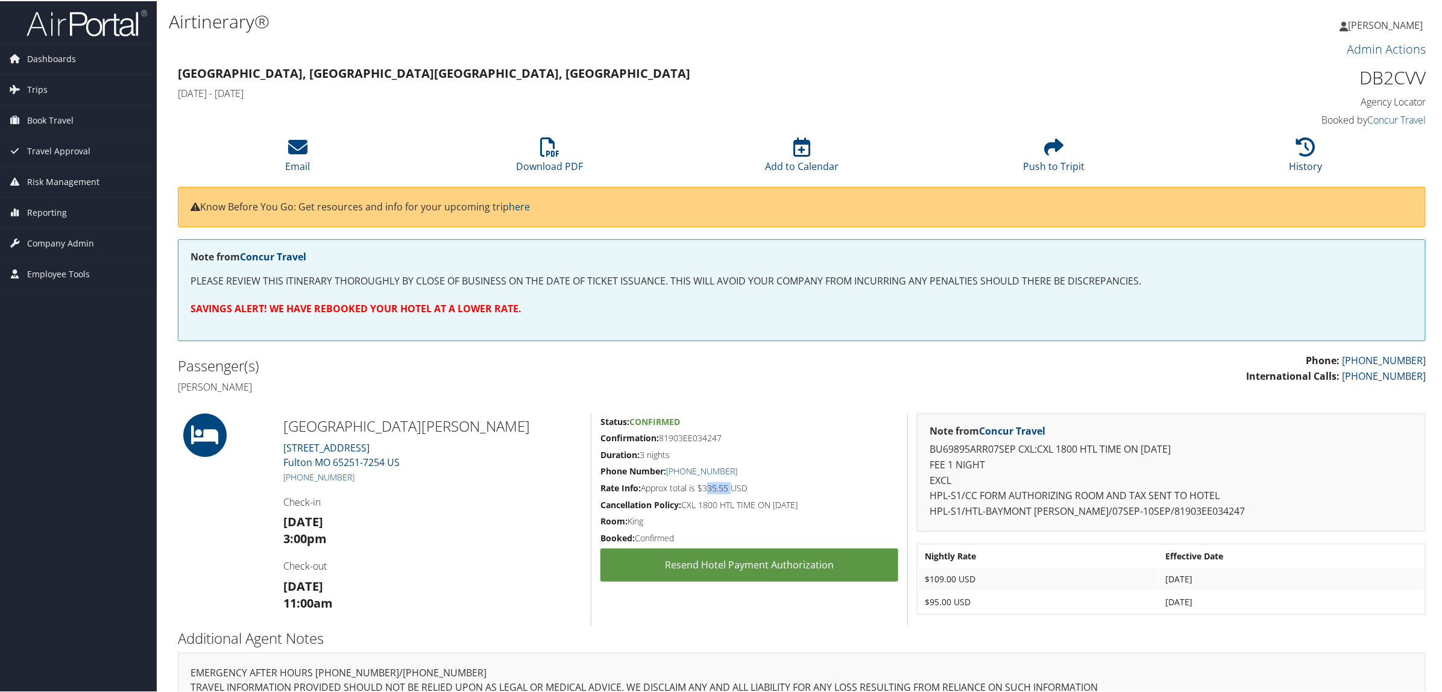
drag, startPoint x: 702, startPoint y: 488, endPoint x: 730, endPoint y: 490, distance: 27.8
click at [730, 490] on h5 "Rate Info: Approx total is $335.55 USD" at bounding box center [749, 487] width 298 height 12
copy h5 "335.55"
drag, startPoint x: 1356, startPoint y: 76, endPoint x: 1418, endPoint y: 83, distance: 62.5
click at [1418, 83] on h1 "DB2CVV" at bounding box center [1276, 76] width 298 height 25
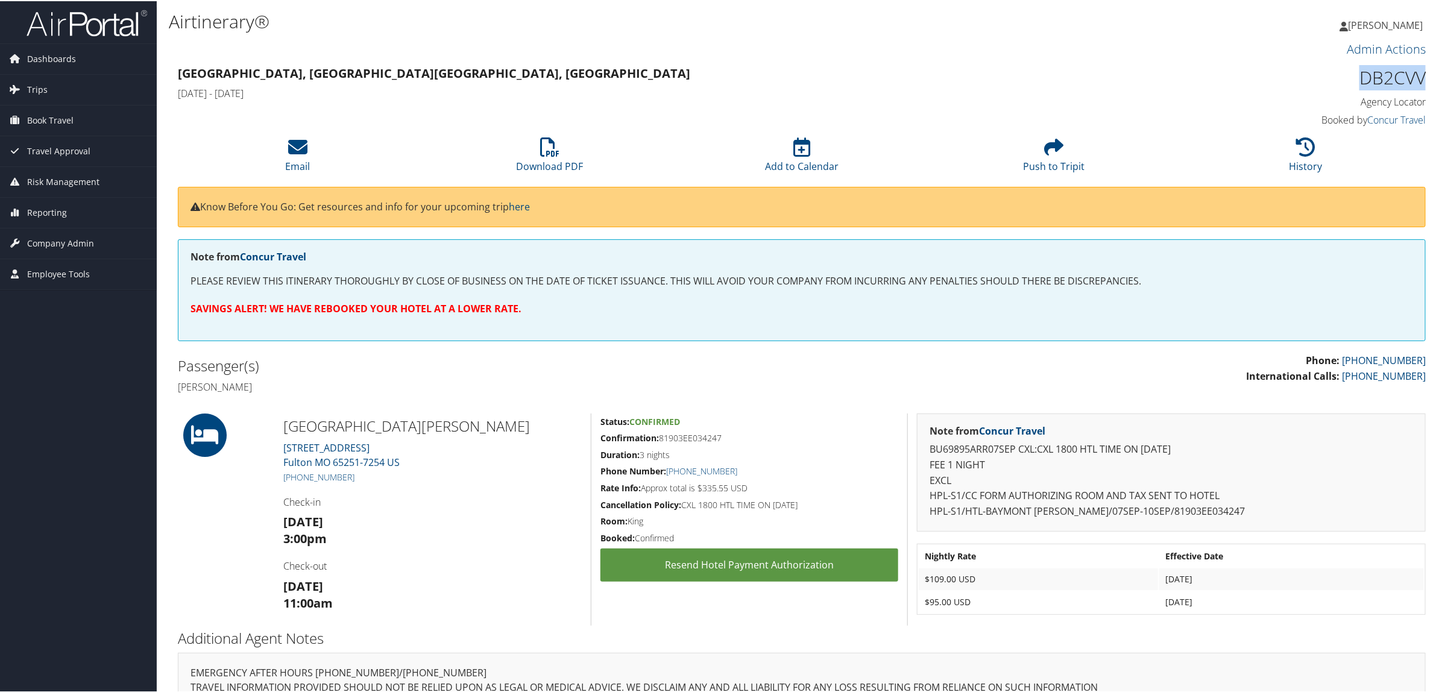
copy h1 "DB2CVV"
